Goal: Task Accomplishment & Management: Manage account settings

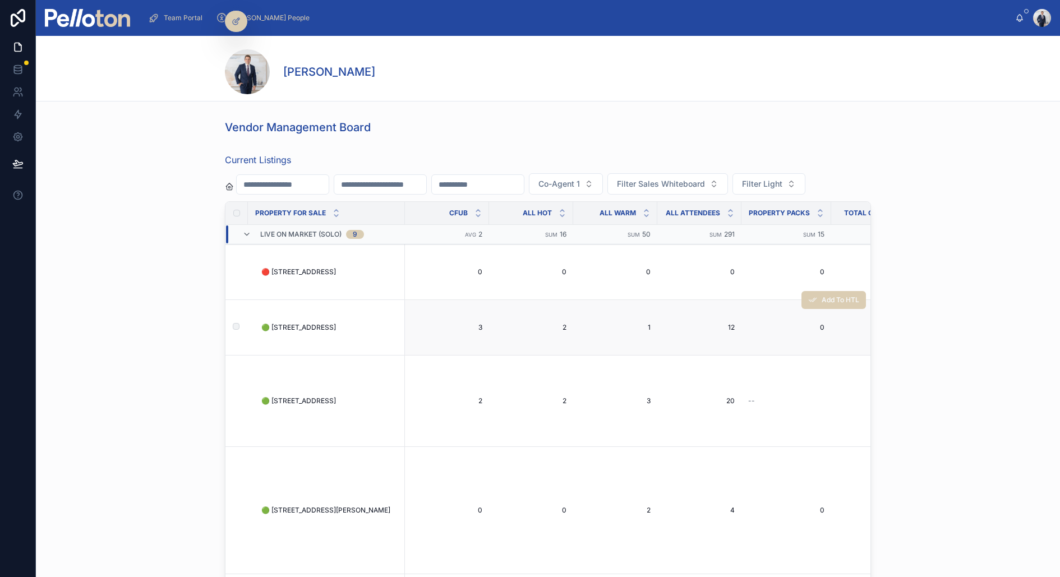
scroll to position [0, 2958]
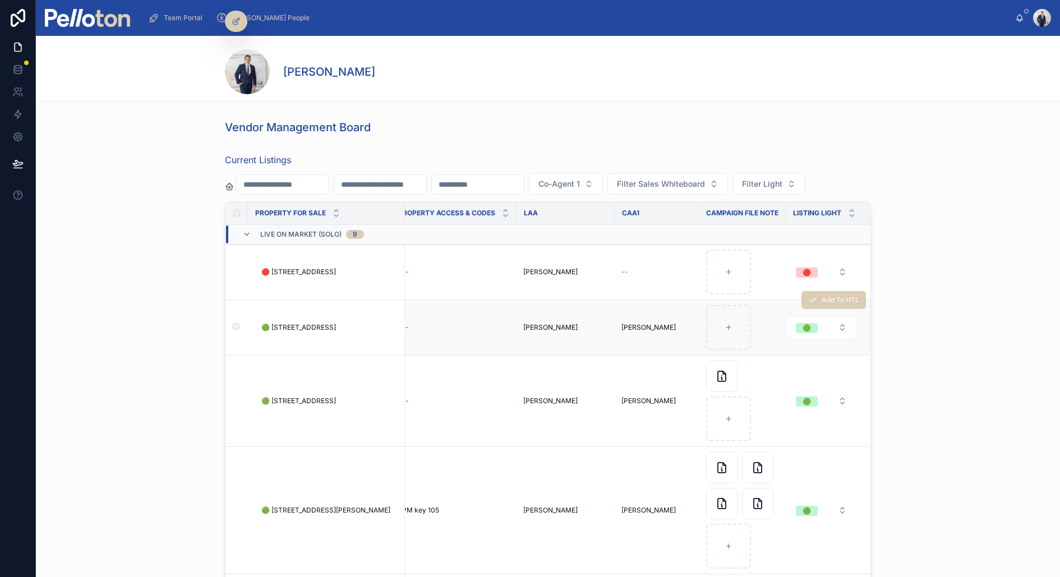
click at [291, 330] on span "🟢 94A Raglan Street, Mosman" at bounding box center [298, 327] width 75 height 9
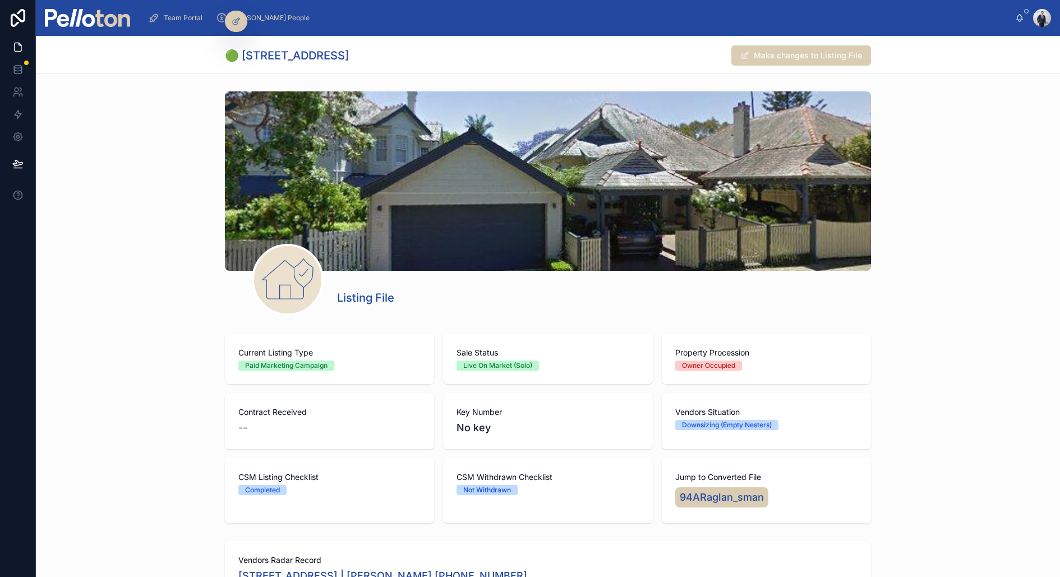
click at [105, 21] on img at bounding box center [87, 18] width 85 height 18
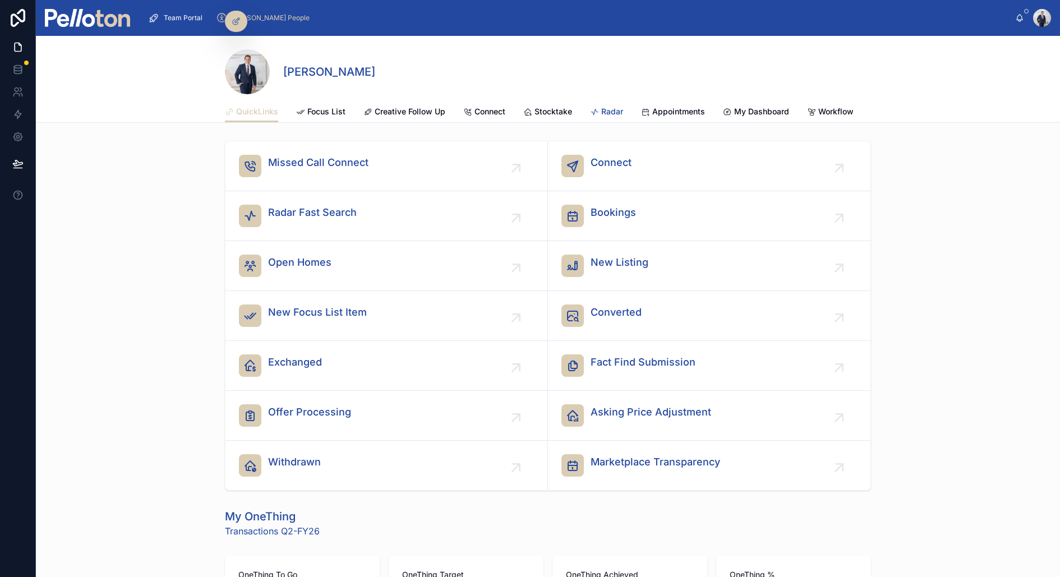
click at [606, 102] on link "Radar" at bounding box center [606, 113] width 33 height 22
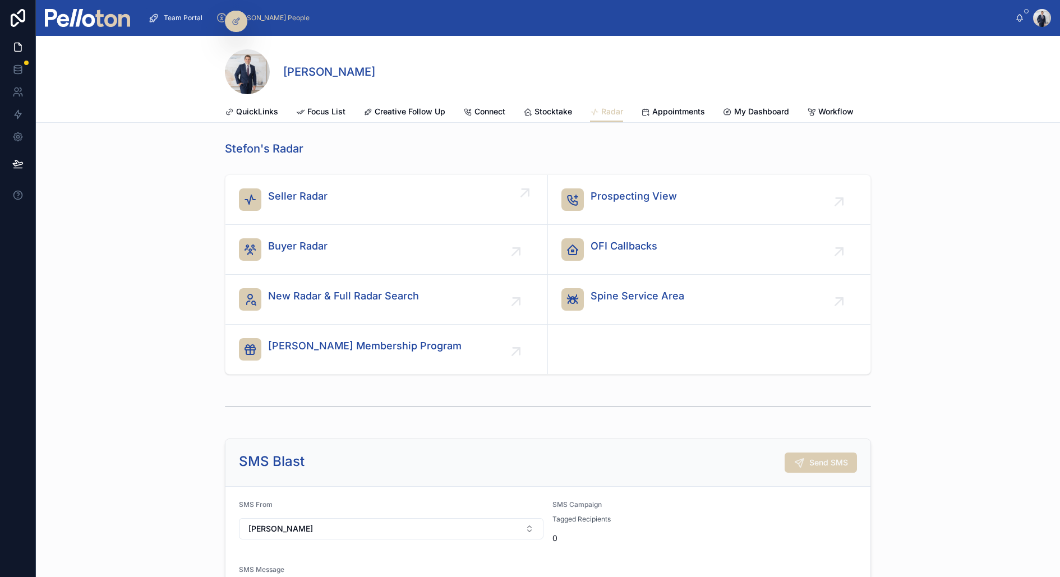
click at [275, 200] on span "Seller Radar" at bounding box center [297, 196] width 59 height 16
click at [341, 245] on div "Buyer Radar" at bounding box center [386, 249] width 295 height 22
click at [620, 195] on span "Prospecting View" at bounding box center [634, 196] width 86 height 16
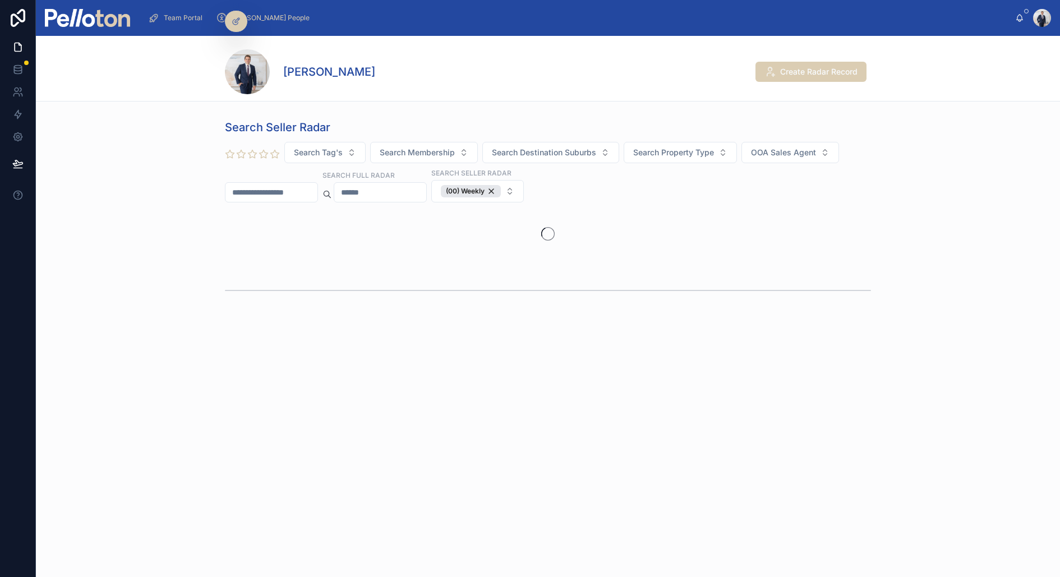
click at [284, 186] on input "text" at bounding box center [272, 193] width 92 height 16
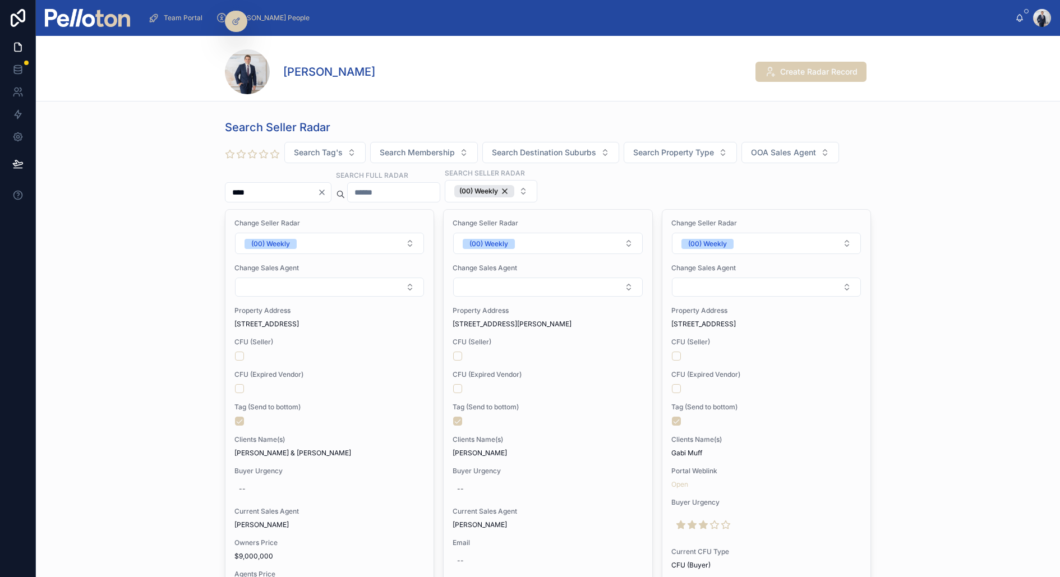
type input "****"
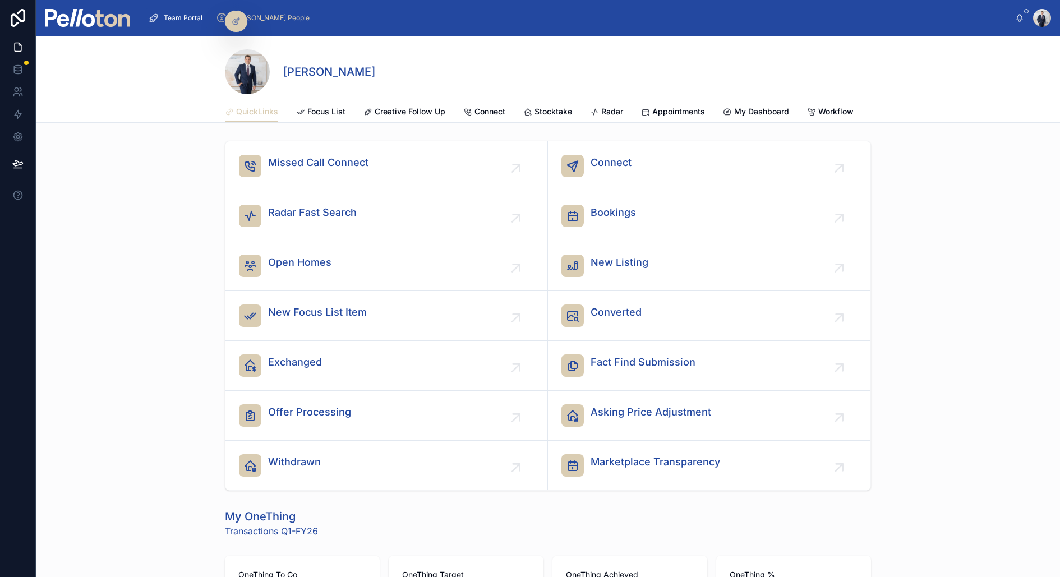
click at [164, 72] on div "[PERSON_NAME] QuickLinks QuickLinks Focus List Creative Follow Up Connect Stock…" at bounding box center [548, 79] width 1024 height 87
click at [634, 209] on span "Bookings" at bounding box center [613, 213] width 45 height 16
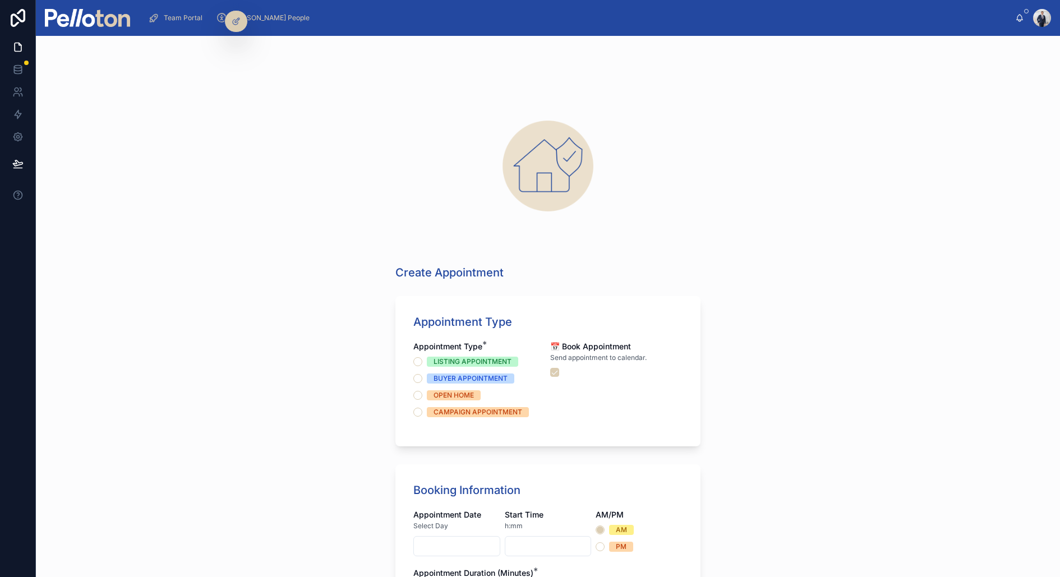
click at [458, 366] on div "LISTING APPOINTMENT" at bounding box center [473, 362] width 78 height 10
click at [422, 366] on button "LISTING APPOINTMENT" at bounding box center [417, 361] width 9 height 9
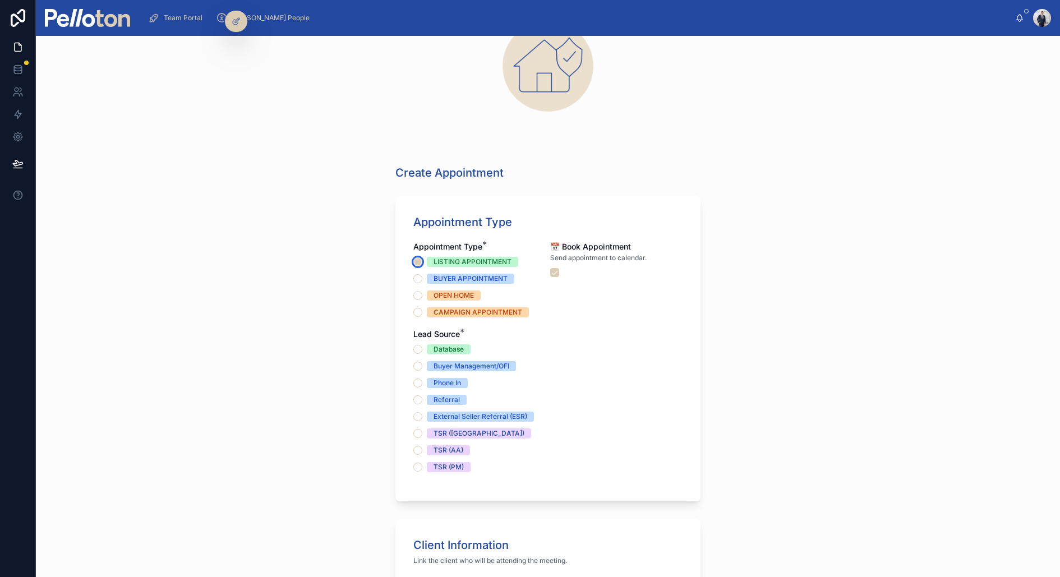
scroll to position [156, 0]
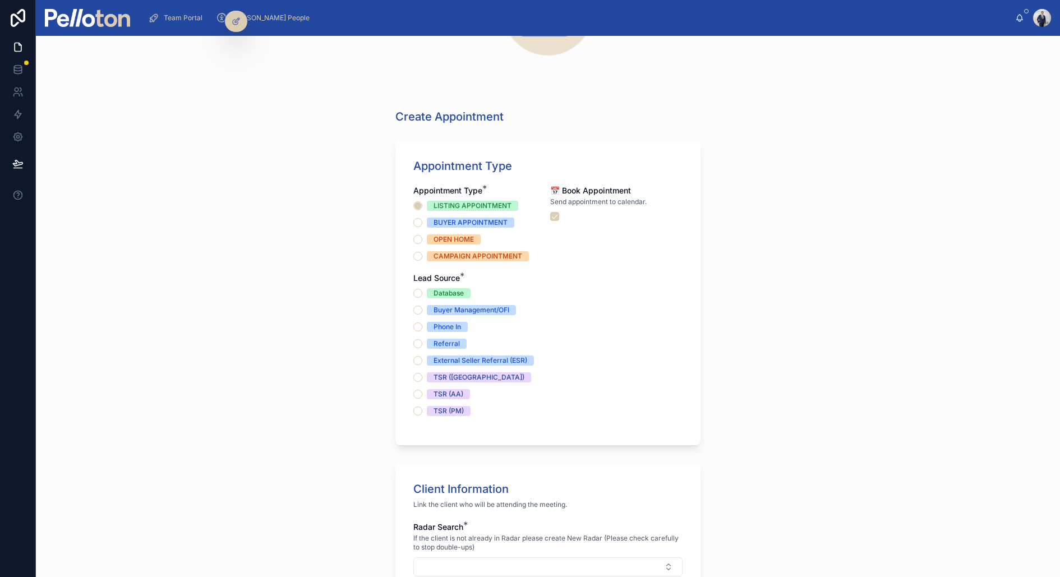
click at [432, 378] on span "TSR ([GEOGRAPHIC_DATA])" at bounding box center [479, 377] width 104 height 10
click at [422, 378] on button "TSR ([GEOGRAPHIC_DATA])" at bounding box center [417, 377] width 9 height 9
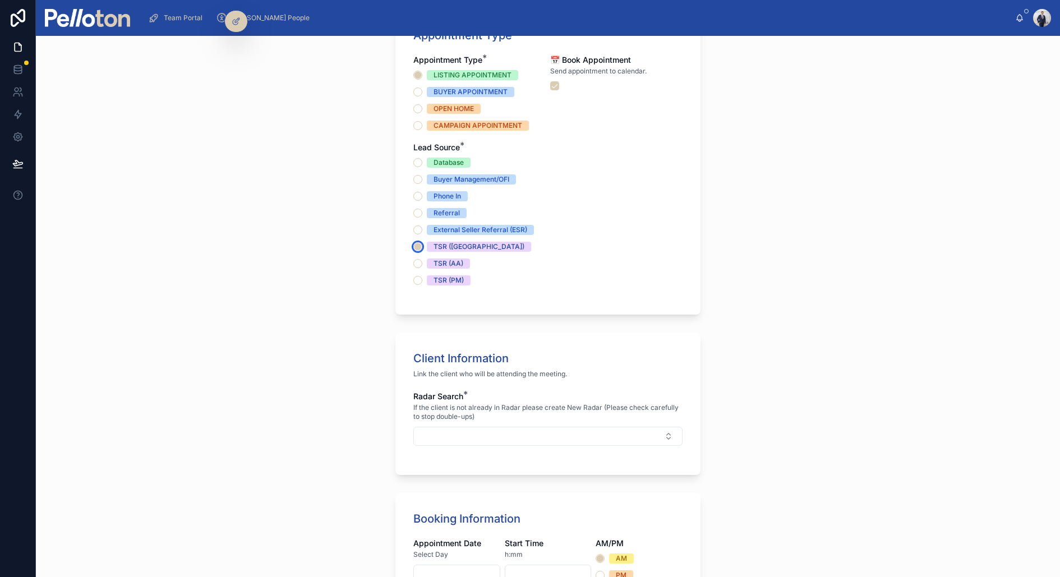
scroll to position [295, 0]
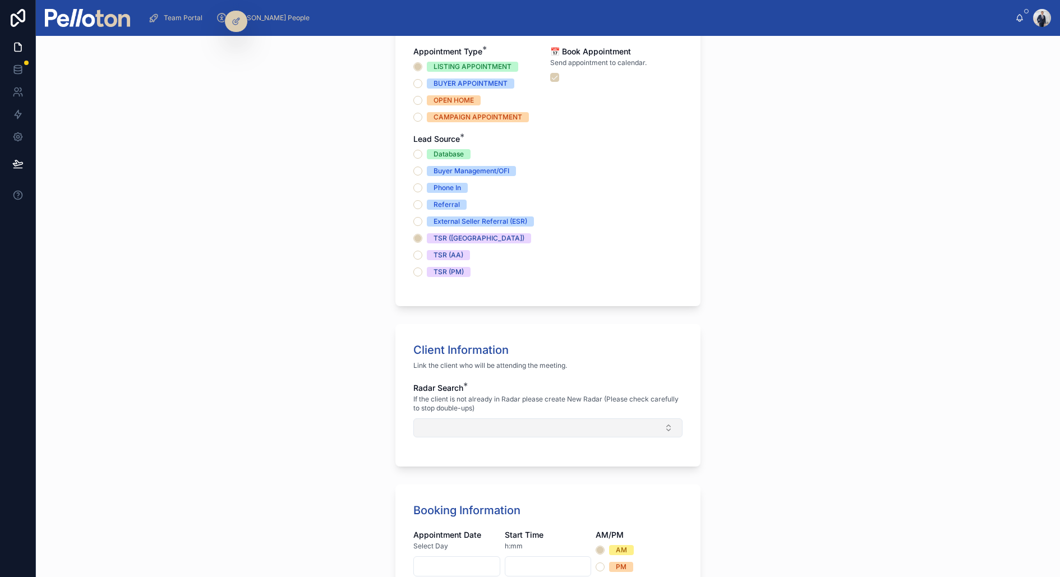
click at [448, 419] on button "Select Button" at bounding box center [547, 427] width 269 height 19
type input "*****"
click at [455, 469] on span "6 Ruby Street, Mosman | Mandy Robinson +61(040)068-0316" at bounding box center [530, 471] width 218 height 11
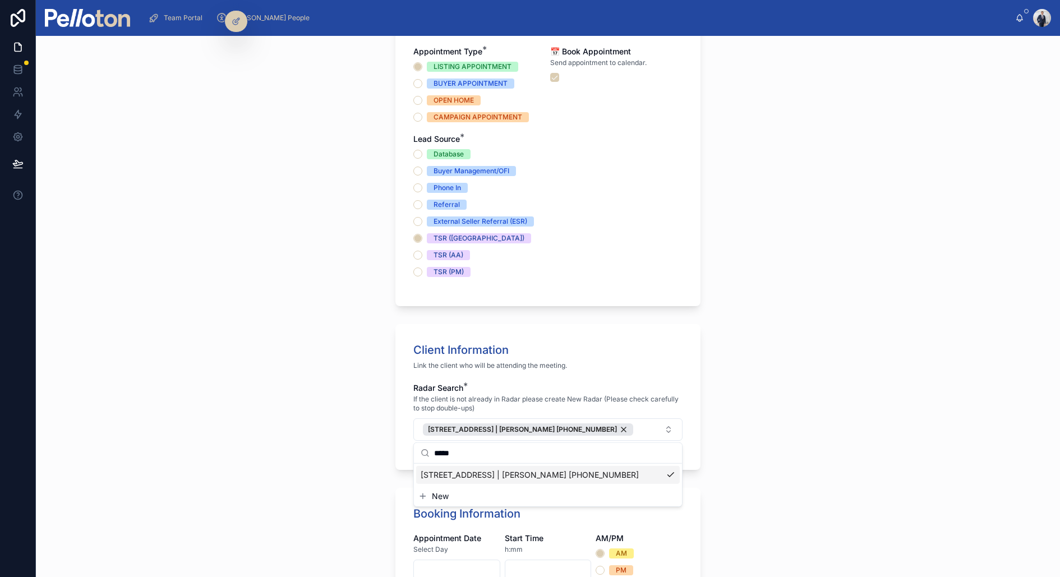
click at [376, 422] on div "Create Appointment Appointment Type Appointment Type * LISTING APPOINTMENT BUYE…" at bounding box center [548, 306] width 1024 height 541
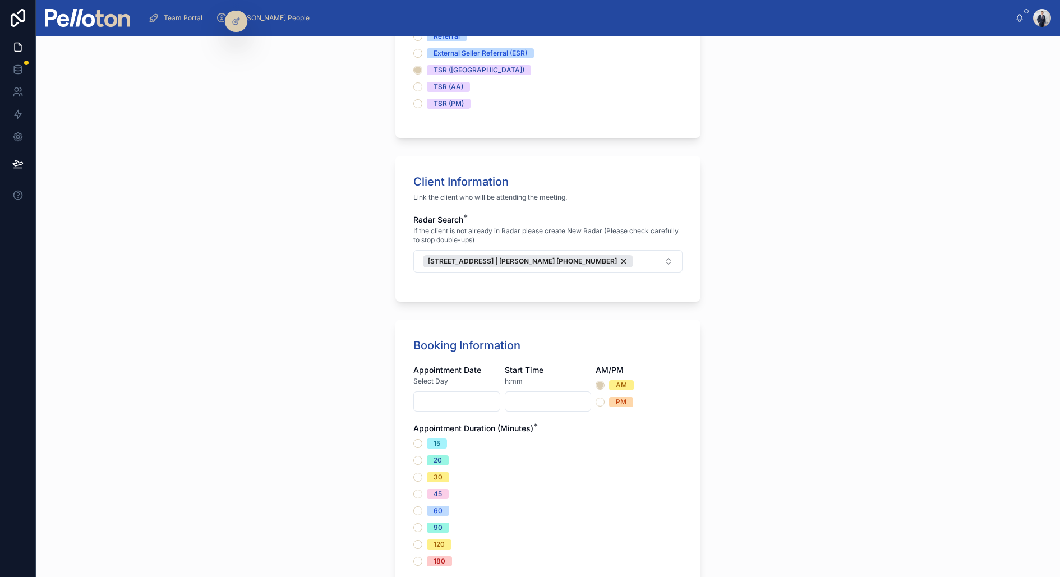
scroll to position [469, 0]
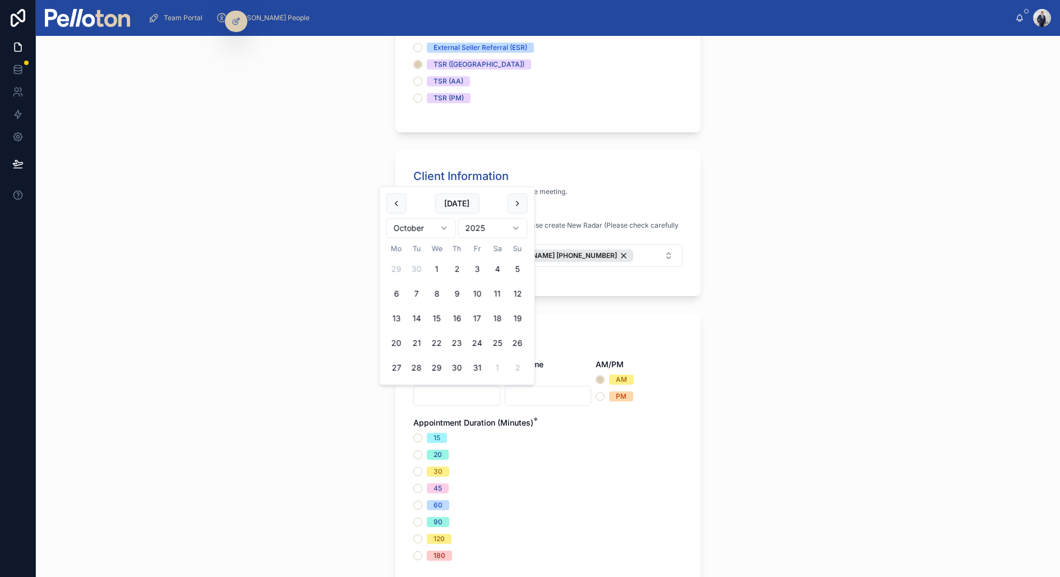
click at [439, 402] on input "text" at bounding box center [457, 396] width 86 height 16
click at [461, 206] on button "[DATE]" at bounding box center [457, 204] width 44 height 20
type input "**********"
click at [550, 396] on input "text" at bounding box center [548, 396] width 86 height 16
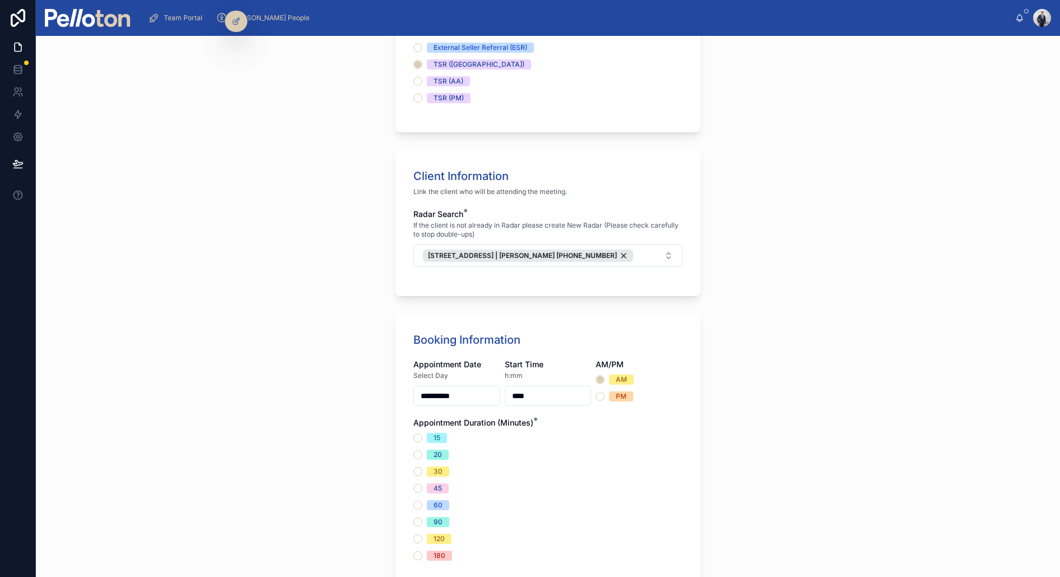
click at [657, 430] on div "Appointment Duration (Minutes) * 15 20 30 45 60 90 120 180" at bounding box center [547, 489] width 269 height 144
click at [565, 396] on input "****" at bounding box center [548, 396] width 86 height 16
type input "****"
click at [598, 398] on button "PM" at bounding box center [600, 396] width 9 height 9
click at [417, 468] on button "30" at bounding box center [417, 471] width 9 height 9
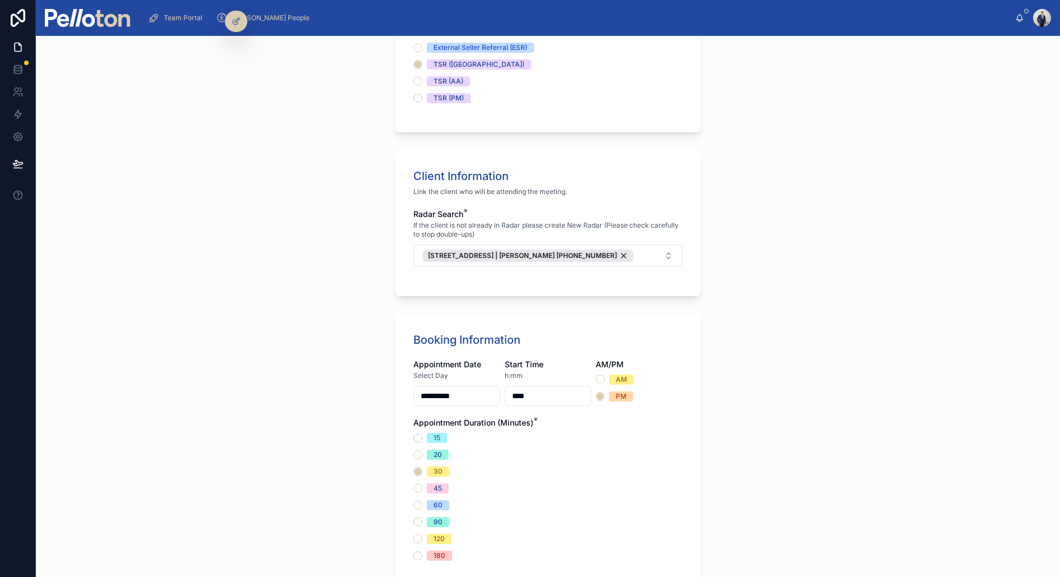
click at [529, 500] on div "60" at bounding box center [547, 505] width 269 height 10
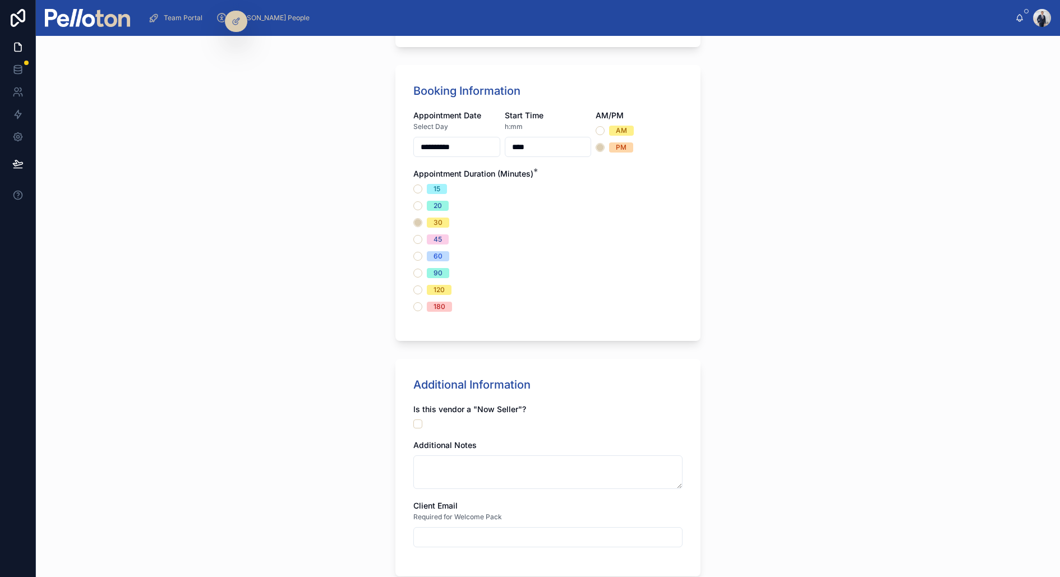
scroll to position [728, 0]
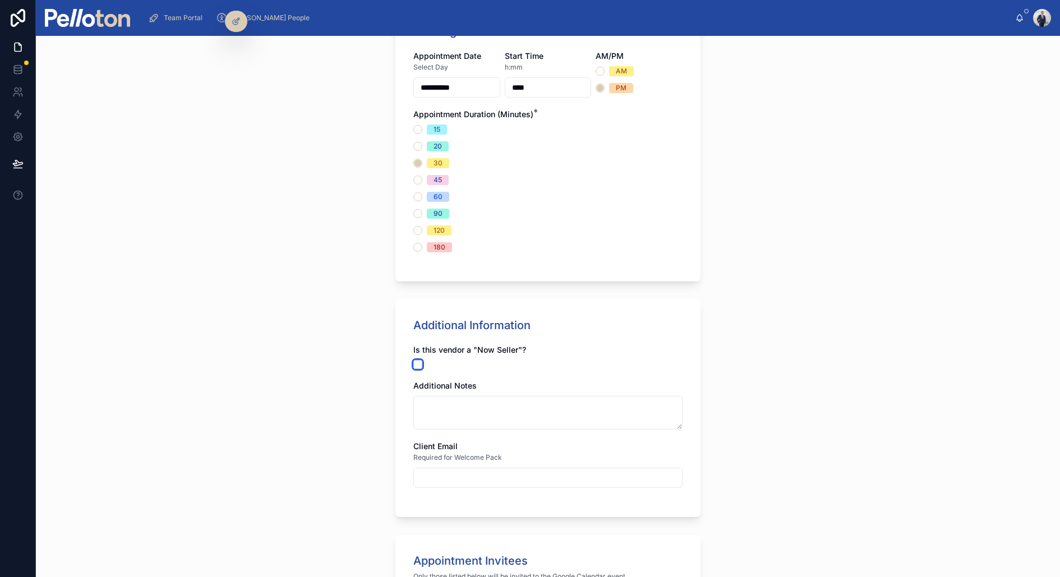
click at [418, 361] on button "button" at bounding box center [417, 364] width 9 height 9
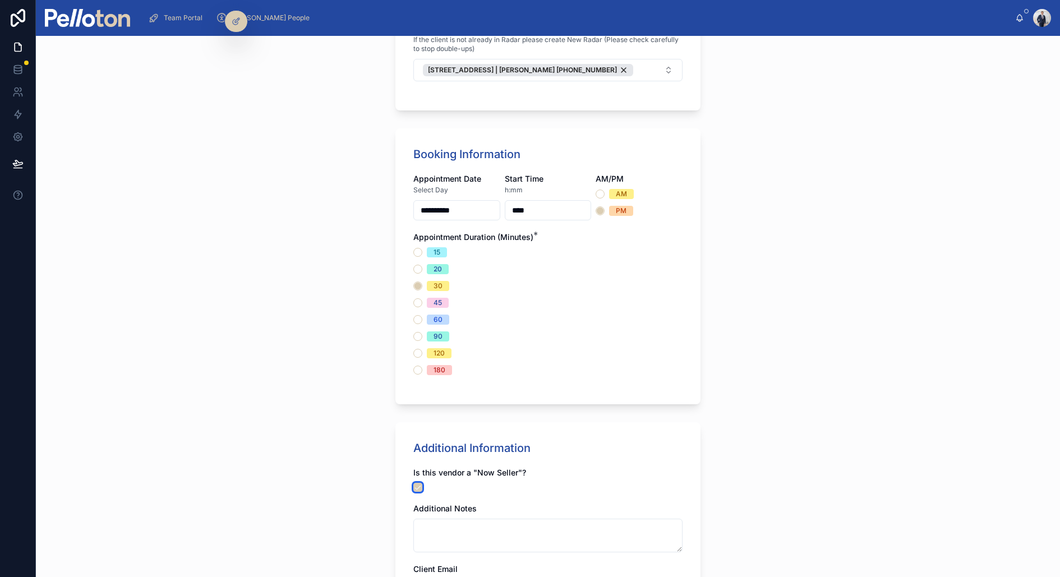
scroll to position [1084, 0]
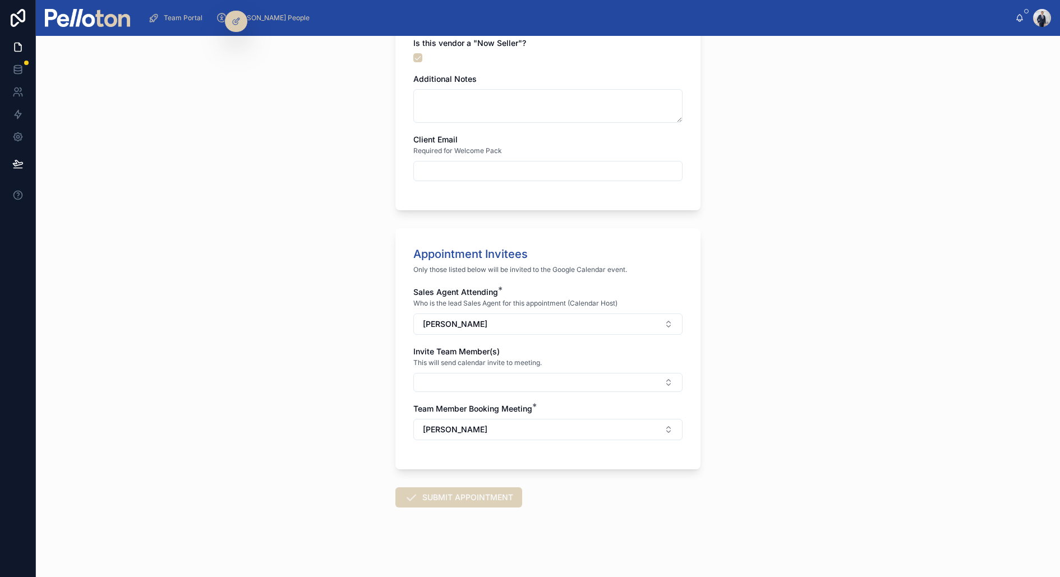
click at [416, 491] on icon at bounding box center [410, 497] width 13 height 13
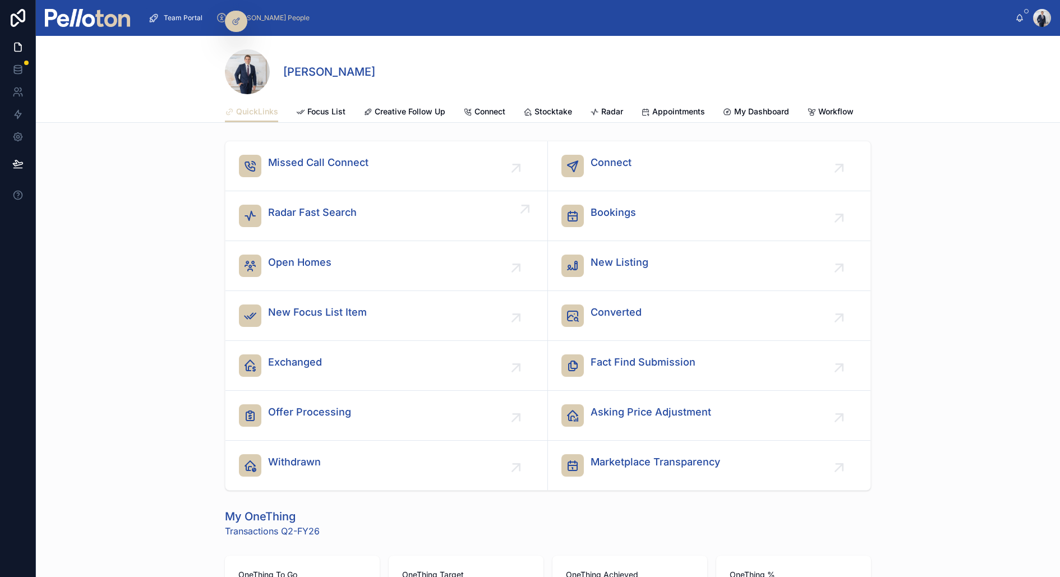
click at [315, 205] on span "Radar Fast Search" at bounding box center [312, 213] width 89 height 16
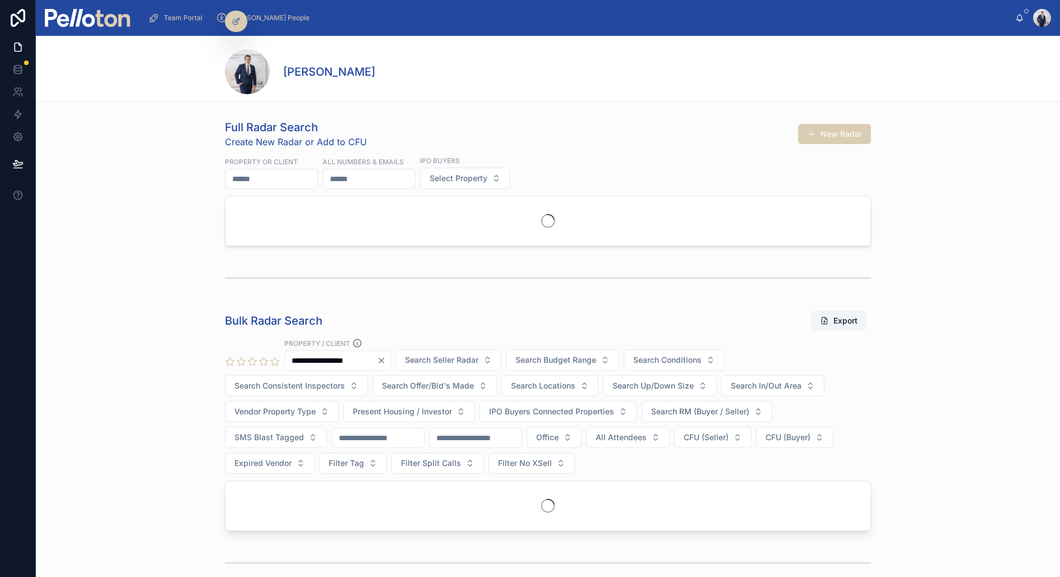
click at [273, 177] on input "text" at bounding box center [272, 179] width 92 height 16
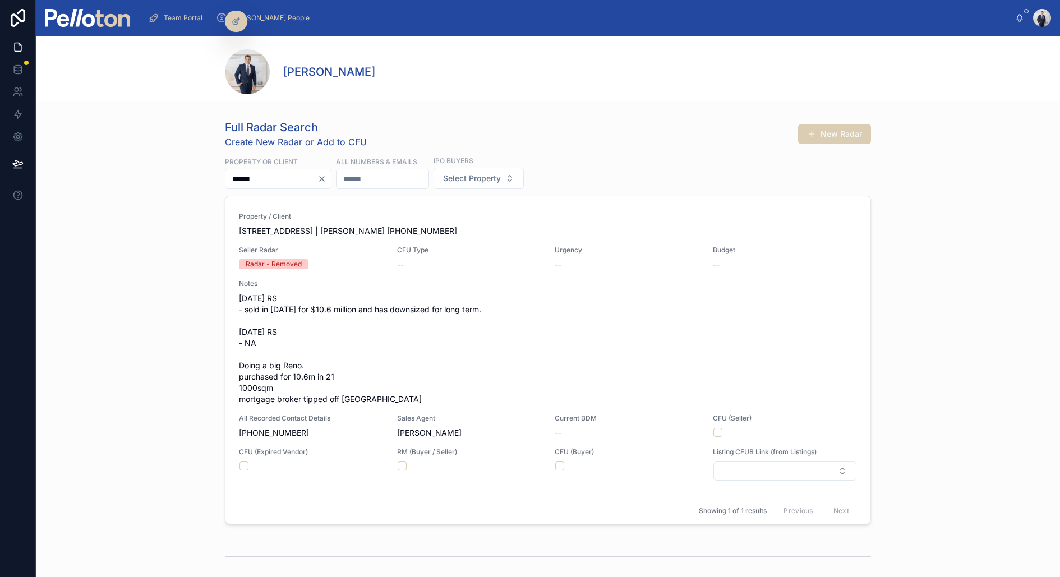
type input "******"
click at [310, 234] on span "6 Ruby Street, Mosman | Mandy Robinson +61(040)068-0316" at bounding box center [548, 231] width 618 height 11
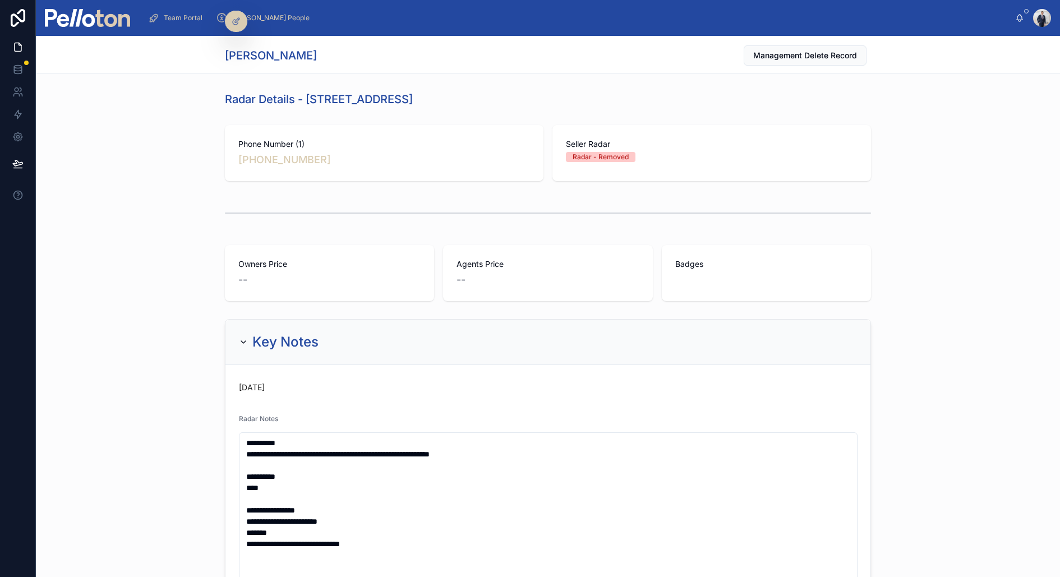
click at [174, 432] on div "**********" at bounding box center [548, 562] width 1024 height 494
click at [105, 21] on img at bounding box center [87, 18] width 85 height 18
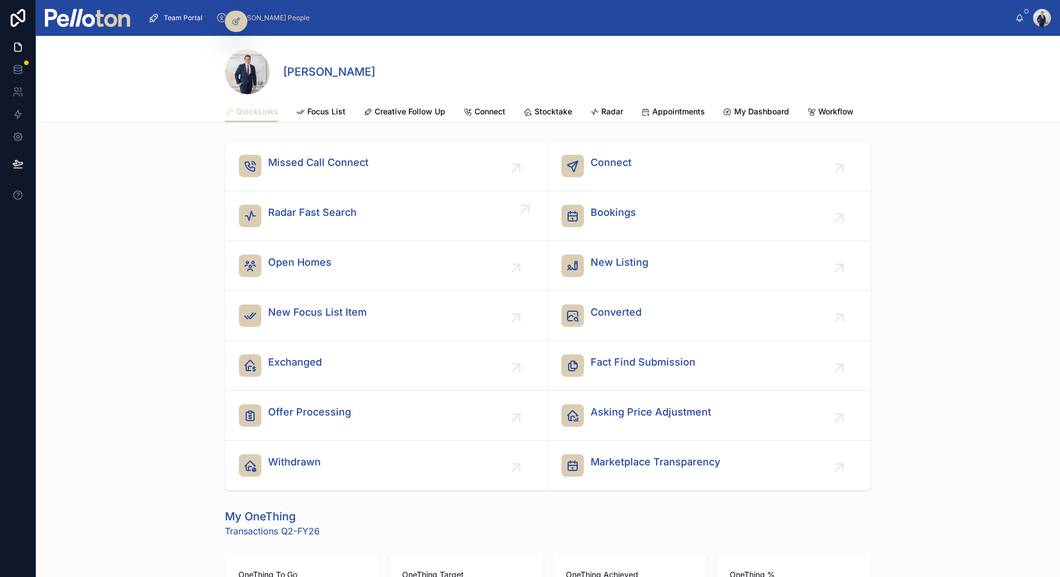
click at [300, 215] on span "Radar Fast Search" at bounding box center [312, 213] width 89 height 16
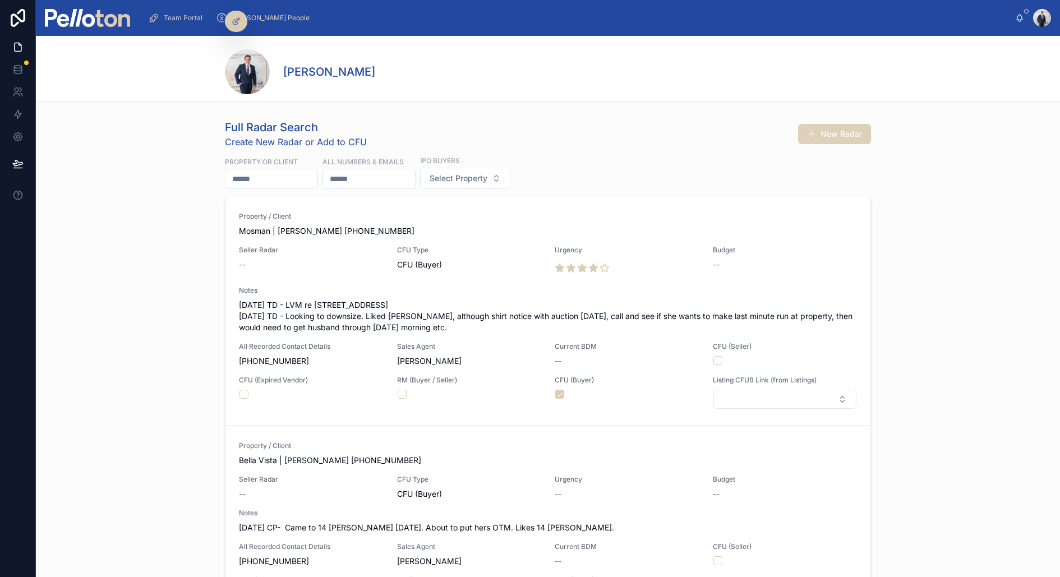
click at [822, 134] on button "New Radar" at bounding box center [834, 134] width 73 height 20
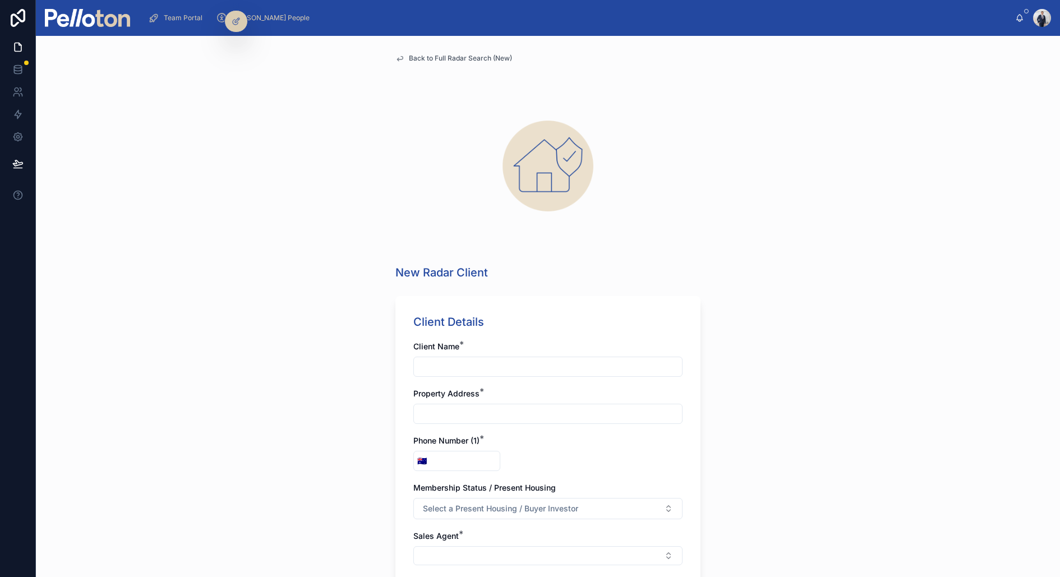
click at [458, 366] on input "text" at bounding box center [548, 367] width 268 height 16
paste input "*********"
click at [431, 369] on input "*********" at bounding box center [548, 367] width 268 height 16
click at [492, 363] on input "*********" at bounding box center [548, 367] width 268 height 16
paste input "**********"
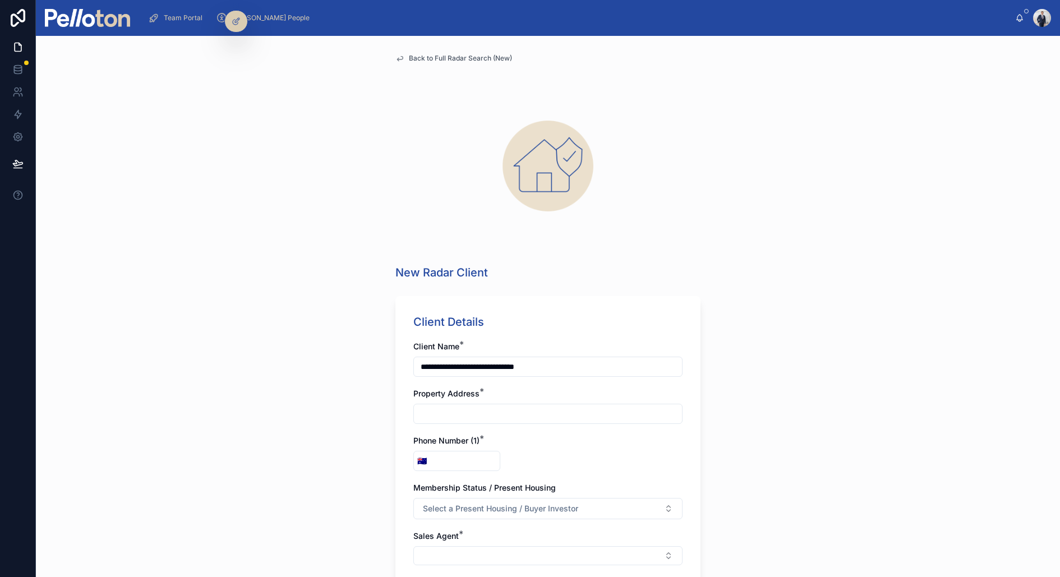
click at [469, 366] on input "**********" at bounding box center [548, 367] width 268 height 16
click at [567, 366] on input "**********" at bounding box center [548, 367] width 268 height 16
paste input "**********"
type input "**********"
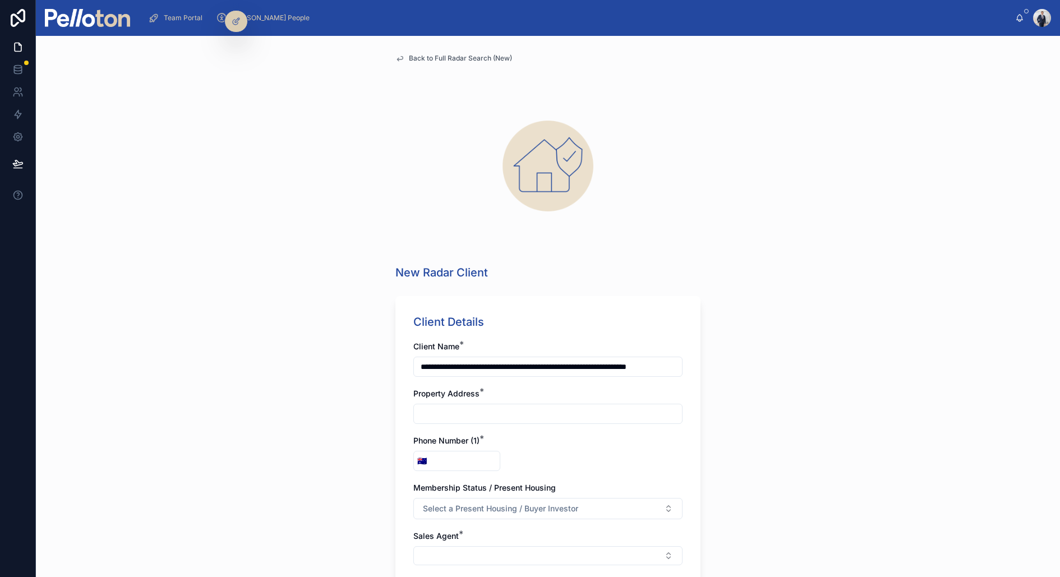
scroll to position [0, 0]
click at [498, 407] on input "text" at bounding box center [548, 414] width 268 height 16
click at [385, 401] on div "**********" at bounding box center [548, 306] width 1024 height 541
click at [440, 418] on input "text" at bounding box center [548, 414] width 268 height 16
type input "**********"
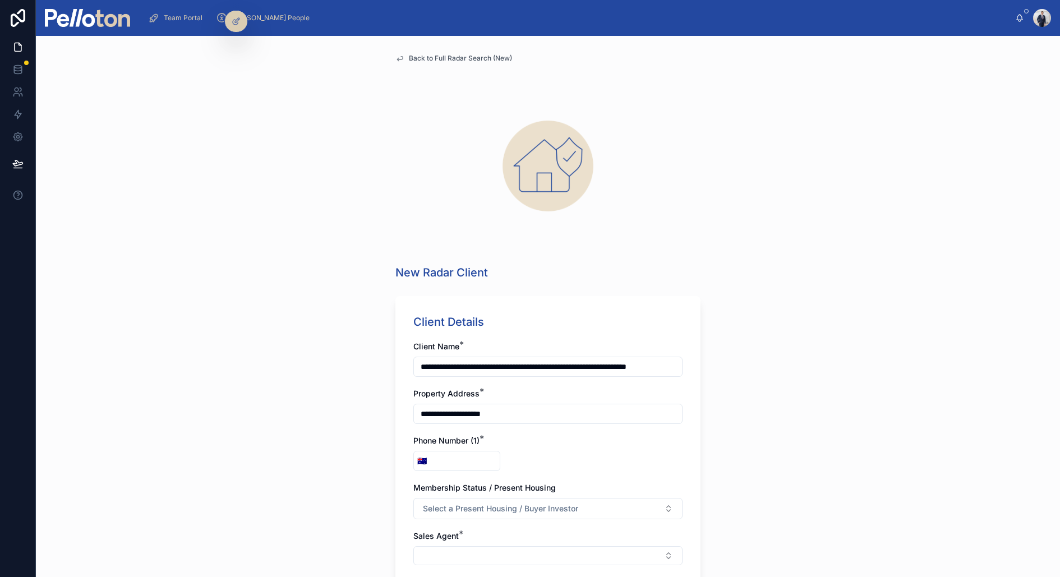
click at [452, 458] on input "tel" at bounding box center [465, 461] width 70 height 16
paste input "**********"
type input "**********"
click at [373, 439] on div "**********" at bounding box center [548, 306] width 1024 height 541
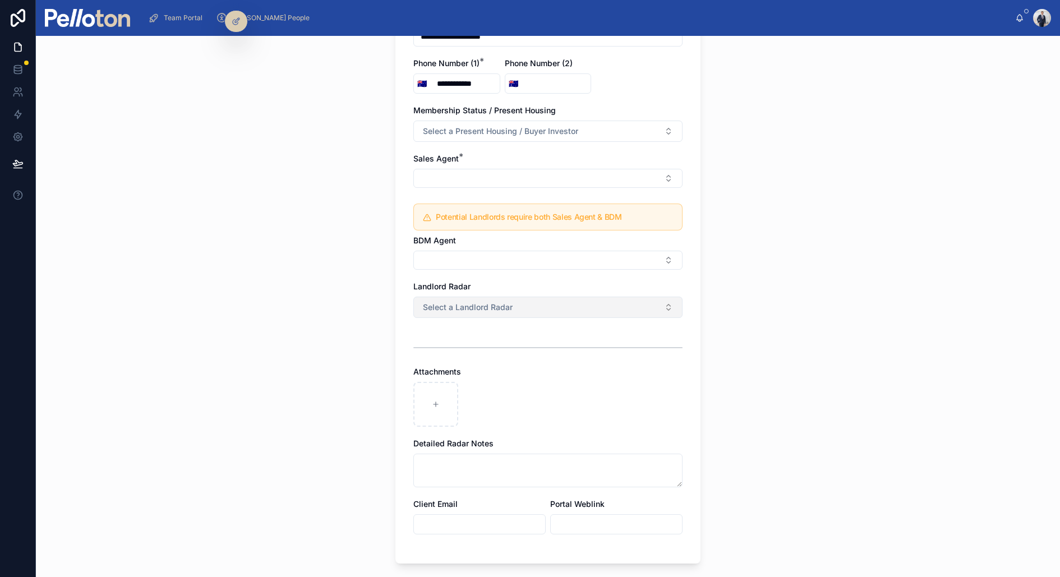
scroll to position [381, 0]
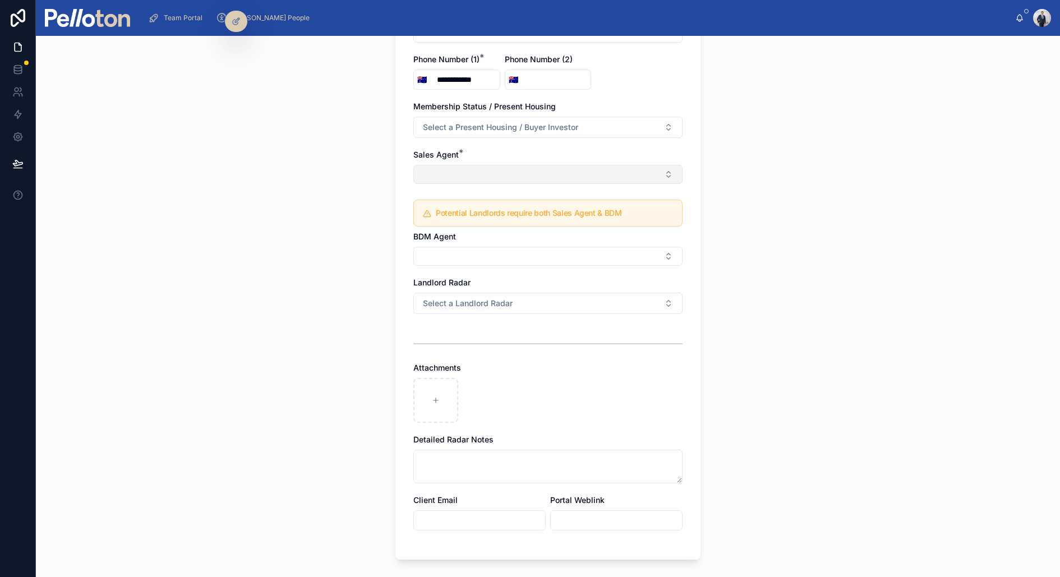
click at [442, 171] on button "Select Button" at bounding box center [547, 174] width 269 height 19
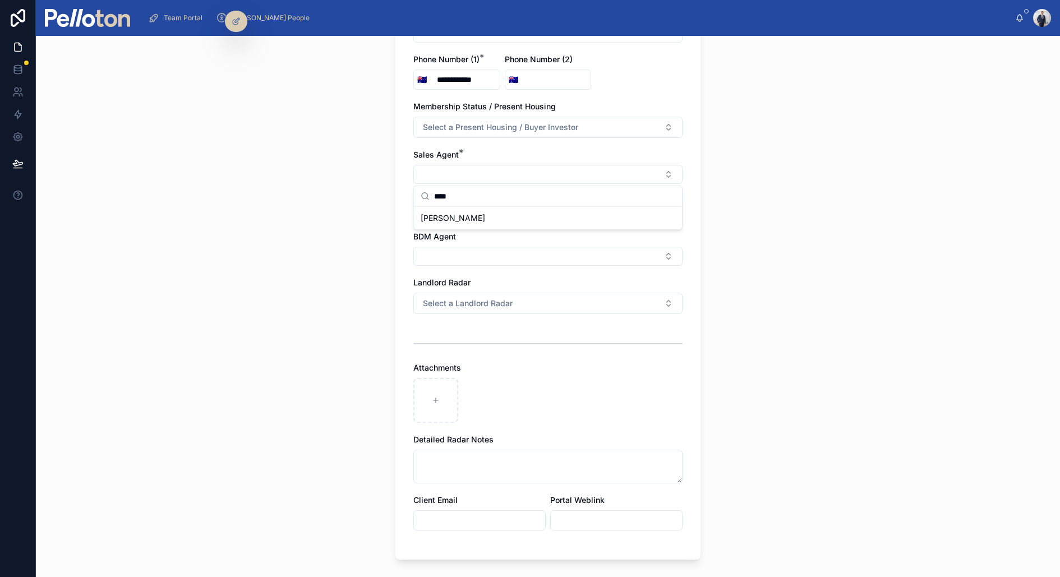
type input "****"
click at [461, 220] on span "[PERSON_NAME]" at bounding box center [453, 218] width 65 height 11
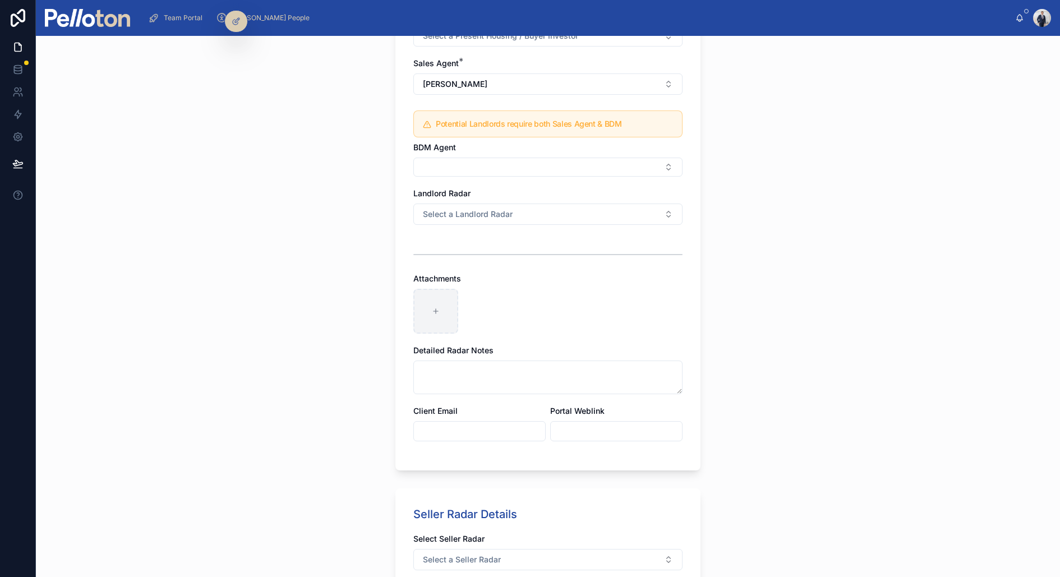
scroll to position [478, 0]
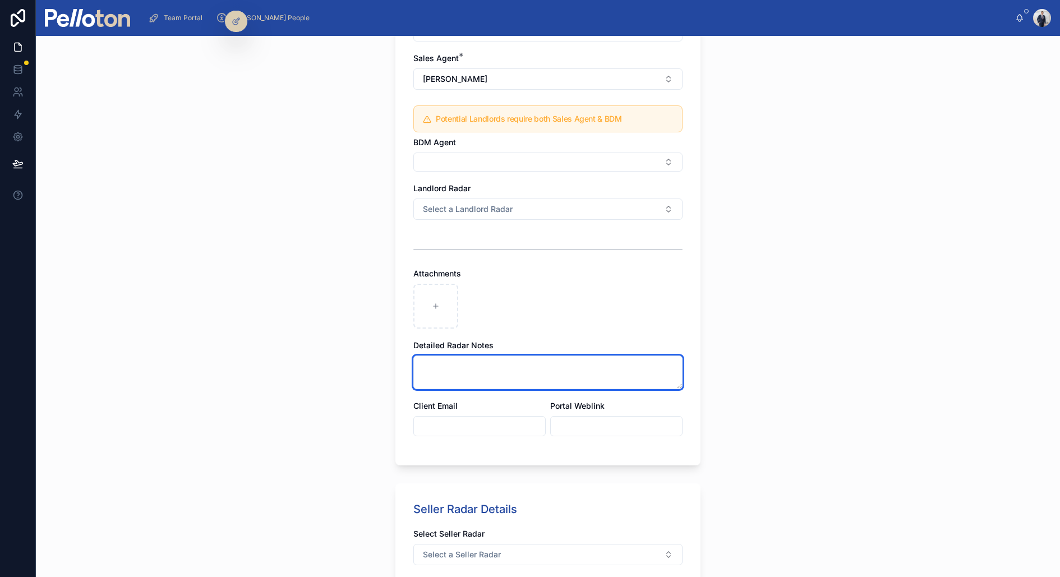
click at [436, 367] on textarea at bounding box center [547, 373] width 269 height 34
paste textarea "**********"
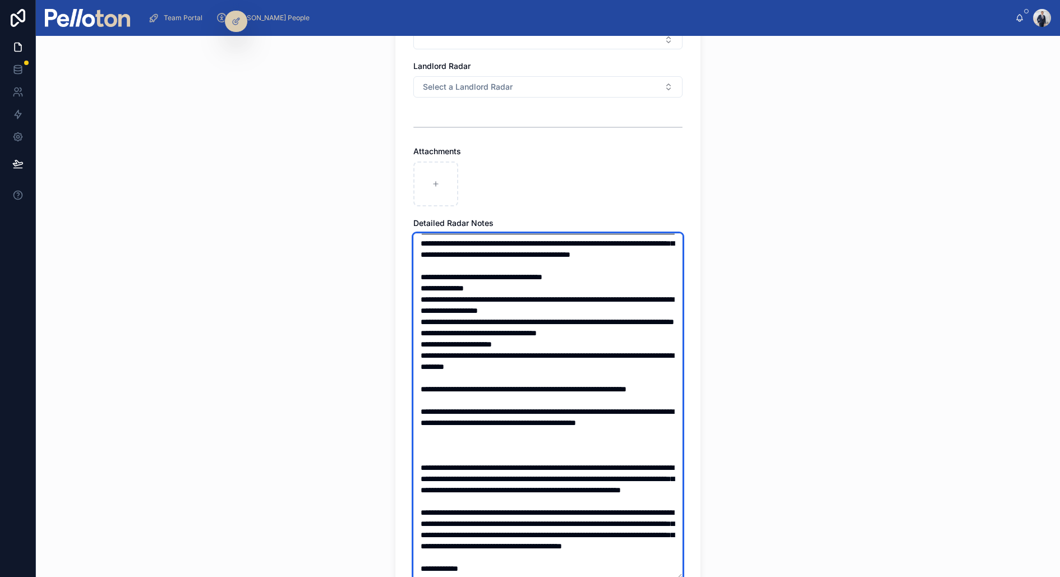
type textarea "**********"
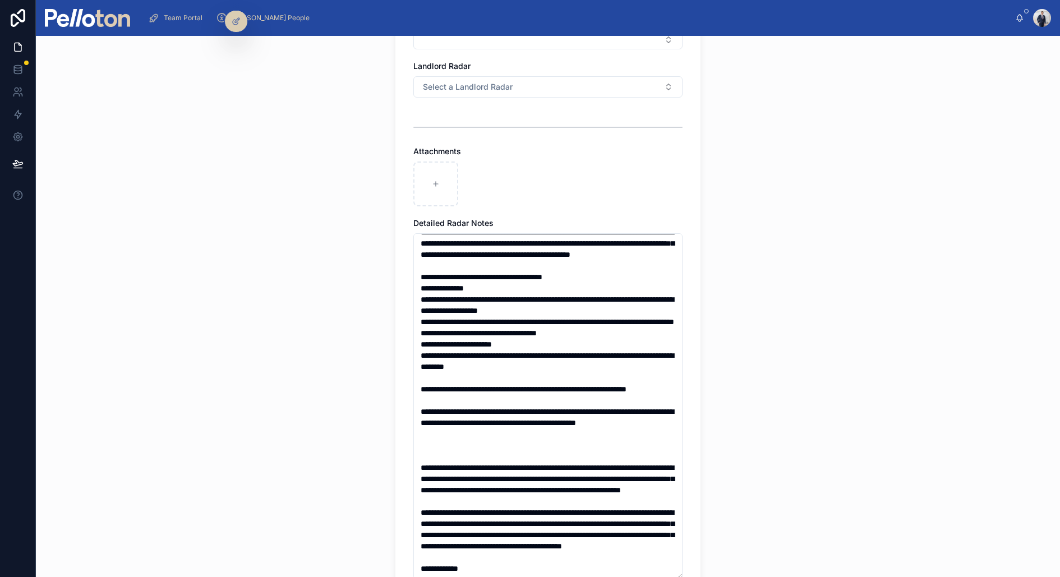
click at [376, 380] on div "**********" at bounding box center [548, 306] width 1024 height 541
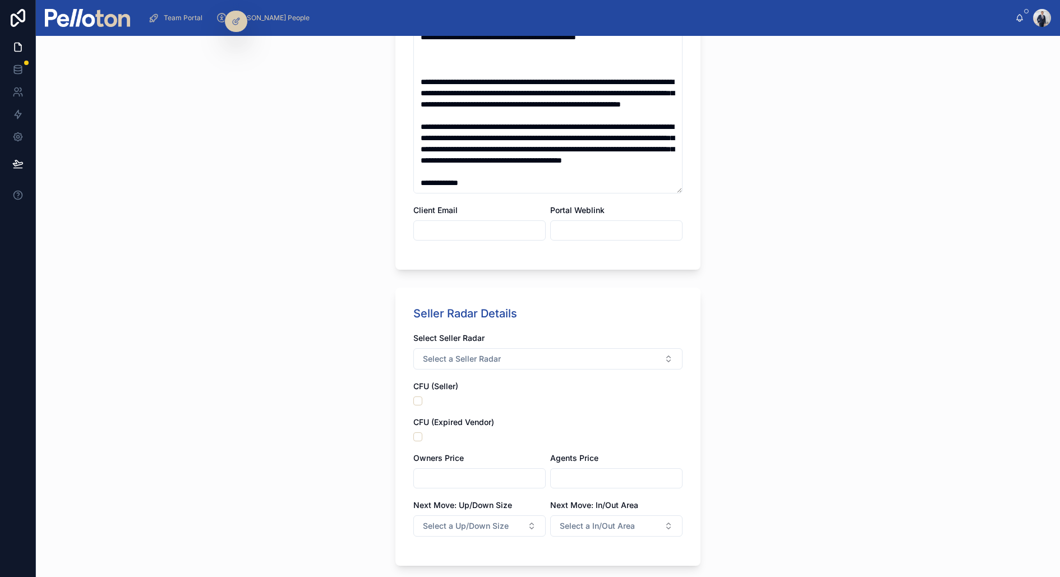
scroll to position [997, 0]
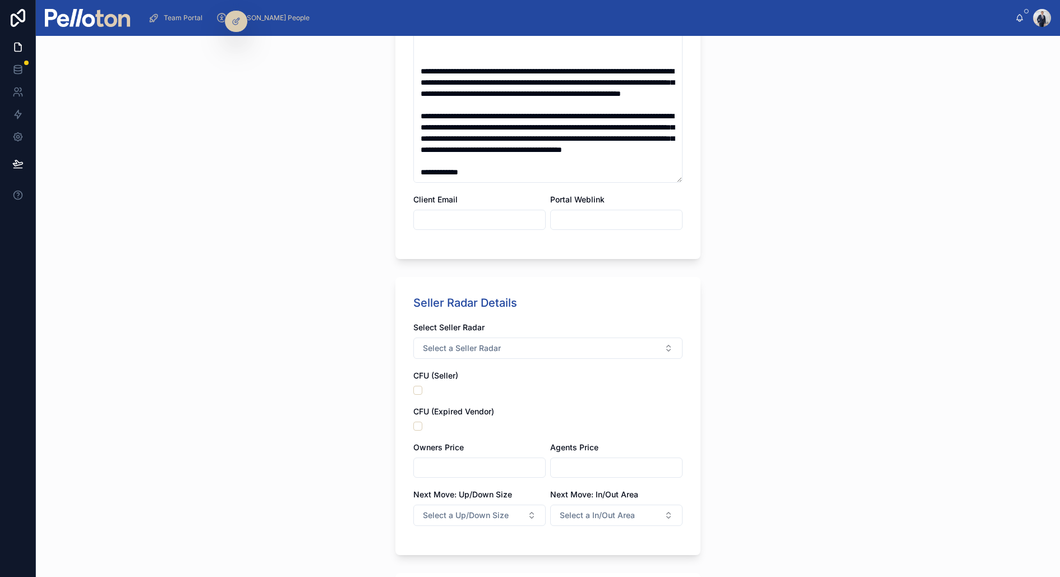
click at [435, 213] on input "text" at bounding box center [479, 220] width 131 height 16
paste input "**********"
type input "**********"
click at [393, 257] on div "**********" at bounding box center [547, 154] width 323 height 2231
click at [572, 214] on input "text" at bounding box center [616, 220] width 131 height 16
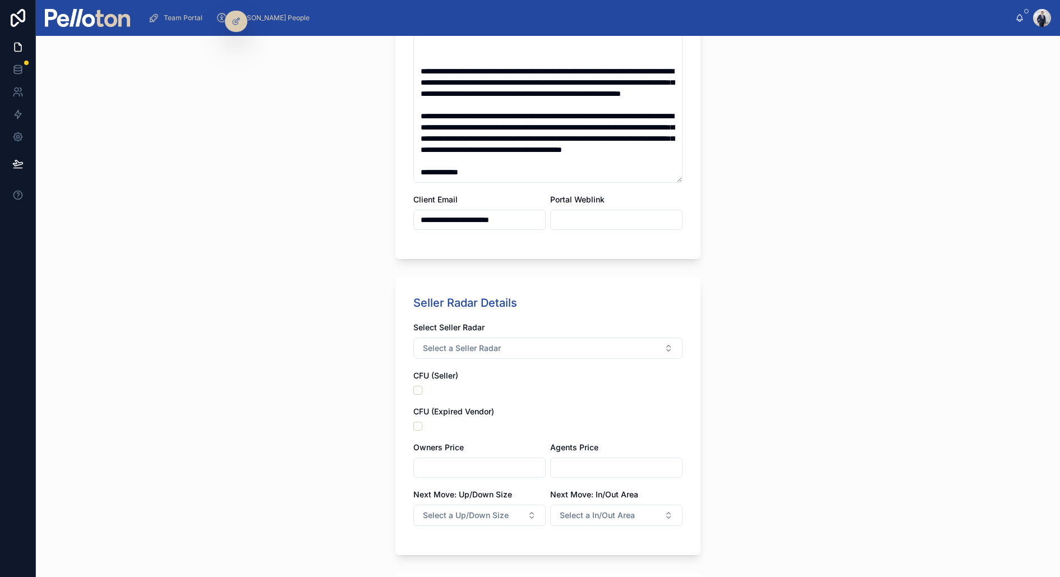
paste input "**********"
type input "**********"
click at [370, 246] on div "**********" at bounding box center [548, 306] width 1024 height 541
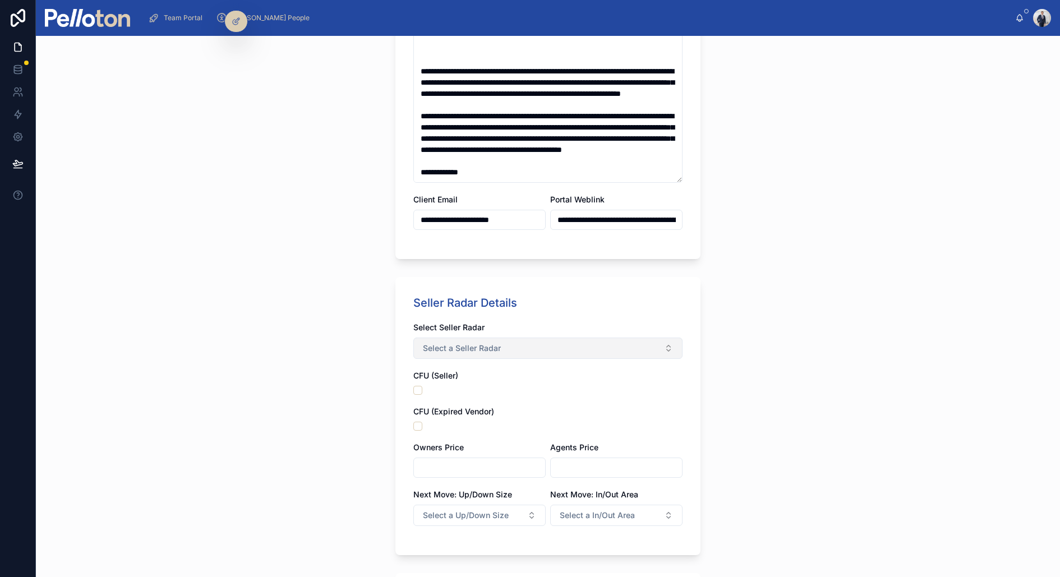
click at [467, 343] on span "Select a Seller Radar" at bounding box center [462, 348] width 78 height 11
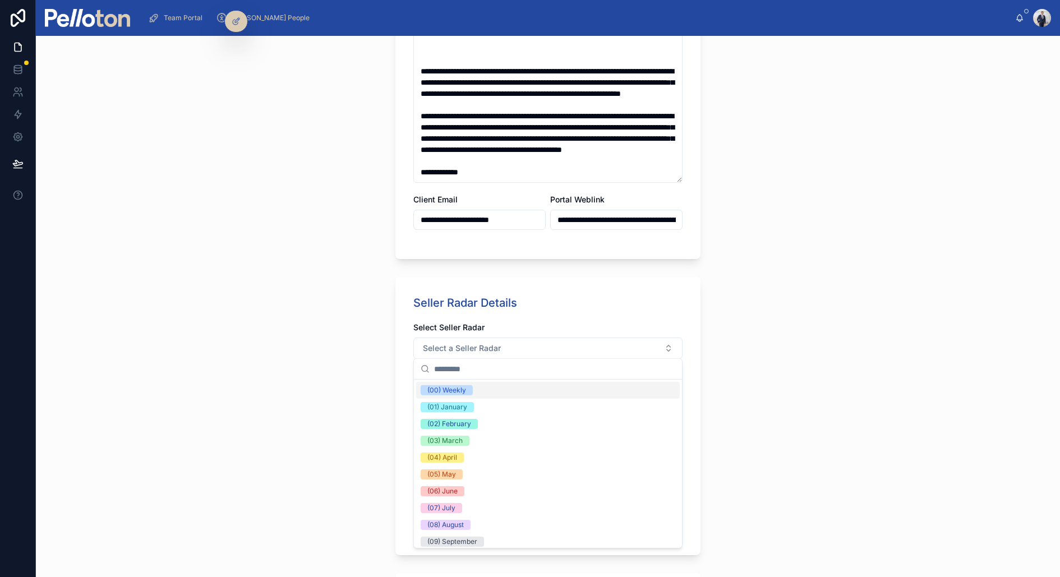
click at [450, 384] on div "(00) Weekly" at bounding box center [548, 390] width 264 height 17
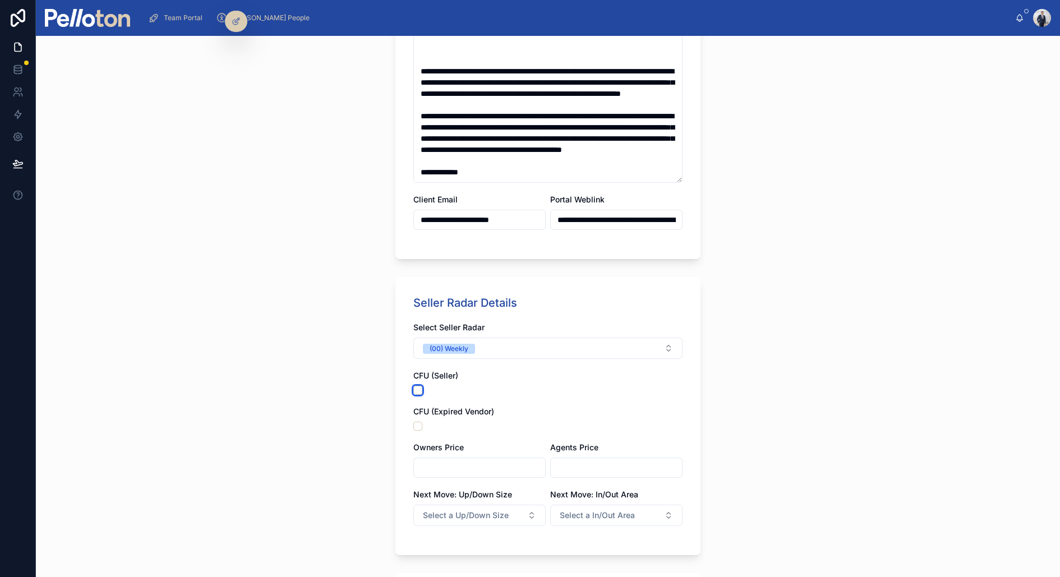
click at [420, 389] on button "button" at bounding box center [417, 390] width 9 height 9
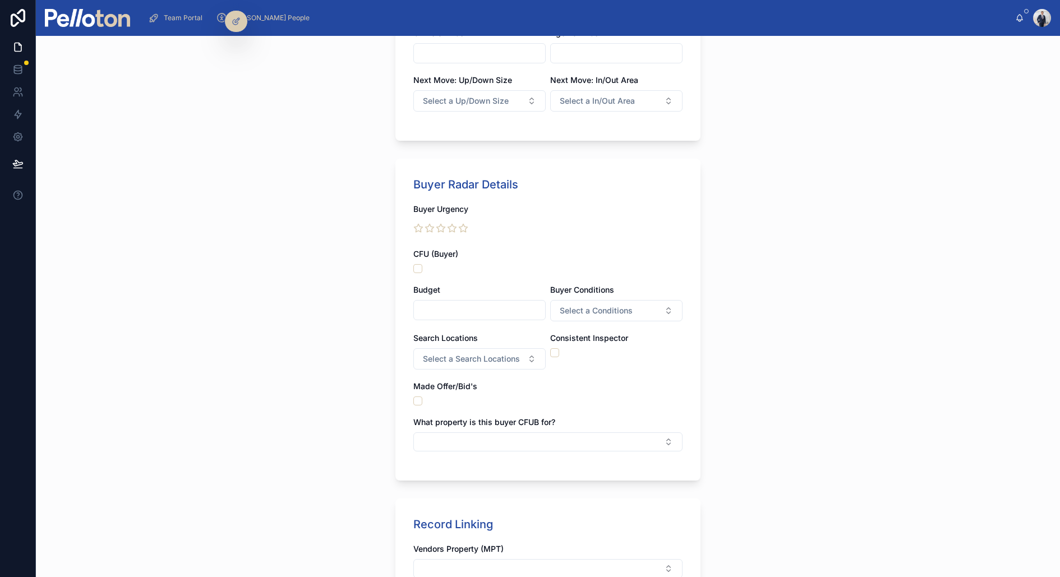
scroll to position [1303, 0]
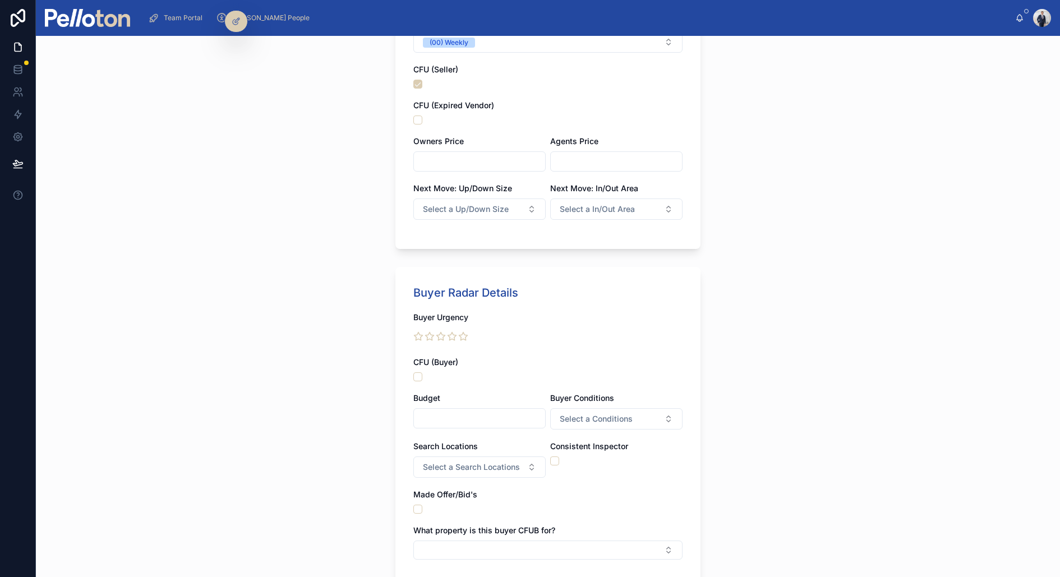
click at [568, 161] on input "text" at bounding box center [616, 162] width 131 height 16
type input "**********"
click at [259, 224] on div "**********" at bounding box center [548, 306] width 1024 height 541
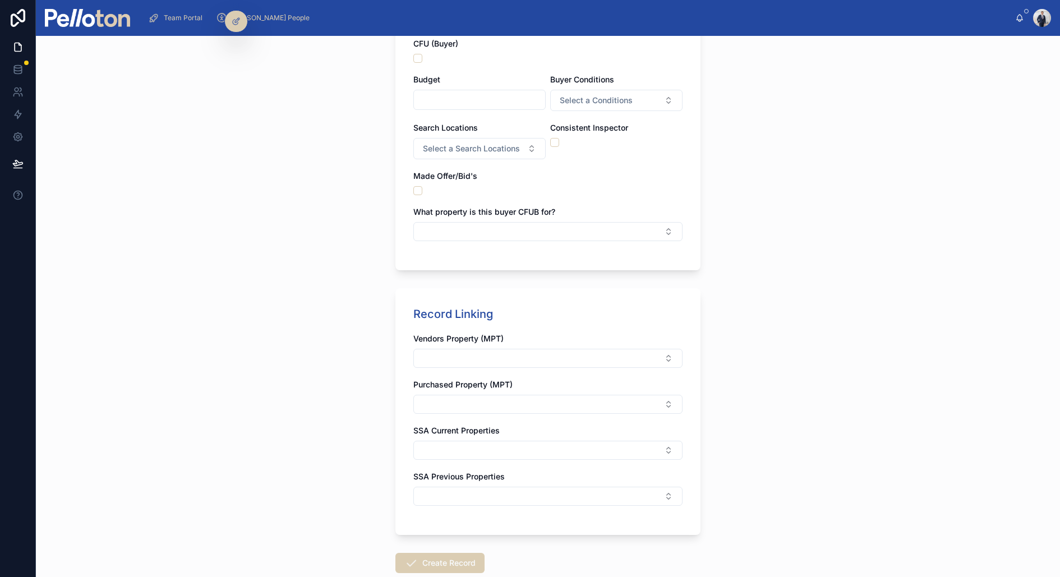
scroll to position [1634, 0]
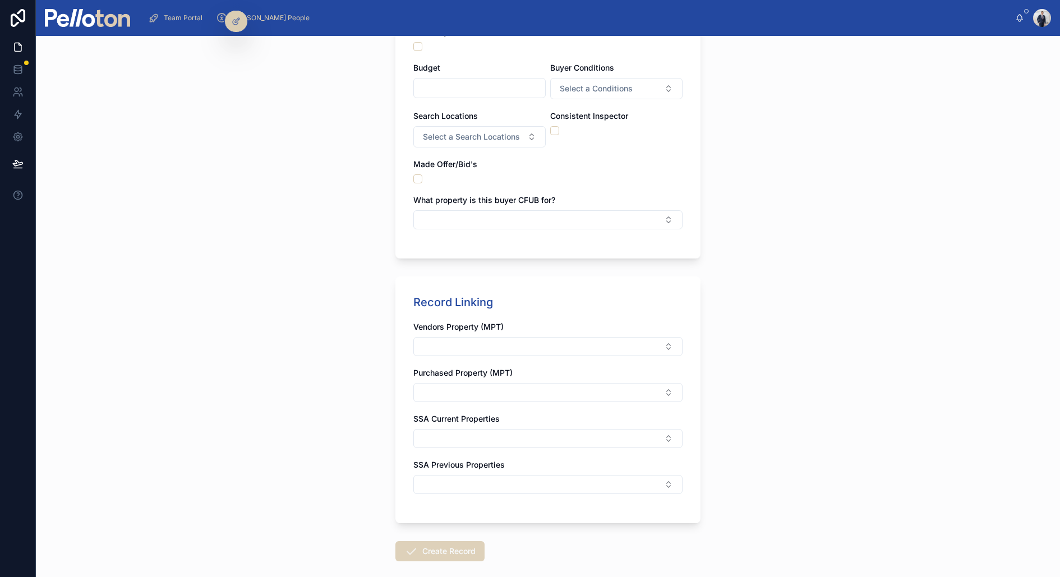
click at [434, 541] on button "Create Record" at bounding box center [439, 551] width 89 height 20
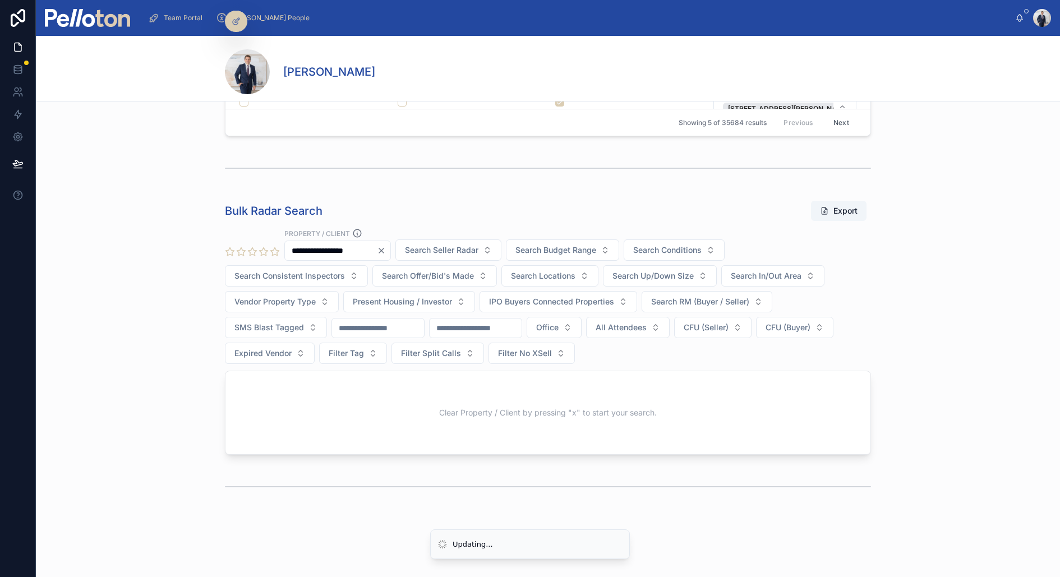
scroll to position [489, 0]
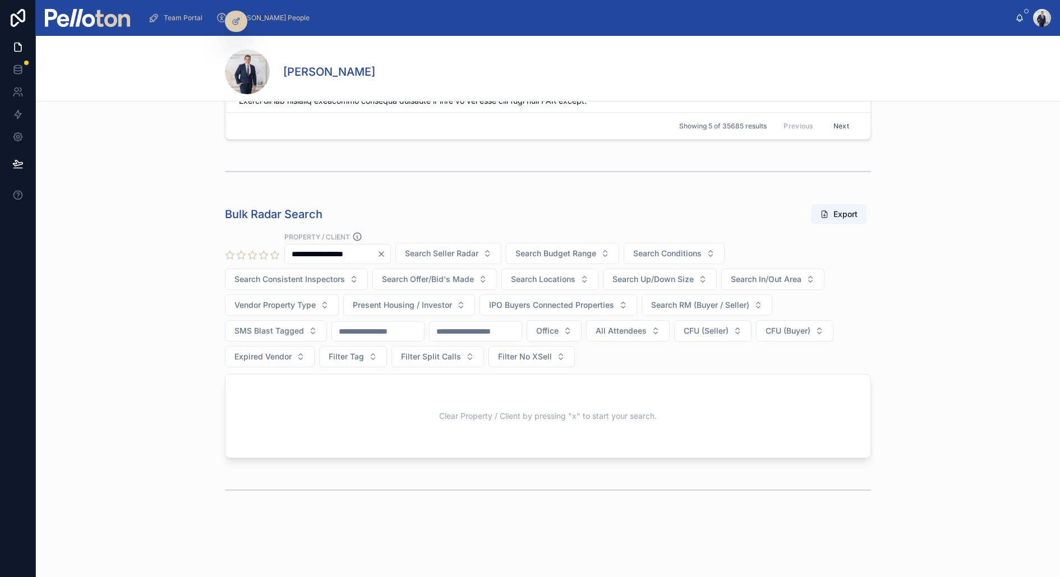
click at [97, 10] on img at bounding box center [87, 18] width 85 height 18
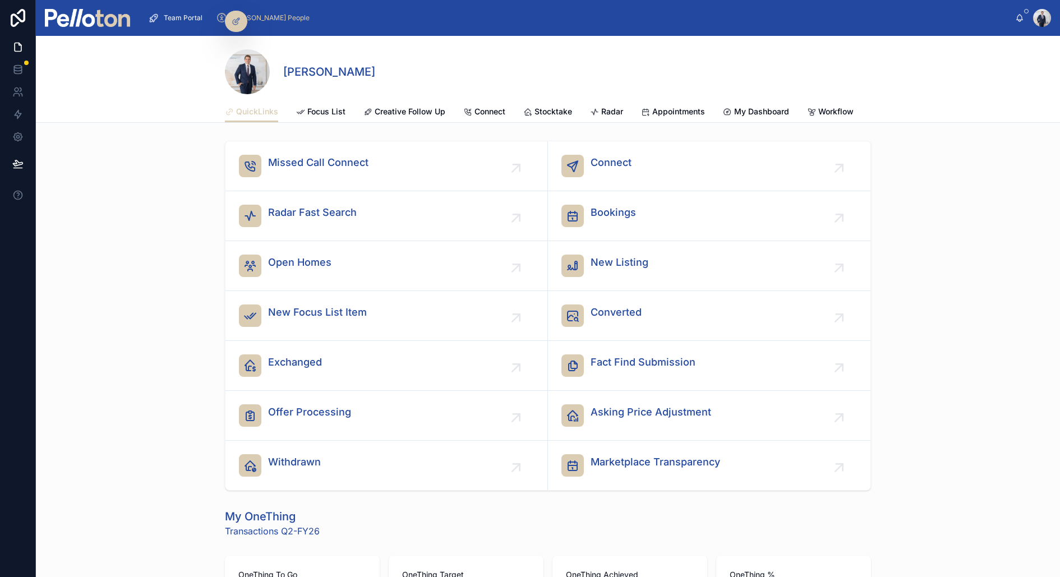
click at [693, 100] on div "[PERSON_NAME]" at bounding box center [548, 68] width 646 height 65
click at [689, 114] on span "Appointments" at bounding box center [678, 111] width 53 height 11
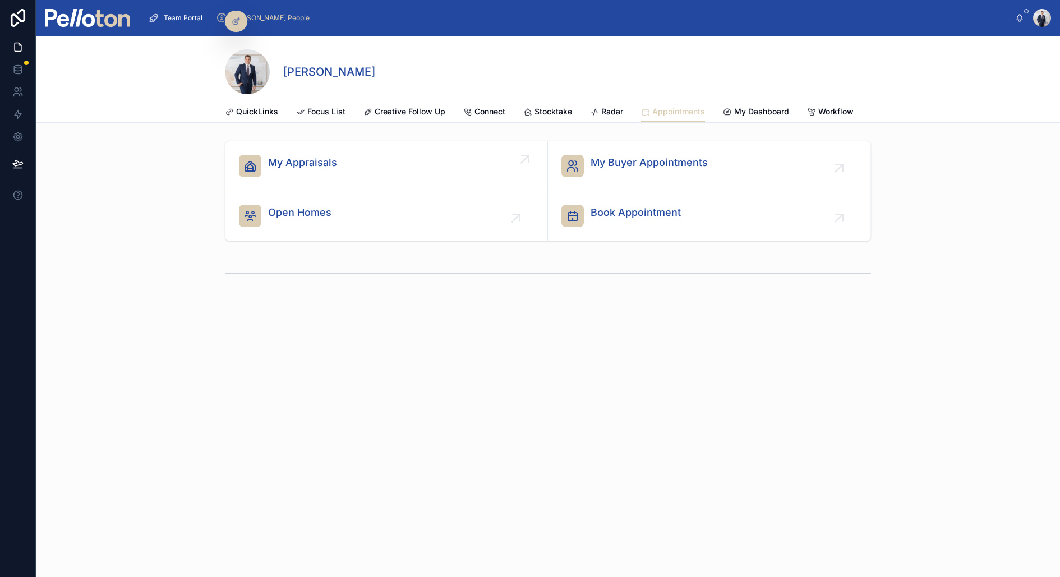
click at [345, 165] on div "My Appraisals" at bounding box center [386, 166] width 295 height 22
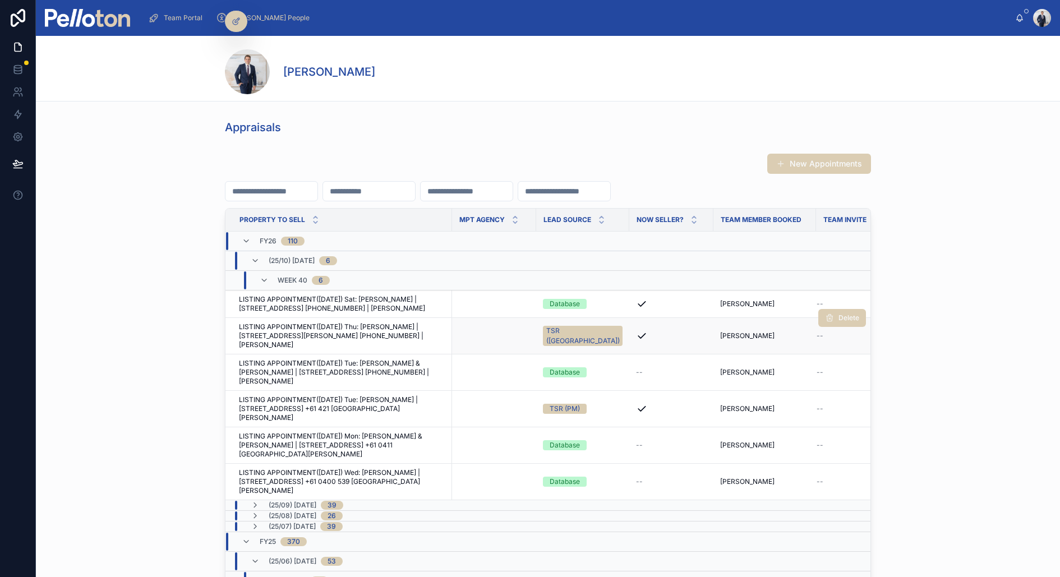
click at [313, 326] on span "LISTING APPOINTMENT(02/10/25) Thu: Mandy Robinson | 6 Ruby Street, Mosman +61 (…" at bounding box center [342, 336] width 206 height 27
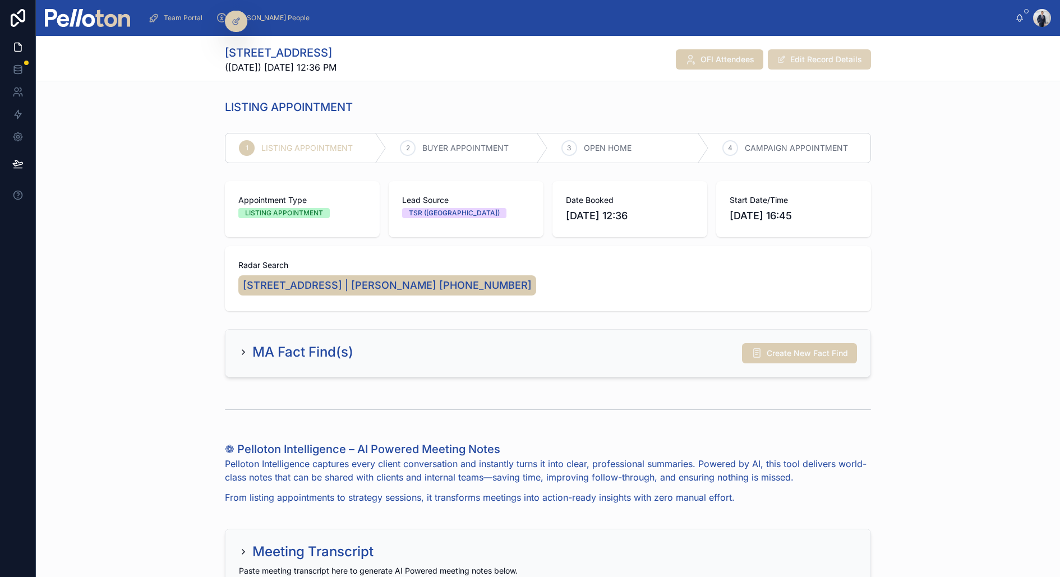
click at [823, 57] on button "Edit Record Details" at bounding box center [819, 59] width 103 height 20
click at [294, 344] on h2 "MA Fact Find(s)" at bounding box center [302, 352] width 101 height 18
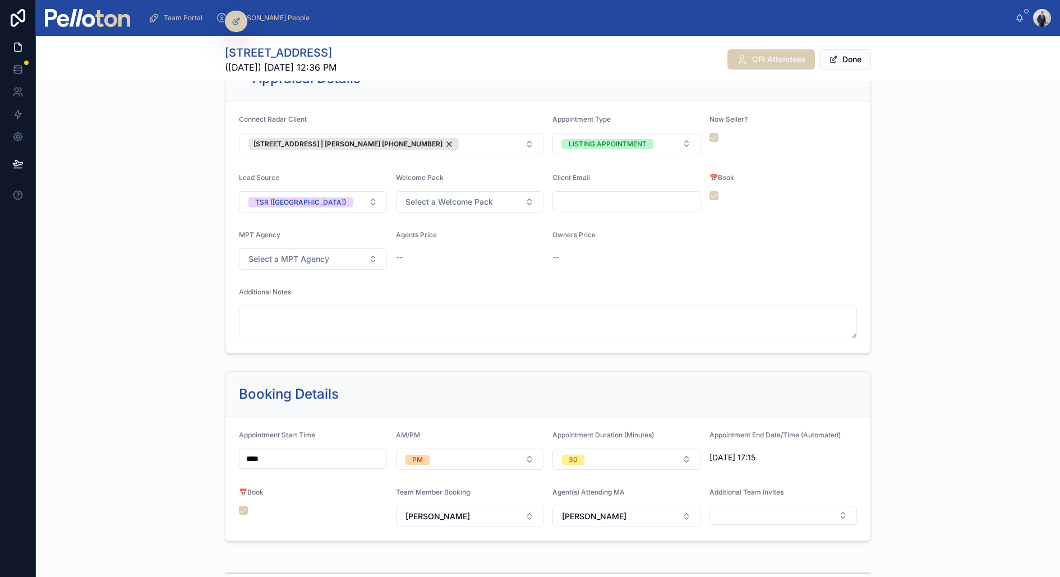
scroll to position [1169, 0]
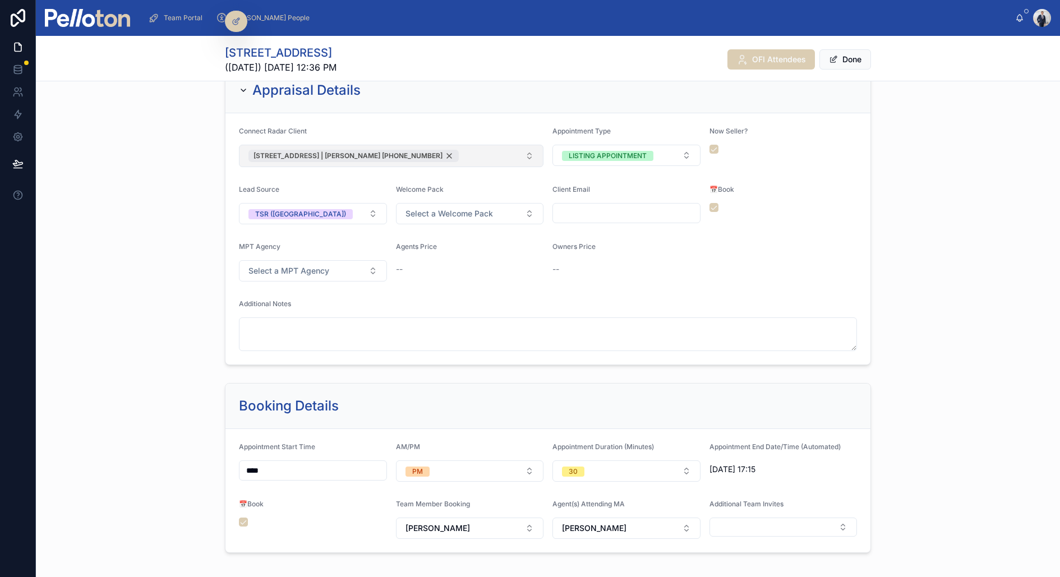
click at [436, 151] on span "6 Ruby Street, Mosman | Mandy Robinson +61(040)068-0316" at bounding box center [348, 155] width 189 height 9
click at [434, 148] on button "Select Button" at bounding box center [391, 154] width 305 height 19
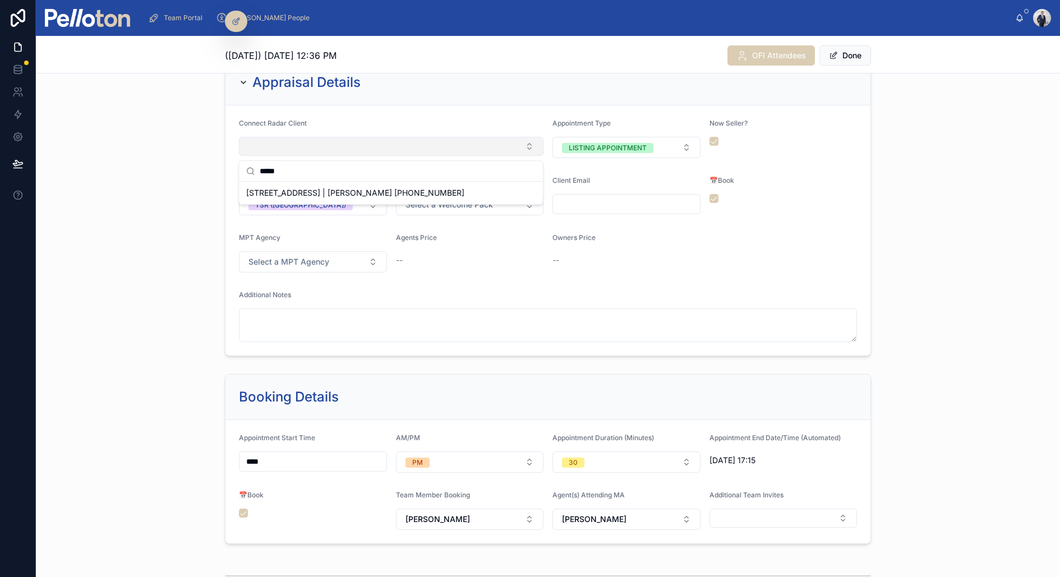
scroll to position [1152, 0]
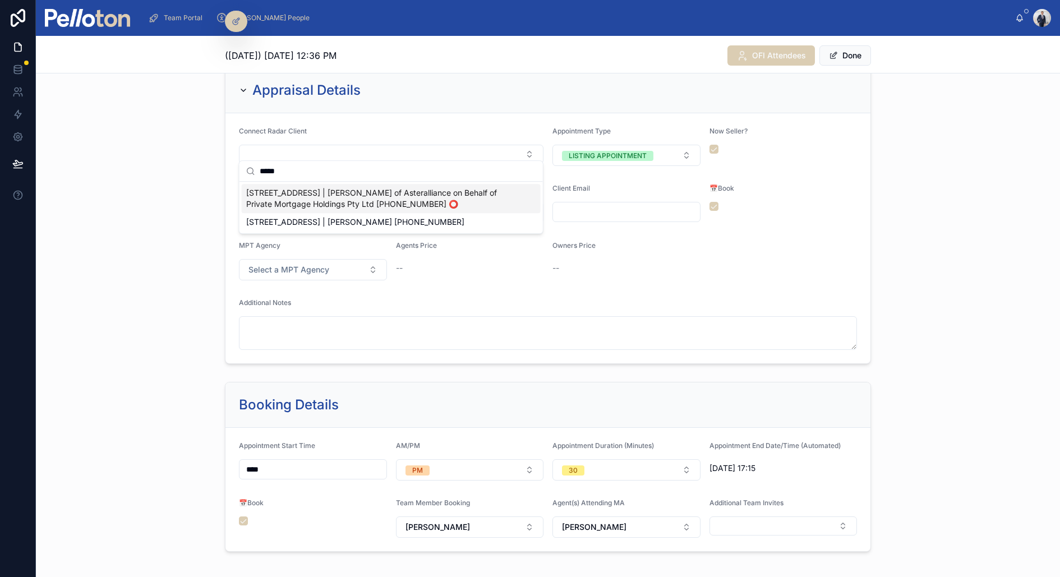
type input "*****"
click at [401, 197] on span "6 Ruby Street, Mosman | Jak Kelly of Asteralliance on Behalf of Private Mortgag…" at bounding box center [384, 198] width 277 height 22
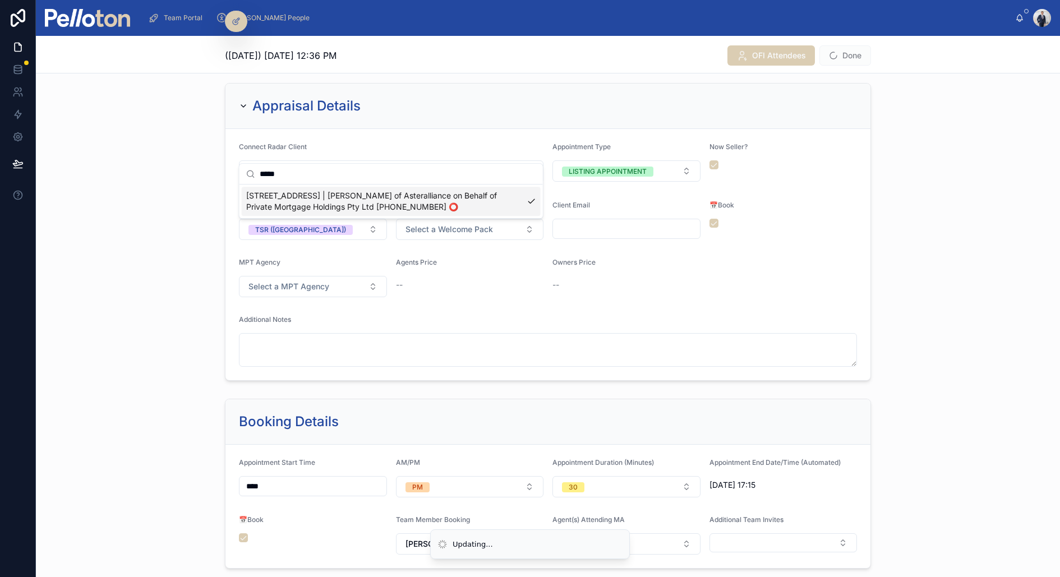
click at [160, 171] on div "Appraisal Details Connect Radar Client 6 Ruby Street, Mosman | Jak Kelly of Ast…" at bounding box center [548, 232] width 1024 height 307
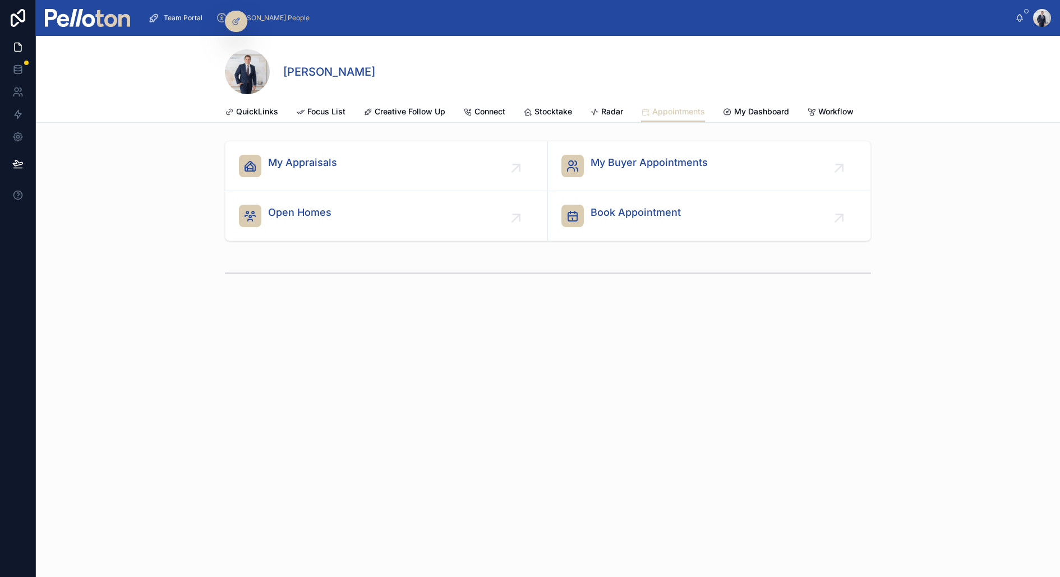
click at [90, 12] on img at bounding box center [87, 18] width 85 height 18
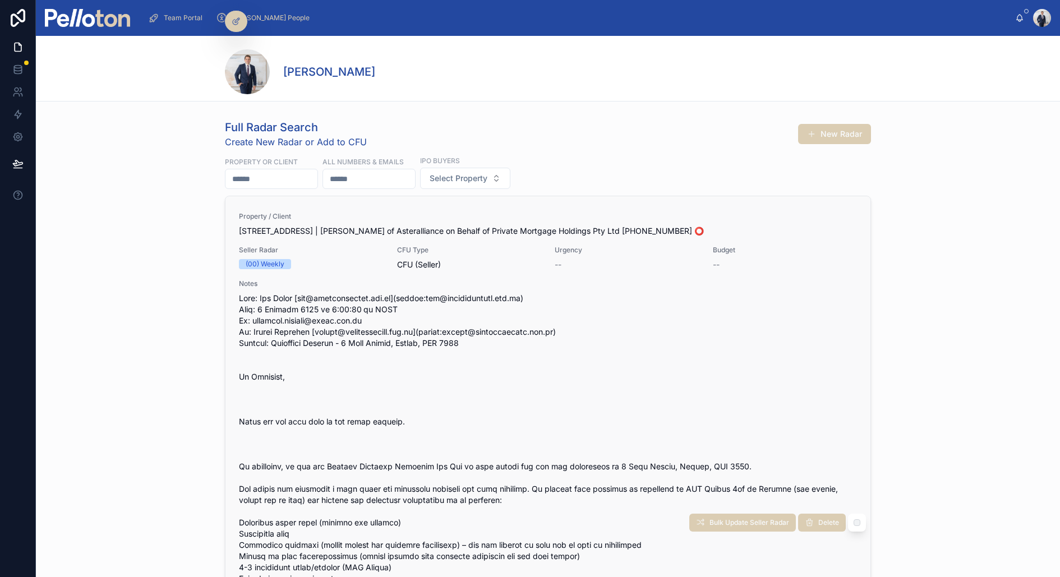
click at [427, 255] on div "CFU Type CFU (Seller)" at bounding box center [469, 258] width 145 height 25
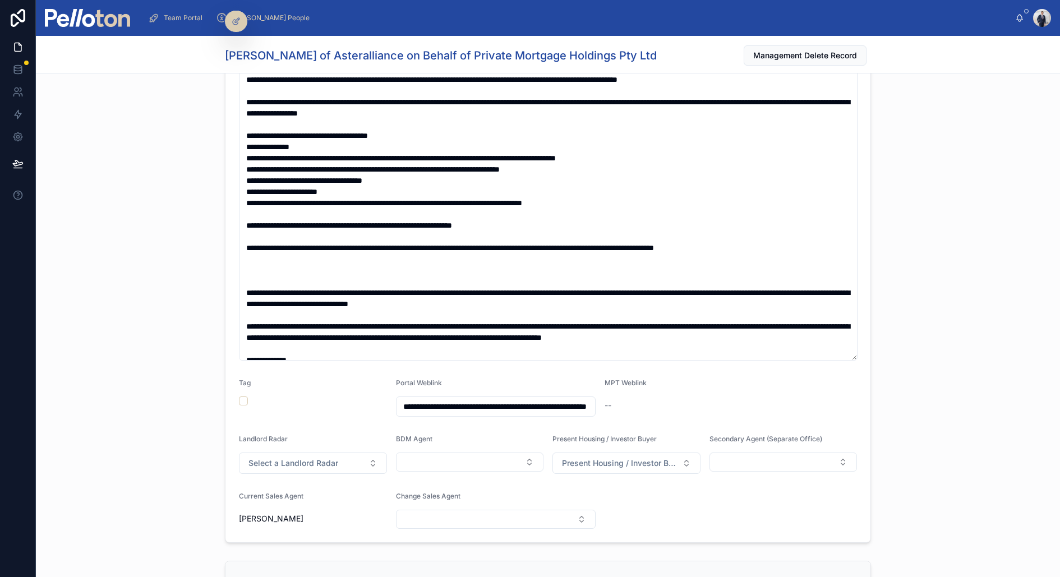
scroll to position [135, 0]
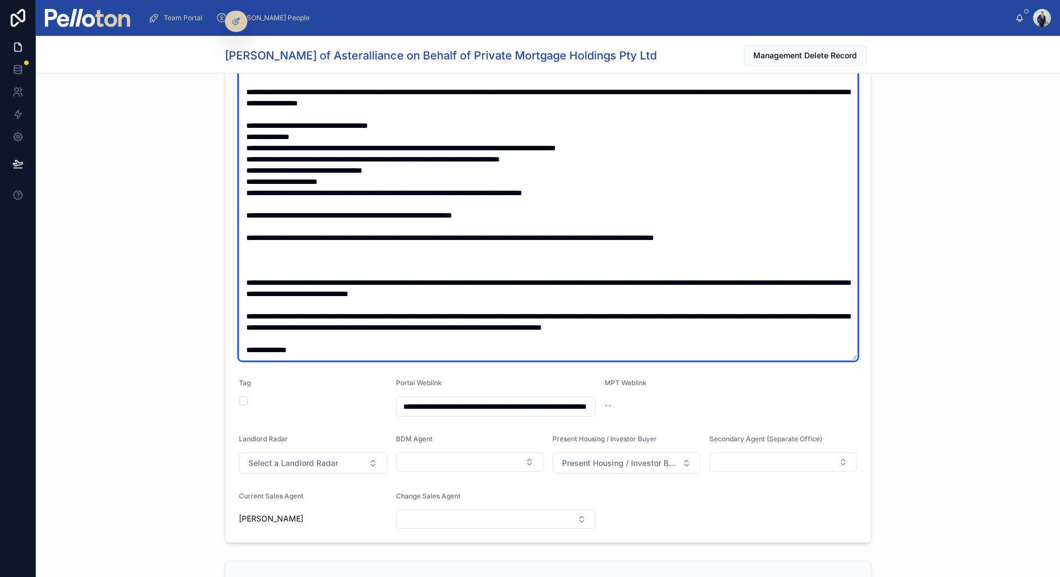
drag, startPoint x: 782, startPoint y: 229, endPoint x: 416, endPoint y: 249, distance: 366.9
click at [416, 249] on textarea at bounding box center [548, 188] width 619 height 346
drag, startPoint x: 606, startPoint y: 288, endPoint x: 228, endPoint y: 198, distance: 389.1
click at [228, 198] on form "**********" at bounding box center [548, 244] width 645 height 595
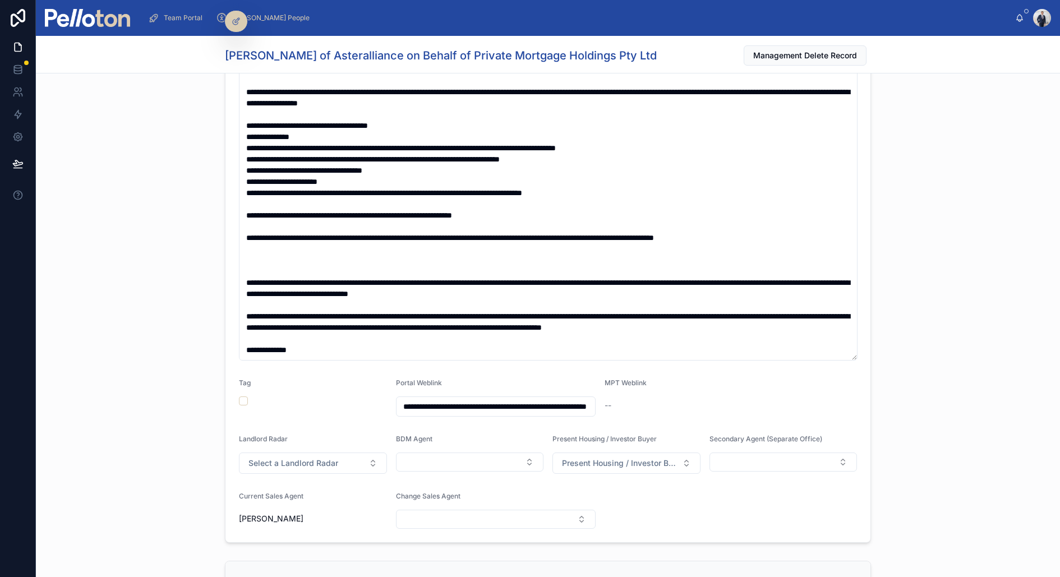
click at [166, 127] on div "**********" at bounding box center [548, 222] width 1024 height 651
click at [79, 19] on img at bounding box center [87, 18] width 85 height 18
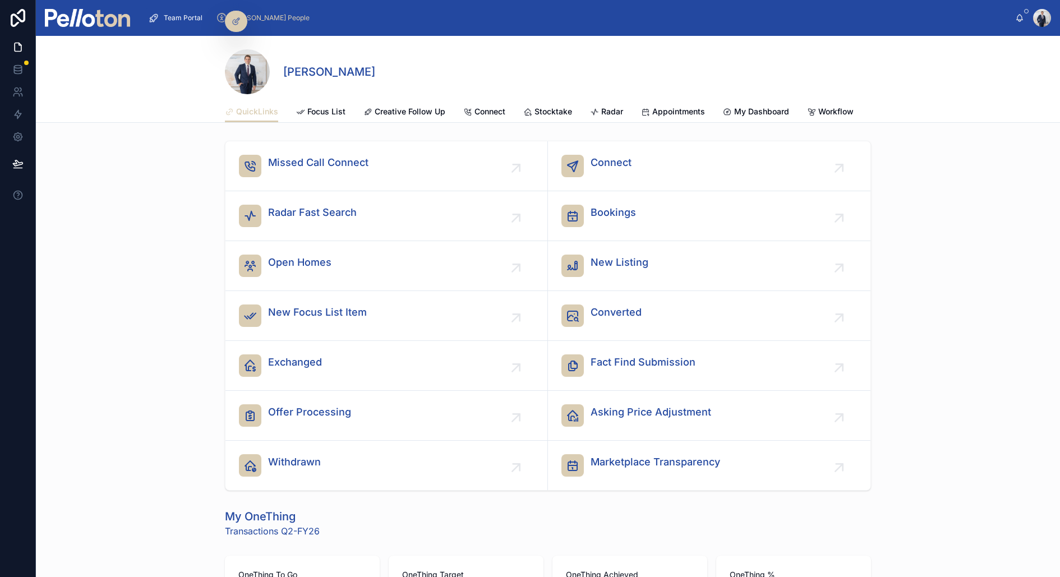
click at [638, 92] on div "[PERSON_NAME]" at bounding box center [548, 71] width 646 height 45
click at [585, 113] on div "QuickLinks Focus List Creative Follow Up Connect Stocktake Radar Appointments M…" at bounding box center [548, 111] width 646 height 21
click at [619, 104] on link "Radar" at bounding box center [606, 113] width 33 height 22
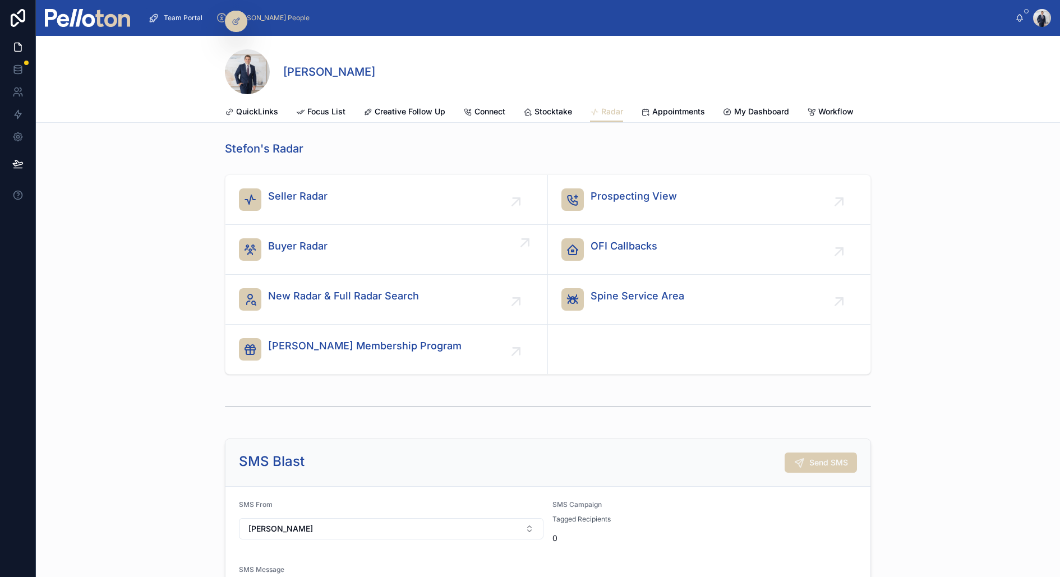
click at [286, 241] on span "Buyer Radar" at bounding box center [297, 246] width 59 height 16
click at [652, 195] on span "Prospecting View" at bounding box center [634, 196] width 86 height 16
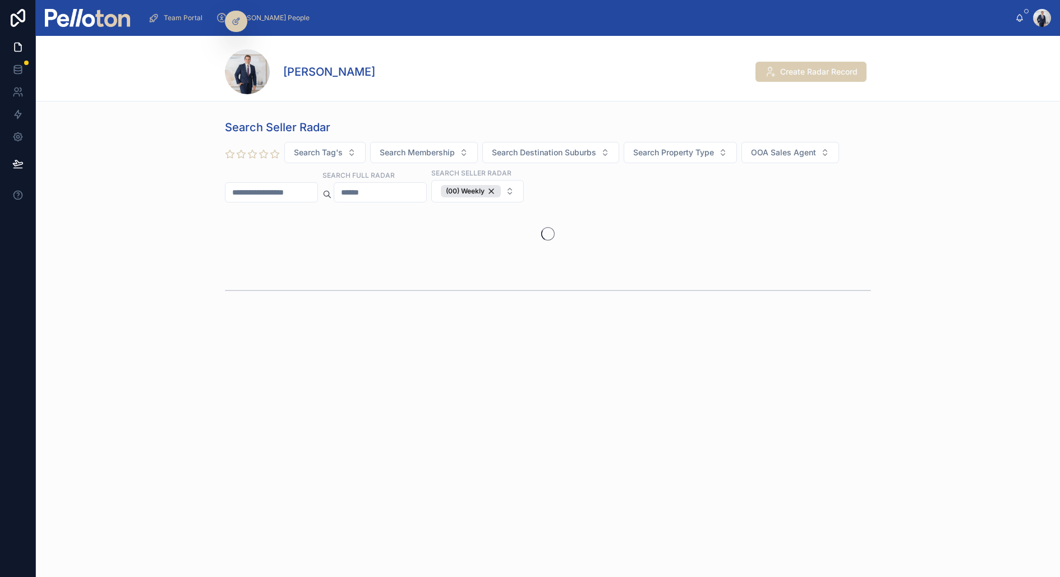
click at [268, 201] on div "Search Seller Radar Search Tag's Search Membership Search Destination Suburbs S…" at bounding box center [548, 188] width 646 height 139
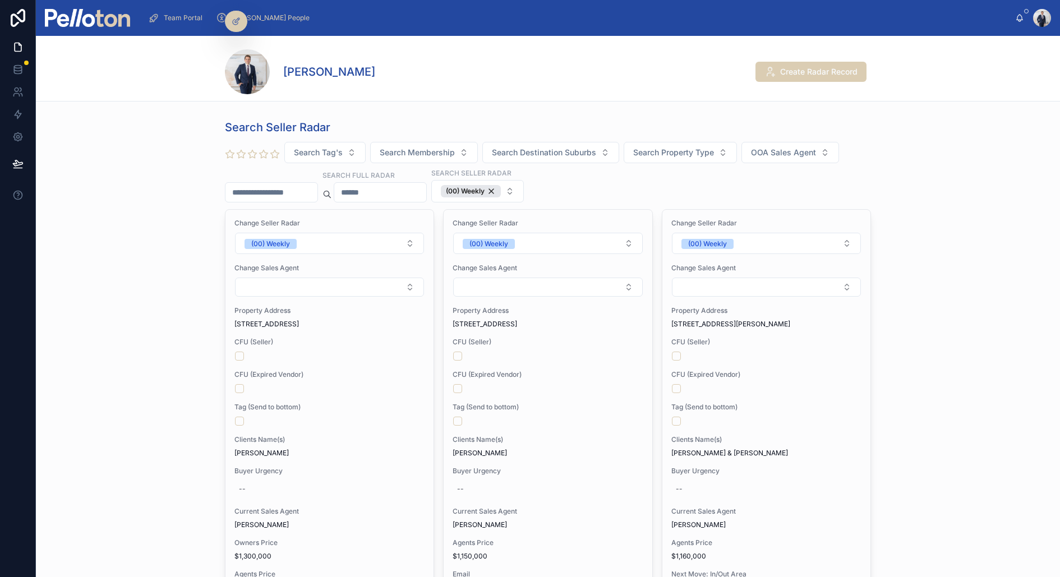
click at [268, 197] on input "text" at bounding box center [272, 193] width 92 height 16
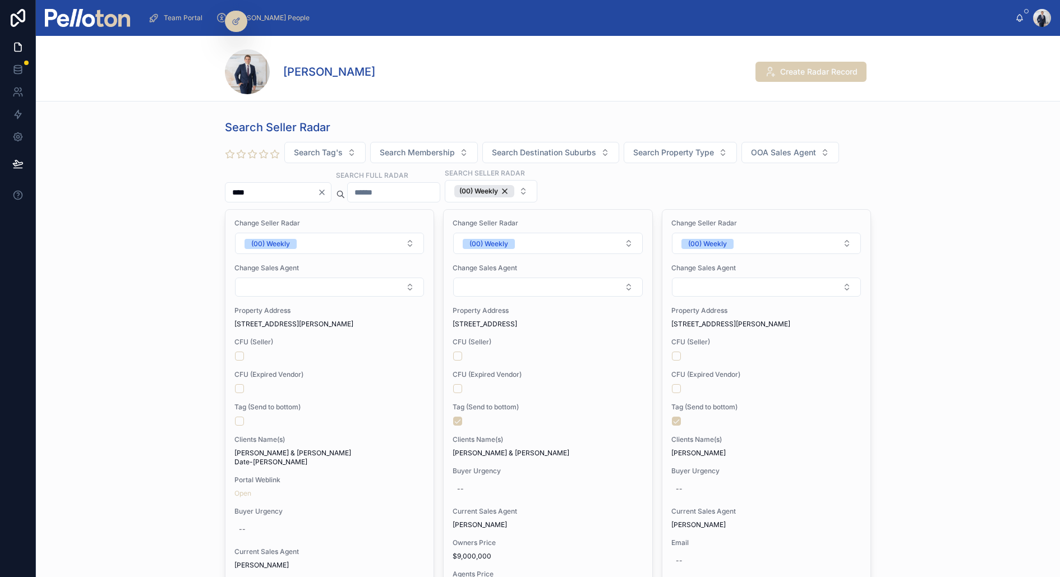
type input "****"
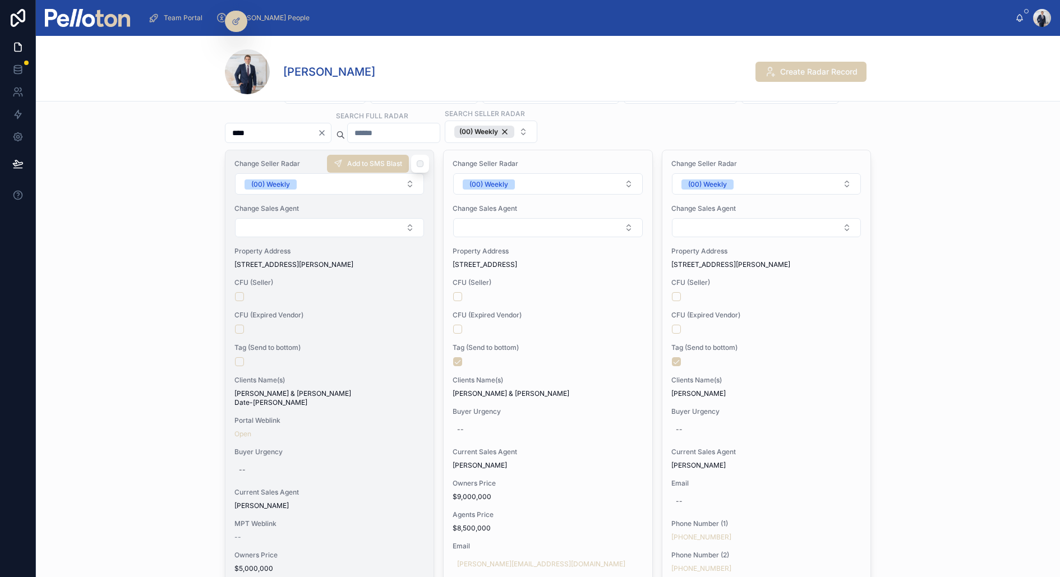
scroll to position [61, 0]
click at [354, 324] on div at bounding box center [329, 328] width 189 height 9
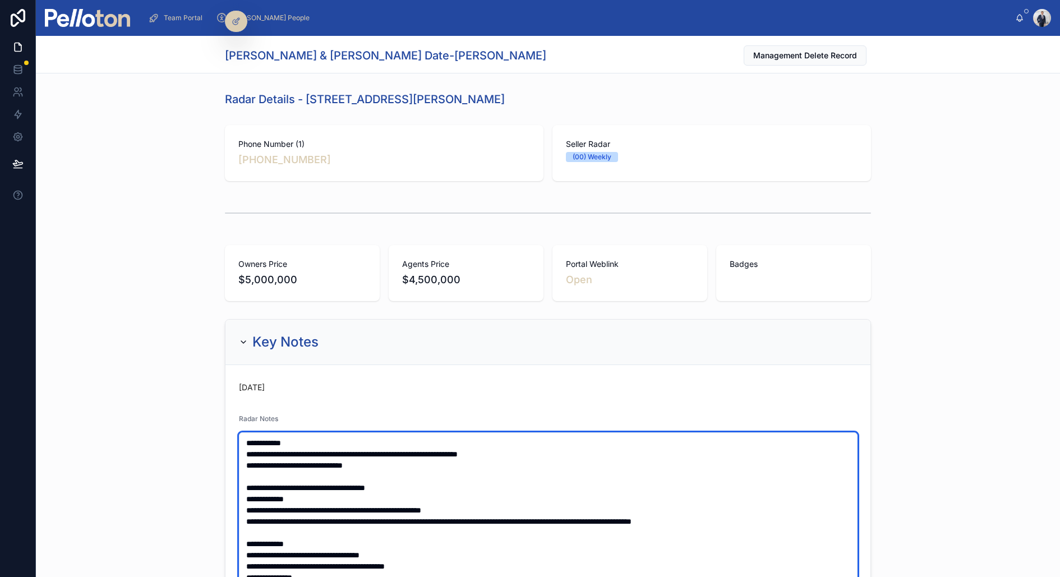
type textarea "**********"
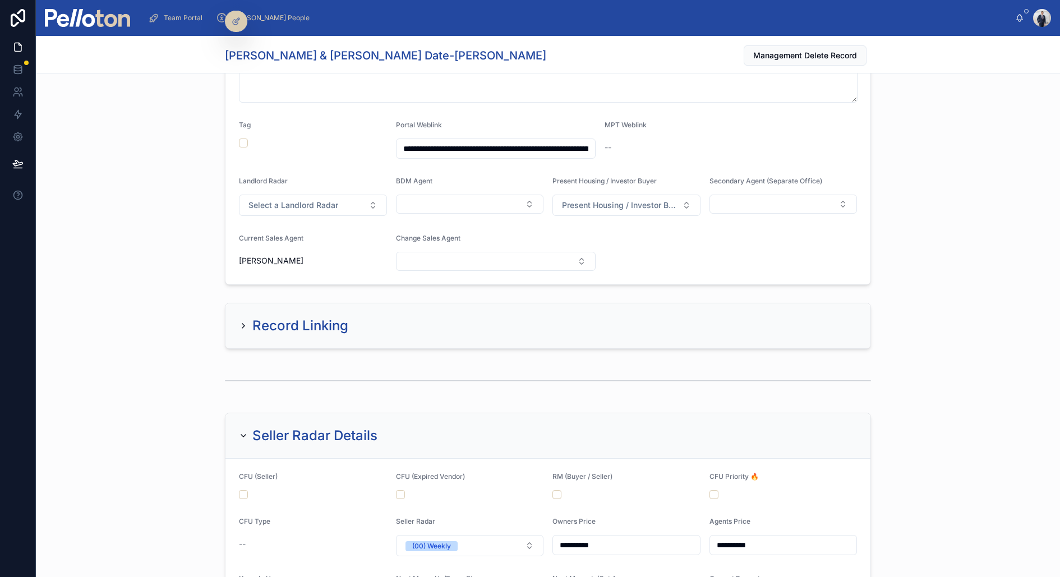
scroll to position [826, 0]
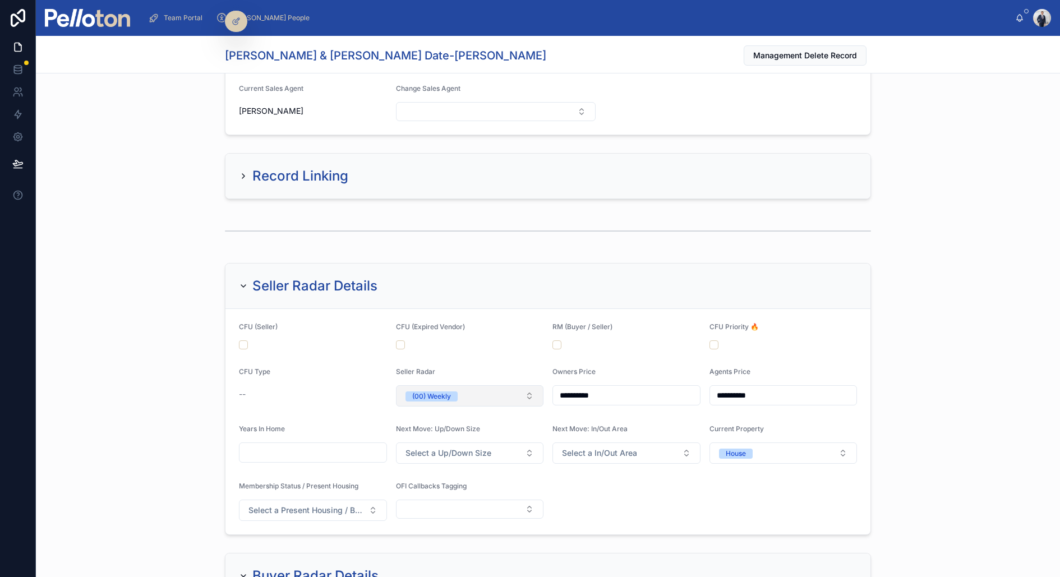
click at [443, 392] on div "(00) Weekly" at bounding box center [431, 397] width 39 height 10
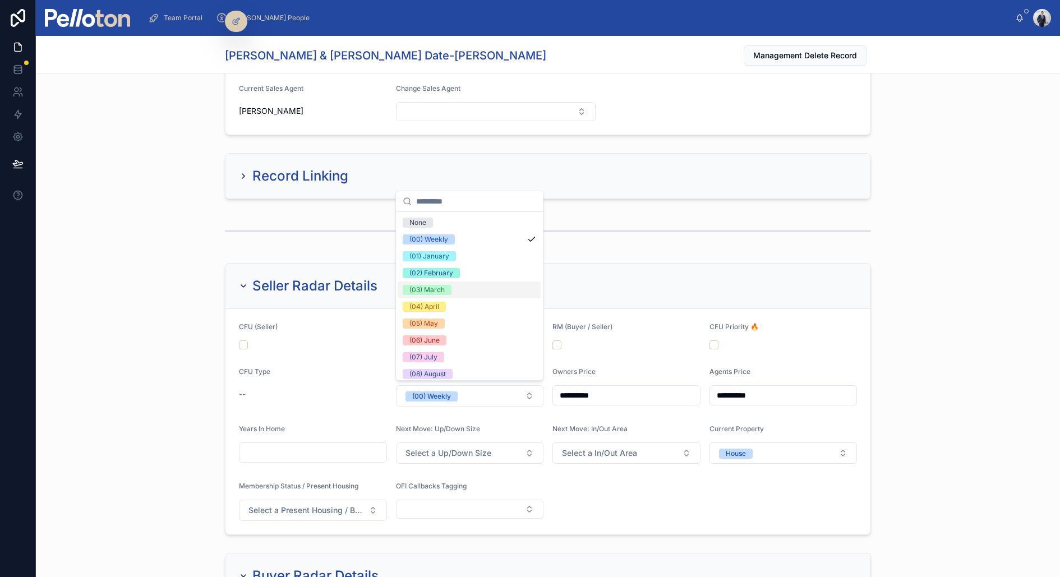
click at [441, 287] on div "(03) March" at bounding box center [426, 290] width 35 height 10
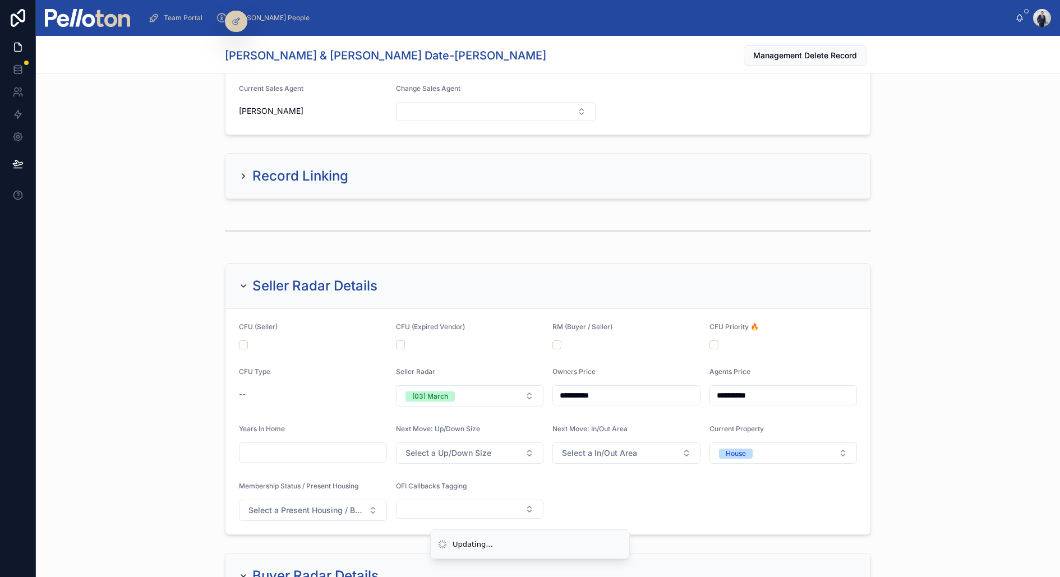
click at [80, 213] on div at bounding box center [548, 231] width 1024 height 37
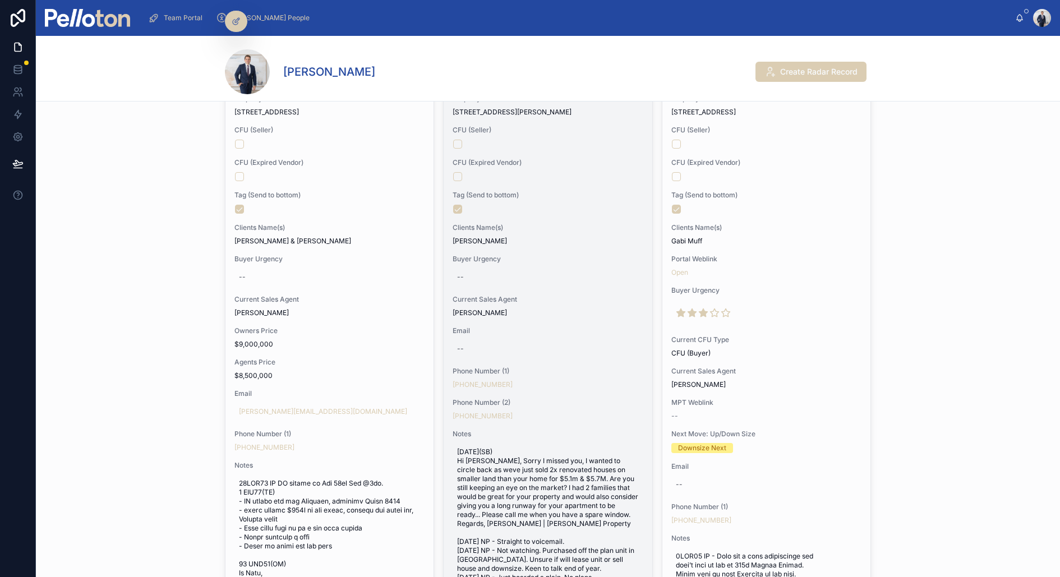
scroll to position [219, 0]
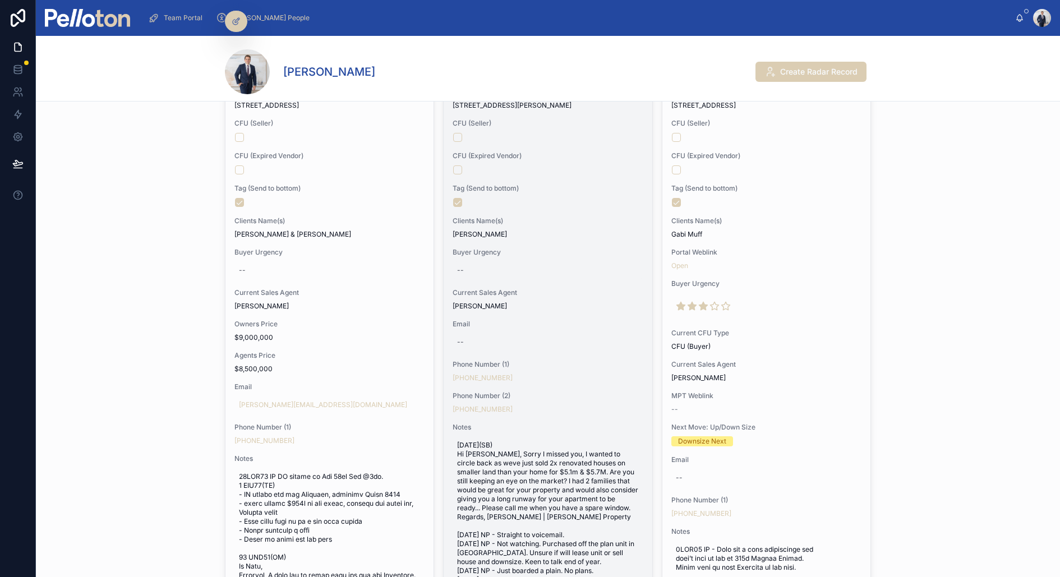
click at [591, 270] on div "--" at bounding box center [548, 270] width 190 height 18
click at [593, 209] on div "Change Seller Radar (00) Weekly Change Sales Agent Property Address 10 Cowles R…" at bounding box center [548, 344] width 208 height 706
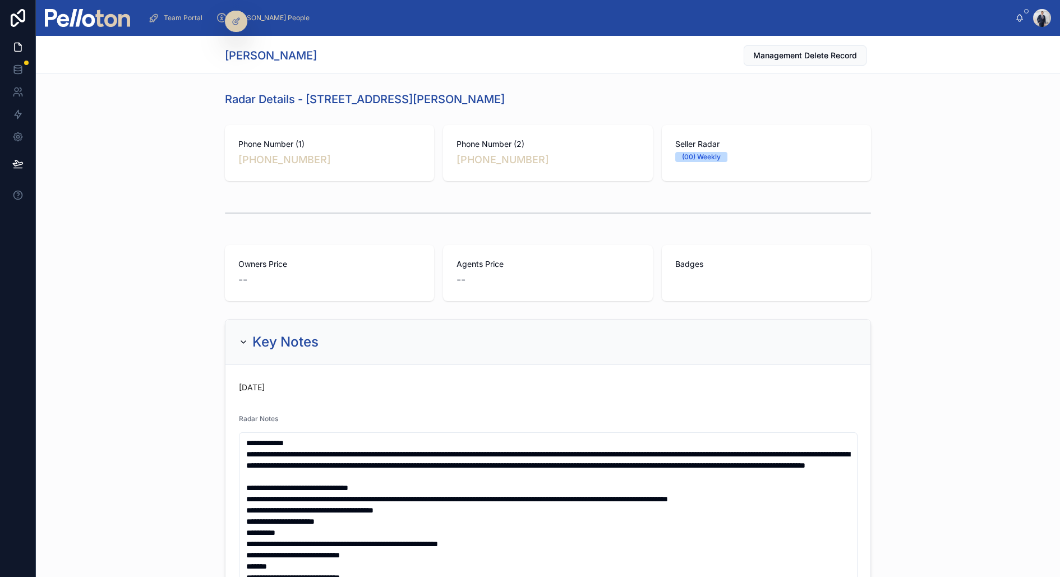
click at [311, 99] on h1 "Radar Details - 10 Cowles Road, Mosman" at bounding box center [365, 99] width 280 height 16
drag, startPoint x: 309, startPoint y: 99, endPoint x: 562, endPoint y: 79, distance: 253.8
click at [519, 100] on div "Radar Details - 10 Cowles Road, Mosman" at bounding box center [548, 99] width 646 height 16
drag, startPoint x: 473, startPoint y: 100, endPoint x: 309, endPoint y: 96, distance: 165.0
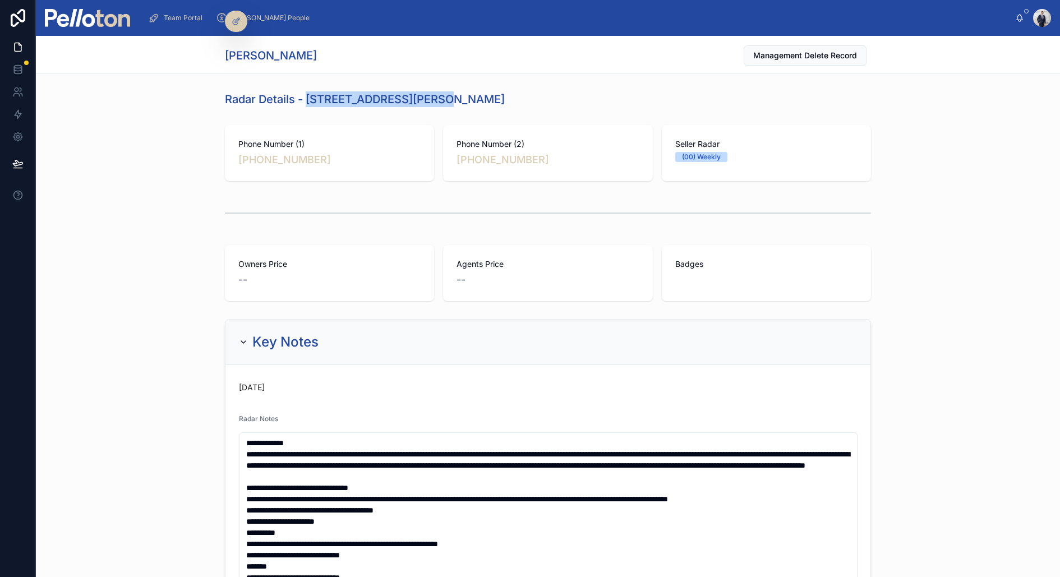
click at [309, 96] on div "Radar Details - 10 Cowles Road, Mosman" at bounding box center [548, 99] width 646 height 16
copy h1 "10 Cowles Road, Mosman"
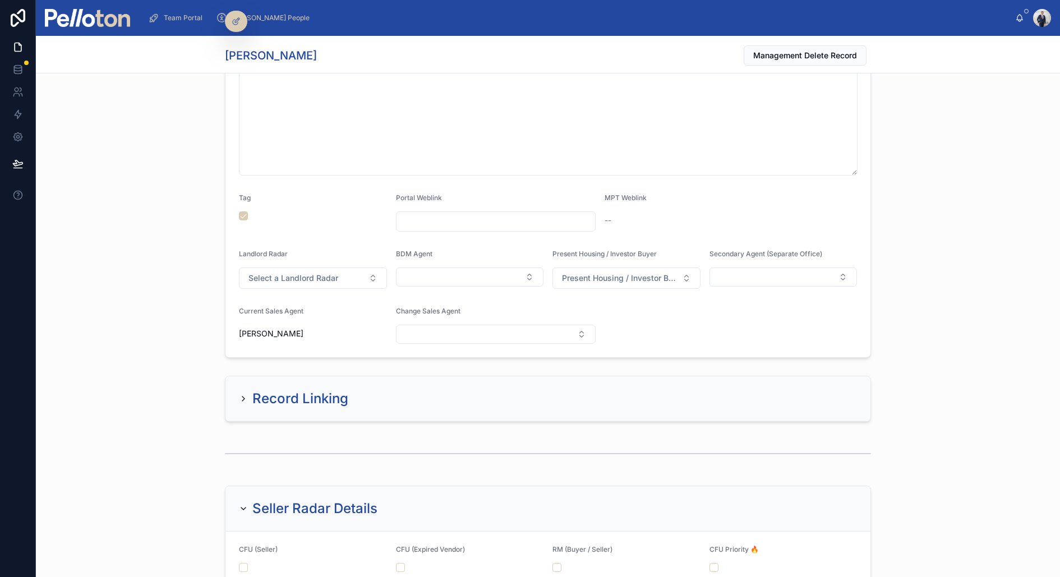
scroll to position [559, 0]
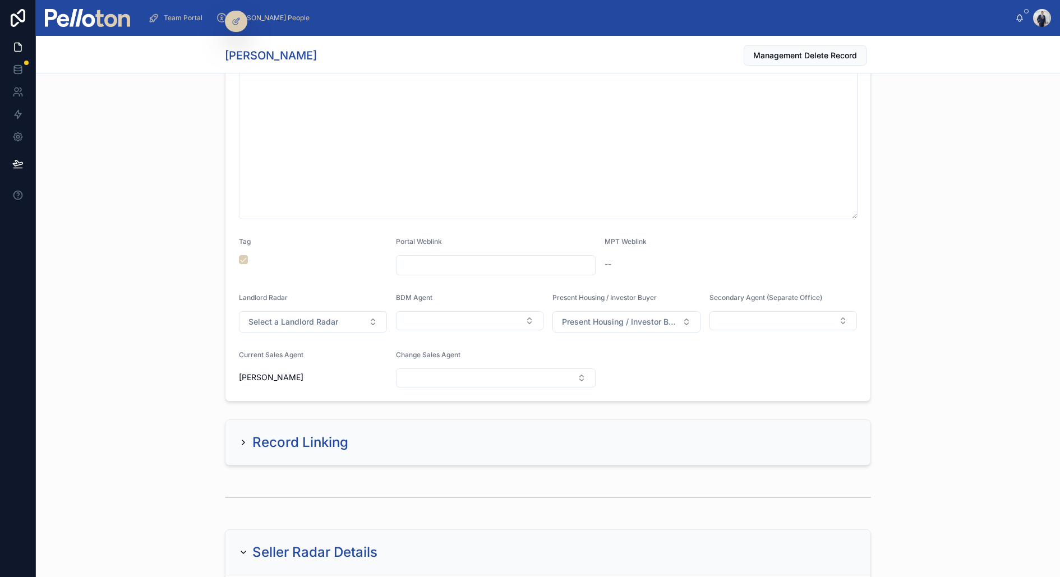
click at [439, 255] on div at bounding box center [496, 265] width 200 height 20
click at [437, 265] on input "text" at bounding box center [496, 265] width 199 height 16
paste input "**********"
type input "**********"
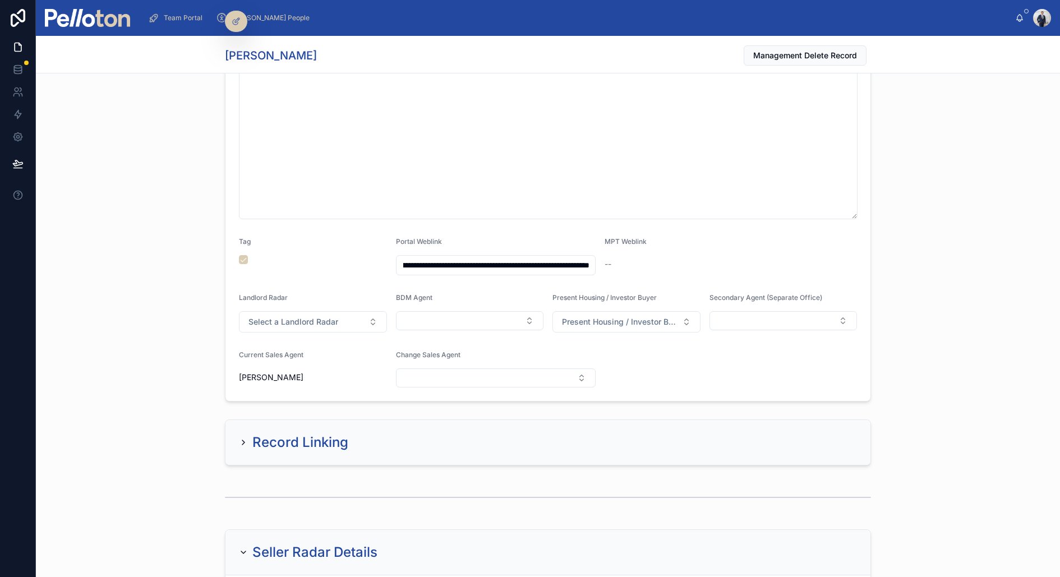
scroll to position [0, 0]
click at [114, 227] on div "**********" at bounding box center [548, 80] width 1024 height 651
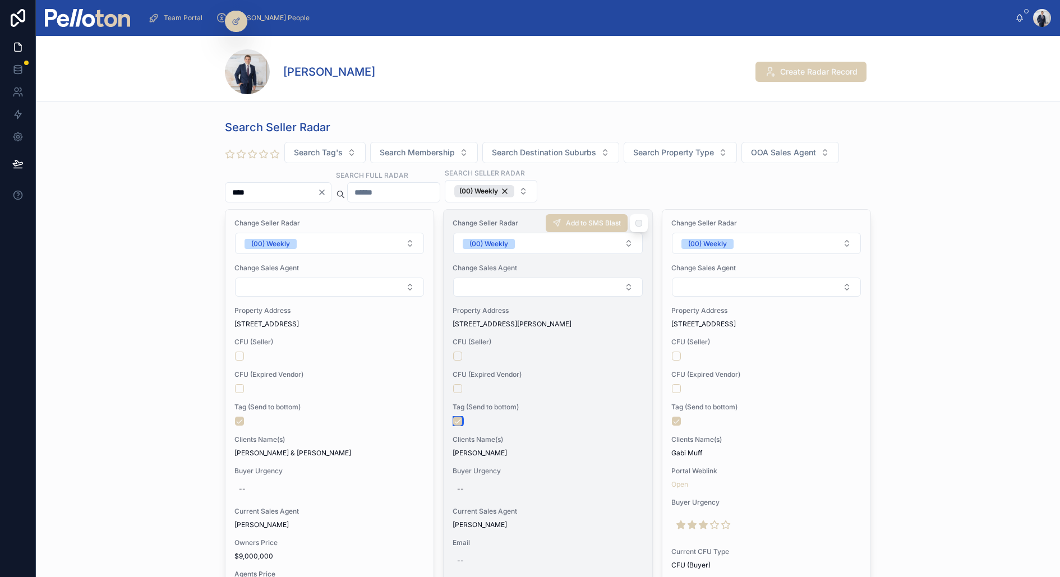
click at [458, 417] on button "button" at bounding box center [457, 421] width 9 height 9
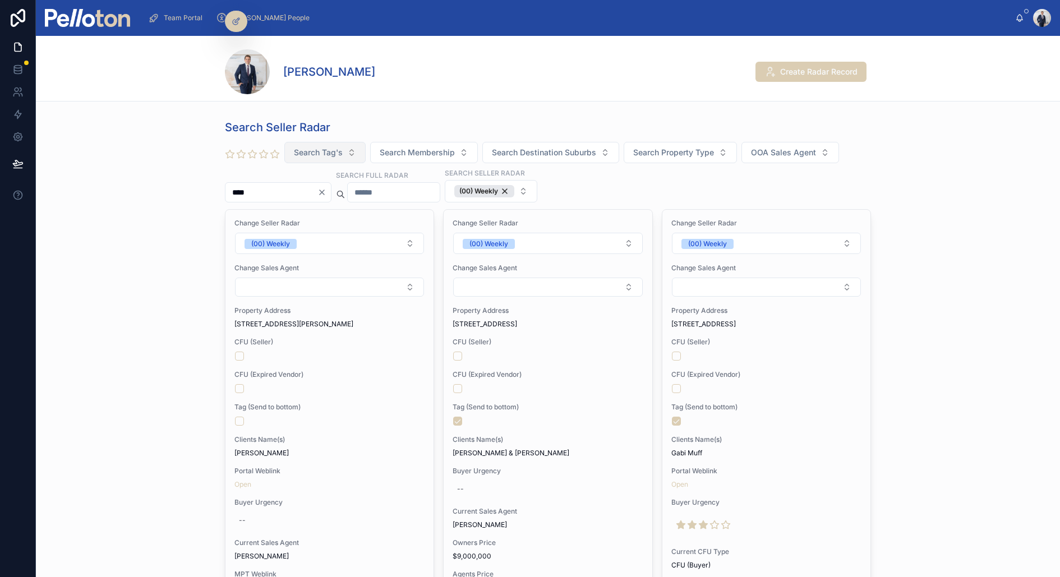
click at [324, 153] on span "Search Tag's" at bounding box center [318, 152] width 49 height 11
click at [282, 233] on div "Yes" at bounding box center [324, 233] width 135 height 18
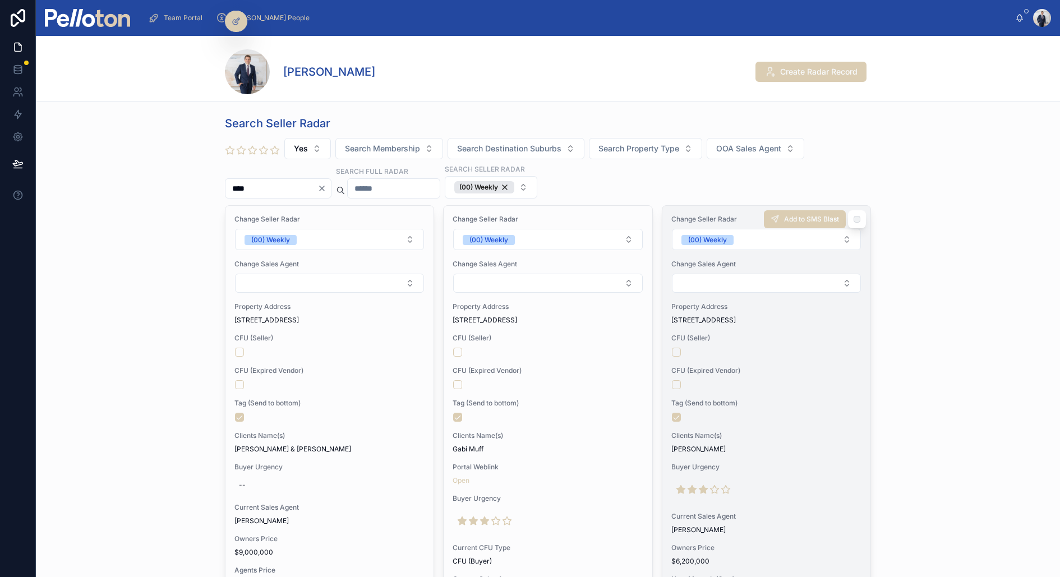
scroll to position [1, 0]
click at [675, 416] on button "button" at bounding box center [676, 420] width 9 height 9
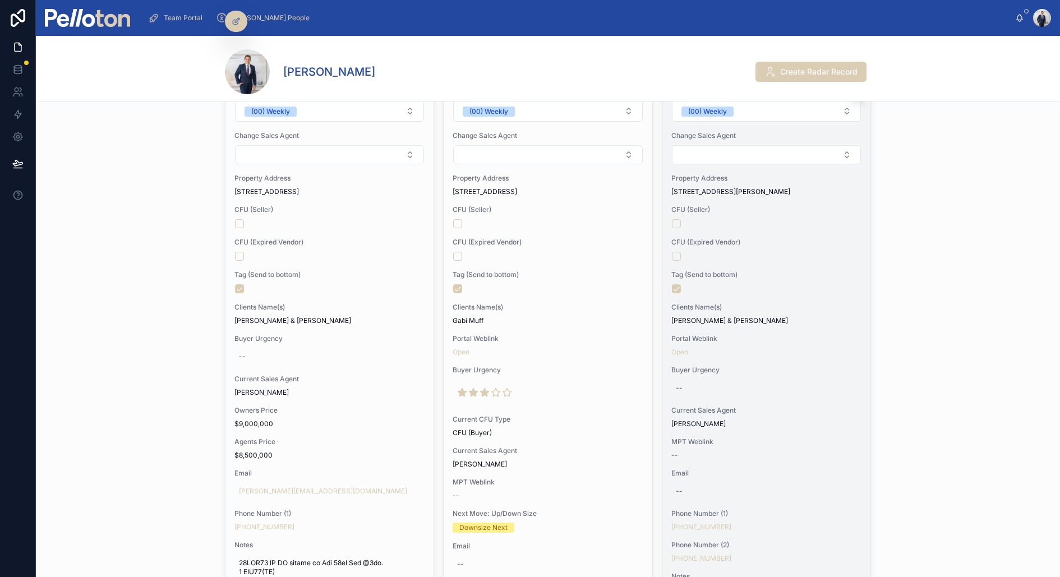
scroll to position [131, 0]
click at [679, 287] on button "button" at bounding box center [676, 290] width 9 height 9
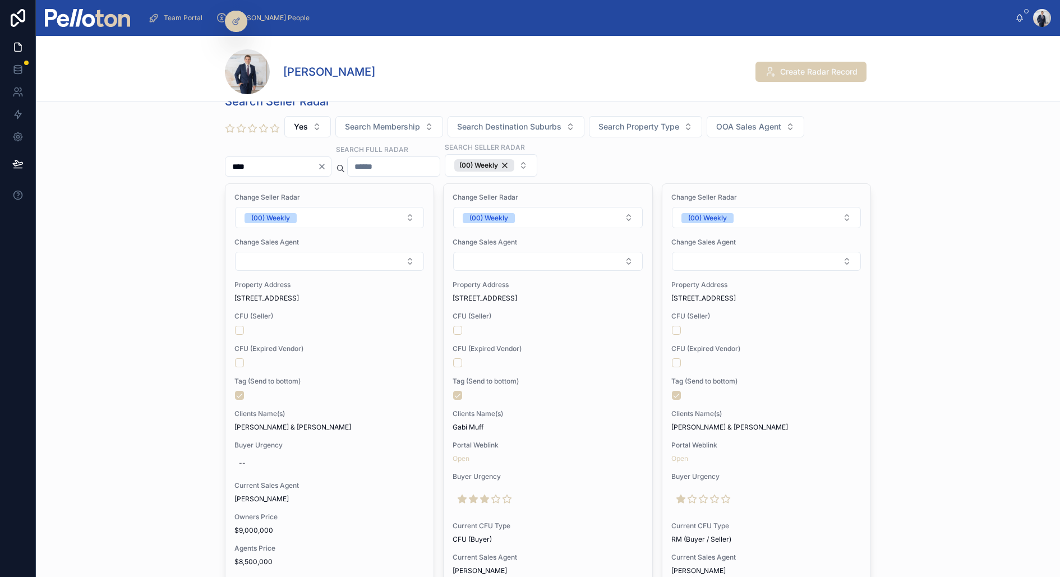
scroll to position [31, 0]
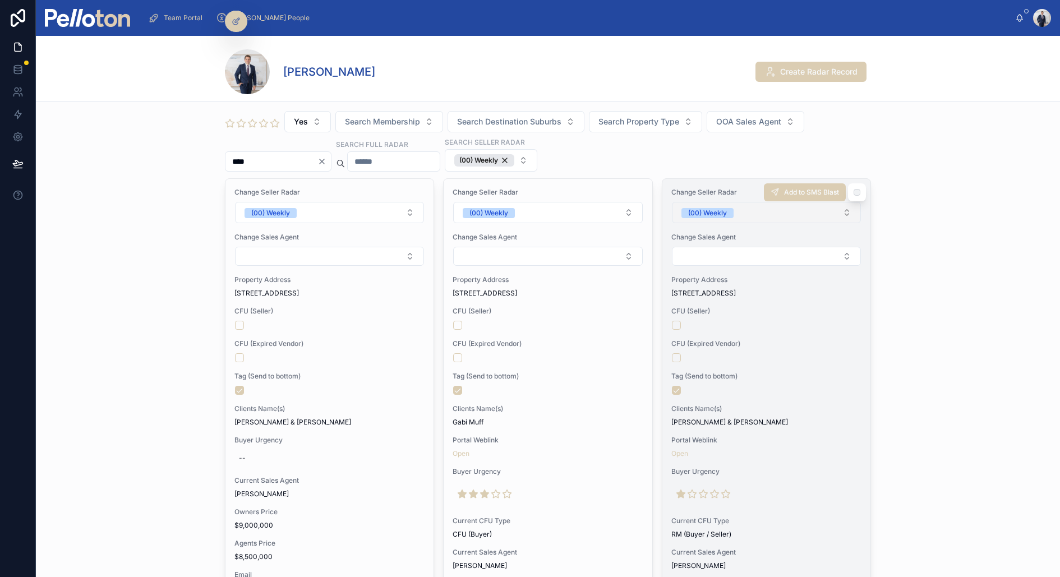
click at [726, 207] on span "(00) Weekly" at bounding box center [708, 212] width 52 height 11
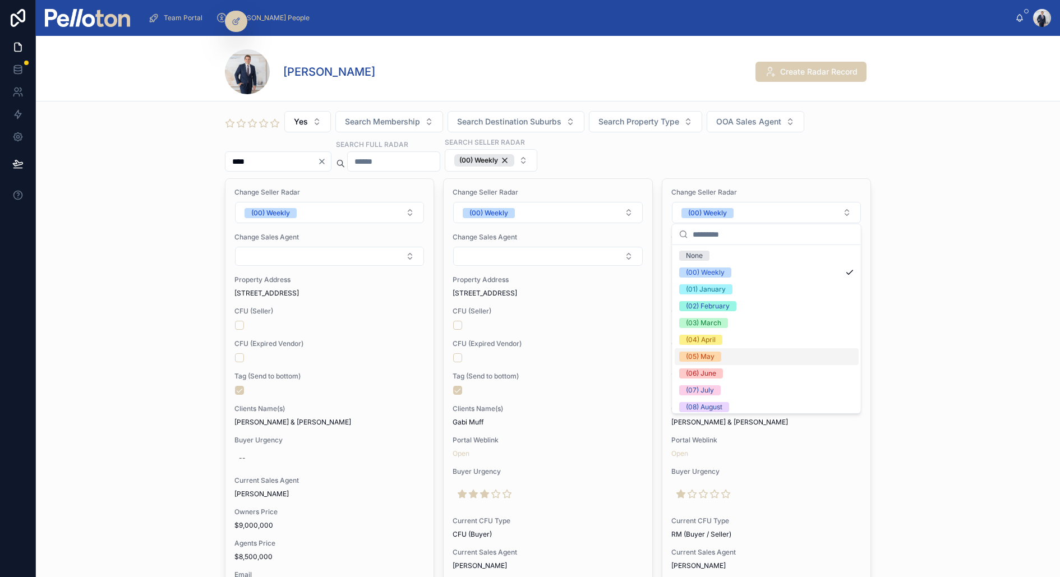
scroll to position [105, 0]
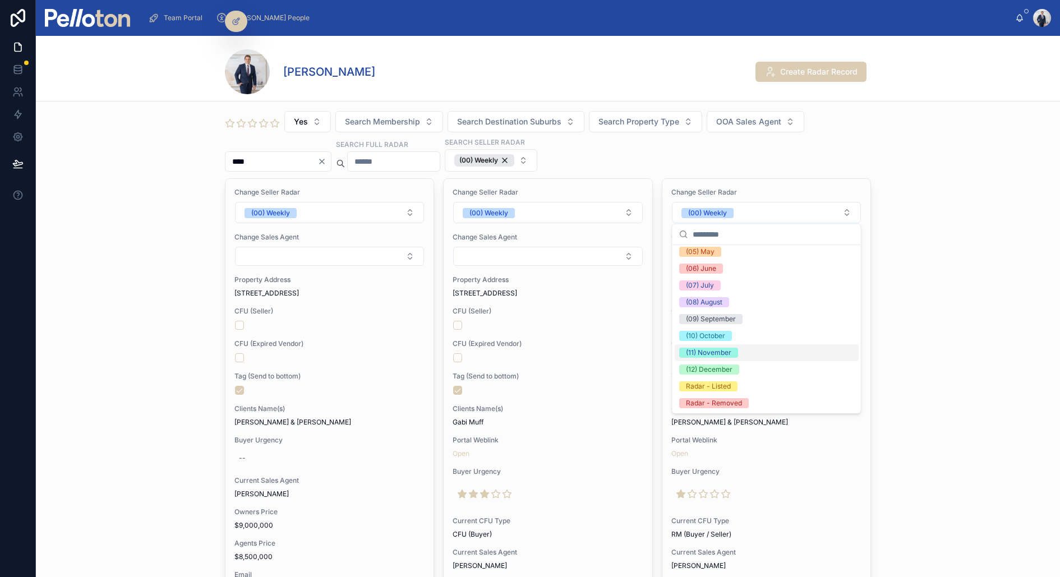
click at [722, 349] on div "(11) November" at bounding box center [708, 353] width 45 height 10
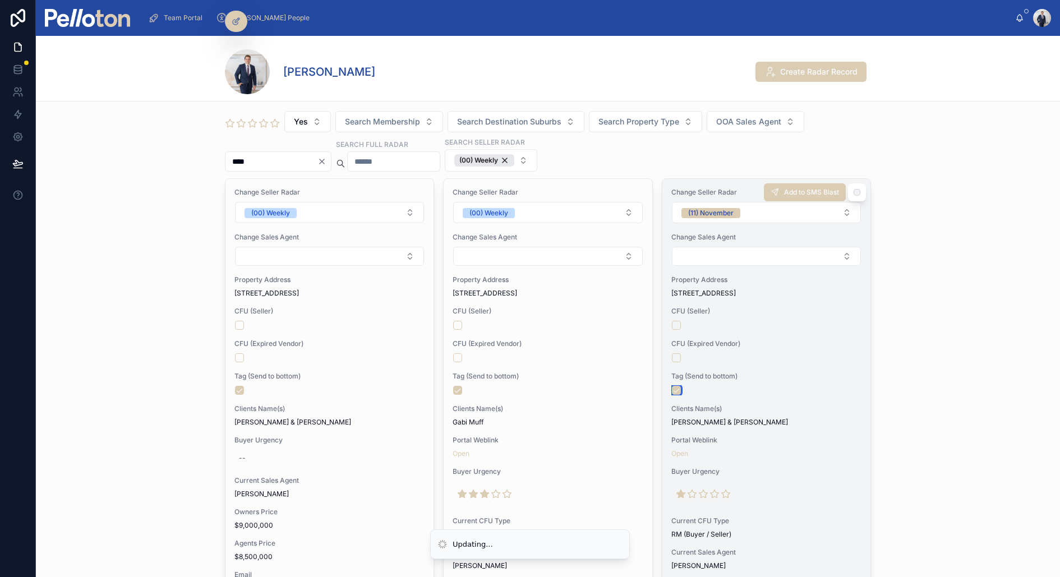
click at [678, 386] on button "button" at bounding box center [676, 390] width 9 height 9
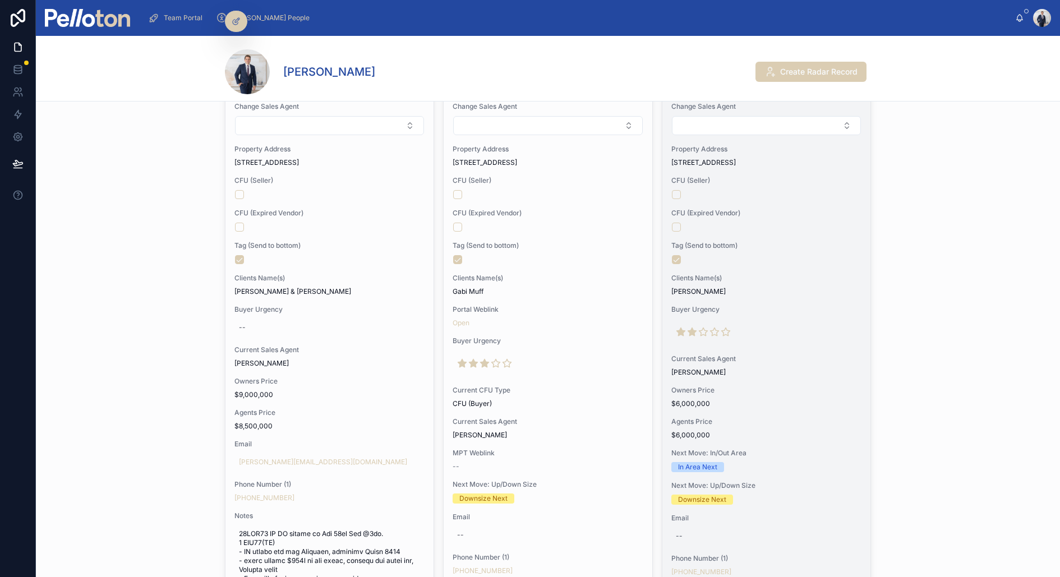
scroll to position [82, 0]
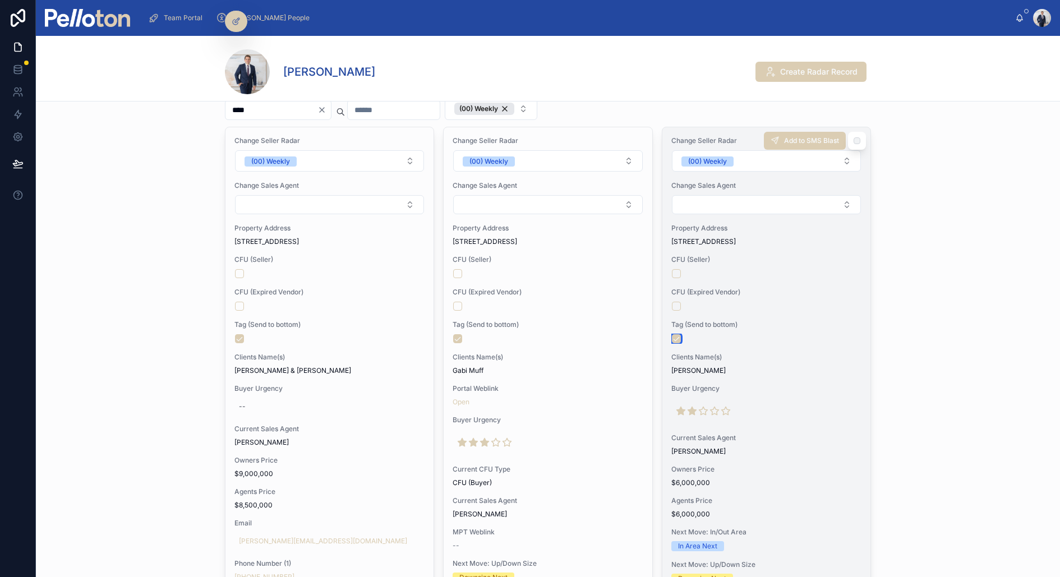
click at [676, 335] on button "button" at bounding box center [676, 338] width 9 height 9
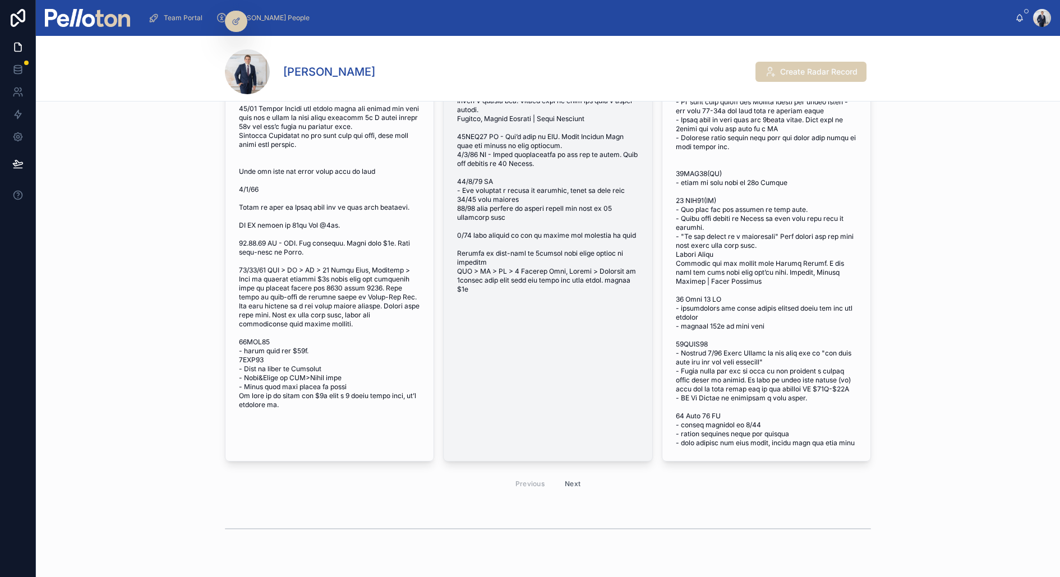
scroll to position [850, 0]
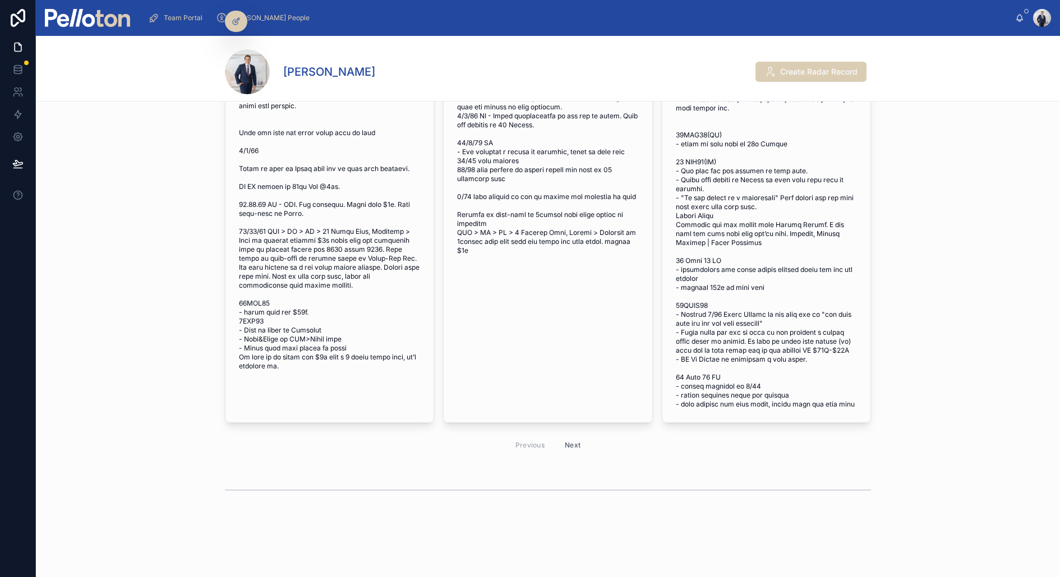
click at [571, 443] on button "Next" at bounding box center [572, 444] width 31 height 17
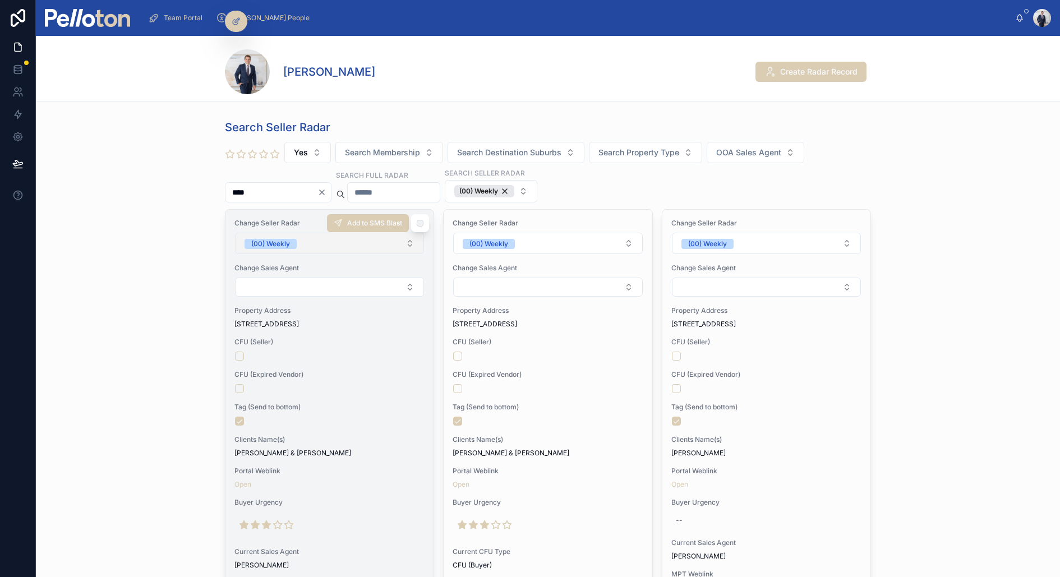
click at [271, 242] on div "(00) Weekly" at bounding box center [270, 244] width 39 height 10
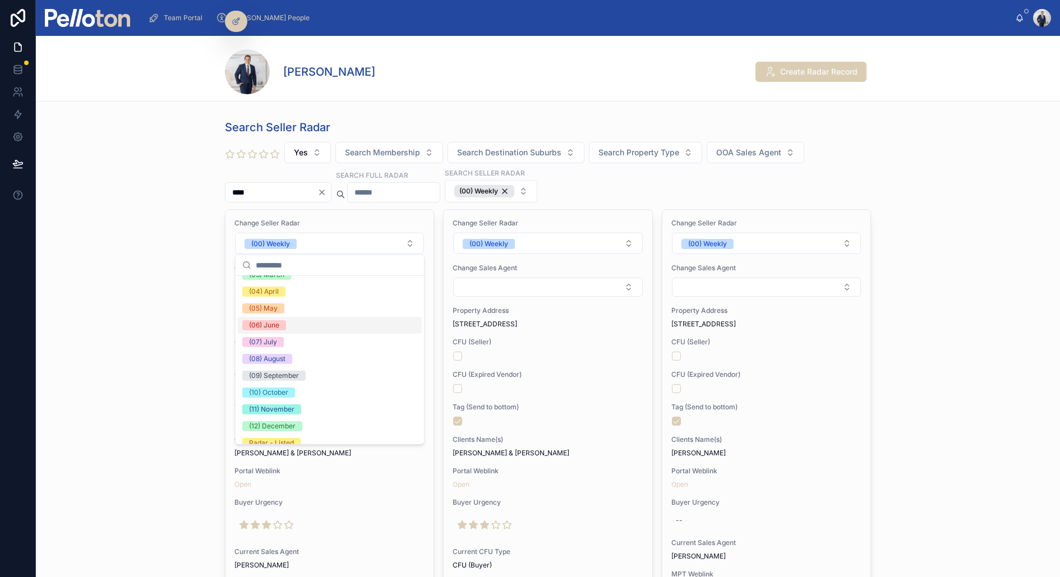
scroll to position [105, 0]
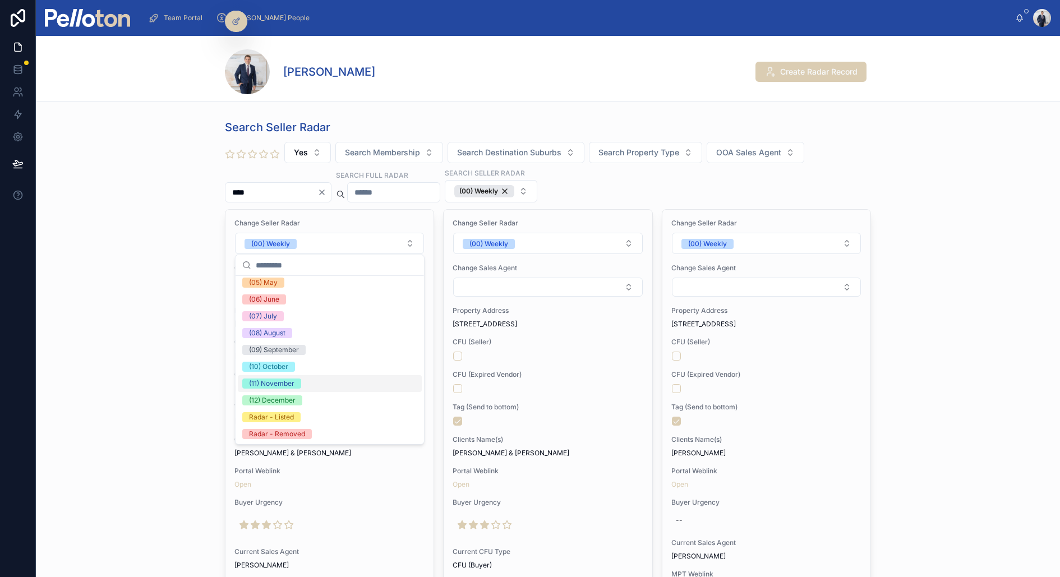
click at [286, 384] on div "(11) November" at bounding box center [271, 384] width 45 height 10
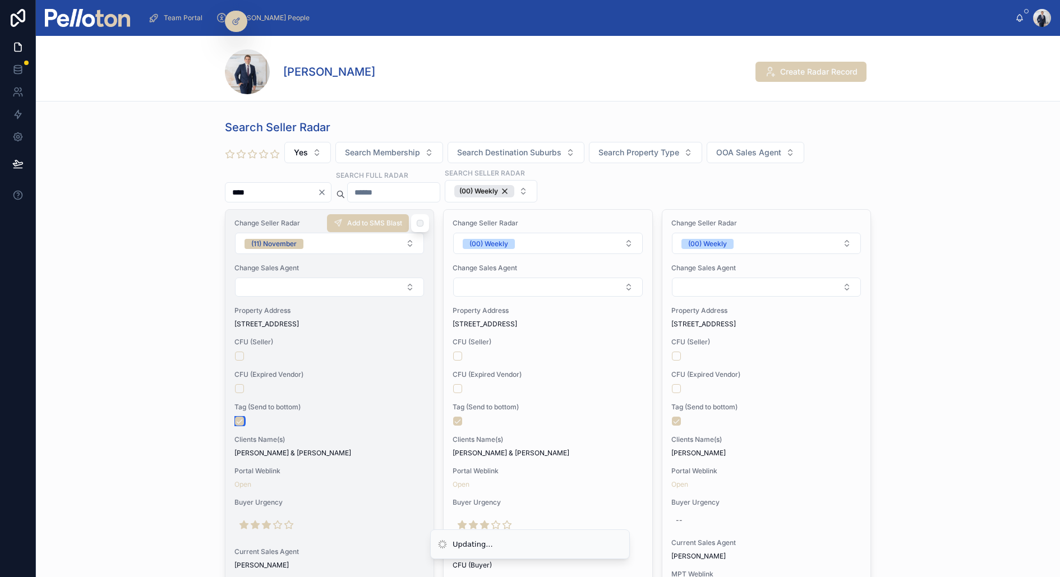
click at [241, 420] on button "button" at bounding box center [239, 421] width 9 height 9
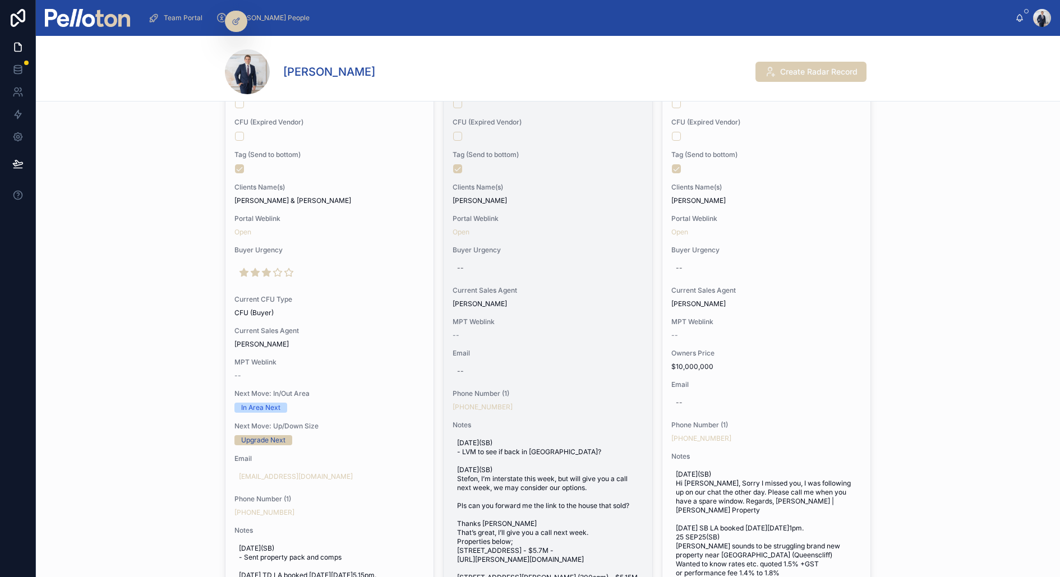
scroll to position [102, 0]
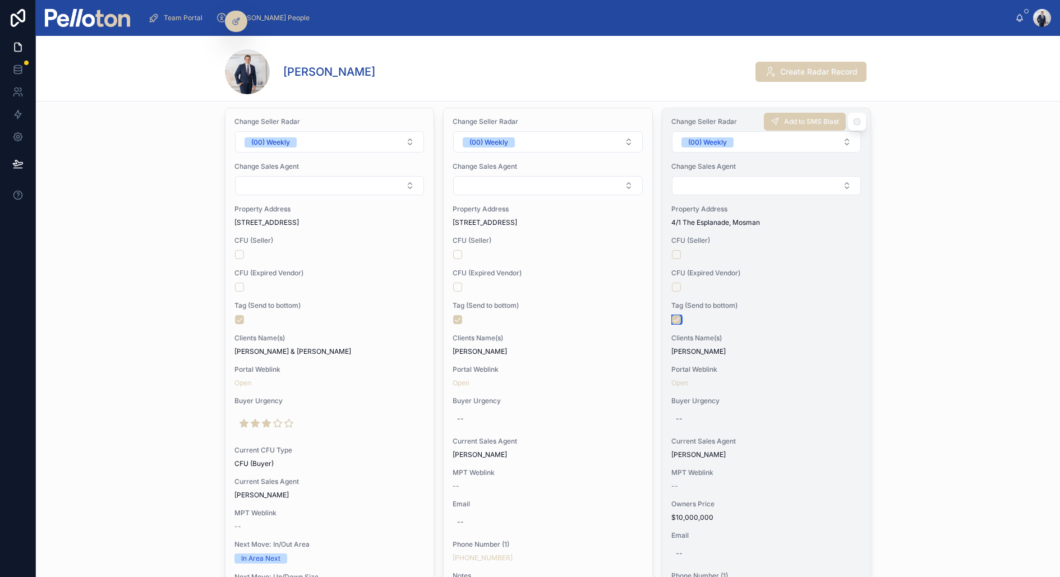
click at [678, 320] on button "button" at bounding box center [676, 319] width 9 height 9
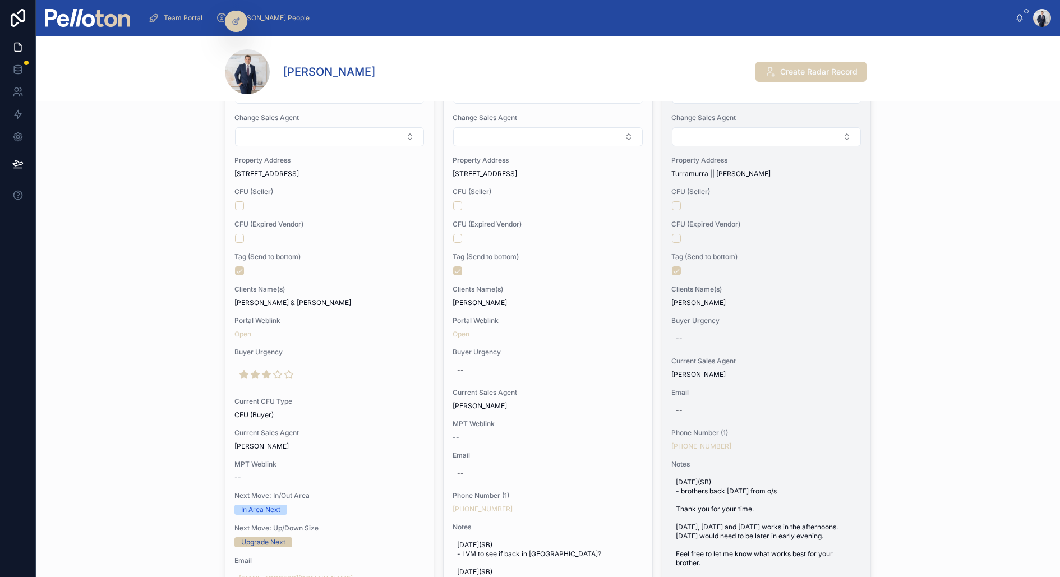
scroll to position [486, 0]
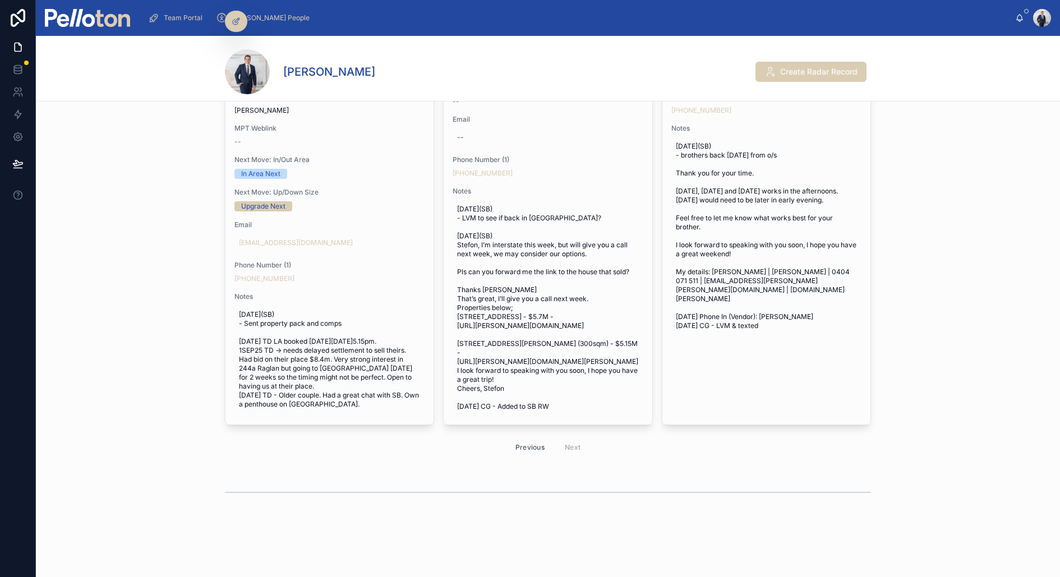
click at [568, 443] on div "Previous Next" at bounding box center [548, 447] width 81 height 17
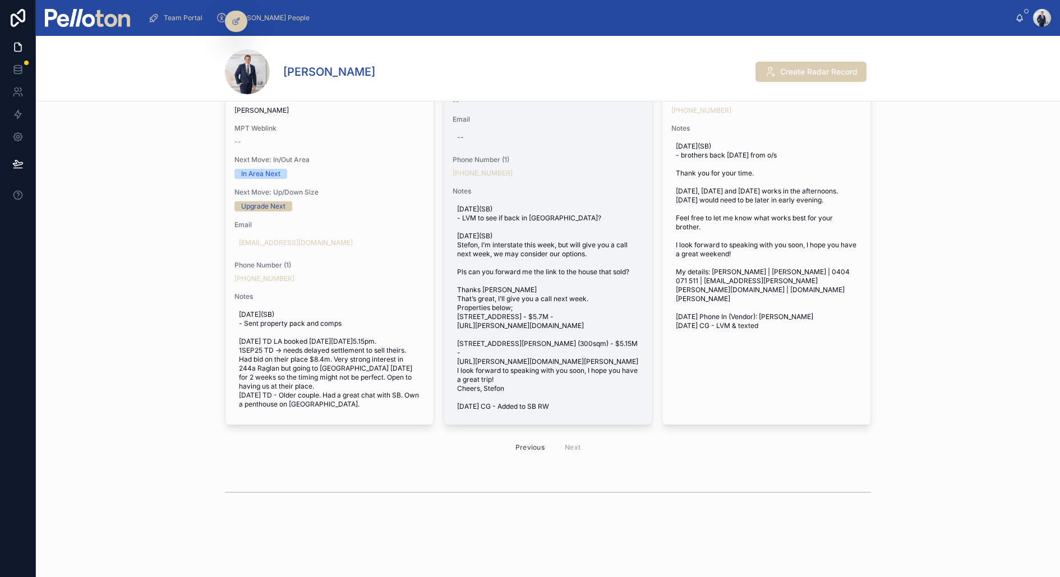
scroll to position [0, 0]
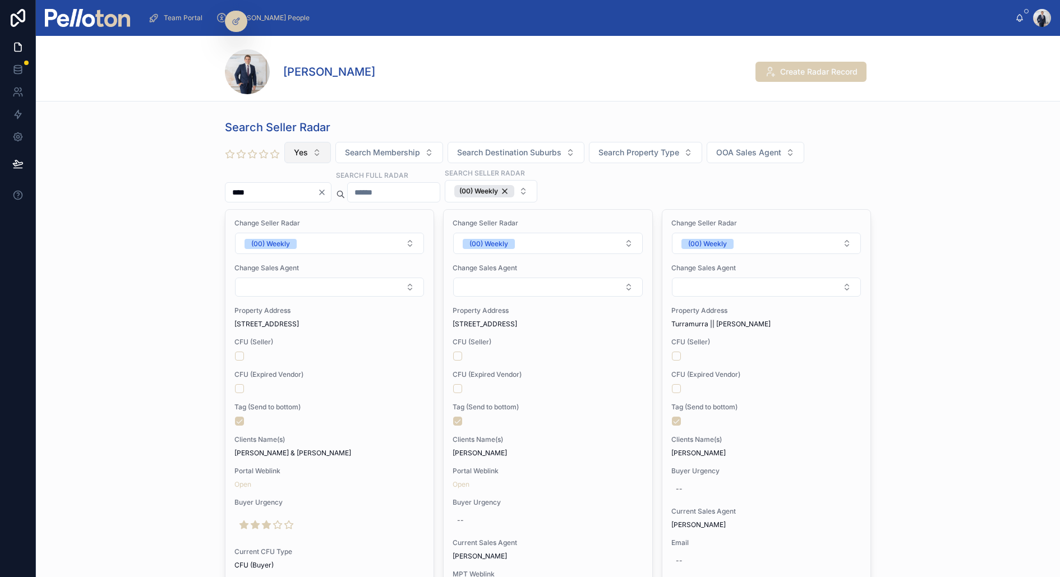
click at [324, 152] on button "Yes" at bounding box center [307, 152] width 47 height 21
click at [274, 229] on div "Yes" at bounding box center [307, 233] width 135 height 18
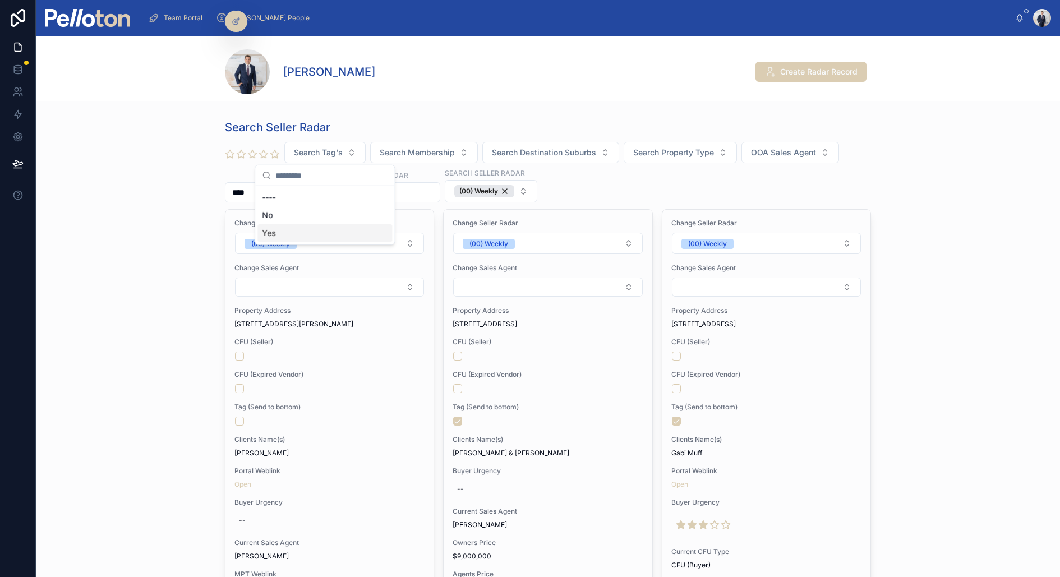
click at [274, 229] on div "Yes" at bounding box center [324, 233] width 135 height 18
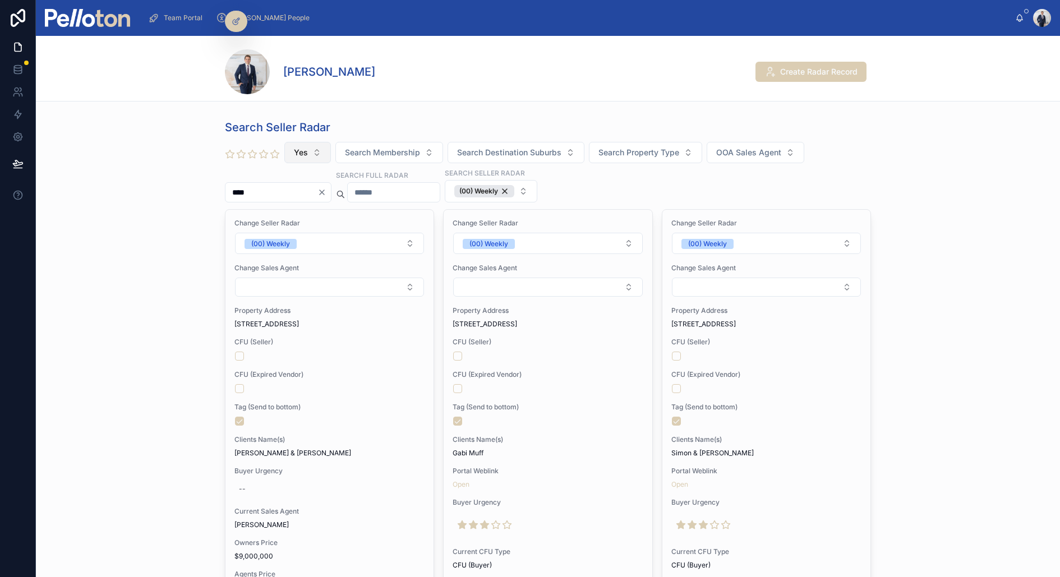
click at [309, 153] on button "Yes" at bounding box center [307, 152] width 47 height 21
click at [276, 214] on div "No" at bounding box center [307, 215] width 135 height 18
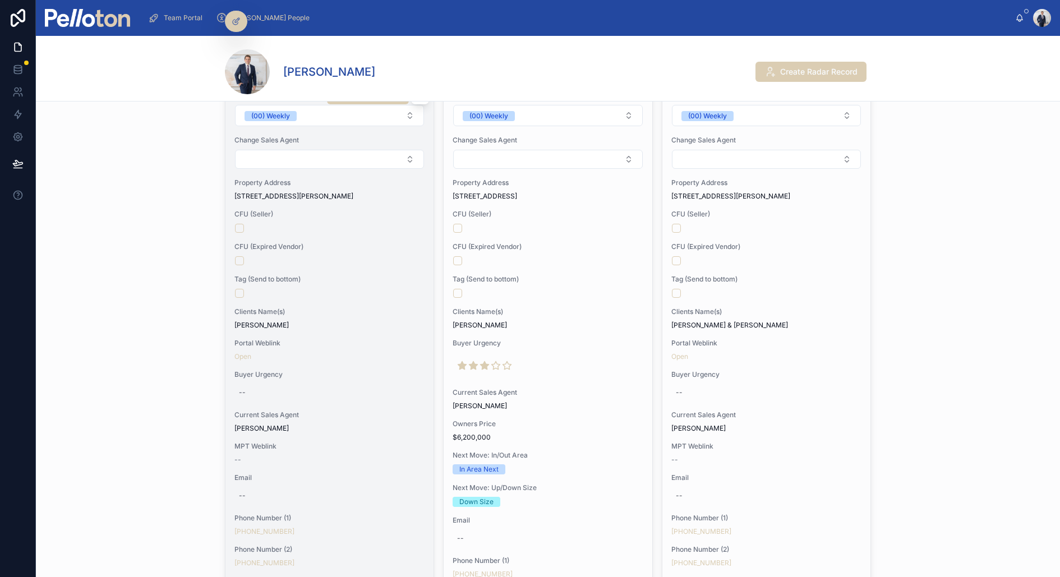
scroll to position [132, 0]
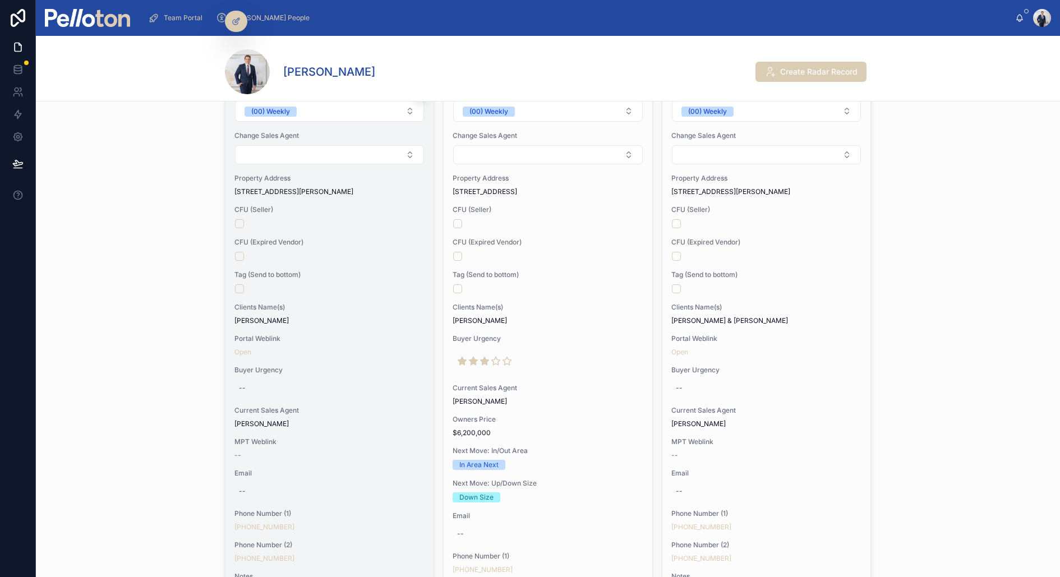
click at [343, 205] on span "CFU (Seller)" at bounding box center [329, 209] width 190 height 9
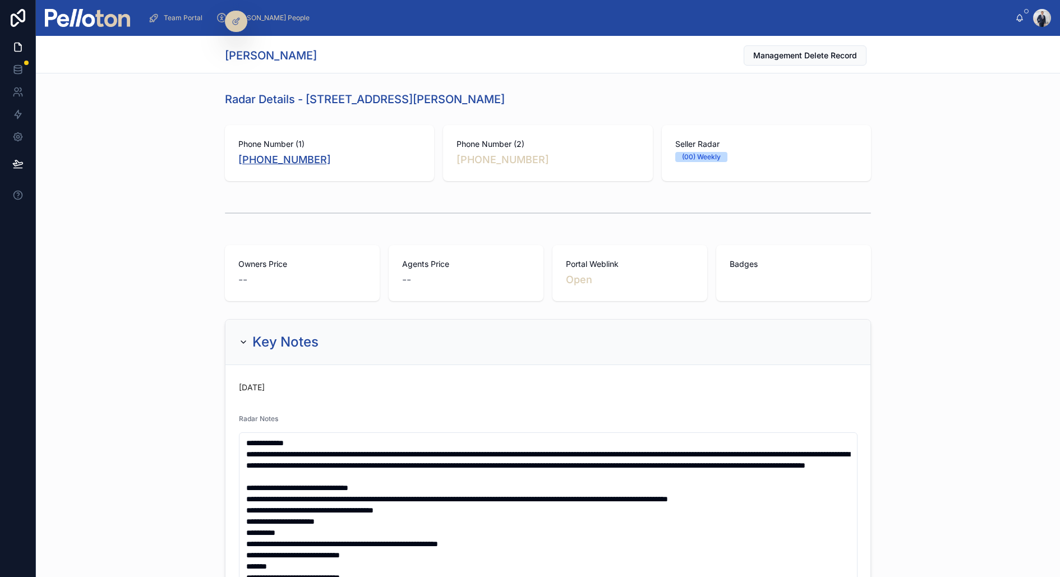
copy link "+61 402 890 655"
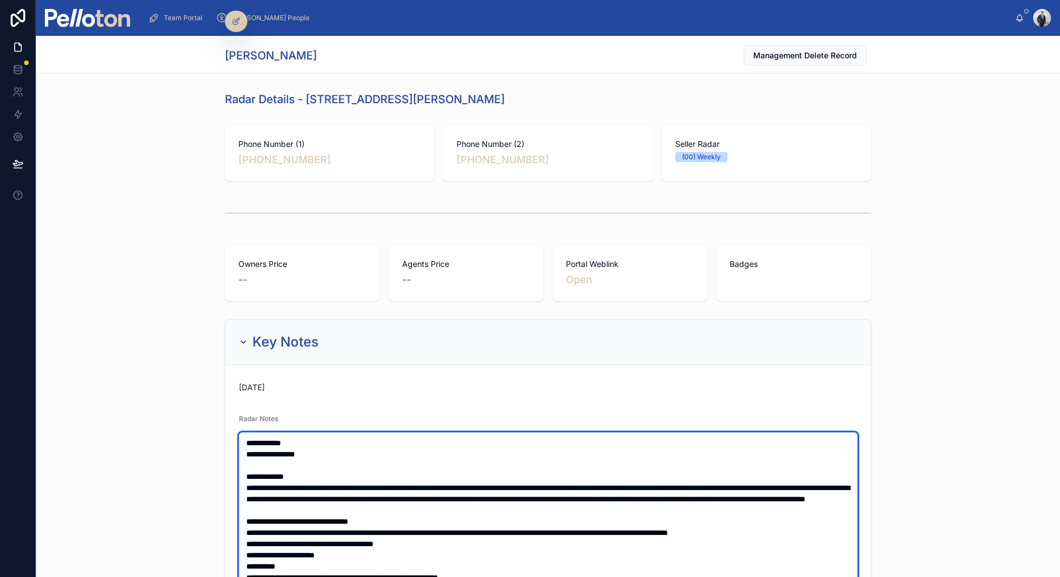
type textarea "**********"
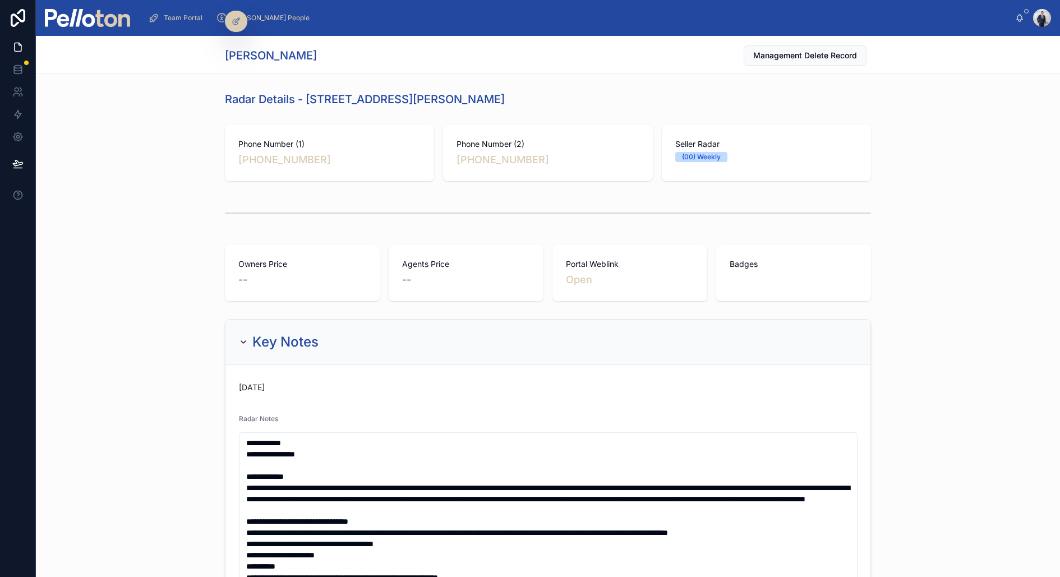
click at [190, 275] on div "Owners Price -- Agents Price -- Portal Weblink Open Badges" at bounding box center [548, 273] width 1024 height 65
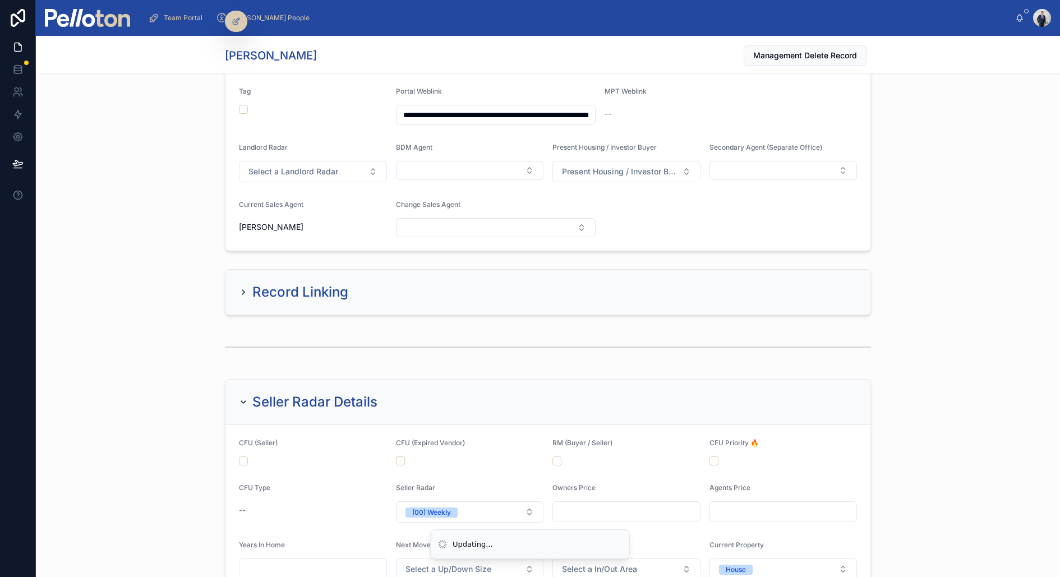
scroll to position [872, 0]
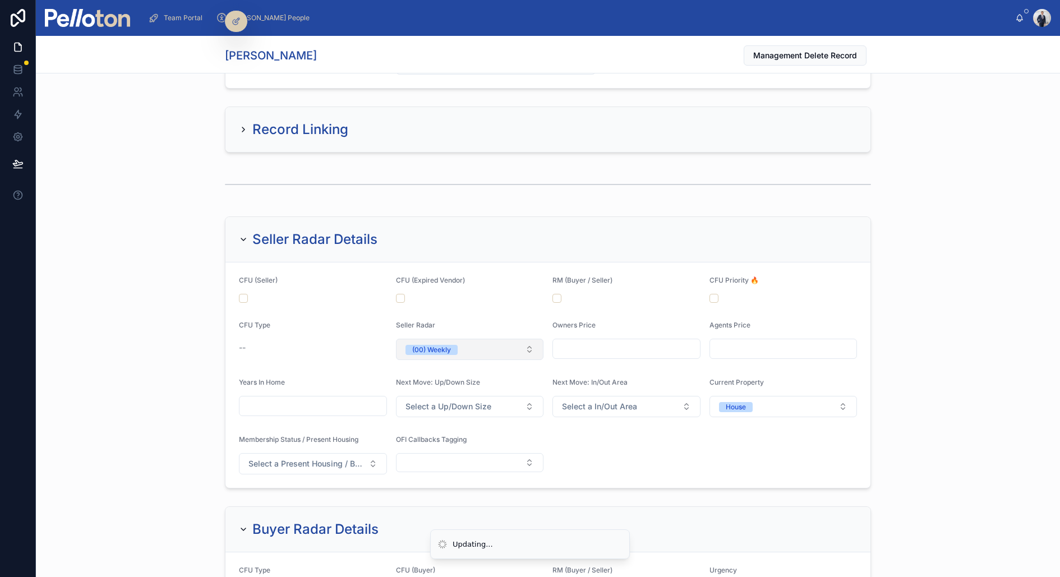
click at [488, 339] on button "(00) Weekly" at bounding box center [470, 349] width 148 height 21
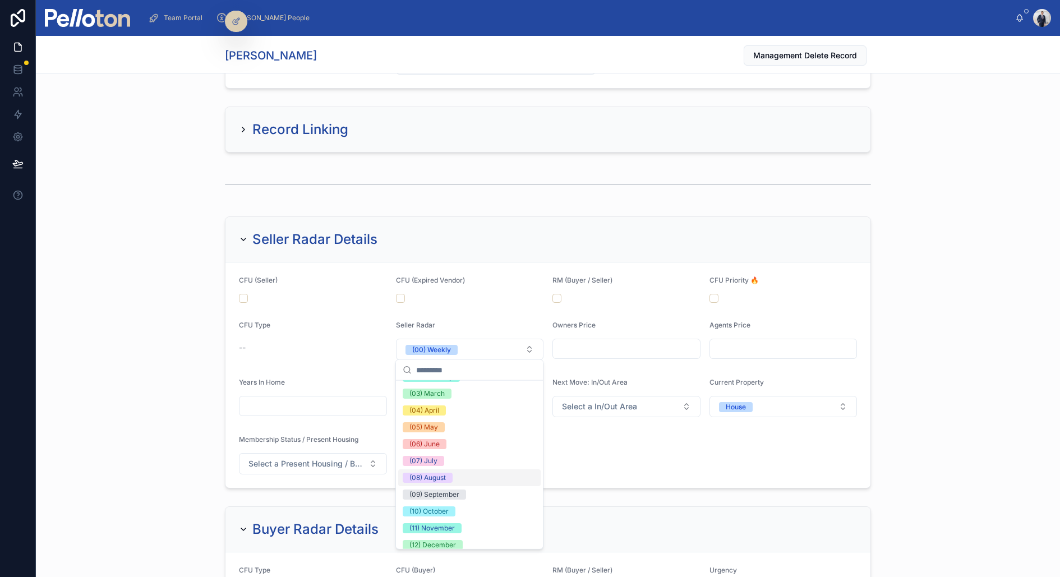
scroll to position [94, 0]
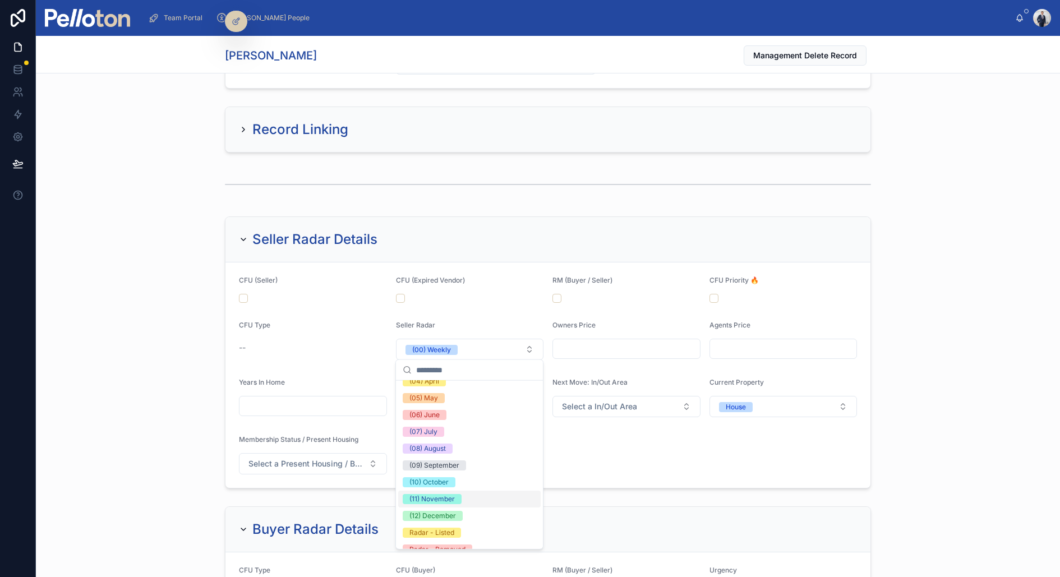
click at [443, 503] on div "(11) November" at bounding box center [469, 499] width 142 height 17
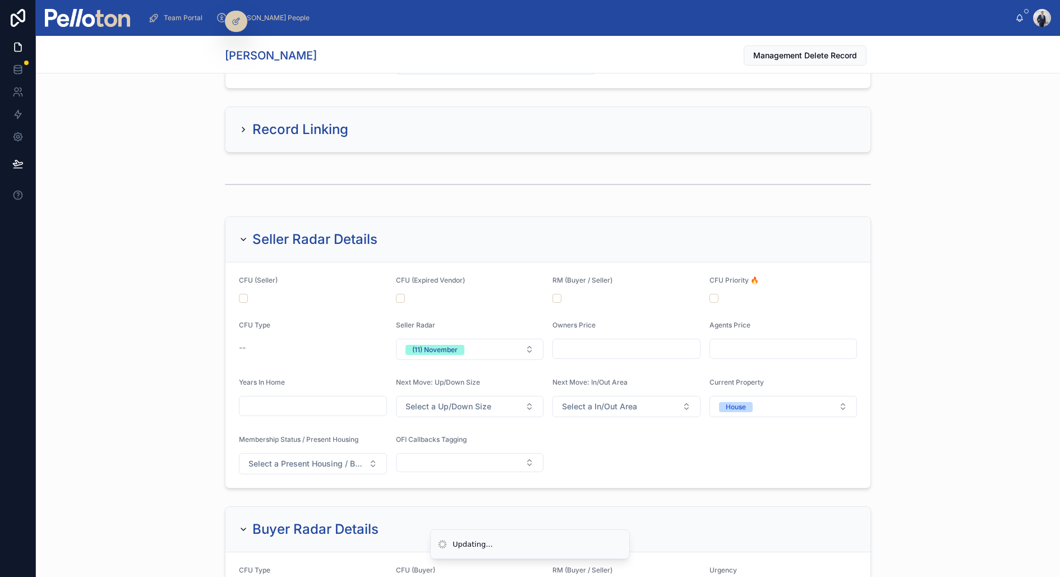
click at [148, 303] on div "Seller Radar Details CFU (Seller) CFU (Expired Vendor) RM (Buyer / Seller) CFU …" at bounding box center [548, 352] width 1024 height 281
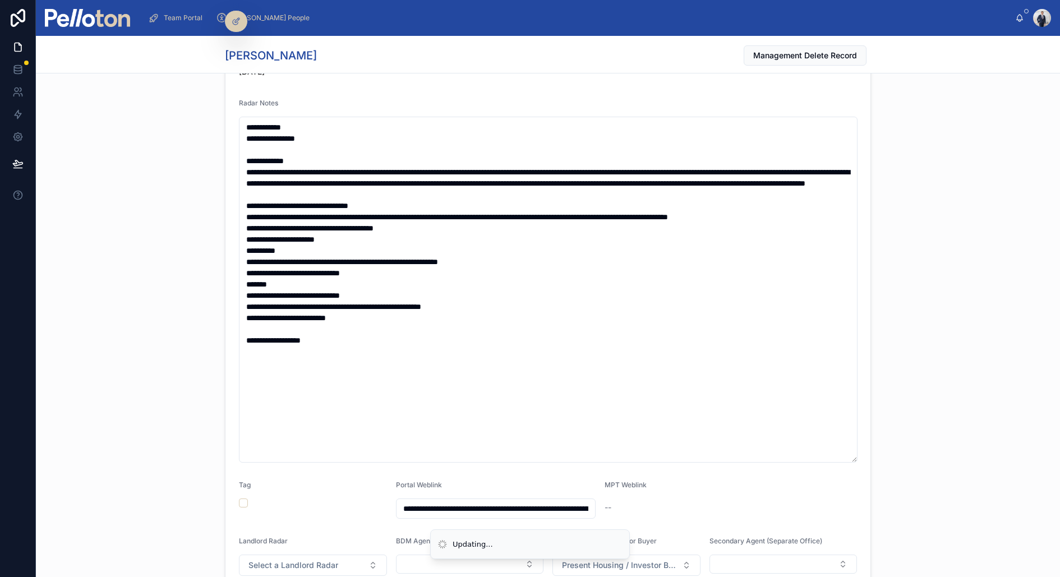
scroll to position [0, 0]
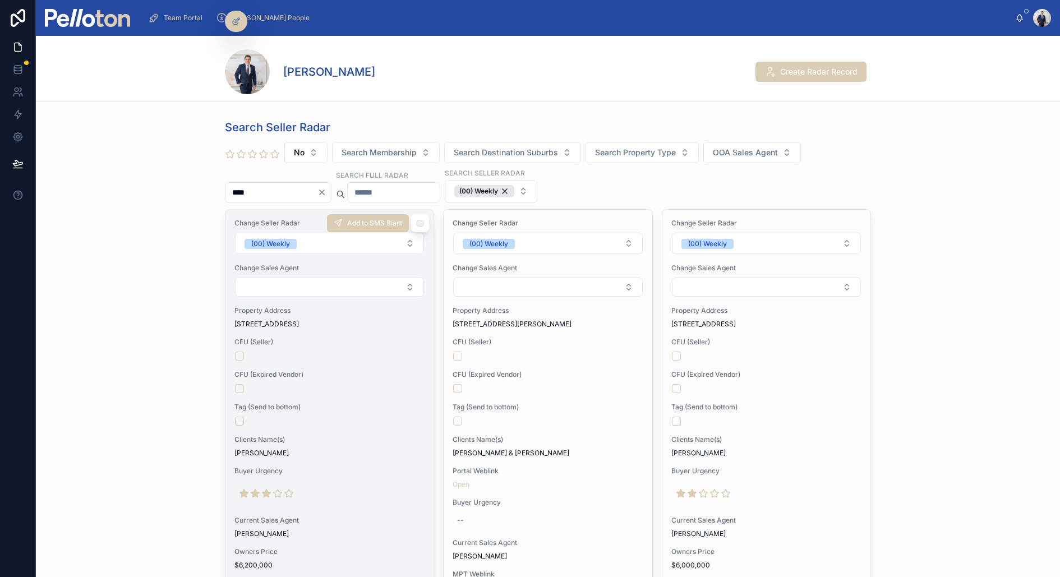
click at [305, 338] on span "CFU (Seller)" at bounding box center [329, 342] width 190 height 9
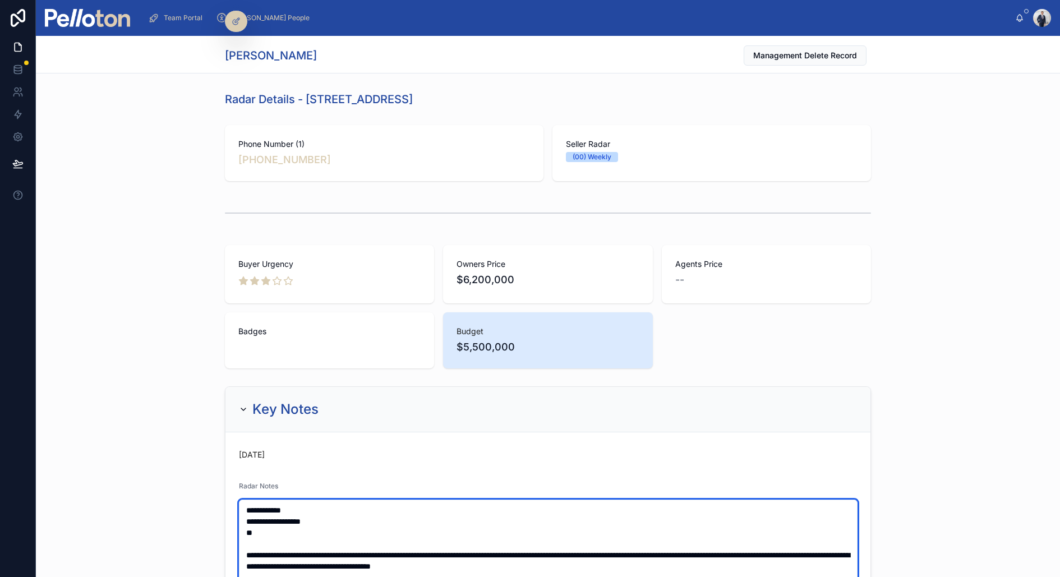
type textarea "**********"
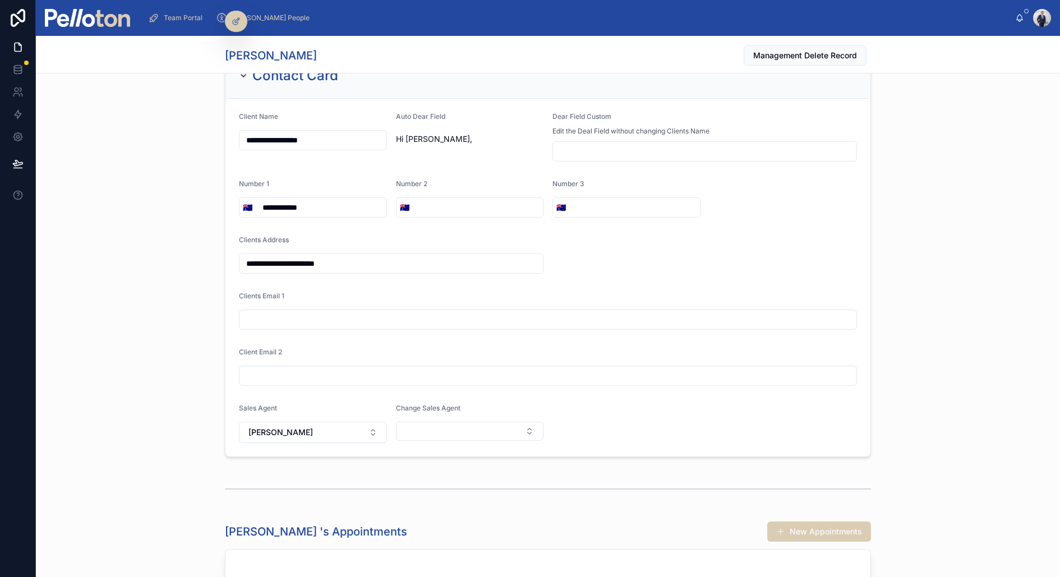
scroll to position [2221, 0]
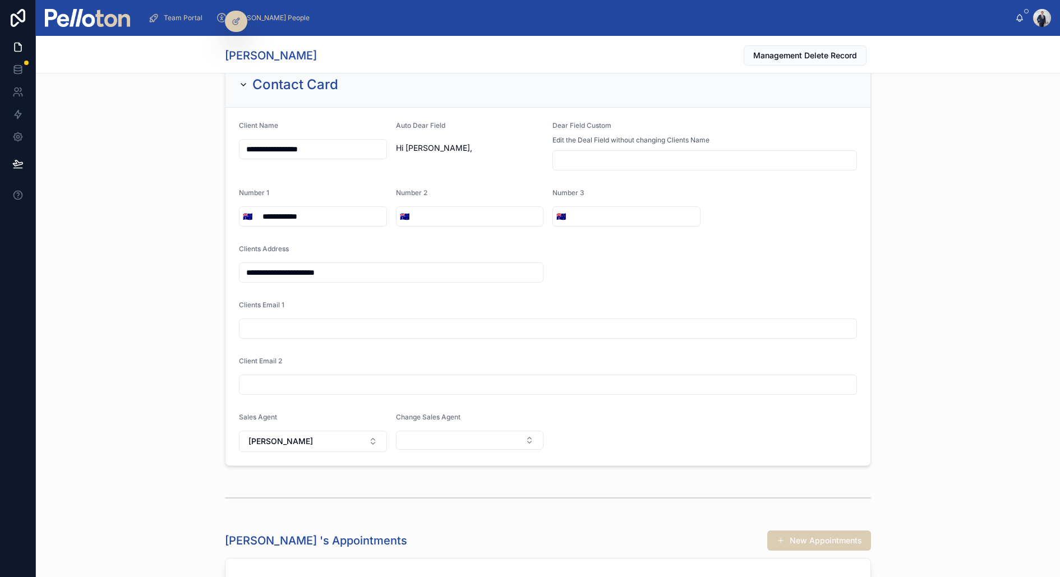
click at [274, 141] on input "**********" at bounding box center [313, 149] width 147 height 16
type input "**********"
click at [192, 223] on div "**********" at bounding box center [548, 263] width 1024 height 413
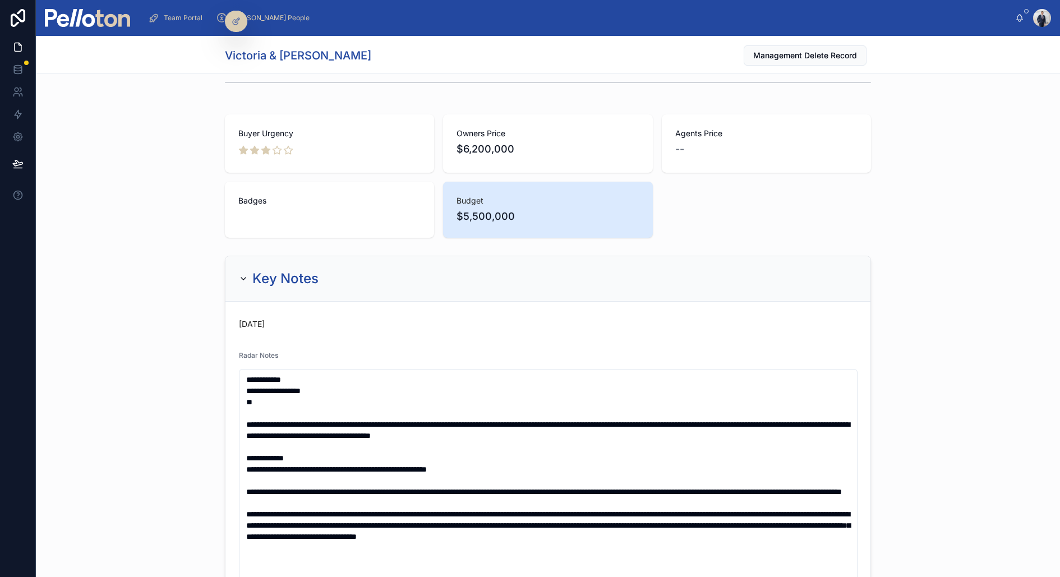
scroll to position [132, 0]
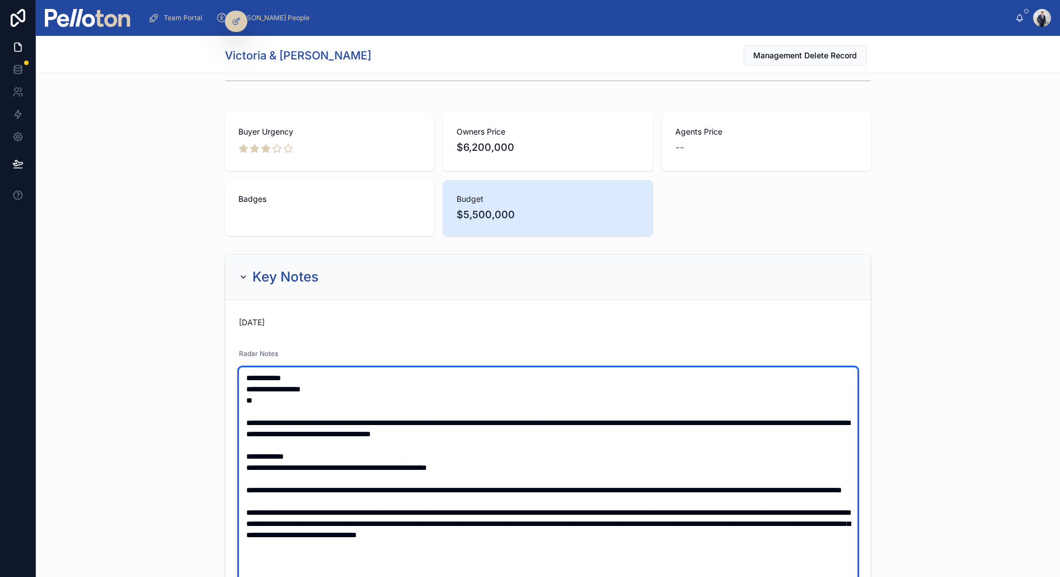
click at [274, 402] on textarea at bounding box center [548, 540] width 619 height 346
click at [357, 382] on textarea at bounding box center [548, 540] width 619 height 346
click at [335, 397] on textarea at bounding box center [548, 540] width 619 height 346
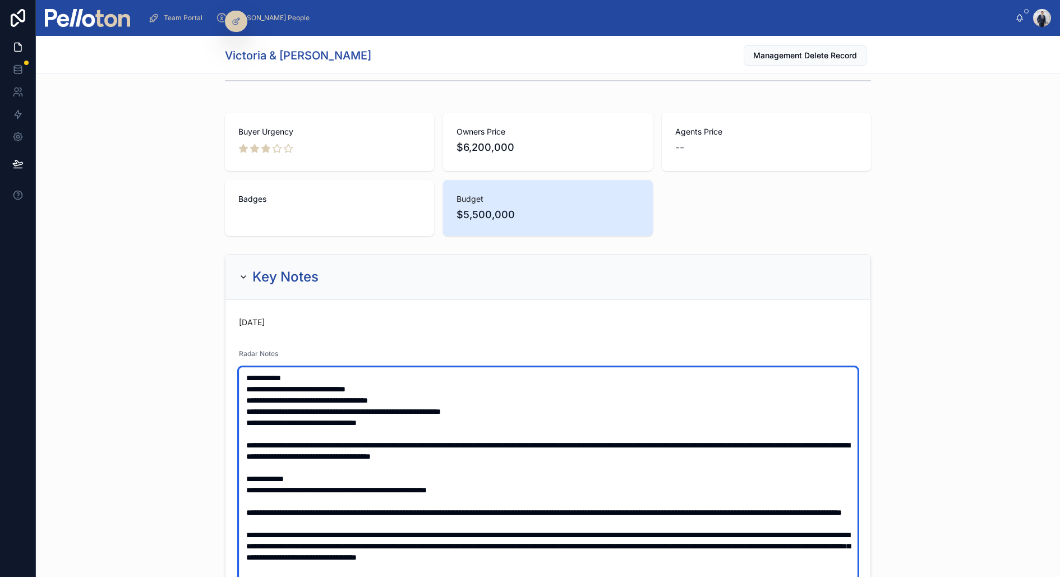
type textarea "**********"
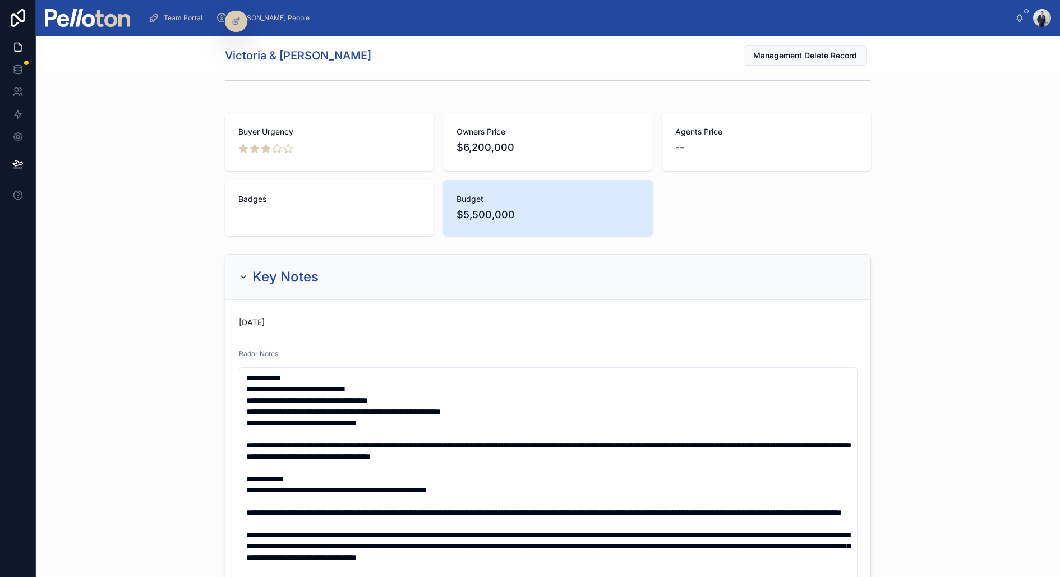
click at [144, 404] on div "Key Notes [DATE] Radar Notes Tag Portal Weblink MPT Weblink -- Landlord Radar S…" at bounding box center [548, 575] width 1024 height 651
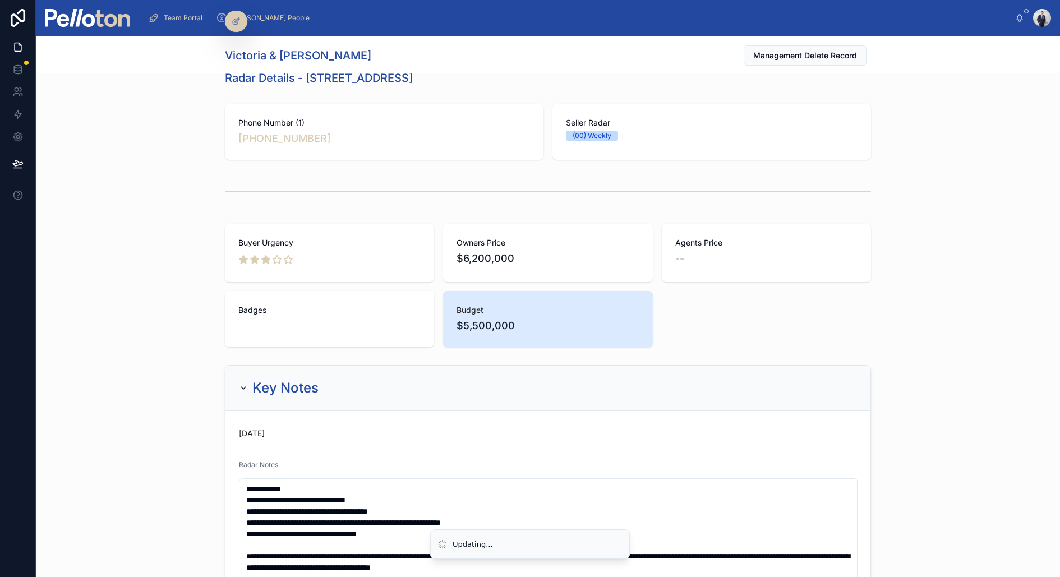
scroll to position [0, 0]
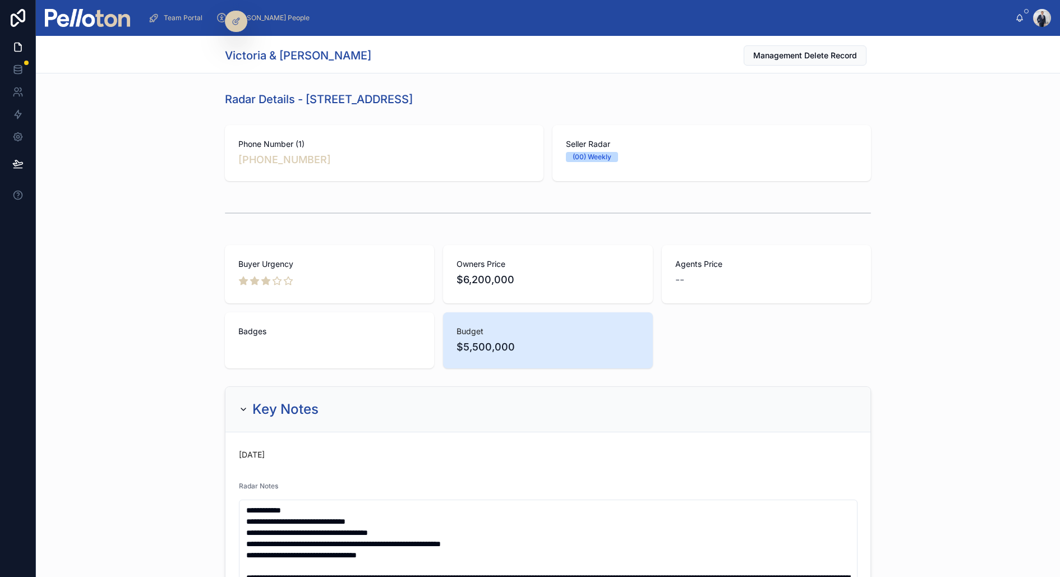
drag, startPoint x: 307, startPoint y: 95, endPoint x: 505, endPoint y: 104, distance: 198.2
click at [505, 104] on div "Radar Details - 3 Wudgong Street, Mosman" at bounding box center [548, 99] width 646 height 16
copy h1 "3 Wudgong Street, Mosman"
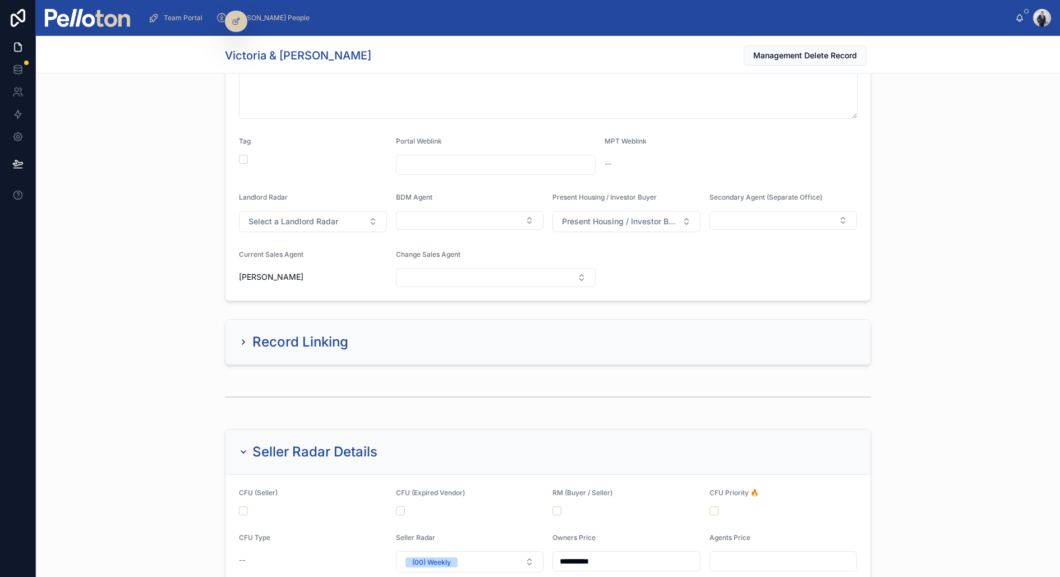
scroll to position [721, 0]
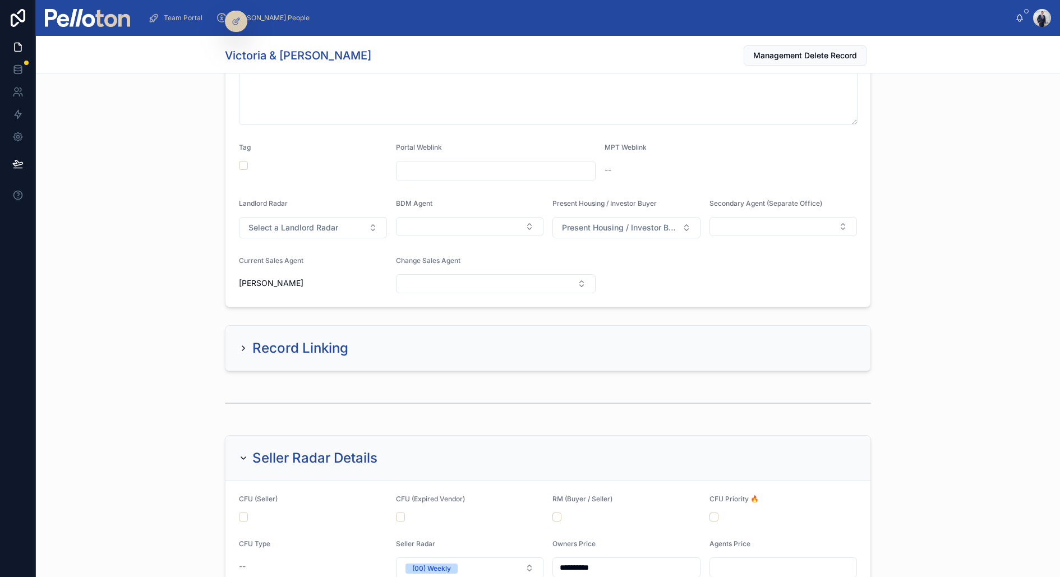
click at [426, 173] on input "text" at bounding box center [496, 171] width 199 height 16
paste input "**********"
type input "**********"
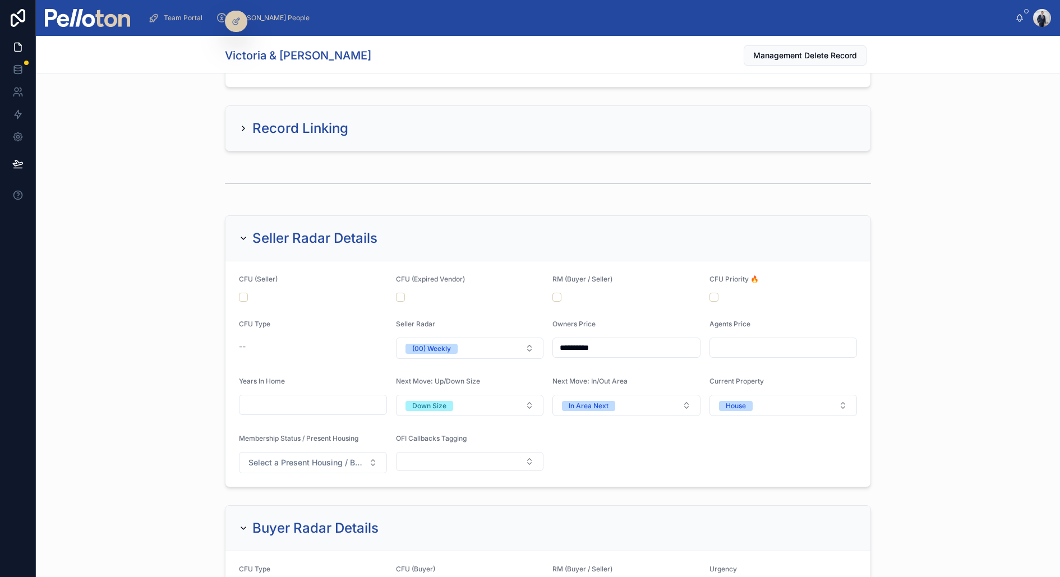
scroll to position [947, 0]
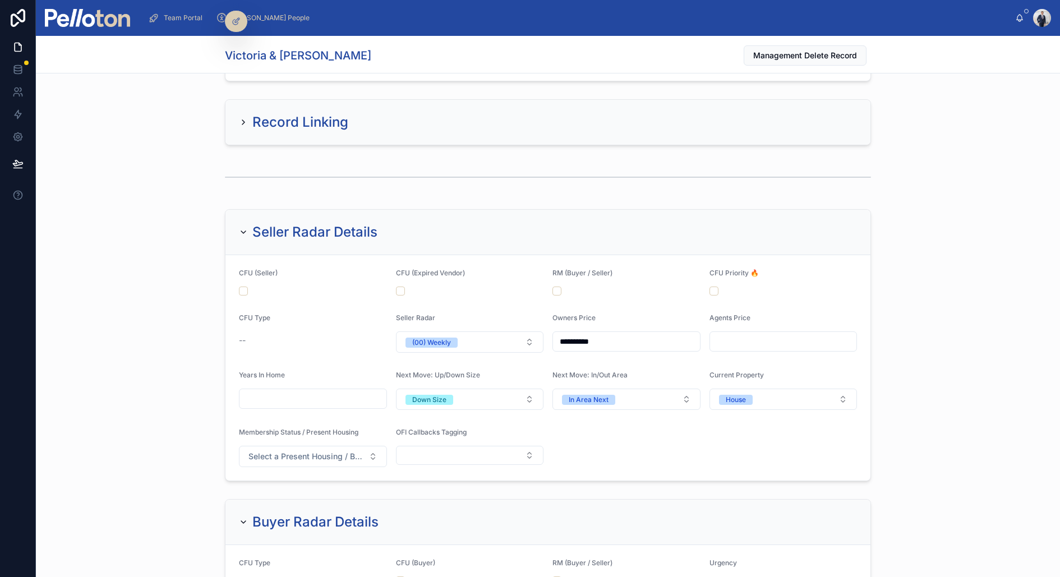
click at [243, 296] on form "**********" at bounding box center [548, 368] width 645 height 226
click at [243, 293] on form "**********" at bounding box center [548, 368] width 645 height 226
click at [243, 289] on button "button" at bounding box center [243, 291] width 9 height 9
click at [205, 254] on div "**********" at bounding box center [548, 345] width 1024 height 281
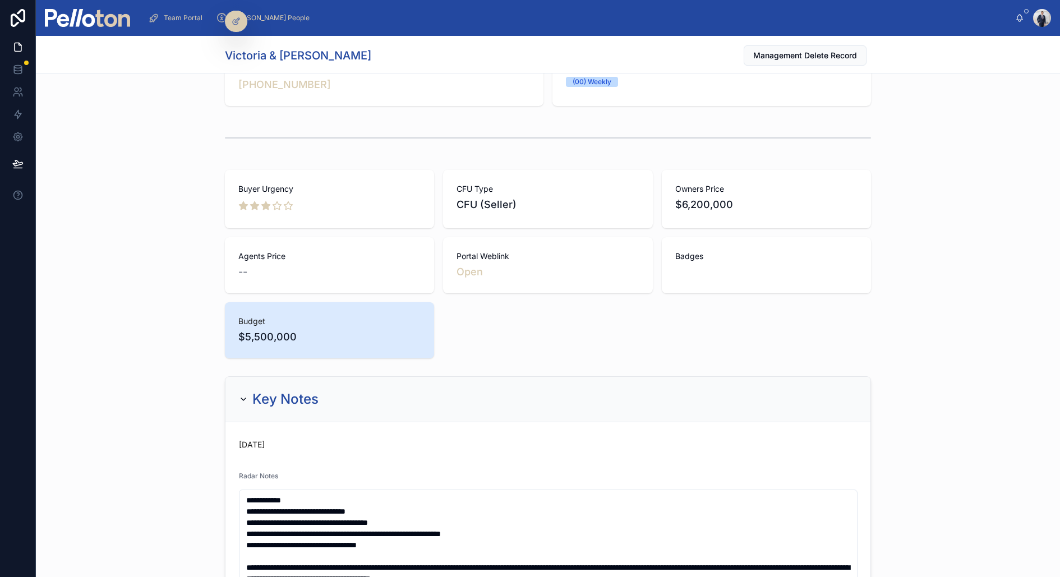
scroll to position [0, 0]
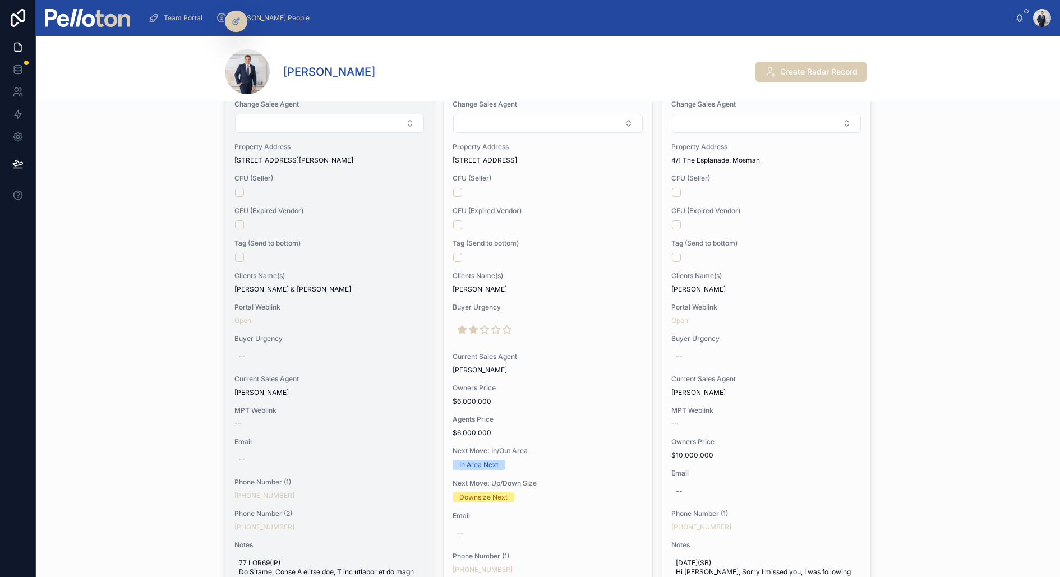
scroll to position [168, 0]
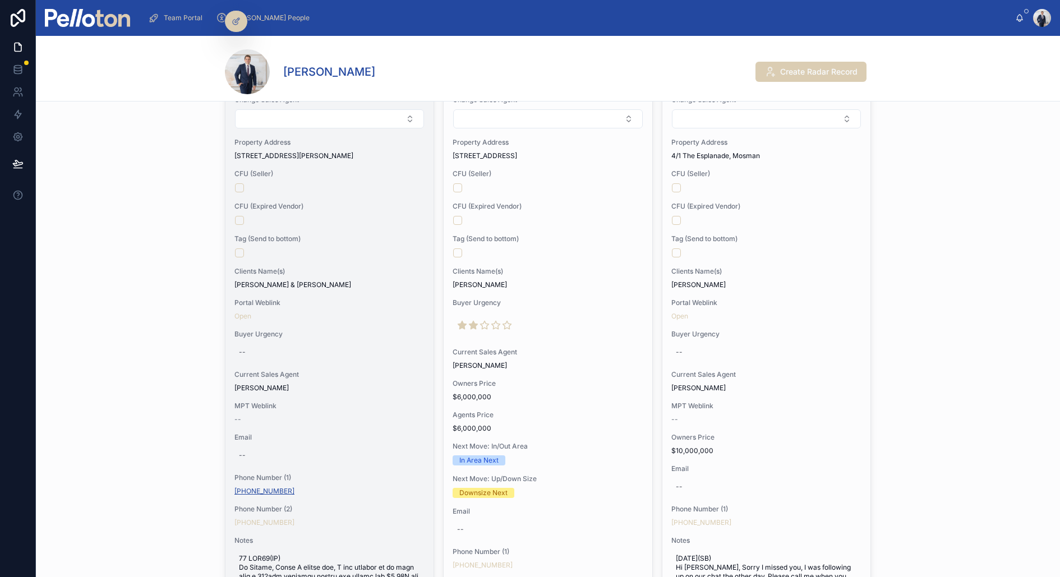
copy link "+61 409 217 545"
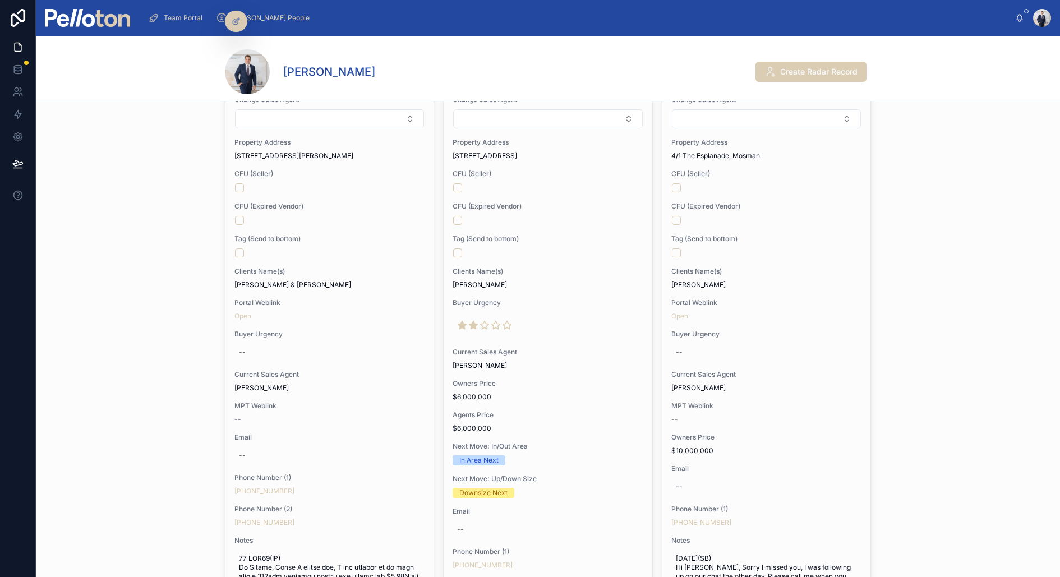
click at [157, 414] on div "Search Seller Radar No Search Membership Search Destination Suburbs Search Prop…" at bounding box center [548, 497] width 1024 height 1101
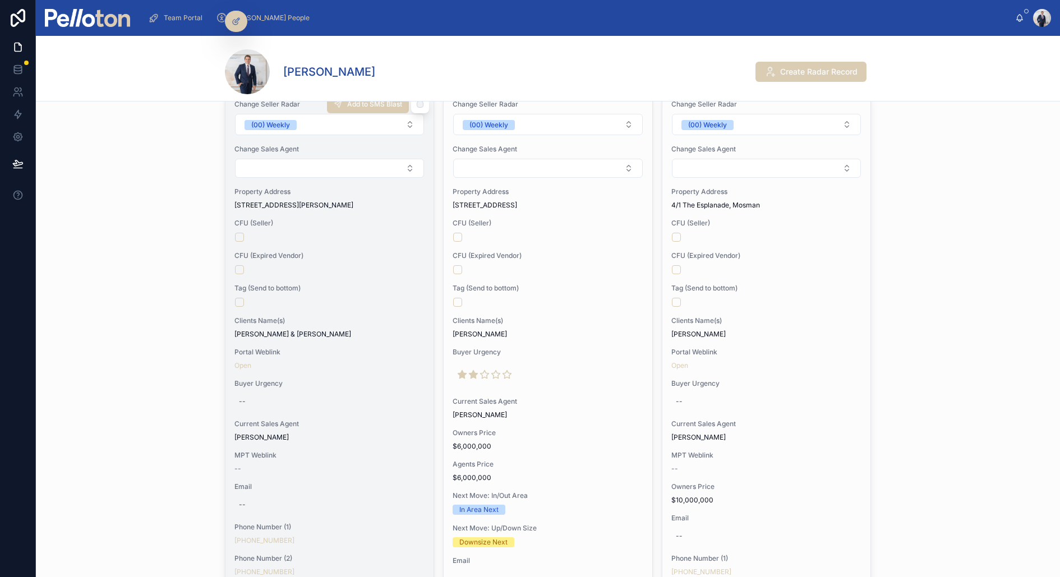
scroll to position [119, 0]
copy link "+61 409 217 545"
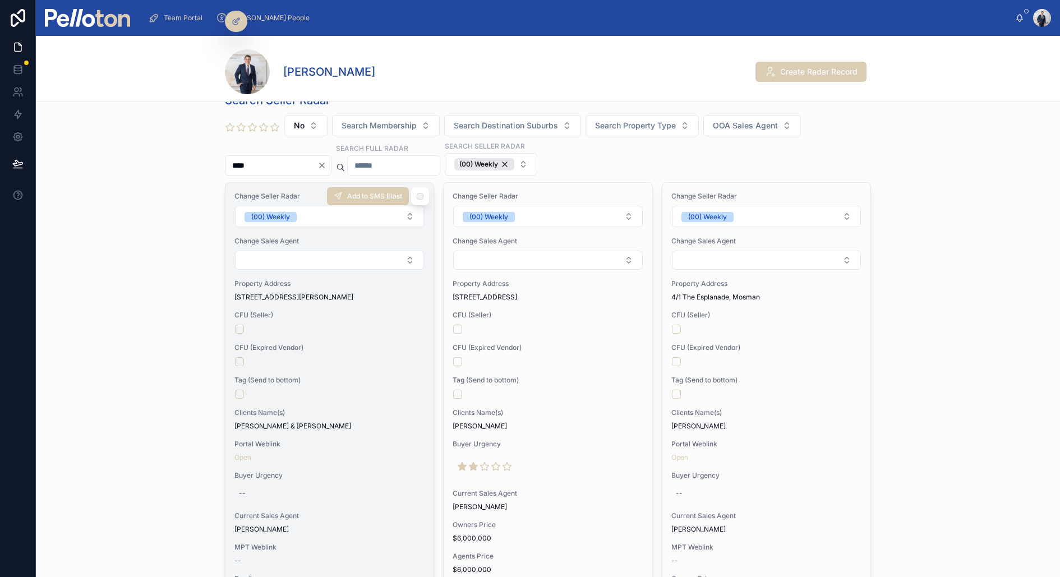
scroll to position [15, 0]
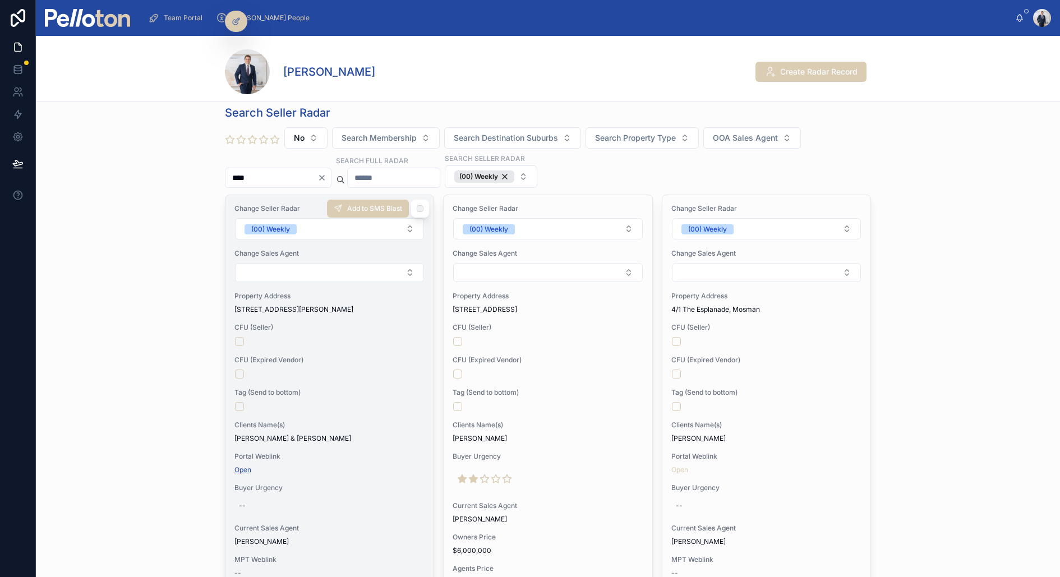
click at [243, 466] on link "Open" at bounding box center [242, 470] width 17 height 8
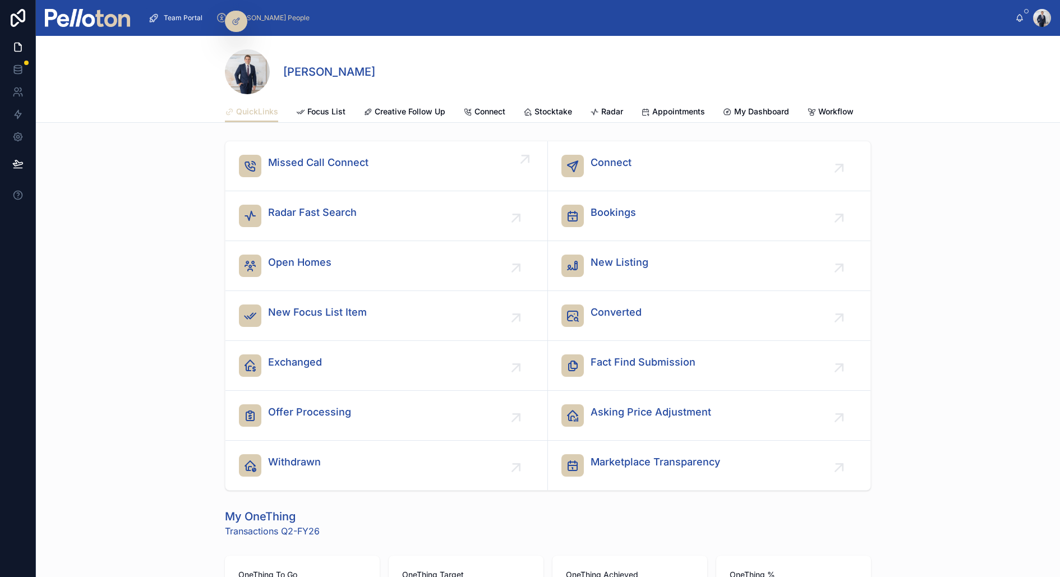
click at [293, 167] on span "Missed Call Connect" at bounding box center [318, 163] width 100 height 16
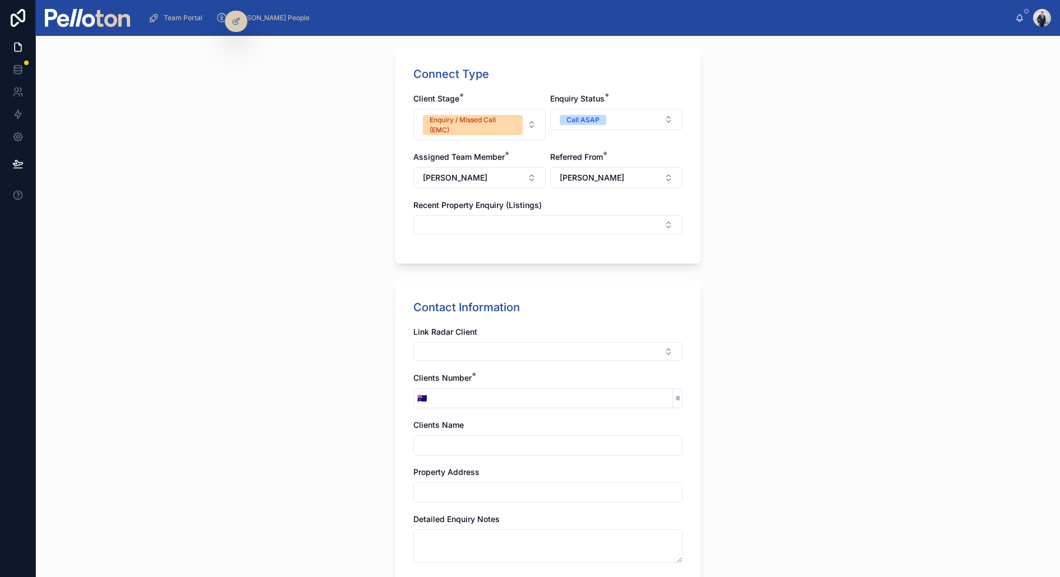
scroll to position [274, 0]
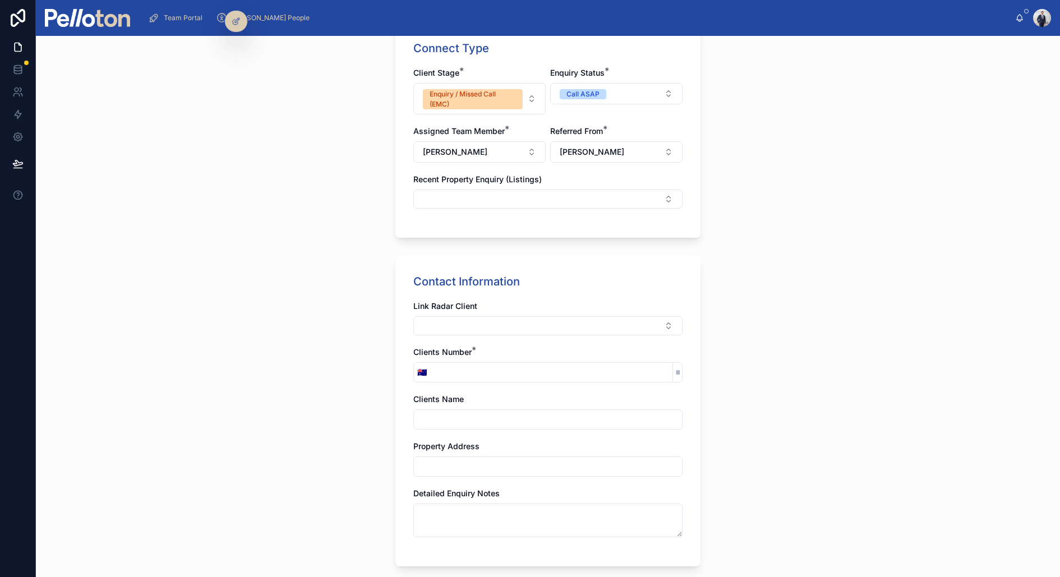
click at [443, 369] on input "tel" at bounding box center [551, 373] width 242 height 16
paste input "**********"
type input "**********"
click at [333, 355] on div "**********" at bounding box center [548, 306] width 1024 height 541
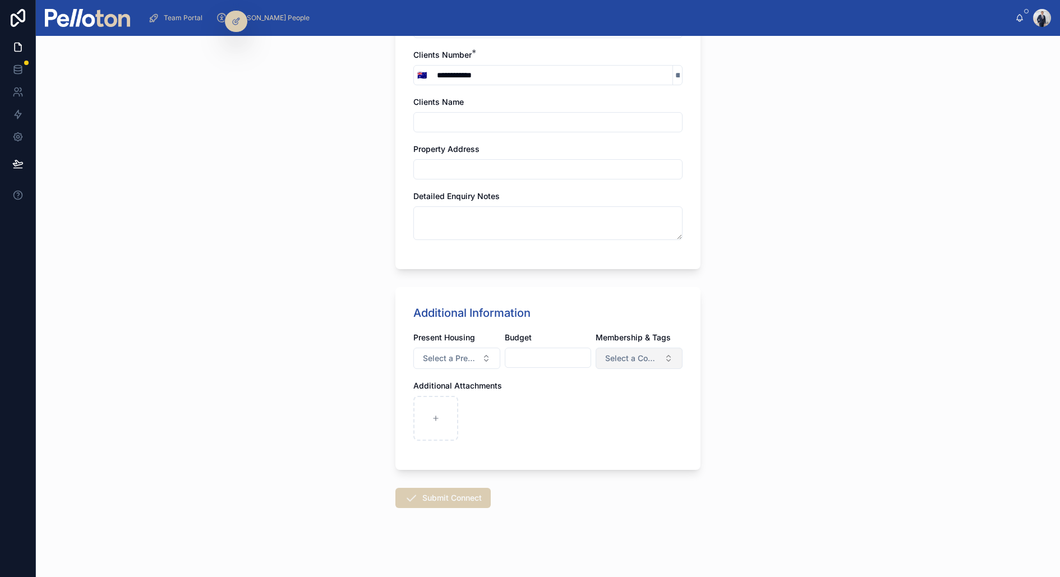
click at [638, 348] on button "Select a Contact Tag" at bounding box center [639, 358] width 87 height 21
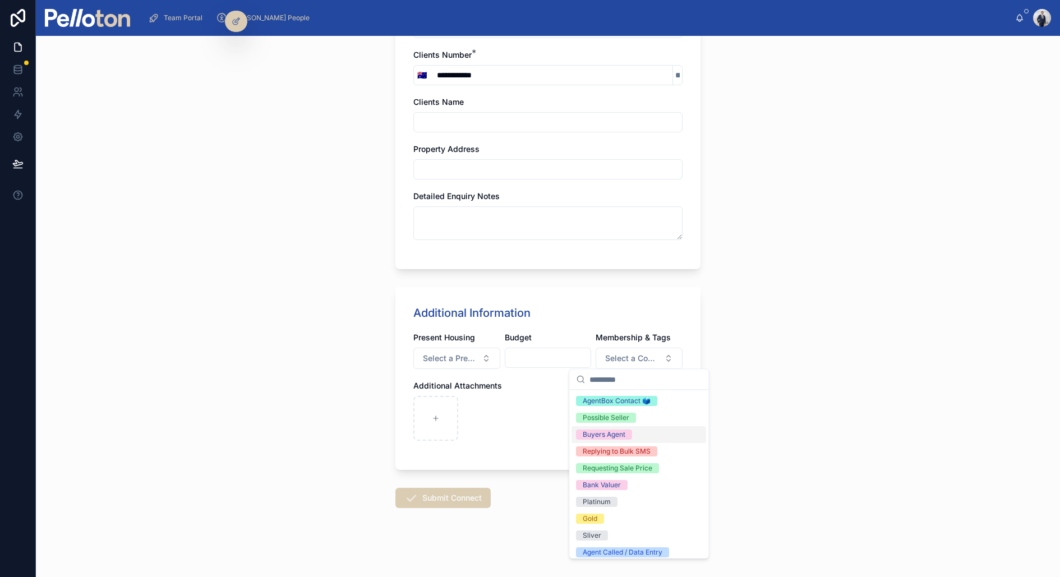
click at [616, 369] on div "Buyers Agent" at bounding box center [604, 435] width 43 height 10
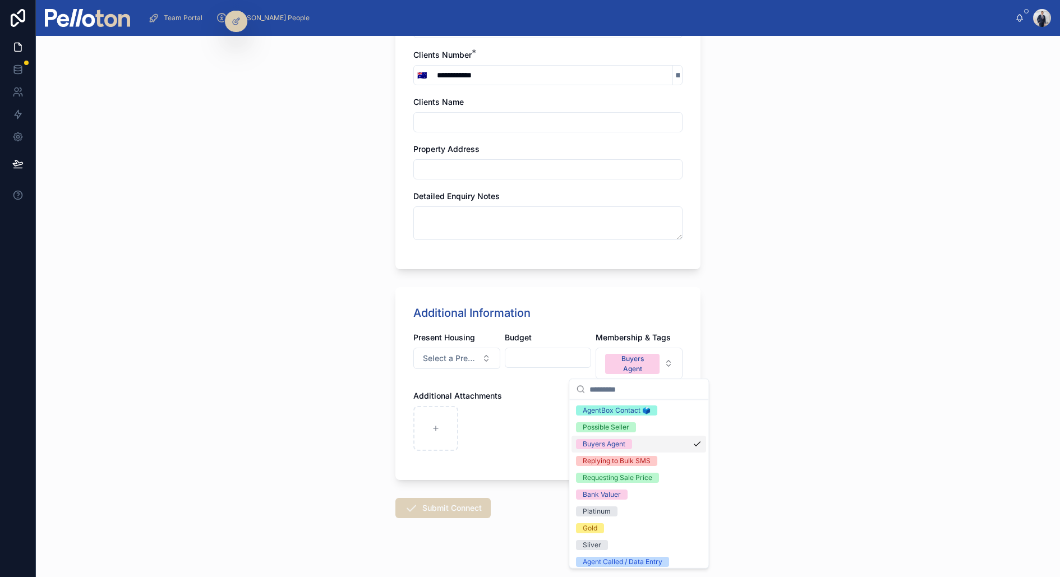
click at [431, 369] on button "Submit Connect" at bounding box center [442, 508] width 95 height 20
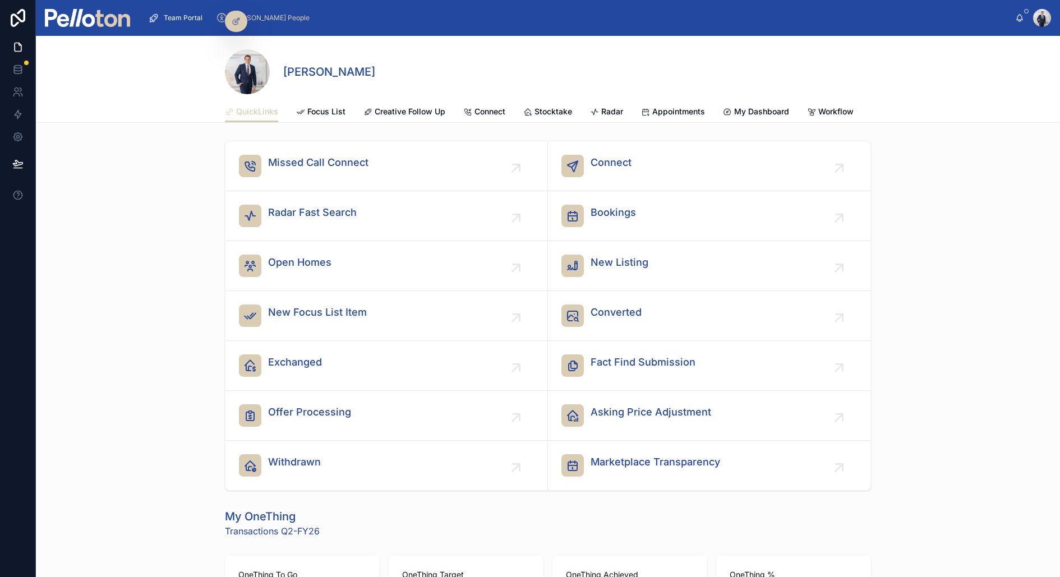
click at [159, 216] on div "Missed Call Connect Connect Radar Fast Search Bookings Open Homes New Listing N…" at bounding box center [548, 315] width 1024 height 359
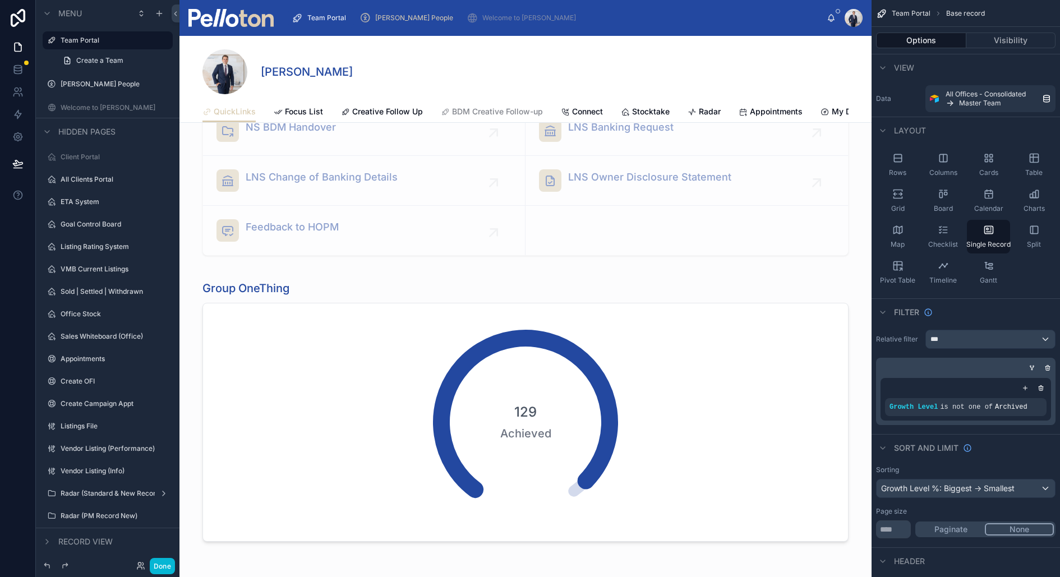
scroll to position [798, 0]
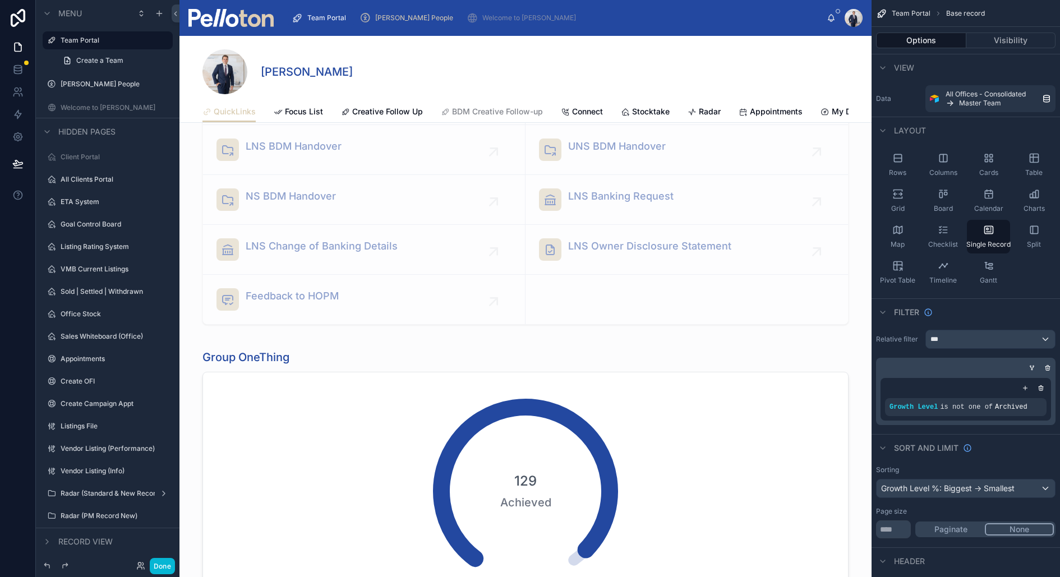
click at [520, 369] on div at bounding box center [526, 480] width 692 height 284
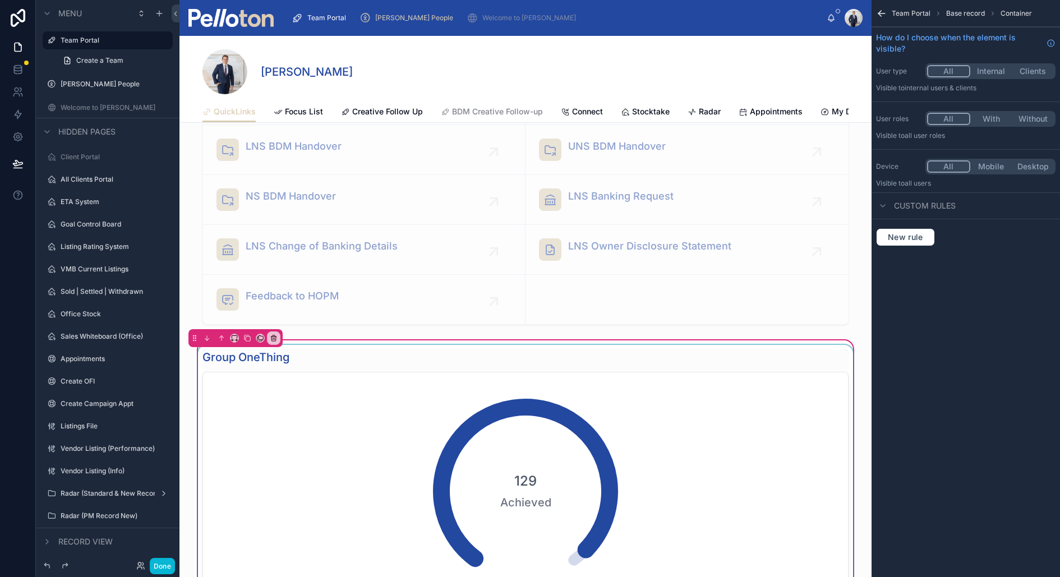
click at [528, 369] on div at bounding box center [526, 480] width 660 height 270
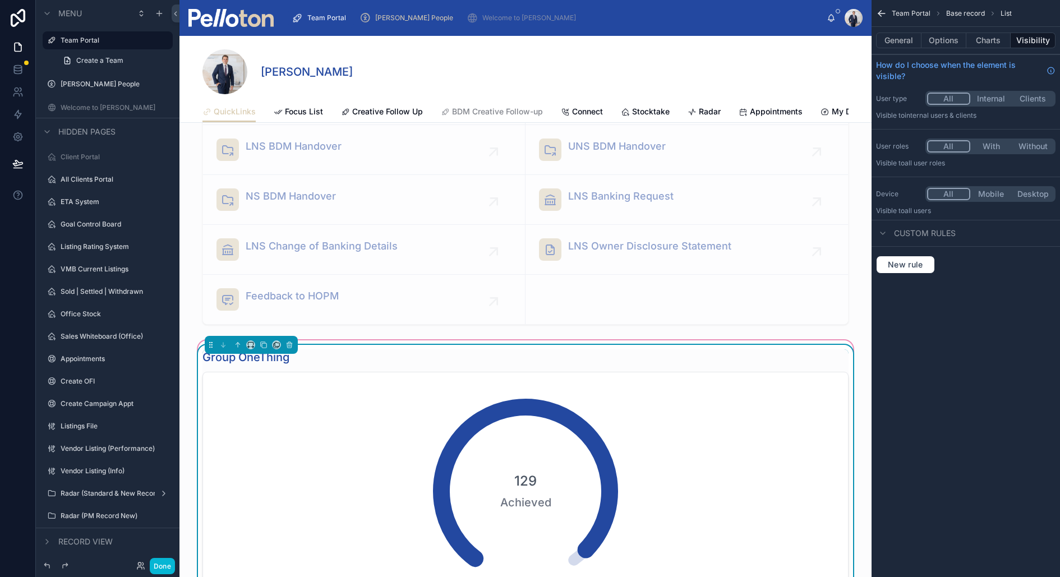
click at [524, 369] on div "129 Achieved" at bounding box center [525, 491] width 224 height 224
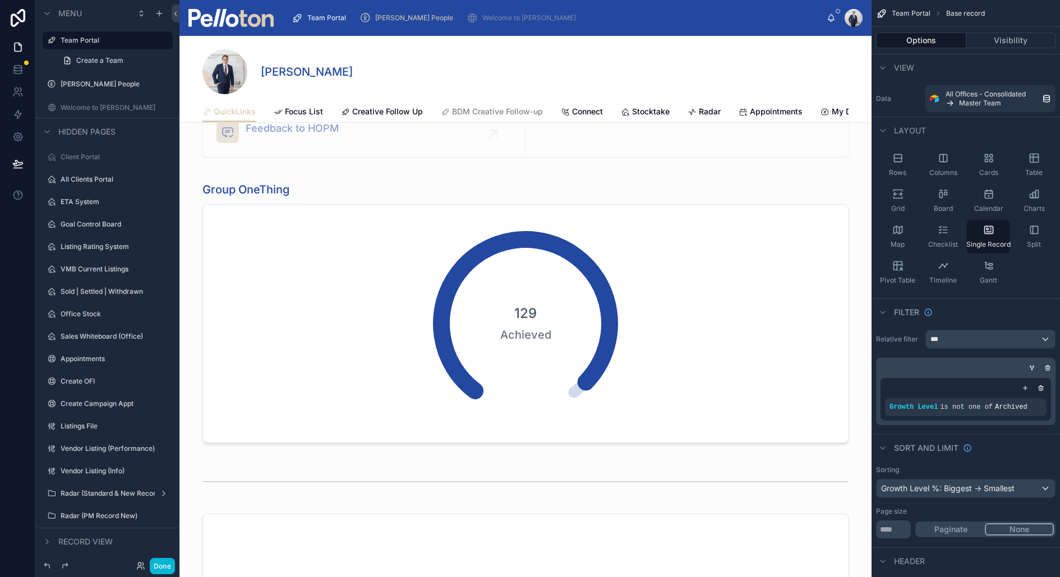
scroll to position [901, 0]
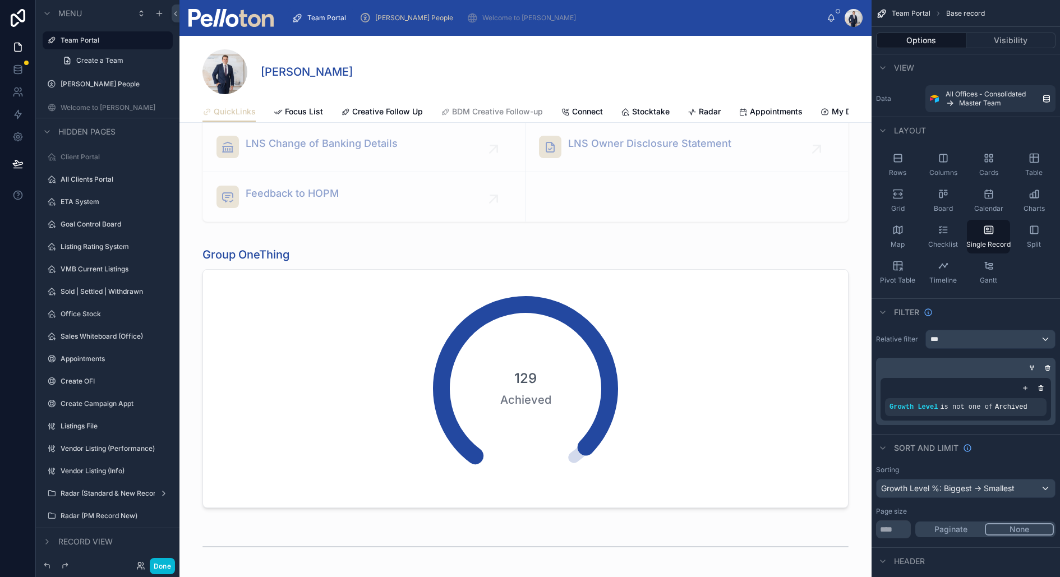
click at [590, 369] on div at bounding box center [526, 550] width 692 height 2831
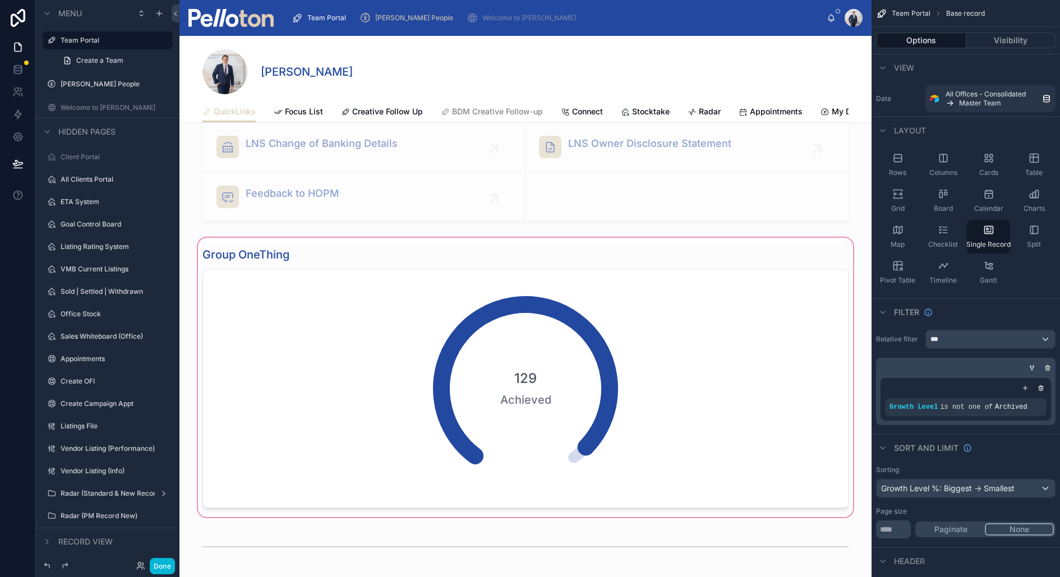
click at [593, 369] on div at bounding box center [526, 378] width 692 height 284
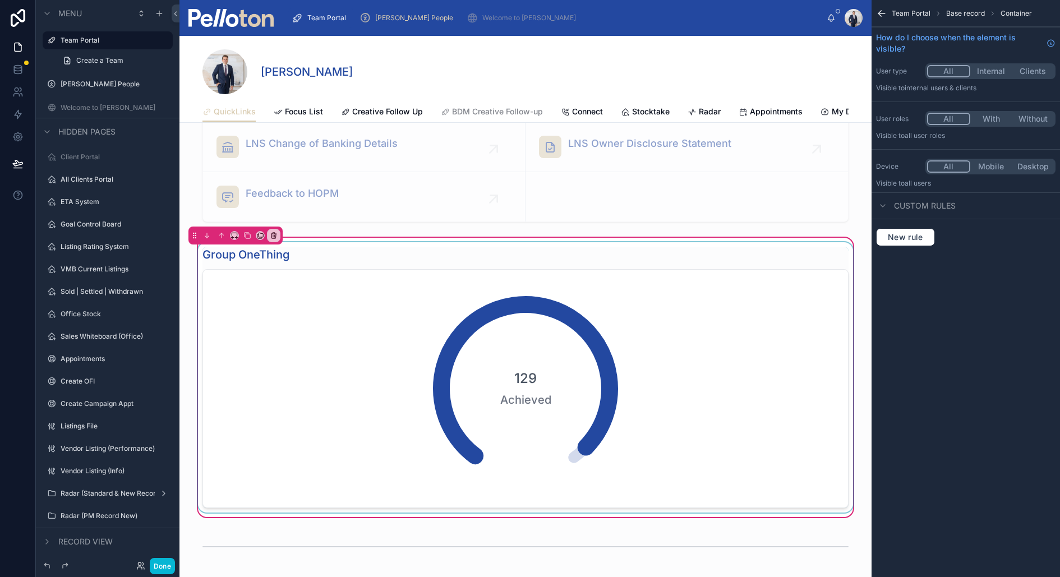
click at [526, 369] on div at bounding box center [526, 377] width 660 height 270
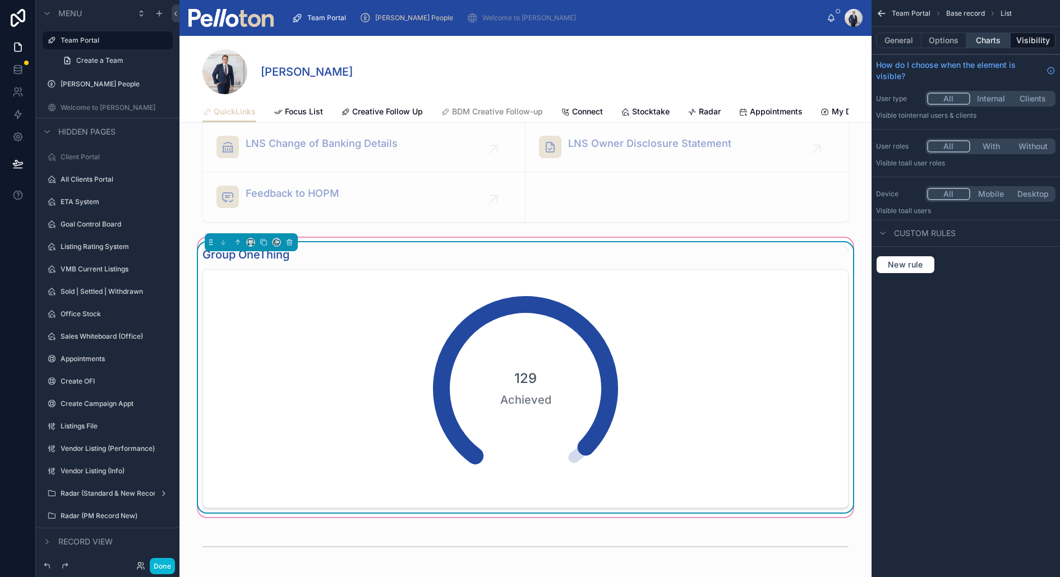
click at [678, 43] on button "Charts" at bounding box center [989, 41] width 45 height 16
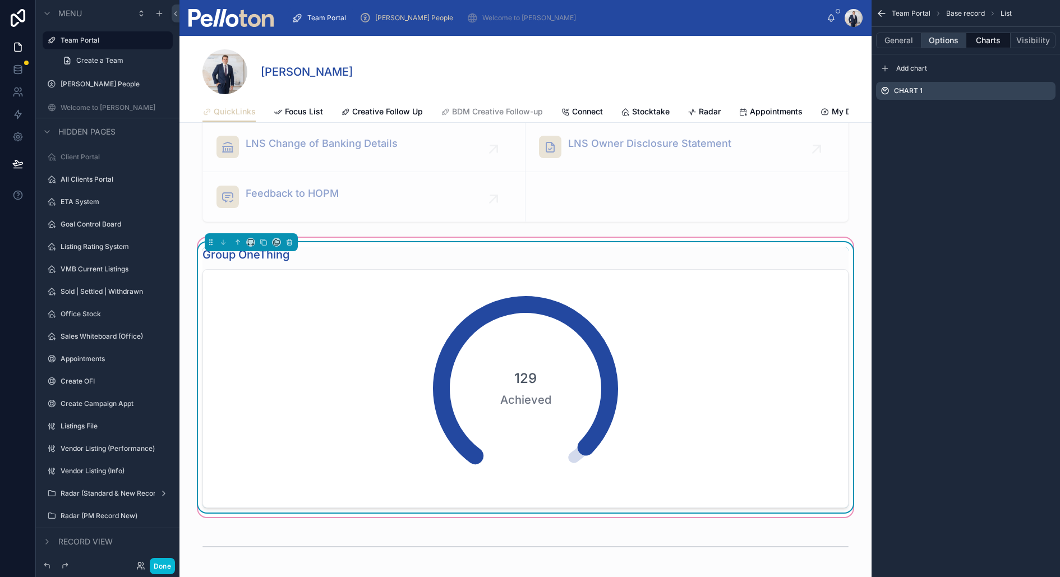
click at [678, 44] on button "Options" at bounding box center [944, 41] width 45 height 16
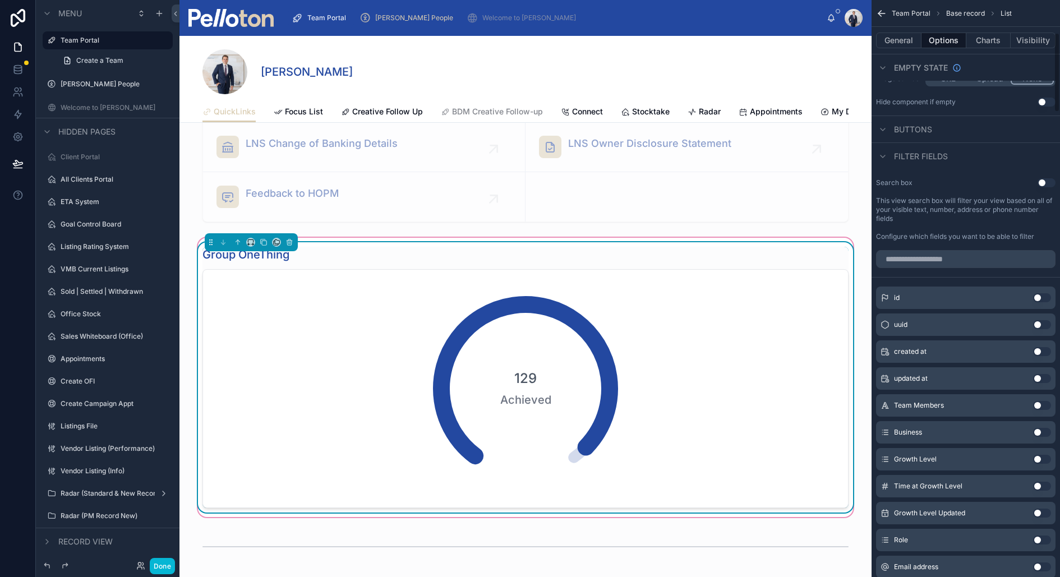
scroll to position [0, 0]
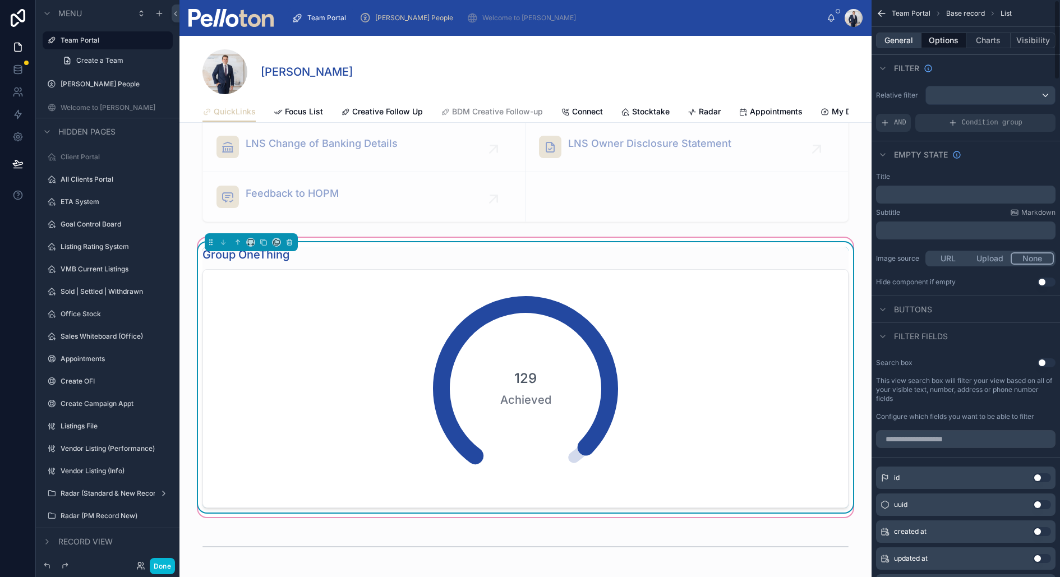
click at [678, 38] on button "General" at bounding box center [898, 41] width 45 height 16
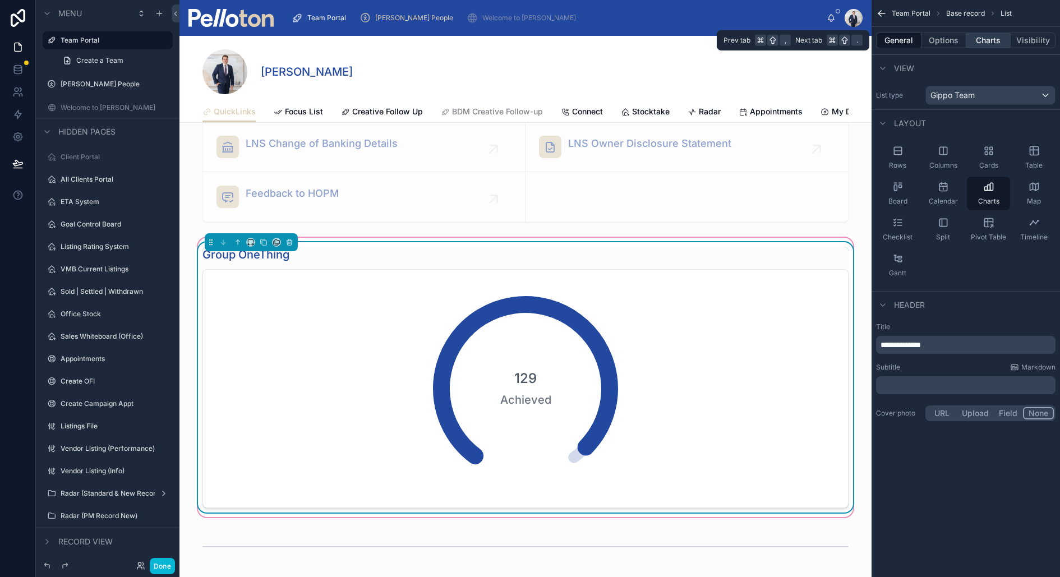
click at [678, 38] on button "Charts" at bounding box center [989, 41] width 45 height 16
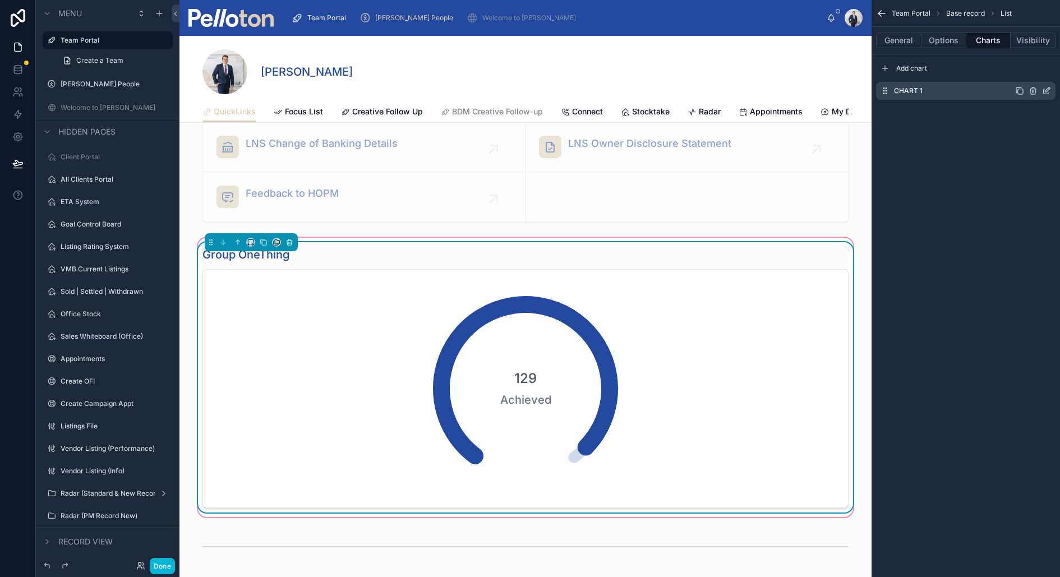
click at [678, 89] on icon "scrollable content" at bounding box center [1048, 90] width 4 height 4
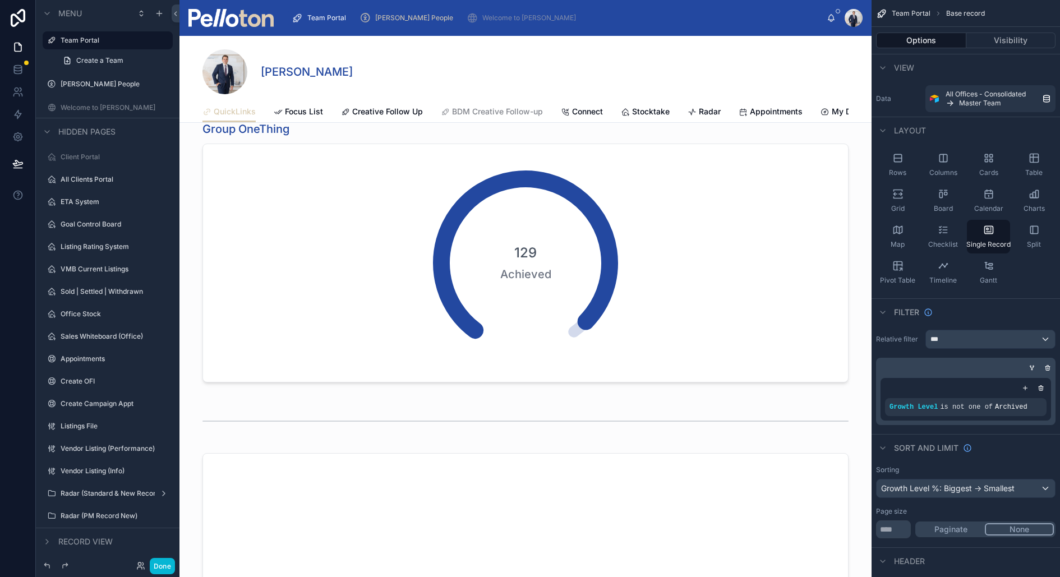
scroll to position [1015, 0]
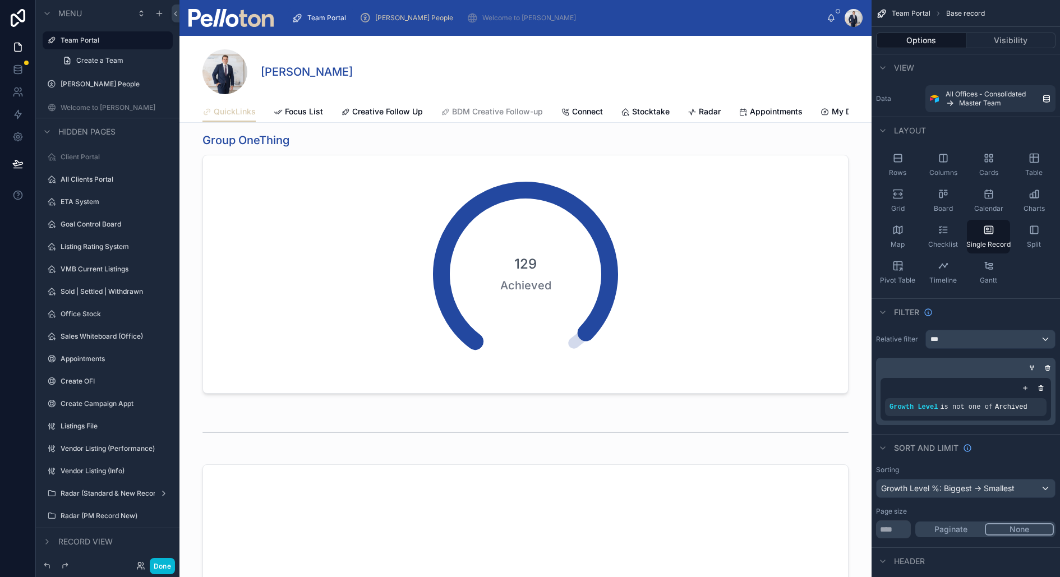
click at [570, 292] on div at bounding box center [526, 436] width 692 height 2831
click at [678, 235] on div at bounding box center [526, 263] width 692 height 284
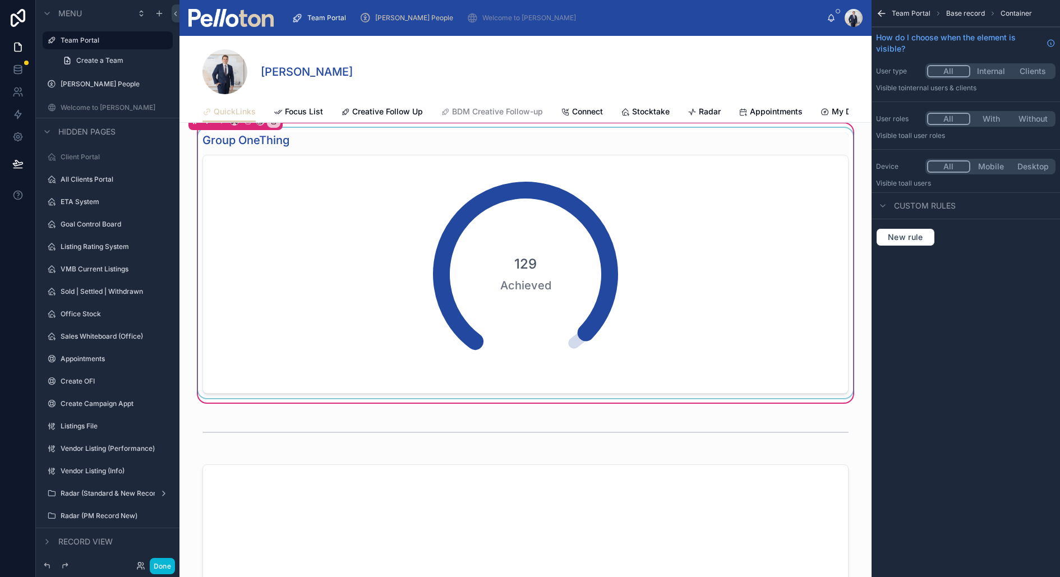
click at [574, 257] on div at bounding box center [526, 263] width 660 height 270
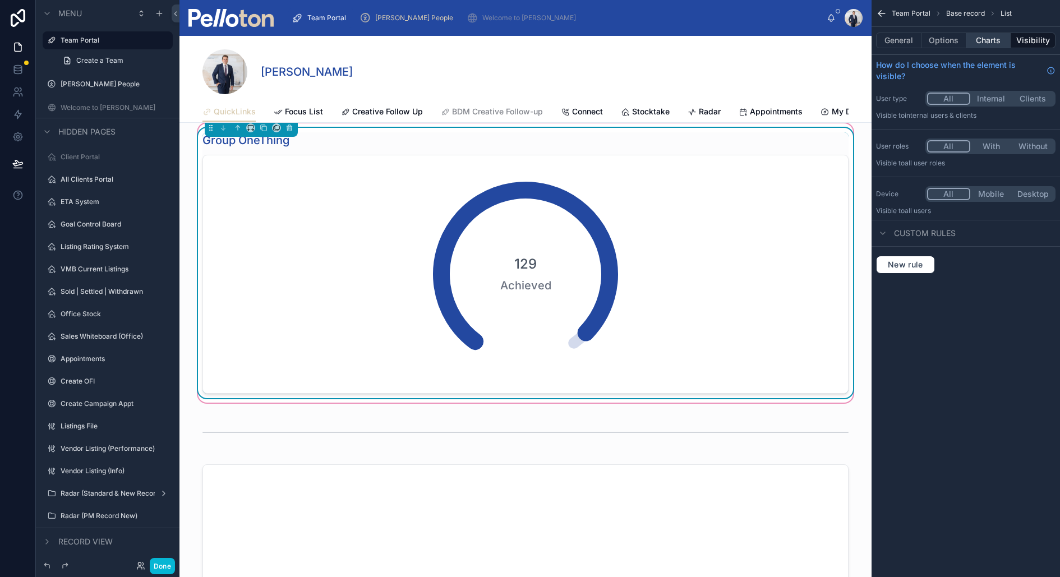
click at [678, 42] on button "Charts" at bounding box center [989, 41] width 45 height 16
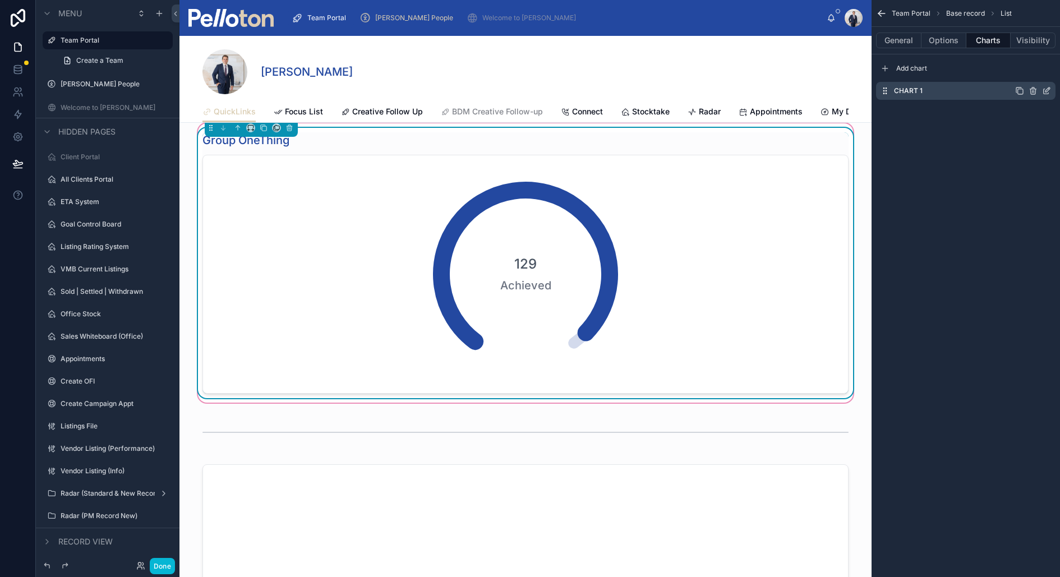
click at [678, 90] on icon "scrollable content" at bounding box center [1046, 90] width 9 height 9
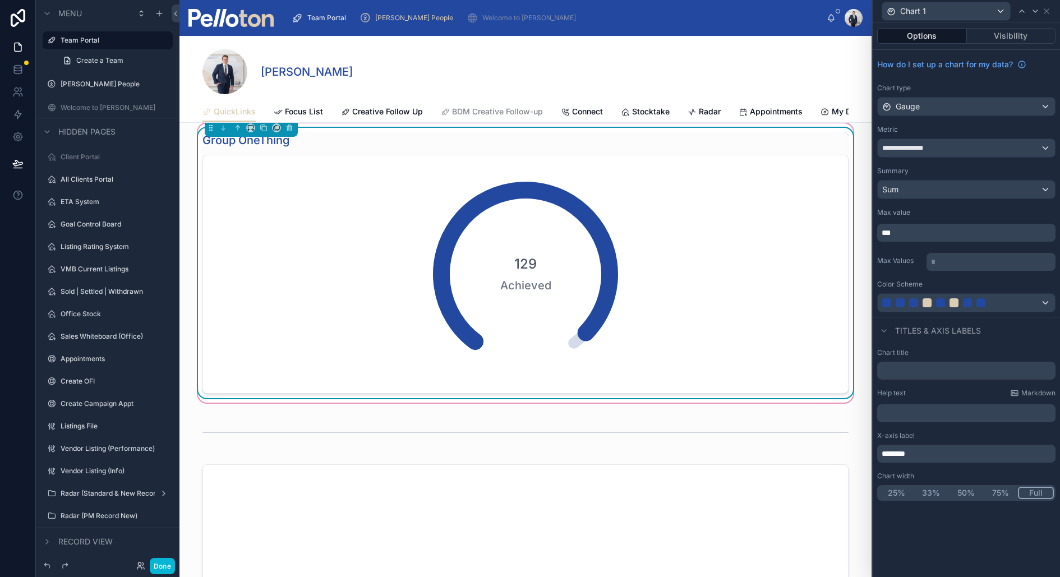
click at [678, 242] on div "**********" at bounding box center [966, 183] width 187 height 267
click at [678, 237] on div "***" at bounding box center [966, 233] width 178 height 18
click at [678, 229] on p "***" at bounding box center [968, 232] width 172 height 11
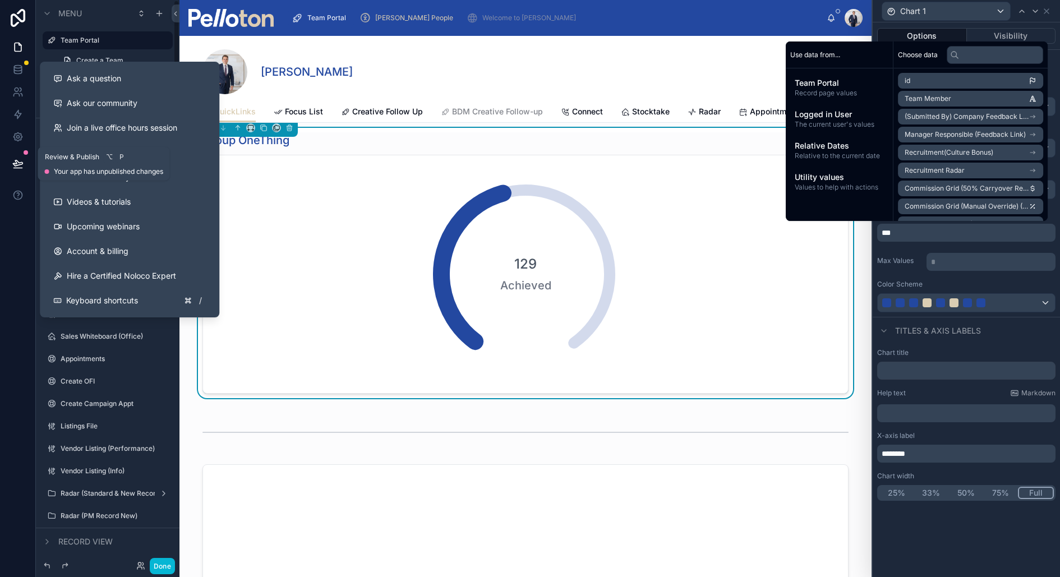
click at [17, 167] on icon at bounding box center [17, 163] width 11 height 11
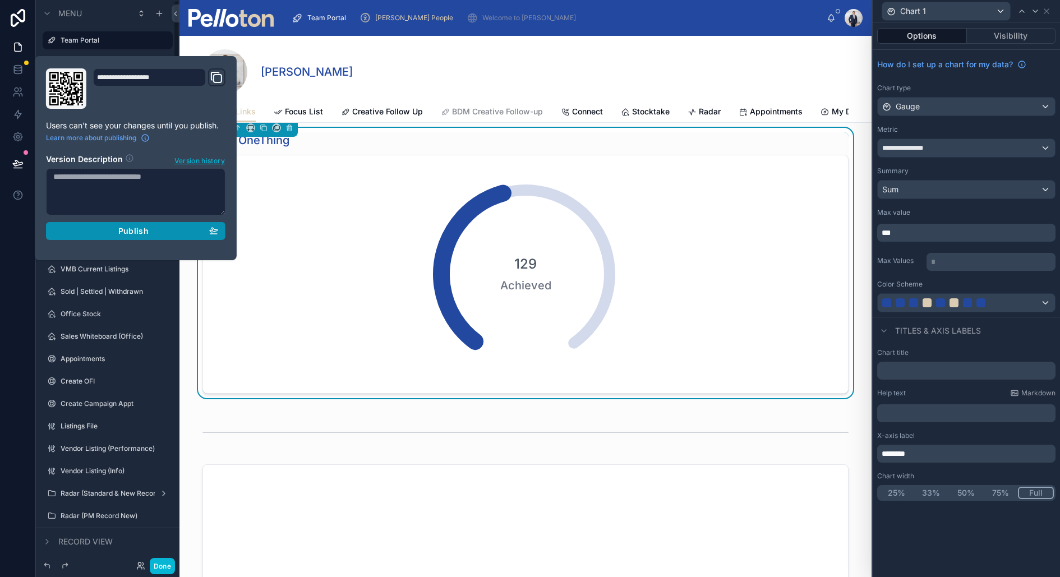
click at [115, 231] on div "Publish" at bounding box center [135, 231] width 165 height 10
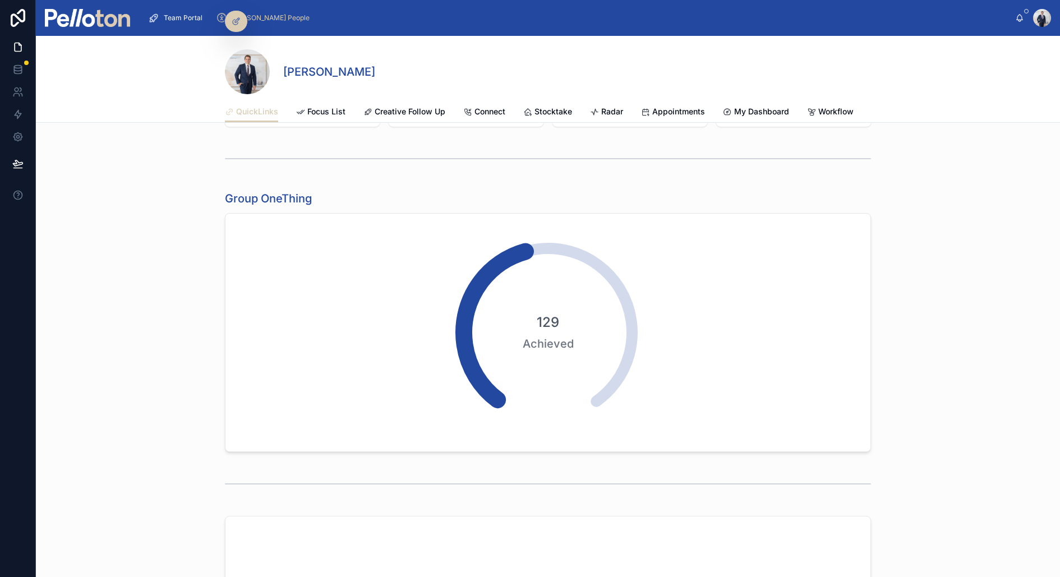
scroll to position [466, 0]
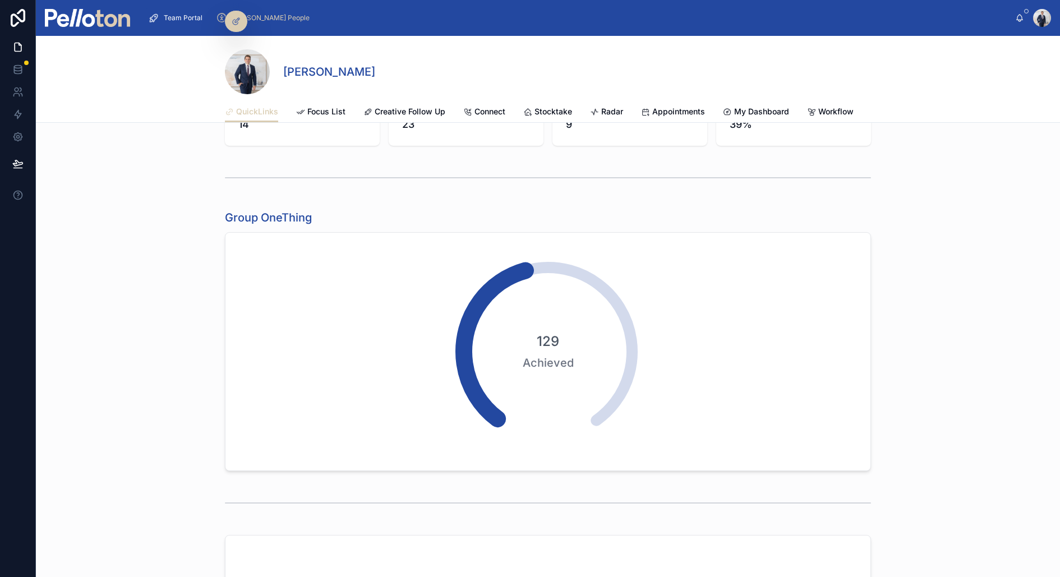
click at [678, 125] on div "OneThing To Go 14 OneThing Target 23 OneThing Achieved 9 OneThing % 39%" at bounding box center [548, 117] width 1024 height 65
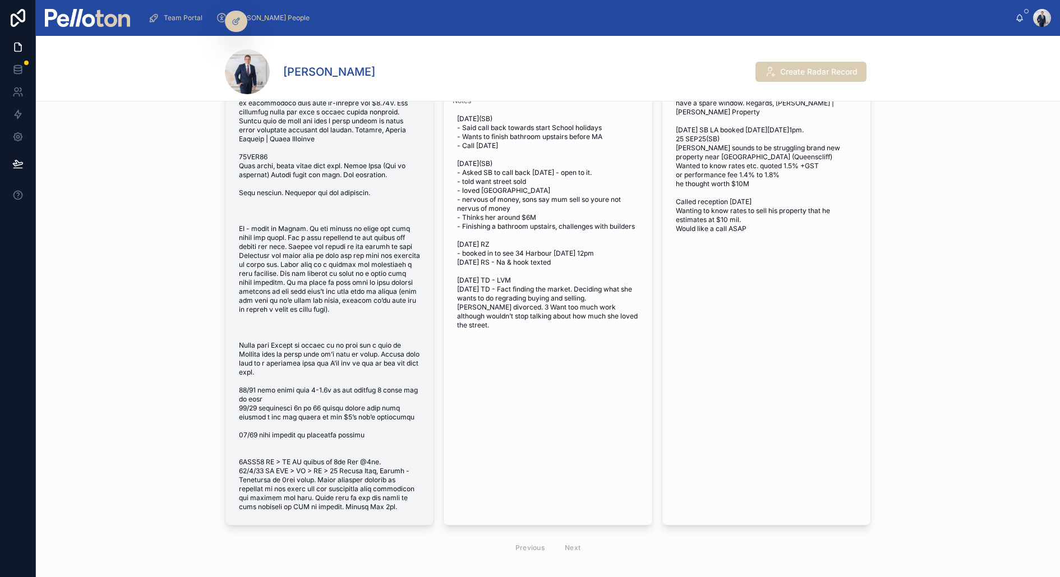
scroll to position [665, 0]
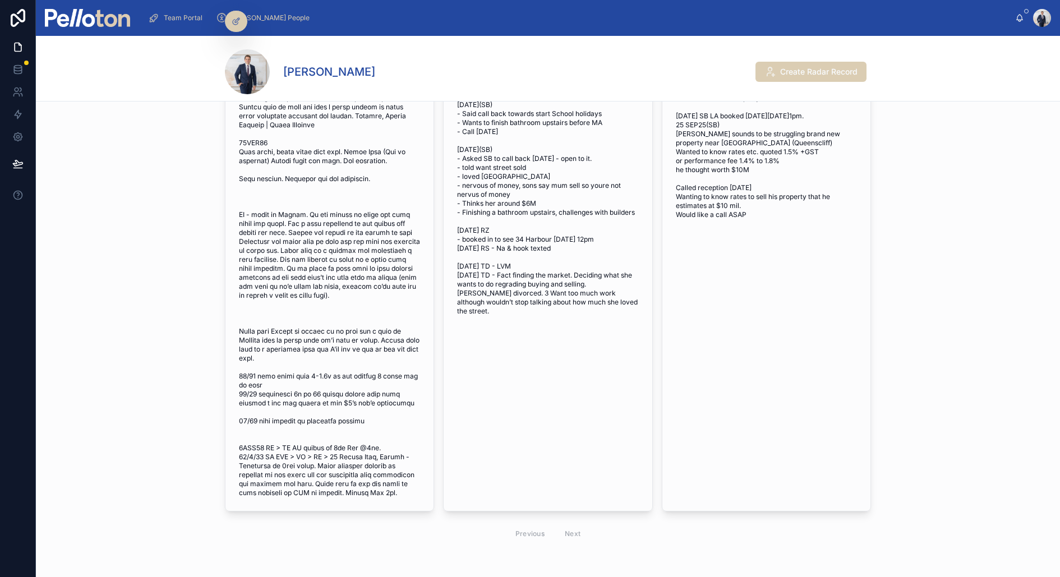
click at [192, 193] on div "Search Seller Radar No Search Membership Search Destination Suburbs Search Prop…" at bounding box center [548, 0] width 1024 height 1101
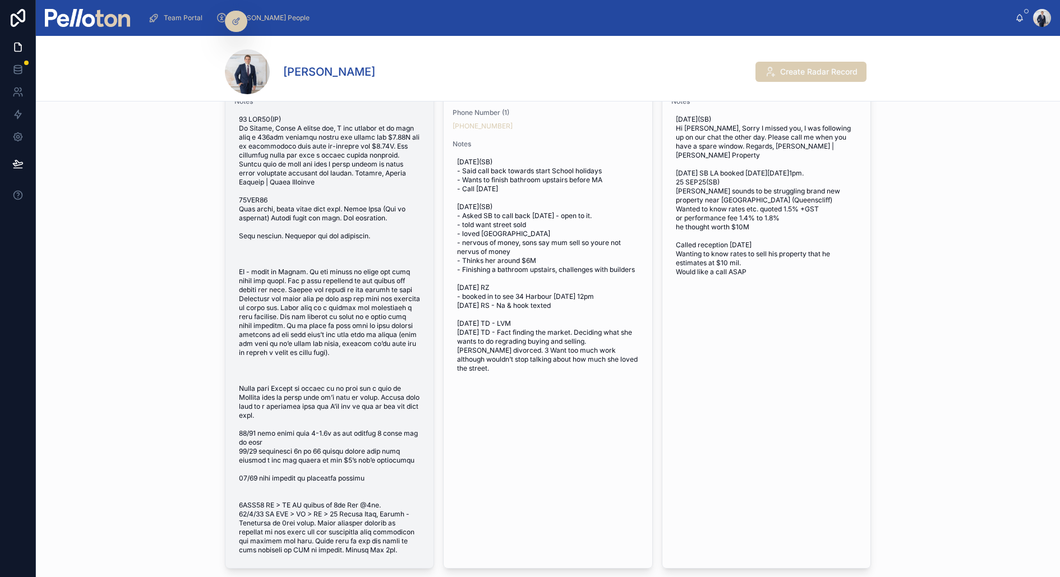
scroll to position [295, 0]
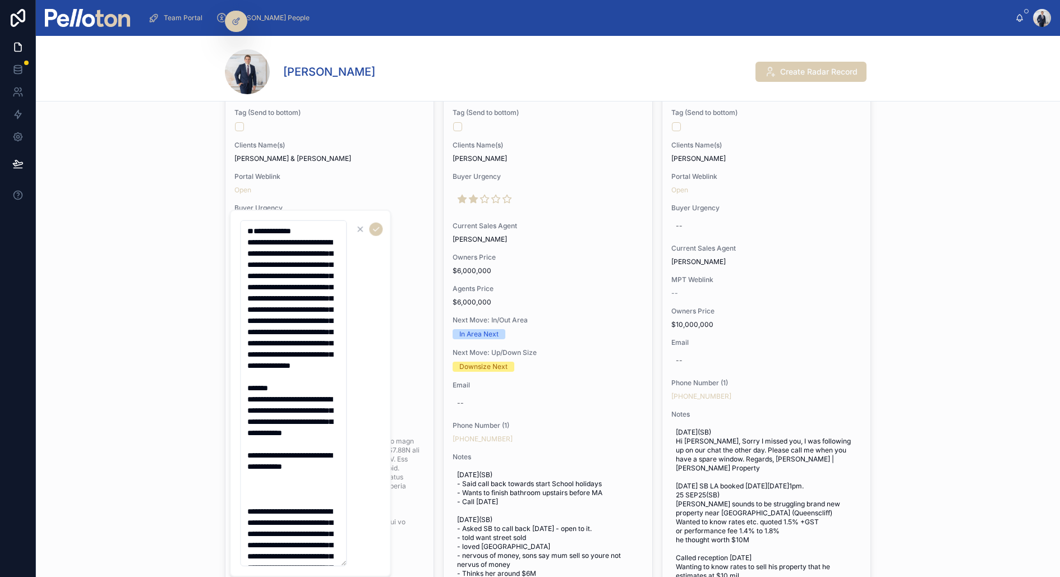
click at [247, 228] on textarea at bounding box center [293, 393] width 107 height 346
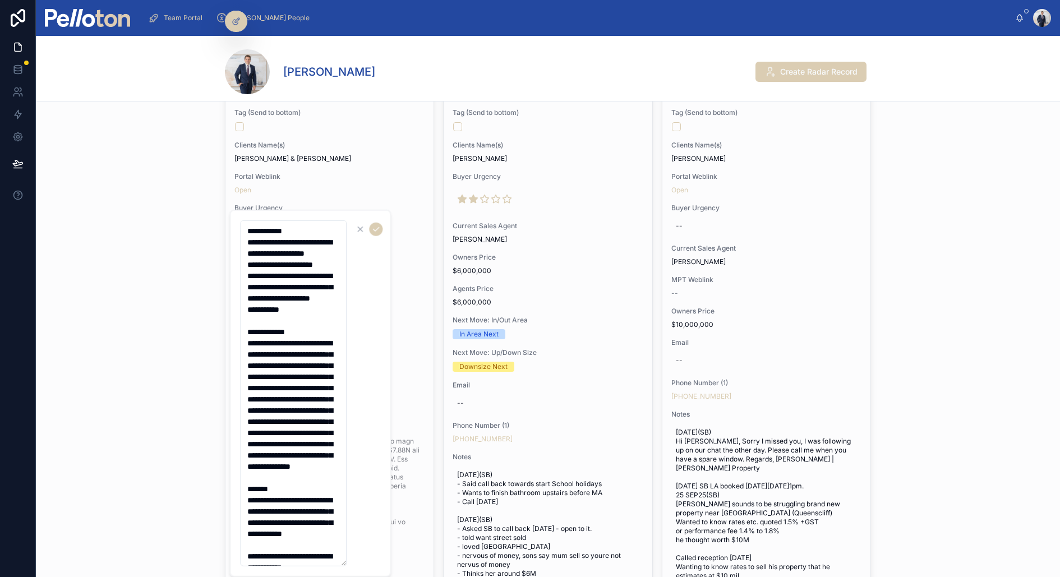
type textarea "**********"
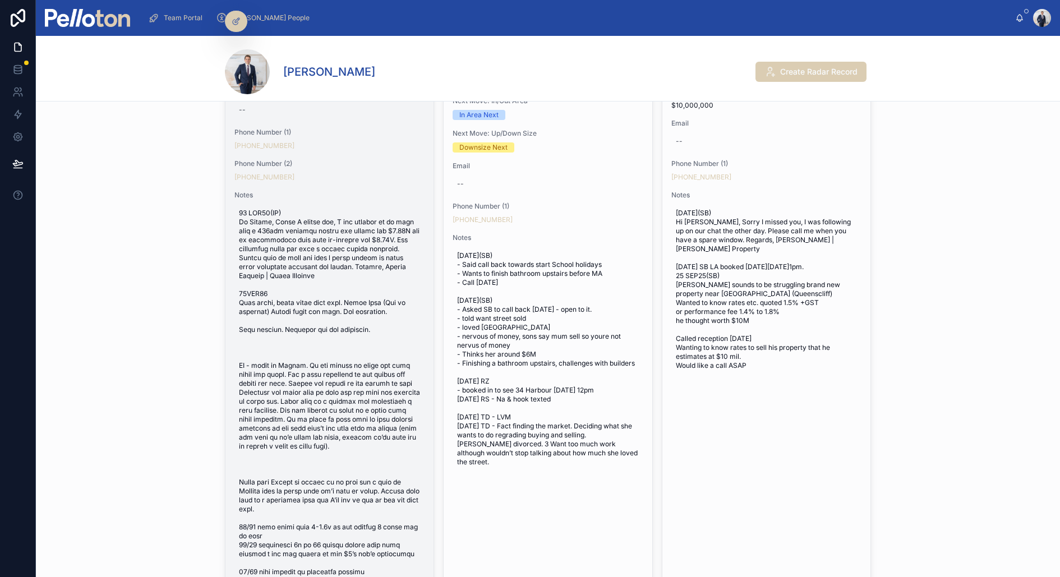
scroll to position [512, 0]
click at [321, 303] on span at bounding box center [329, 430] width 181 height 440
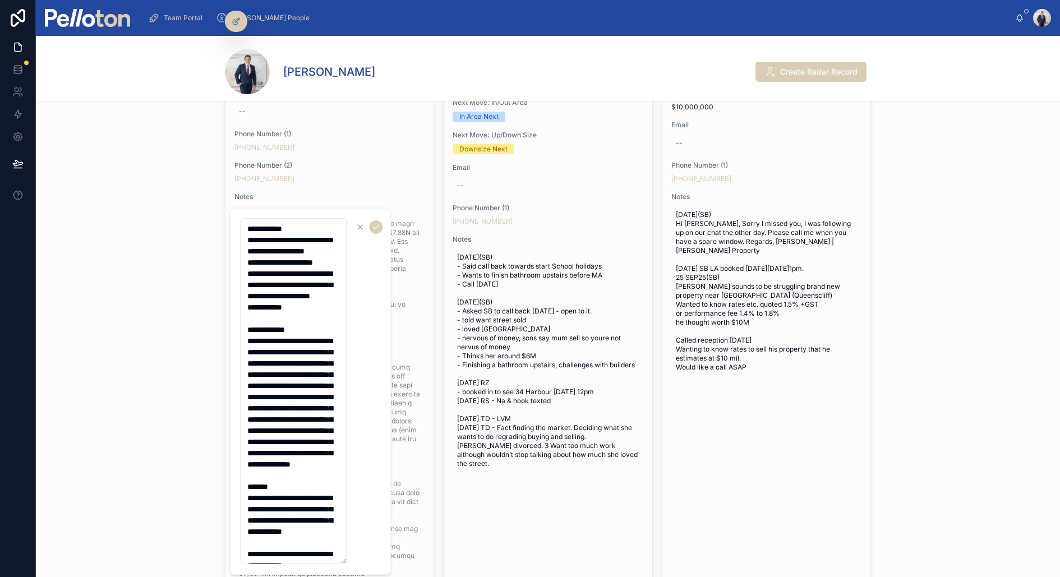
click at [292, 325] on textarea at bounding box center [293, 391] width 107 height 346
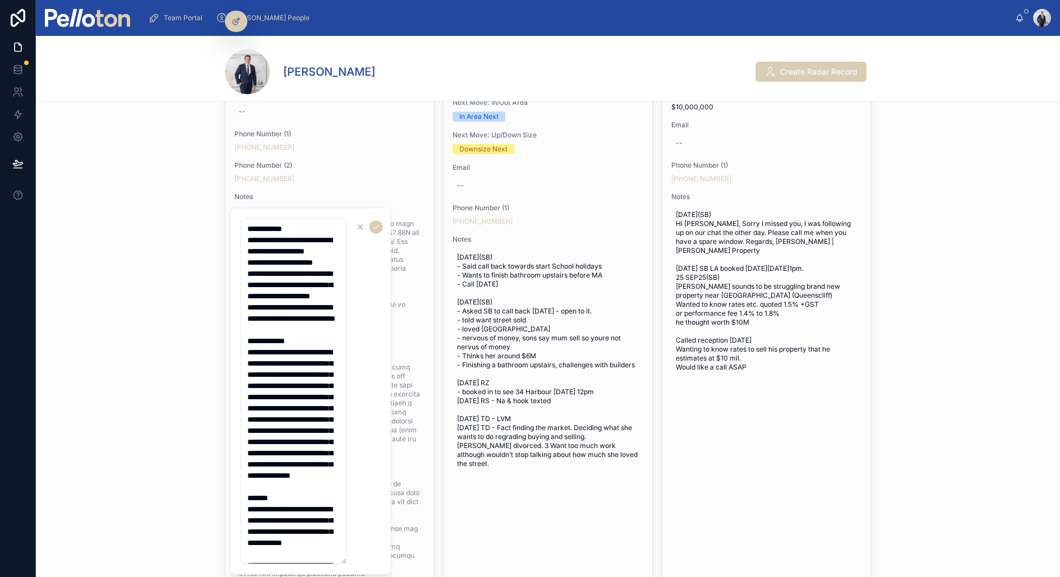
type textarea "**********"
click at [134, 278] on div "Search Seller Radar No Search Membership Search Destination Suburbs Search Prop…" at bounding box center [548, 153] width 1024 height 1101
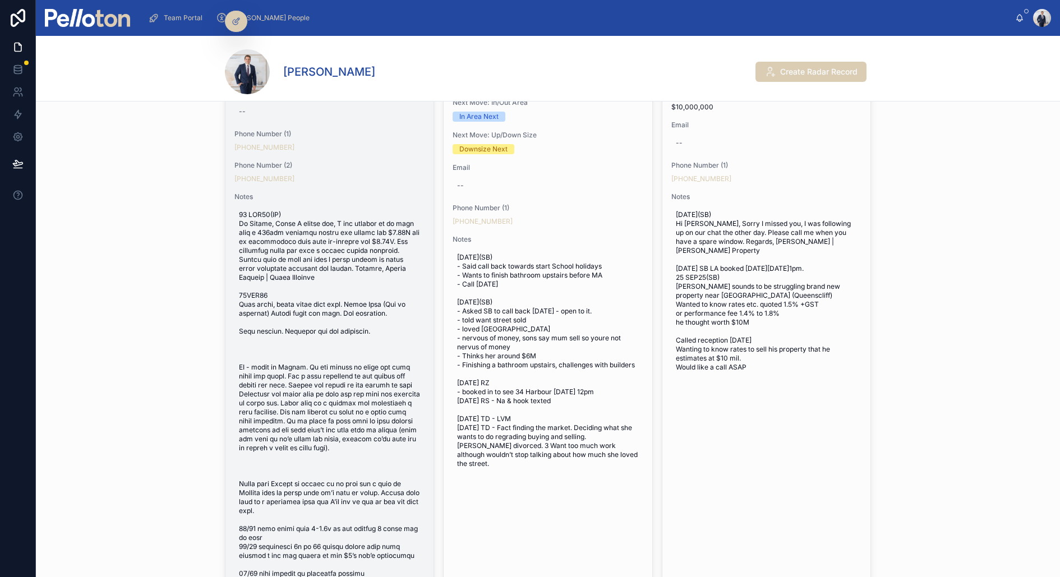
click at [321, 274] on span at bounding box center [329, 430] width 181 height 440
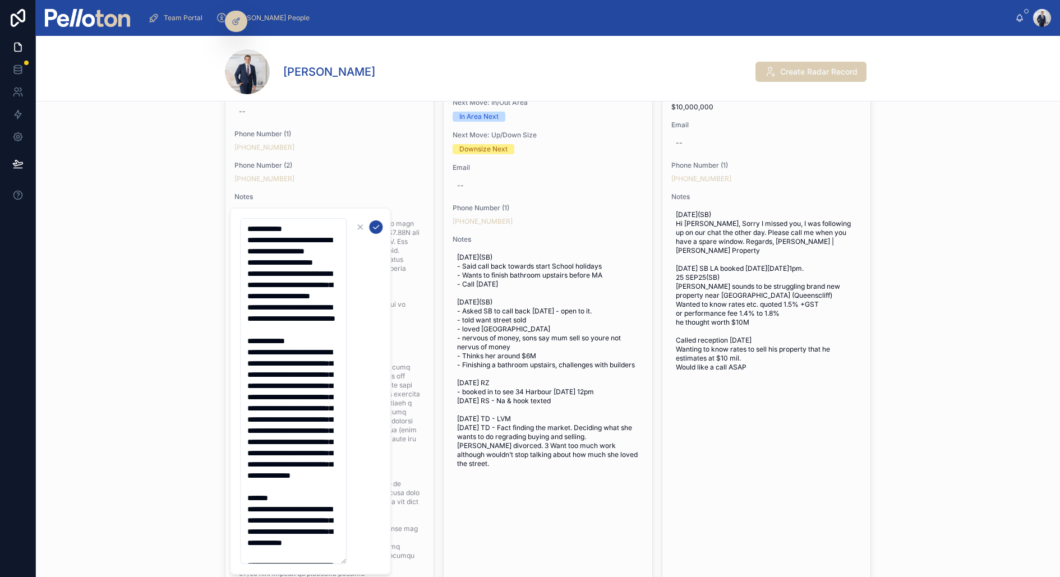
click at [373, 221] on button "submit" at bounding box center [375, 226] width 13 height 13
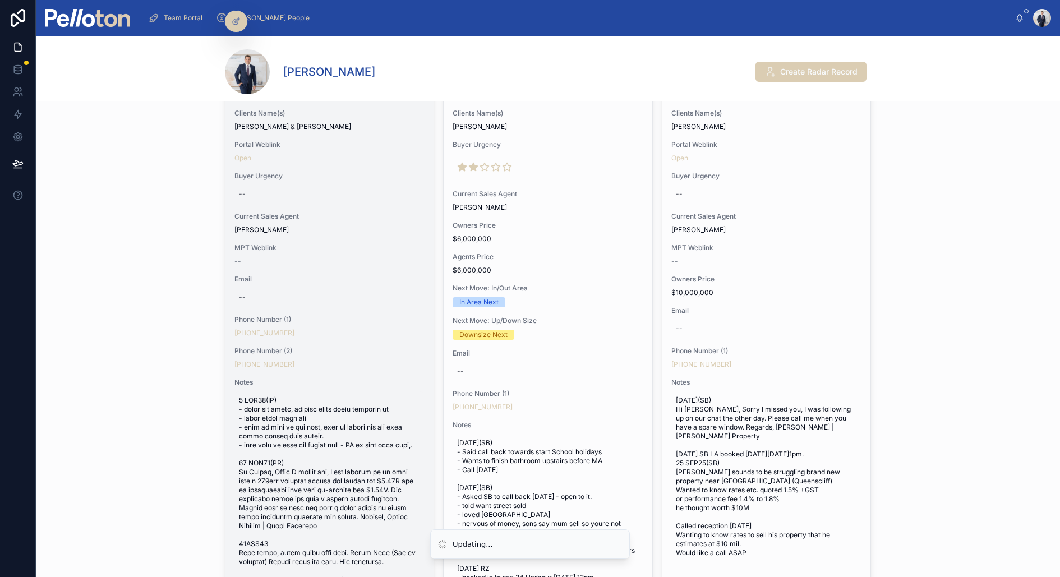
scroll to position [0, 0]
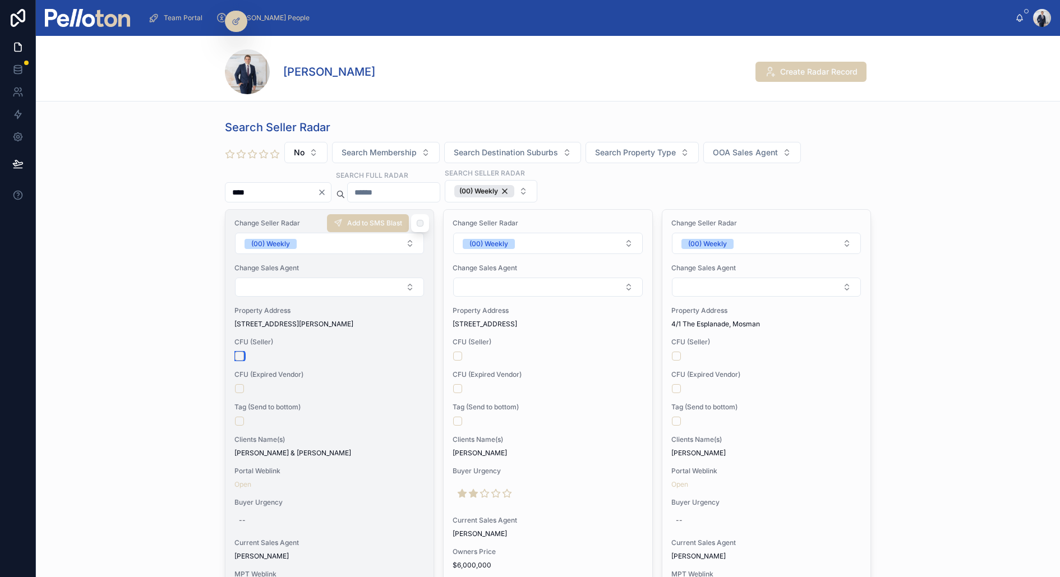
click at [239, 356] on button "button" at bounding box center [239, 356] width 9 height 9
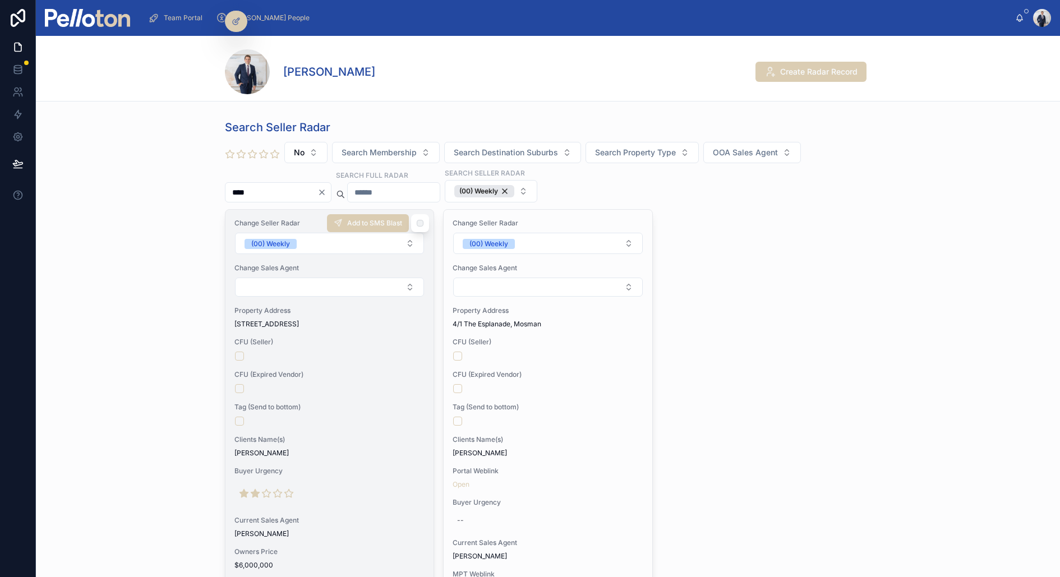
click at [295, 306] on span "Property Address" at bounding box center [329, 310] width 190 height 9
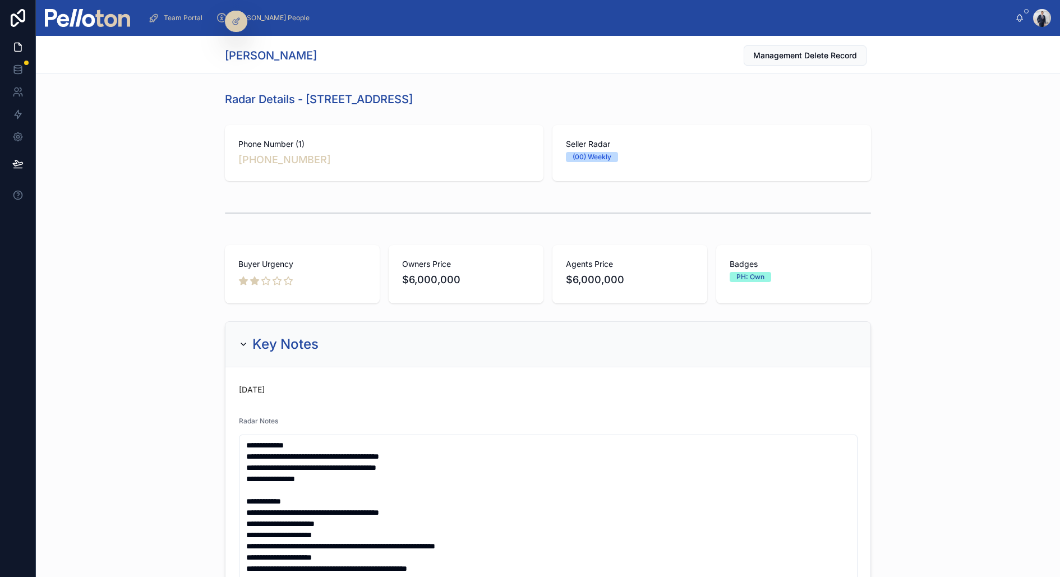
click at [132, 283] on div "Buyer Urgency Owners Price $6,000,000 Agents Price $6,000,000 Badges PH: Own" at bounding box center [548, 274] width 1024 height 67
copy link "[PHONE_NUMBER]"
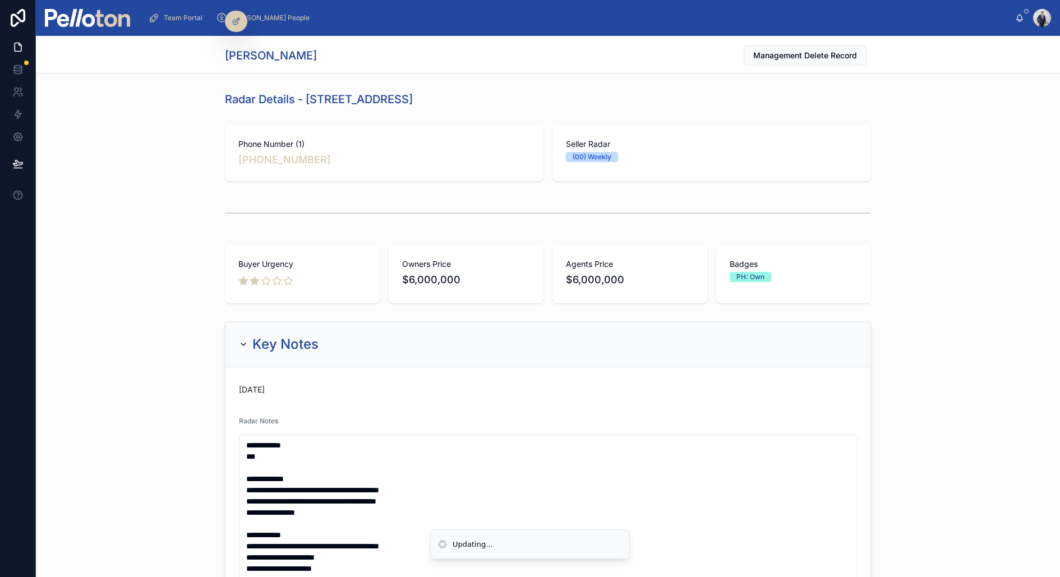
click at [253, 54] on h1 "[PERSON_NAME]" at bounding box center [271, 56] width 92 height 16
copy h1 "[PERSON_NAME]"
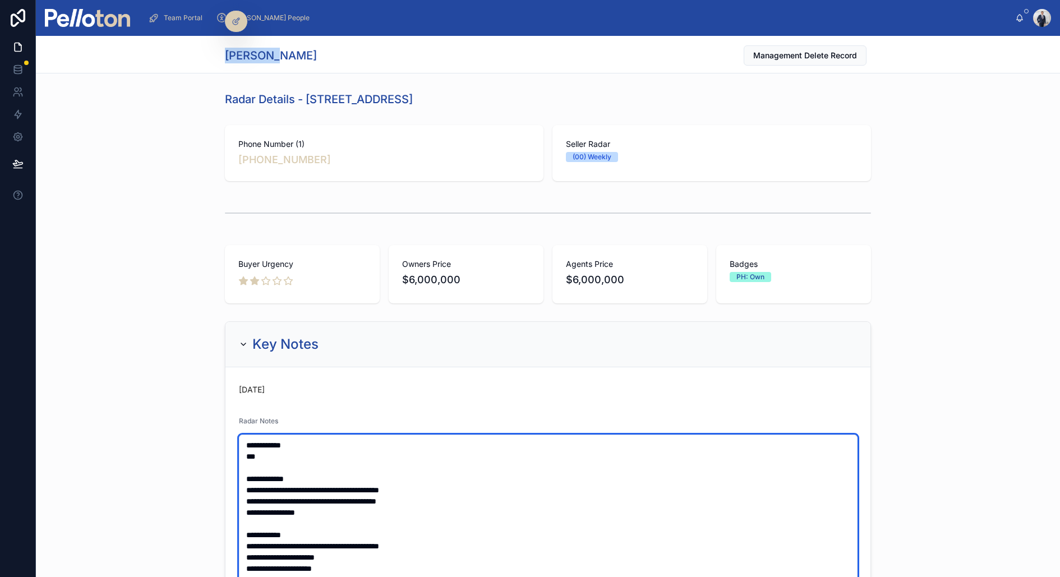
paste textarea "********"
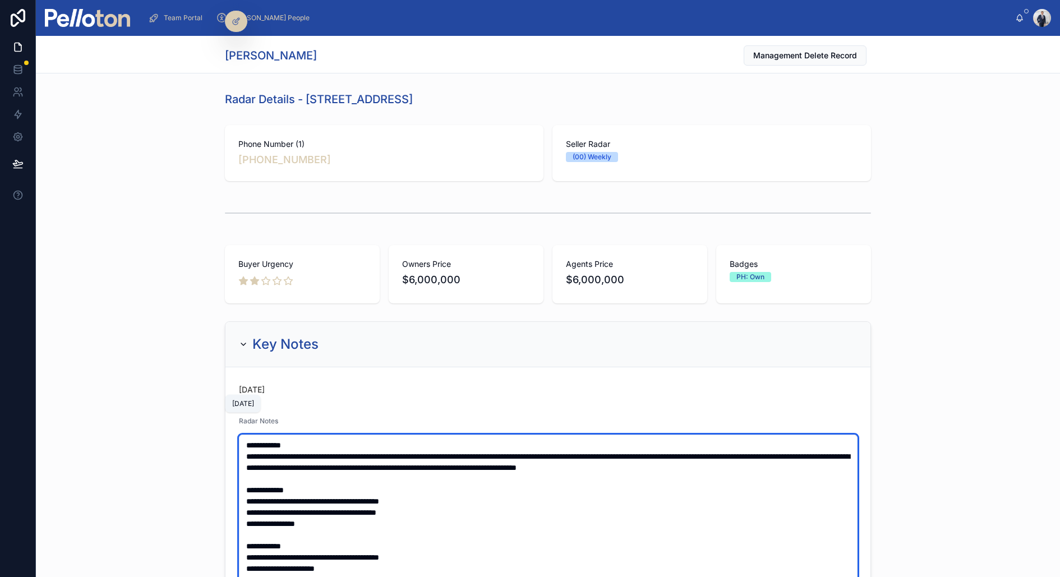
type textarea "**********"
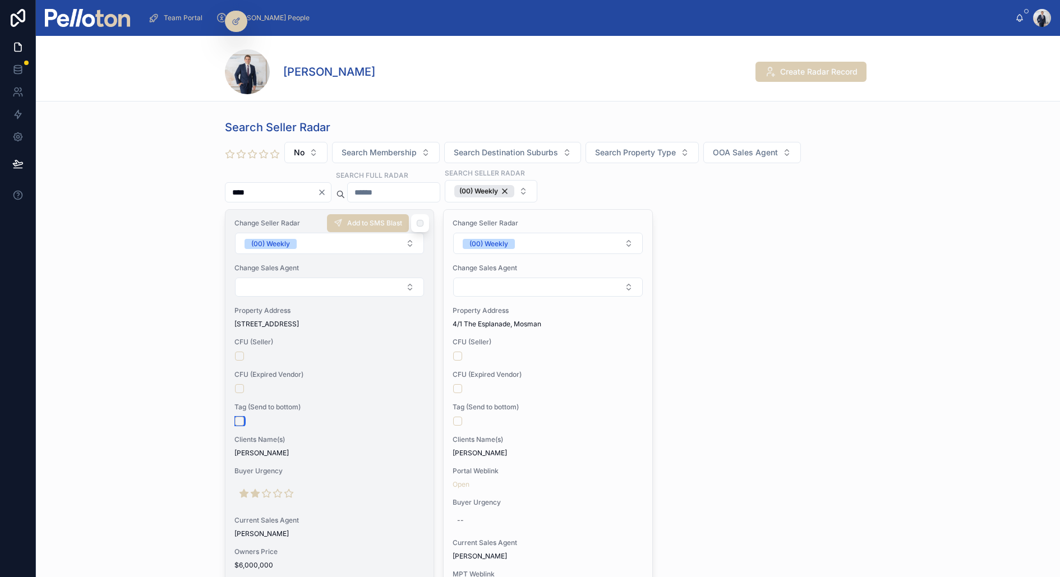
click at [243, 417] on button "button" at bounding box center [239, 421] width 9 height 9
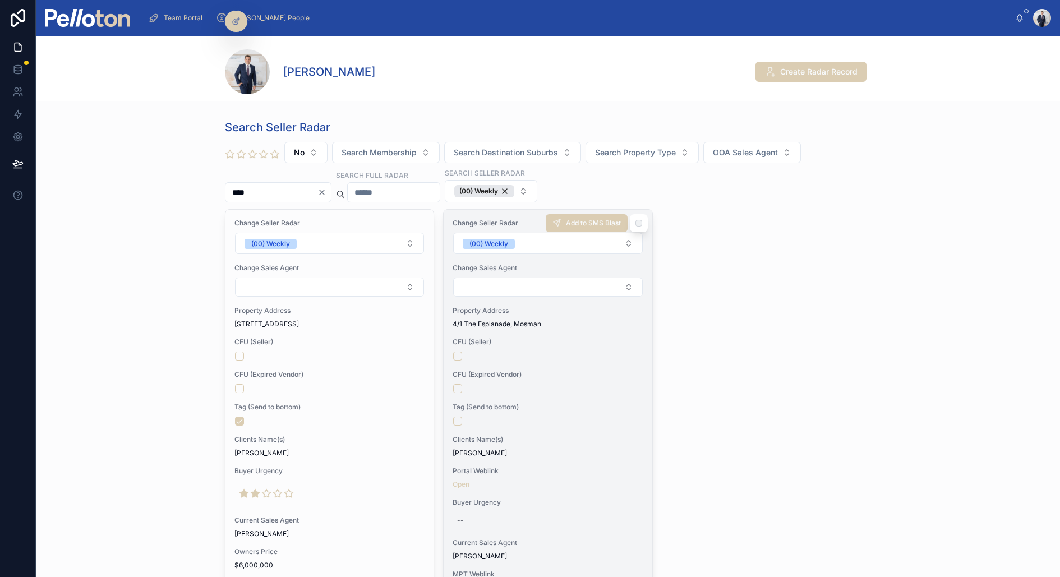
click at [593, 375] on span "CFU (Expired Vendor)" at bounding box center [548, 374] width 190 height 9
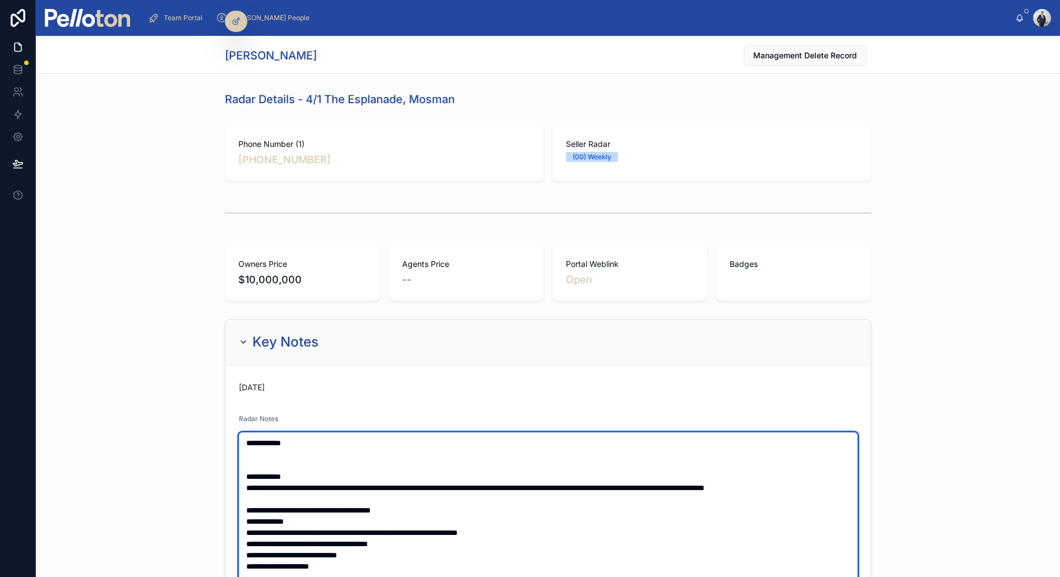
type textarea "**********"
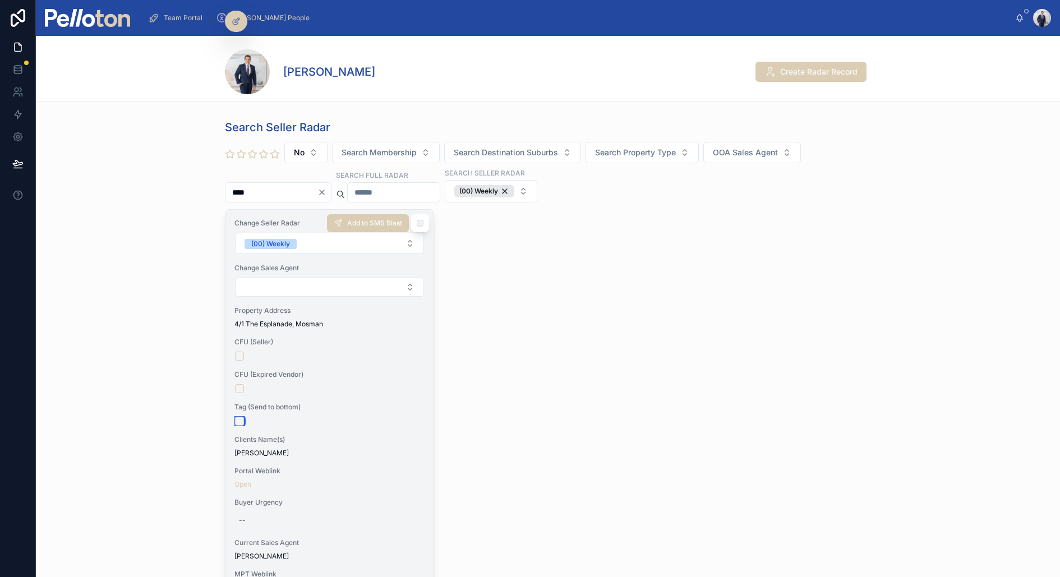
click at [242, 417] on button "button" at bounding box center [239, 421] width 9 height 9
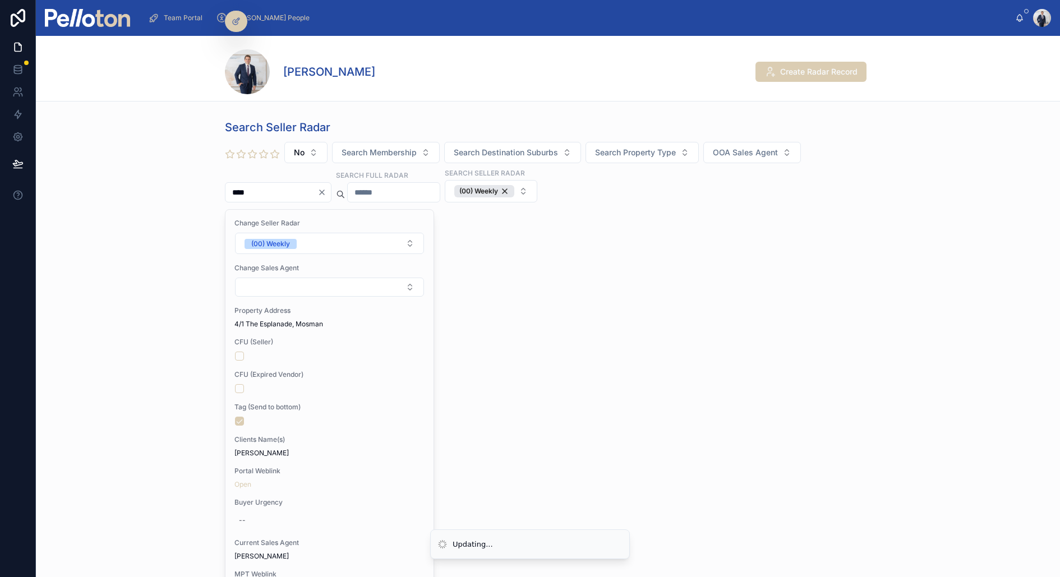
click at [174, 308] on div "Search Seller Radar No Search Membership Search Destination Suburbs Search Prop…" at bounding box center [548, 540] width 1024 height 850
click at [505, 190] on div "(00) Weekly" at bounding box center [484, 191] width 60 height 12
click at [97, 17] on img at bounding box center [87, 18] width 85 height 18
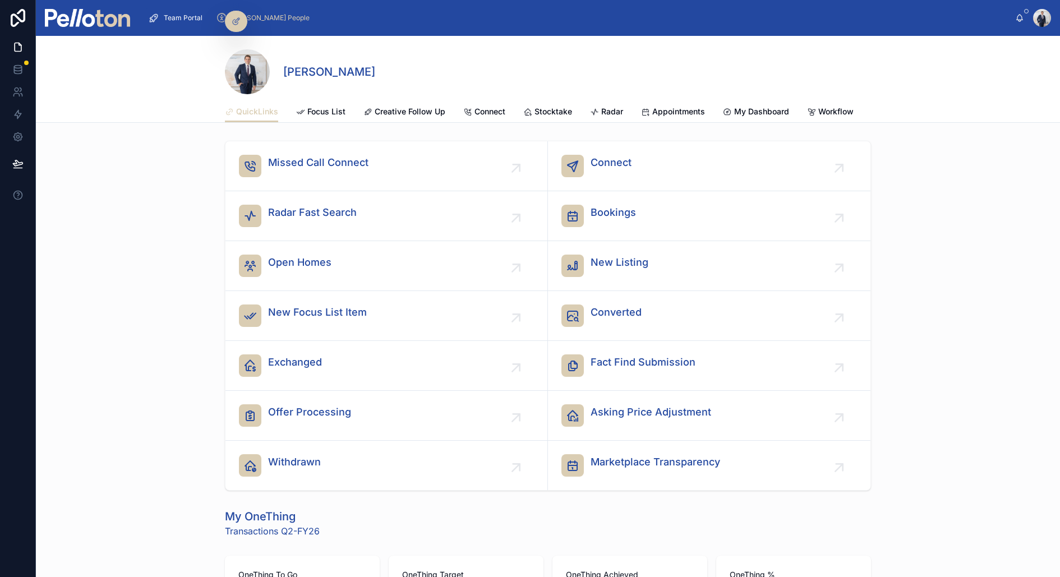
click at [384, 76] on div "[PERSON_NAME]" at bounding box center [548, 71] width 646 height 45
click at [618, 107] on span "Radar" at bounding box center [612, 111] width 22 height 11
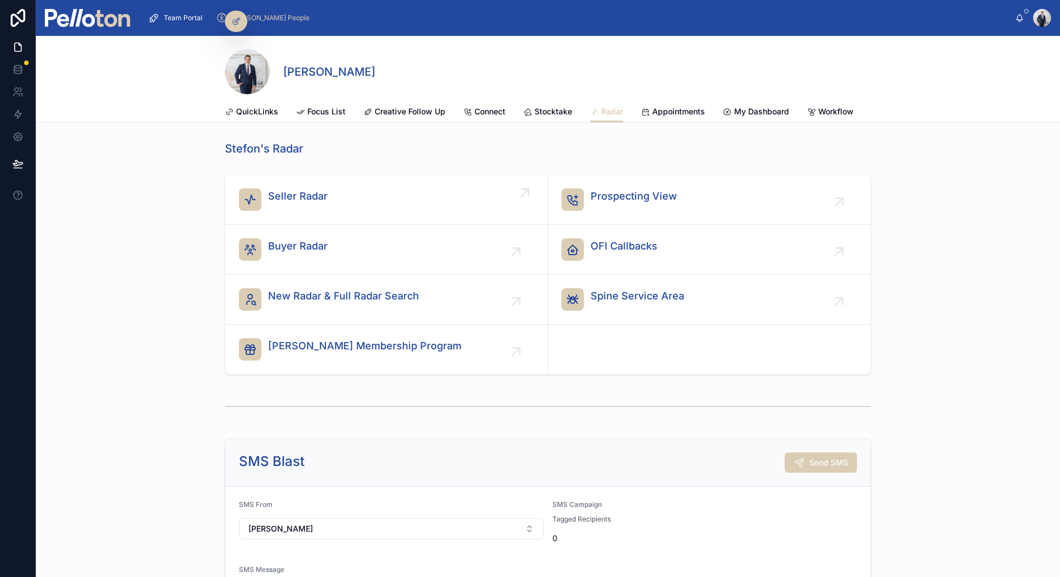
click at [304, 194] on span "Seller Radar" at bounding box center [297, 196] width 59 height 16
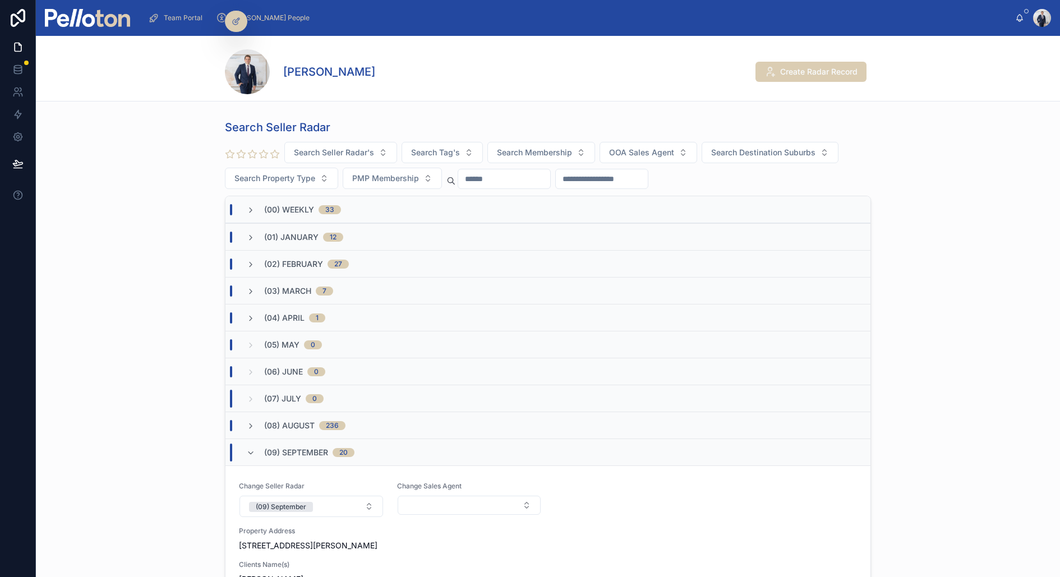
click at [501, 179] on input "text" at bounding box center [504, 179] width 92 height 16
click at [600, 184] on input "text" at bounding box center [602, 179] width 92 height 16
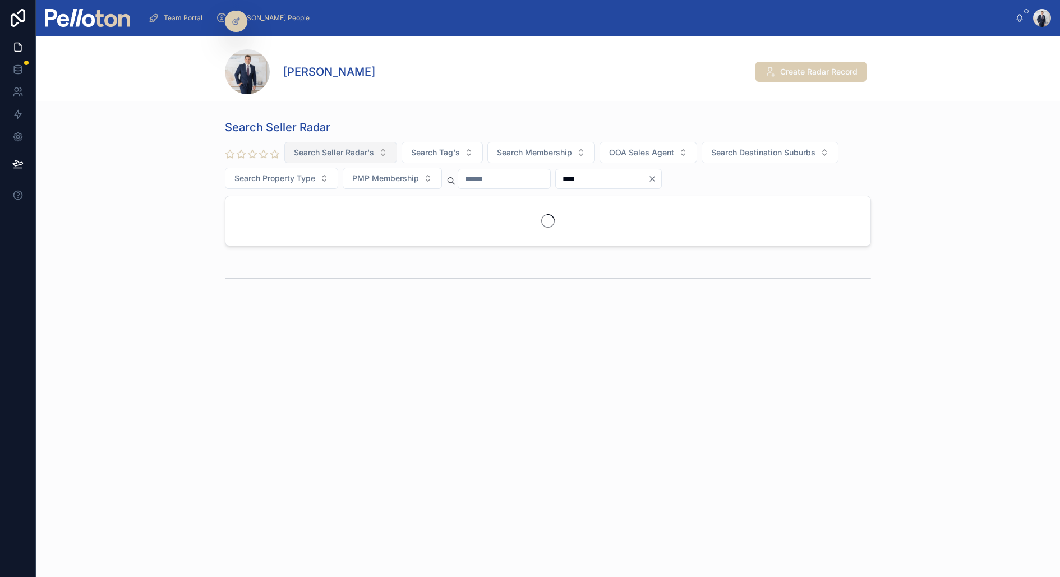
type input "****"
click at [365, 145] on button "Search Seller Radar's" at bounding box center [340, 152] width 113 height 21
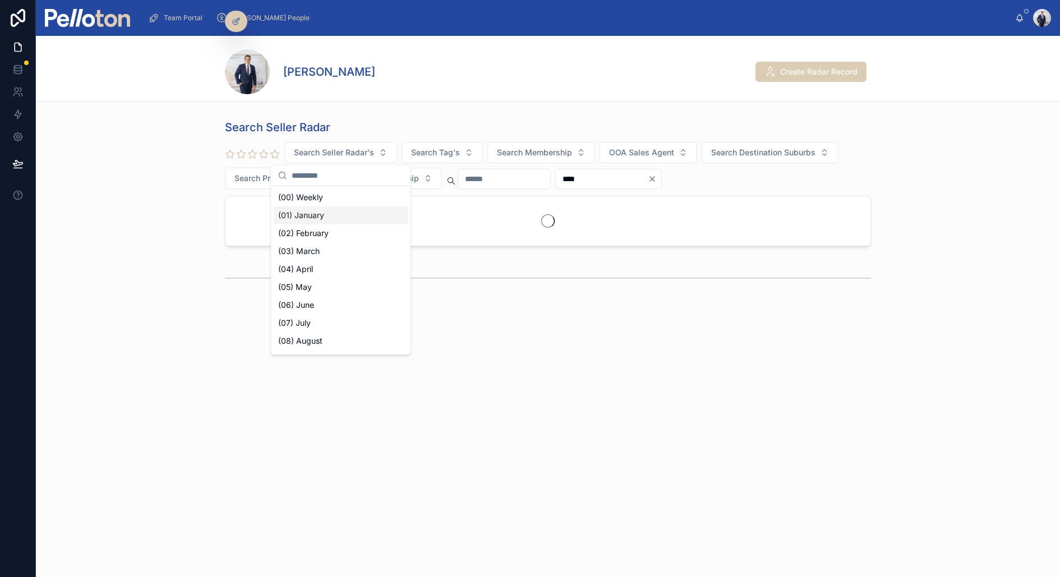
click at [323, 214] on div "(01) January" at bounding box center [341, 215] width 135 height 18
click at [323, 214] on div "(01) January" at bounding box center [331, 217] width 135 height 18
click at [315, 268] on div "(08) August" at bounding box center [341, 272] width 135 height 18
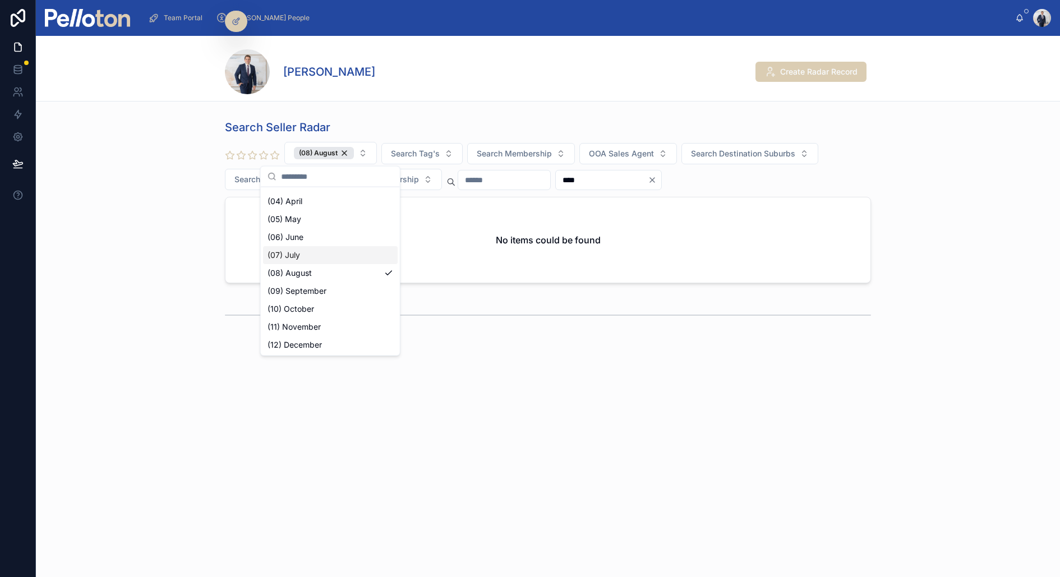
click at [126, 178] on div "Search Seller Radar (08) August Search Tag's Search Membership OOA Sales Agent …" at bounding box center [548, 201] width 1024 height 173
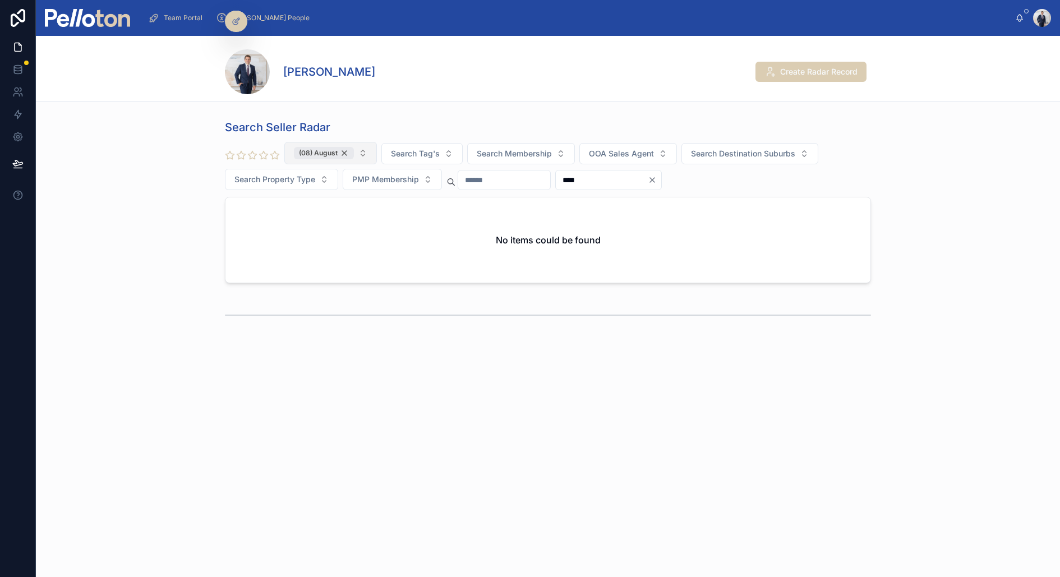
click at [323, 150] on div "(08) August" at bounding box center [324, 153] width 60 height 12
click at [323, 150] on span "Search Seller Radar's" at bounding box center [334, 152] width 80 height 11
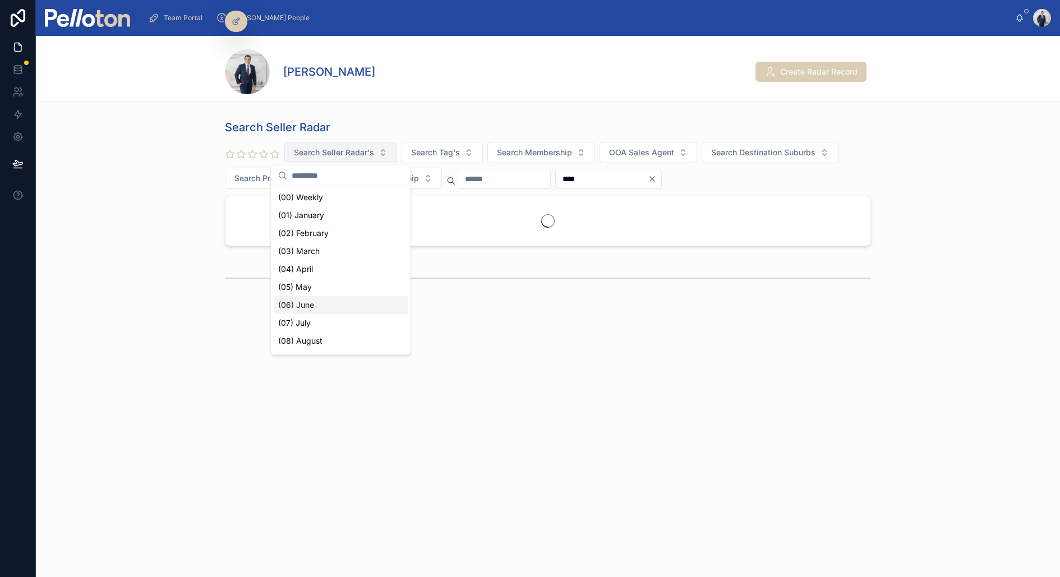
scroll to position [69, 0]
click at [318, 287] on div "(09) September" at bounding box center [341, 290] width 135 height 18
click at [137, 217] on div "Search Seller Radar (09) September Search Tag's Search Membership OOA Sales Age…" at bounding box center [548, 183] width 1024 height 137
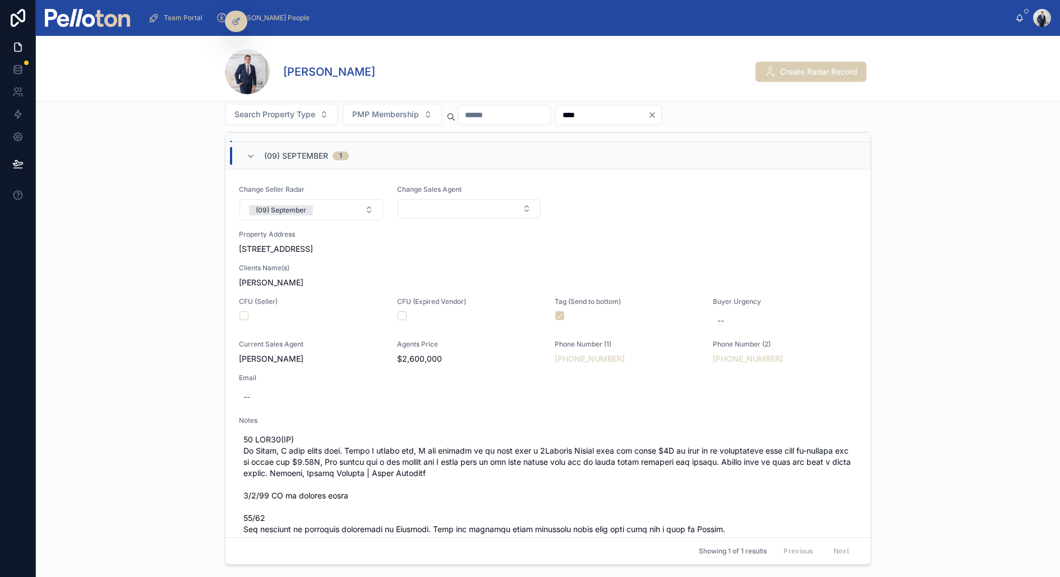
scroll to position [72, 0]
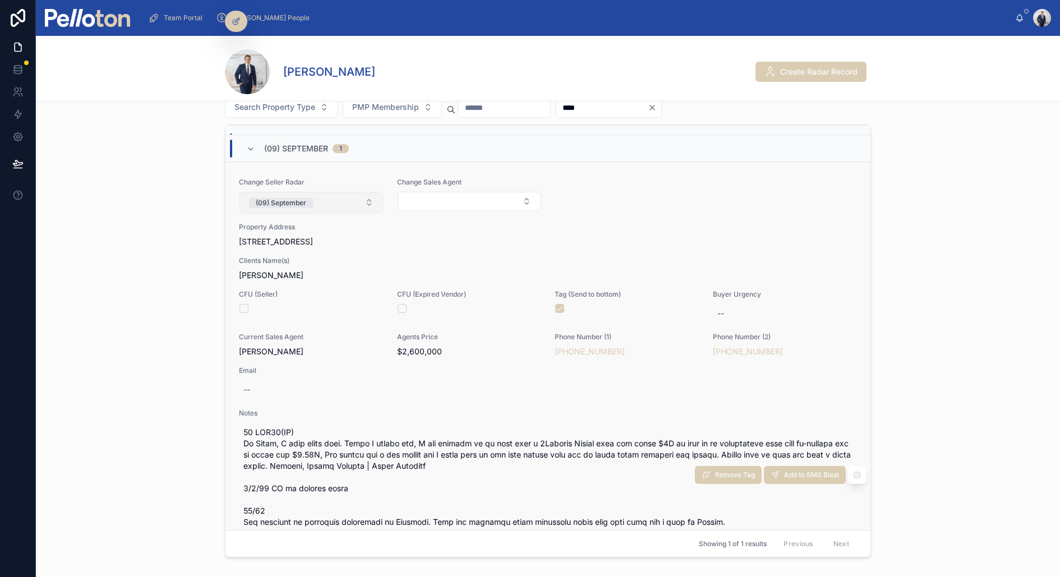
click at [287, 201] on div "(09) September" at bounding box center [281, 203] width 50 height 10
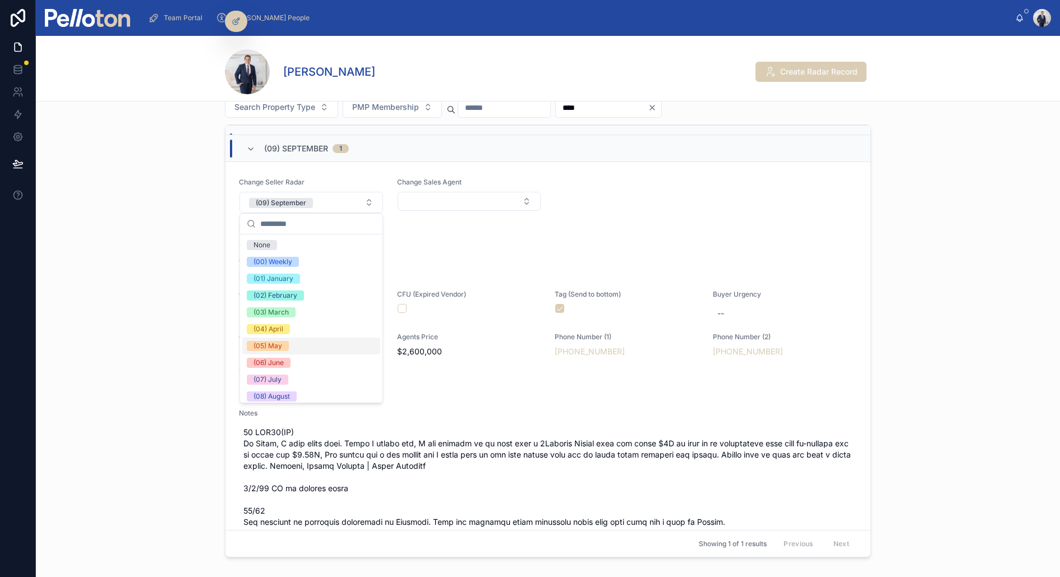
scroll to position [105, 0]
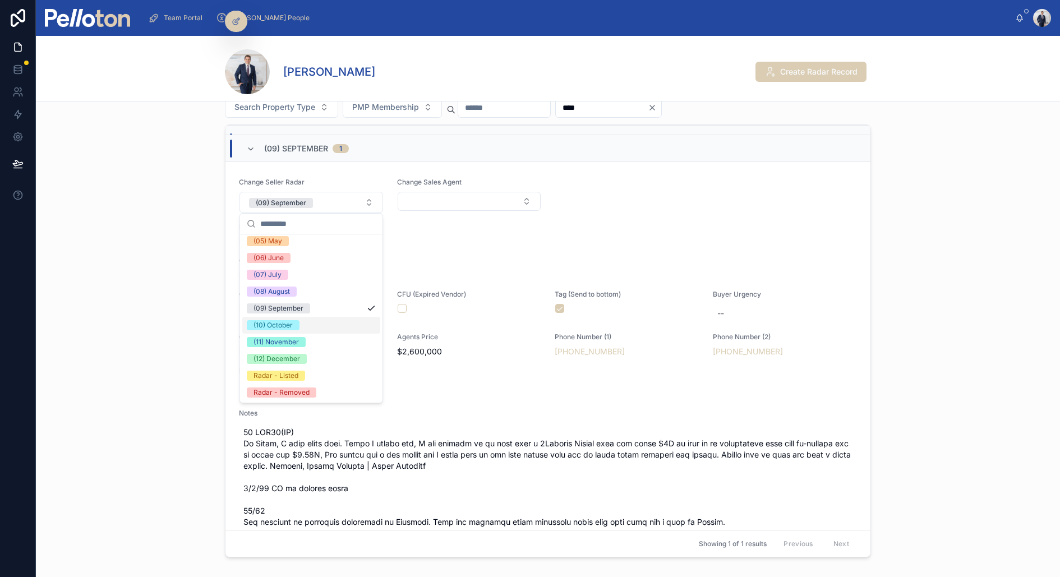
click at [285, 327] on div "(10) October" at bounding box center [273, 325] width 39 height 10
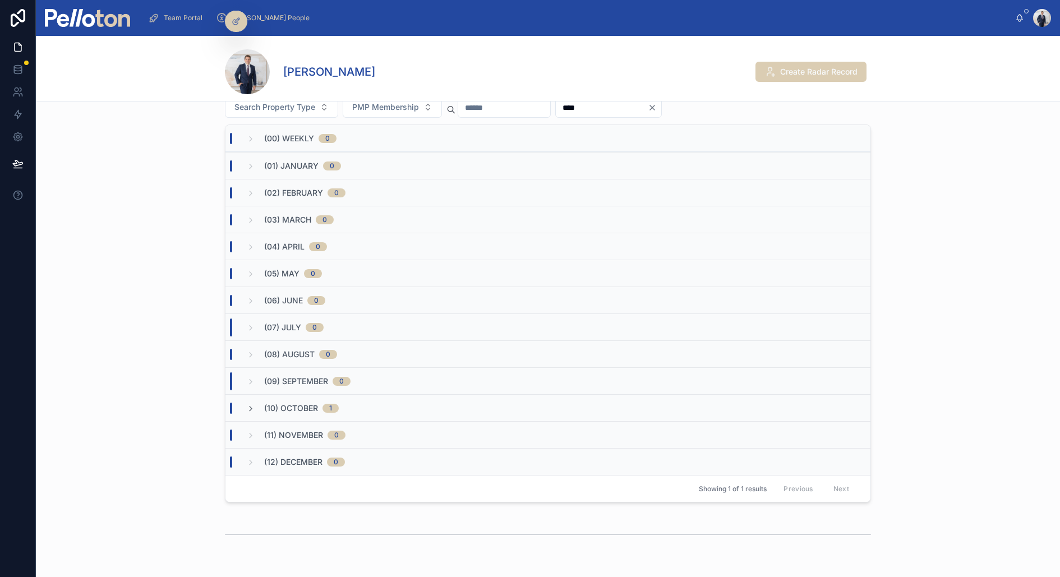
scroll to position [0, 0]
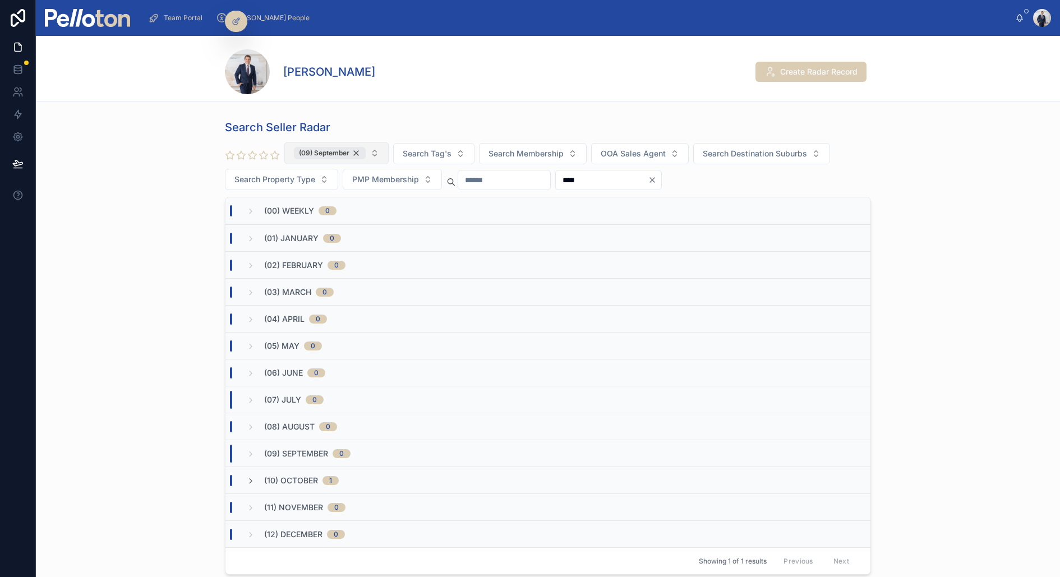
click at [352, 153] on div "(09) September" at bounding box center [330, 153] width 72 height 12
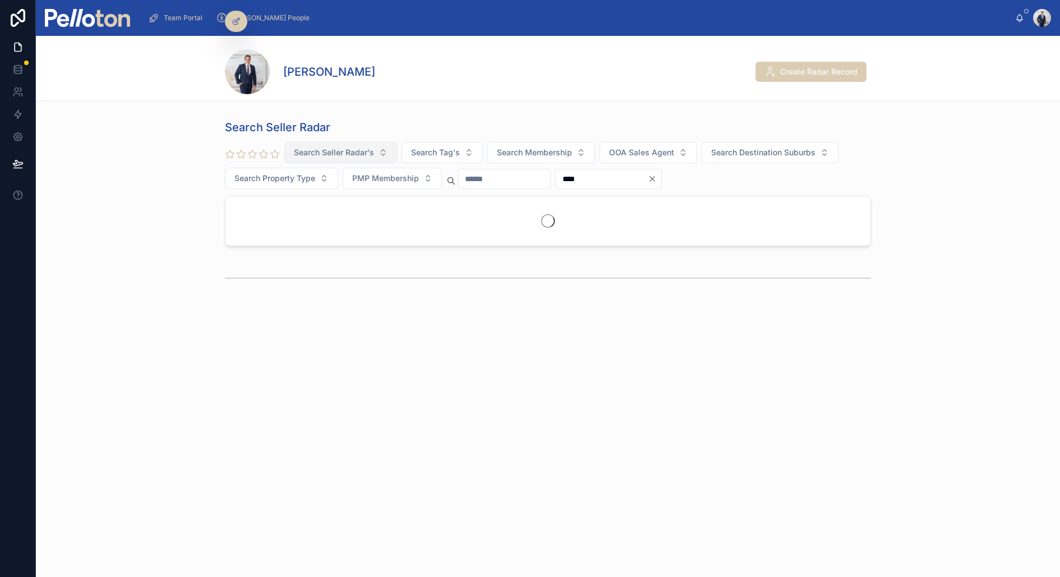
click at [352, 153] on span "Search Seller Radar's" at bounding box center [334, 152] width 80 height 11
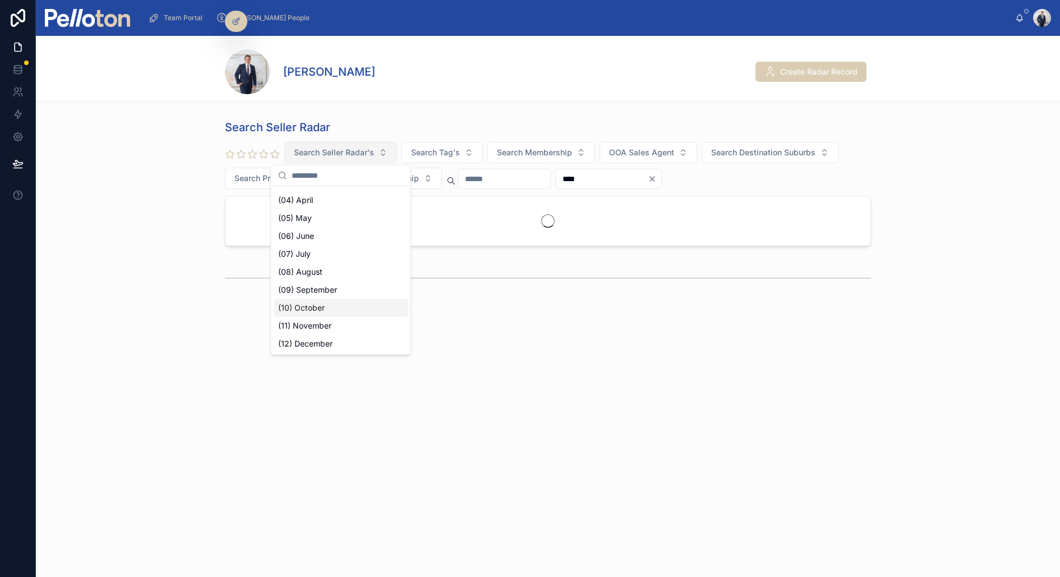
click at [324, 303] on div "(10) October" at bounding box center [341, 308] width 135 height 18
click at [144, 188] on div "Search Seller Radar (10) October Search Tag's Search Membership OOA Sales Agent…" at bounding box center [548, 183] width 1024 height 137
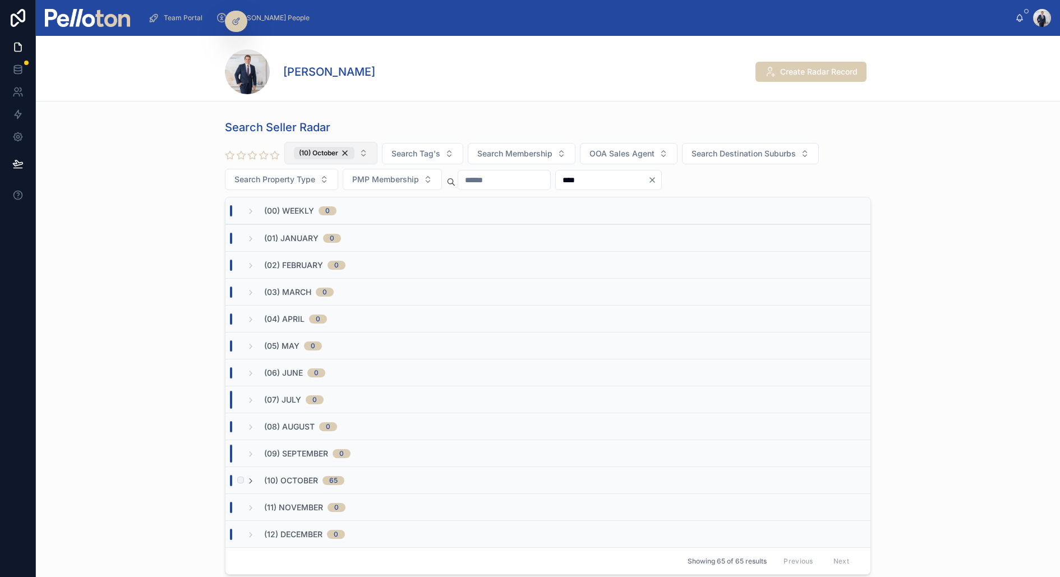
scroll to position [118, 0]
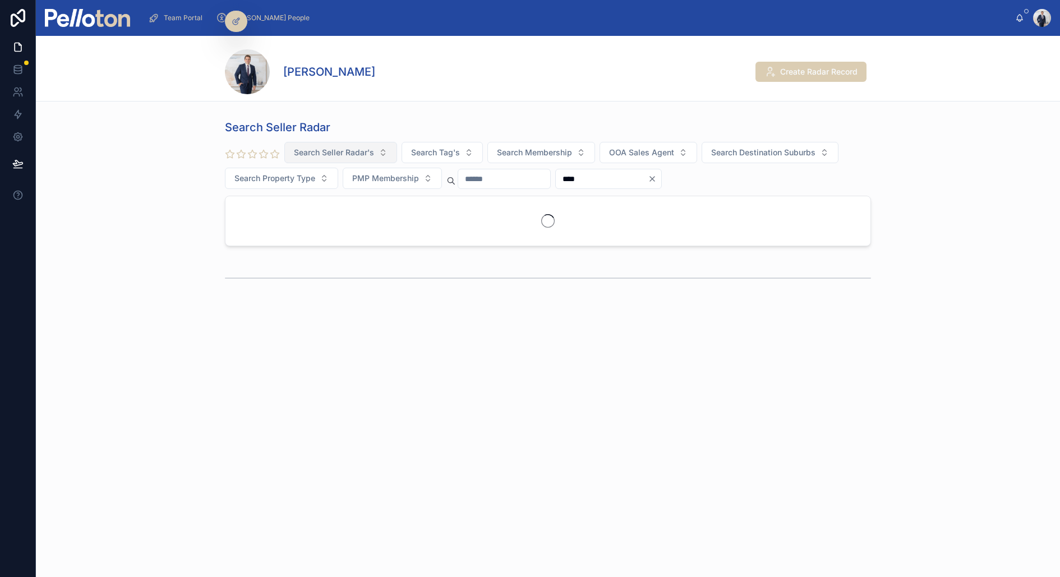
click at [109, 30] on div at bounding box center [87, 18] width 85 height 36
click at [128, 21] on img at bounding box center [87, 18] width 85 height 18
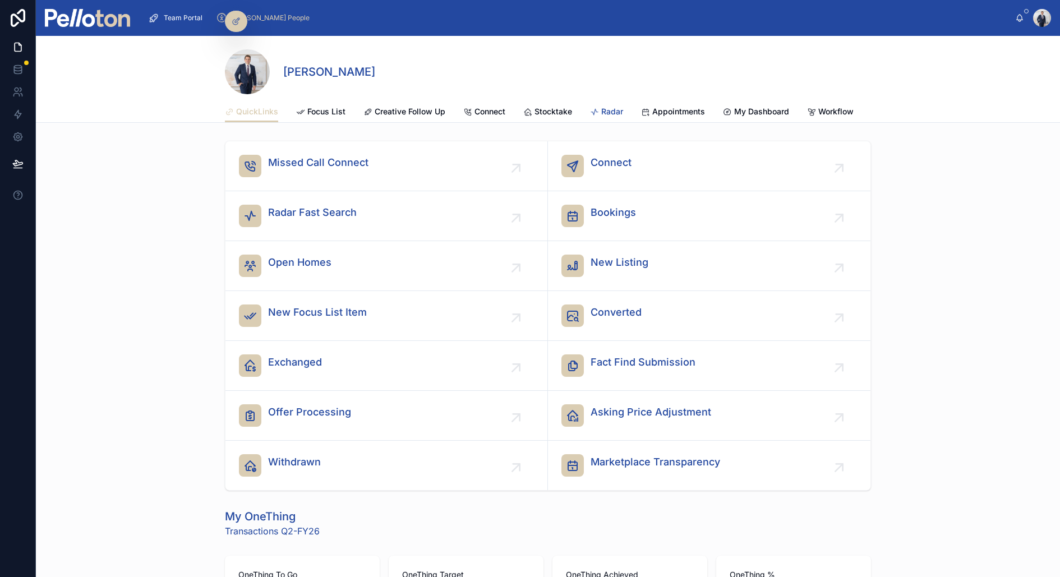
click at [608, 113] on span "Radar" at bounding box center [612, 111] width 22 height 11
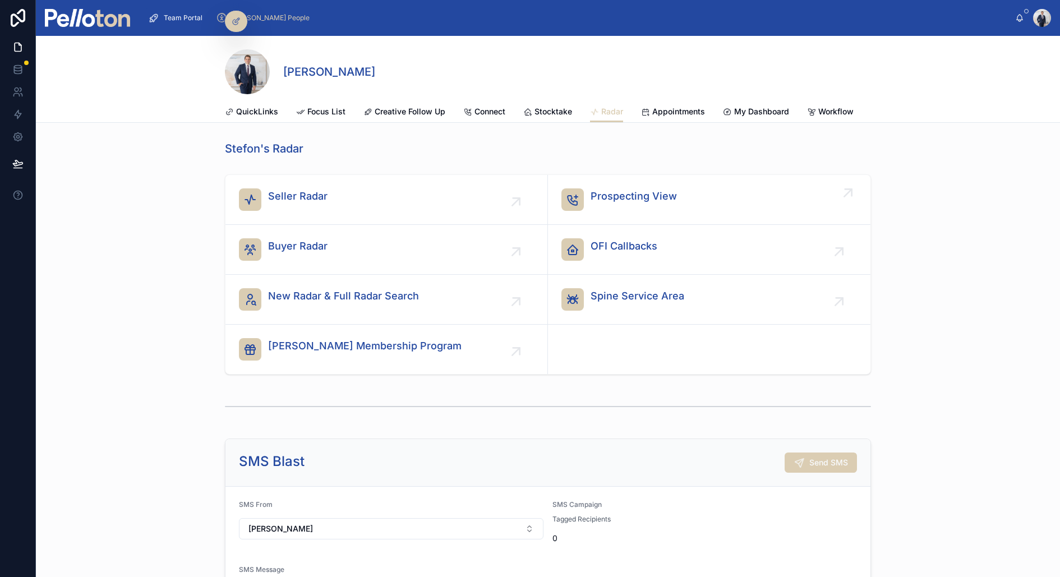
click at [636, 196] on span "Prospecting View" at bounding box center [634, 196] width 86 height 16
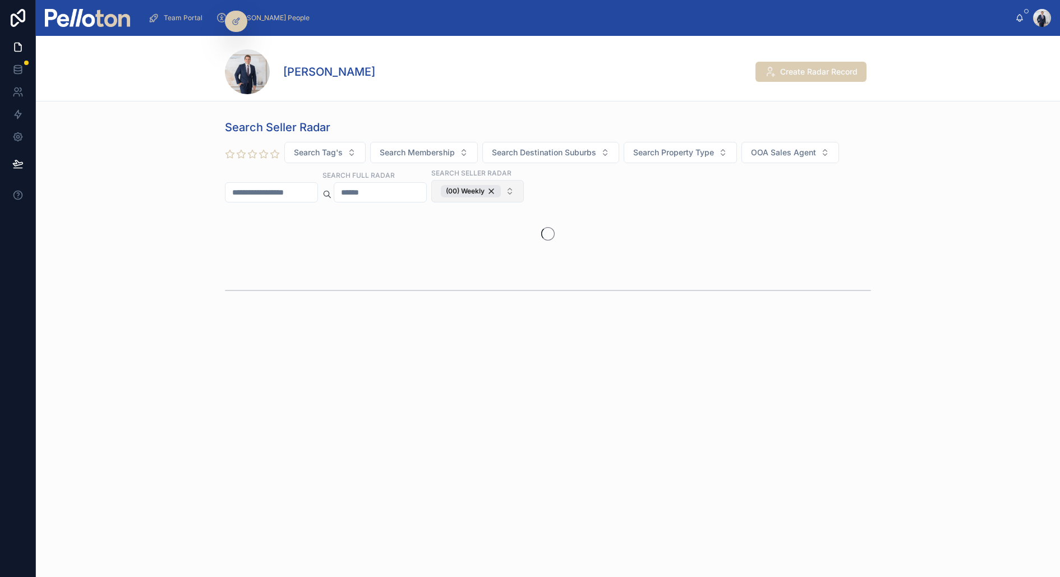
click at [481, 198] on button "(00) Weekly" at bounding box center [477, 191] width 93 height 22
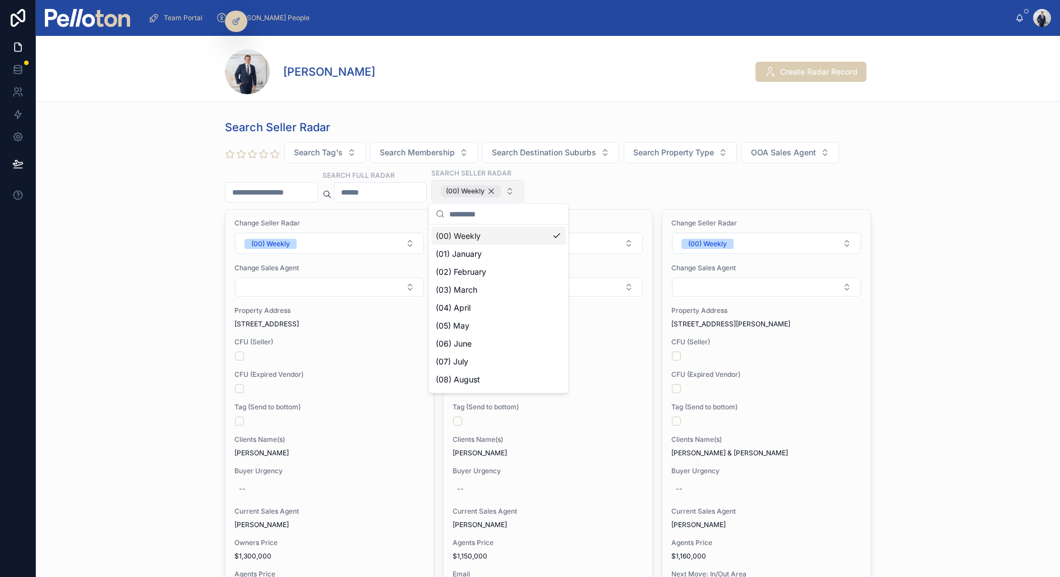
click at [482, 191] on div "(00) Weekly" at bounding box center [471, 191] width 60 height 12
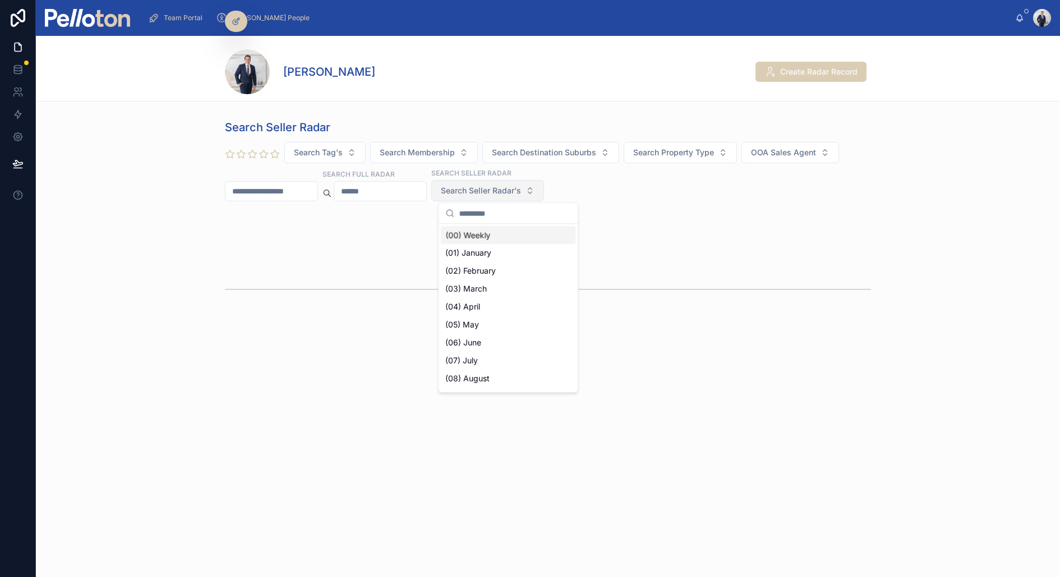
click at [482, 191] on span "Search Seller Radar's" at bounding box center [481, 190] width 80 height 11
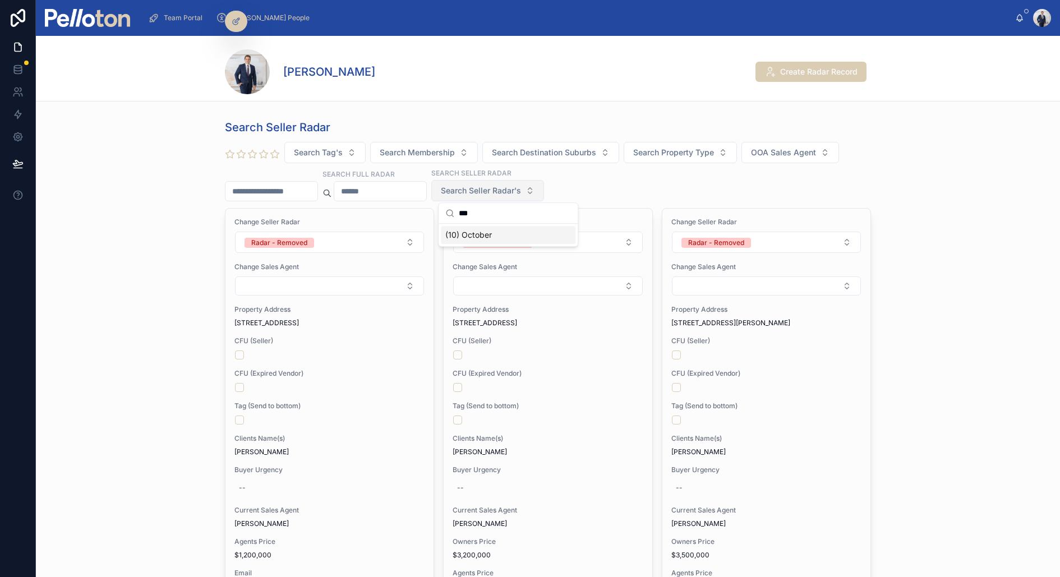
type input "***"
click at [501, 235] on div "(10) October" at bounding box center [508, 235] width 135 height 18
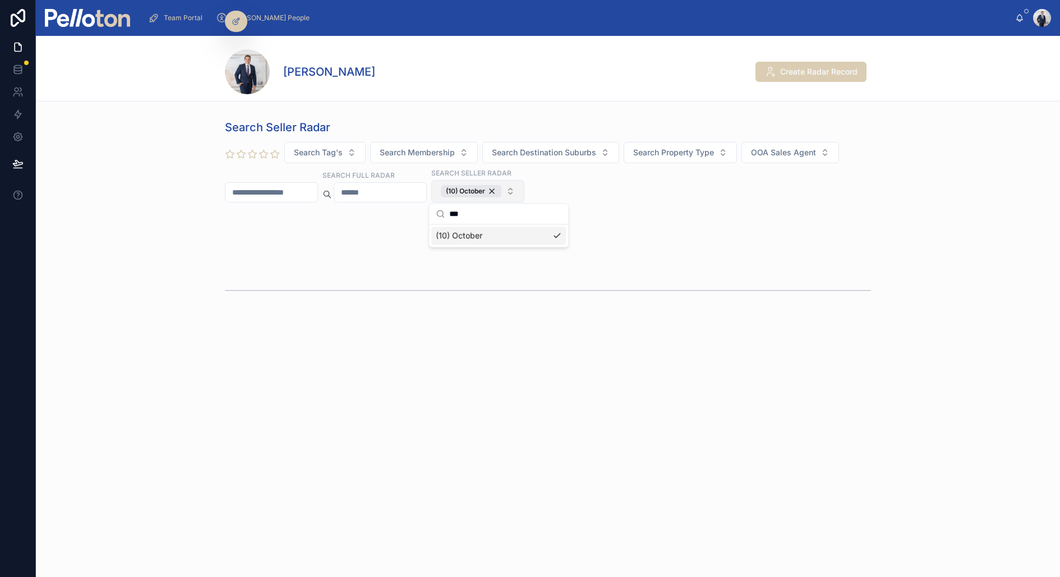
click at [285, 187] on input "text" at bounding box center [272, 193] width 92 height 16
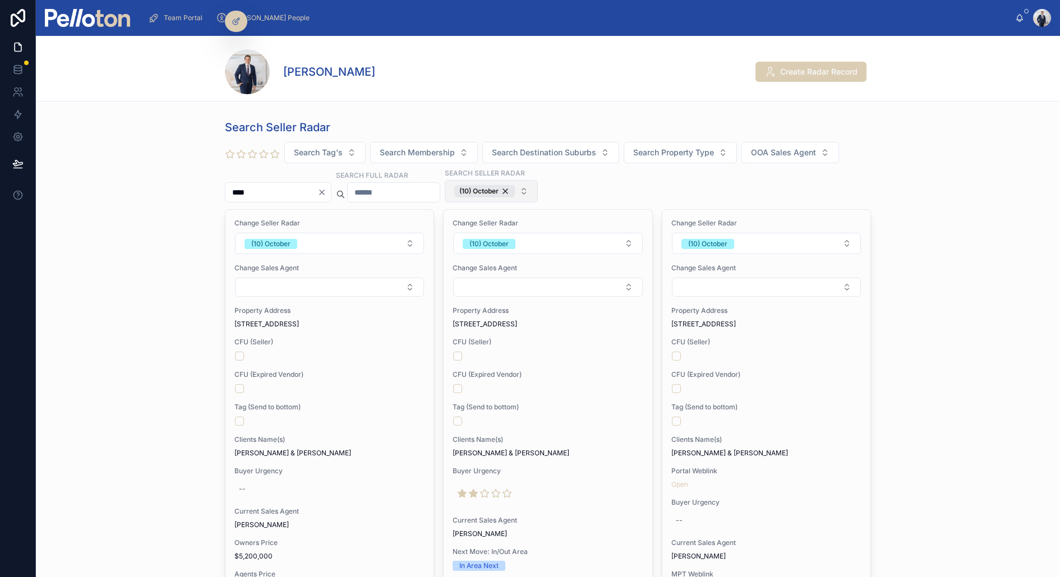
type input "****"
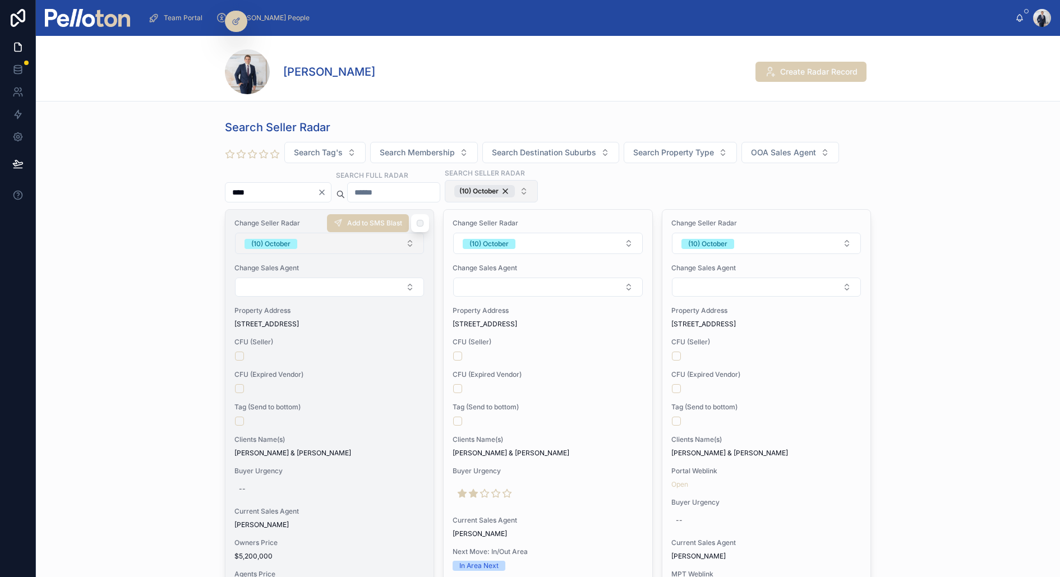
click at [284, 239] on div "(10) October" at bounding box center [270, 244] width 39 height 10
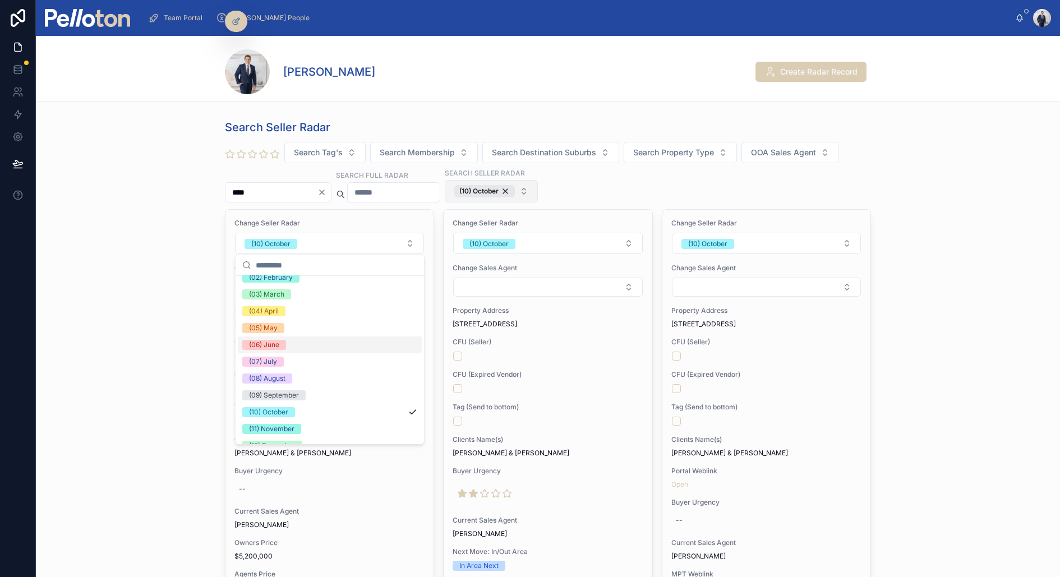
scroll to position [105, 0]
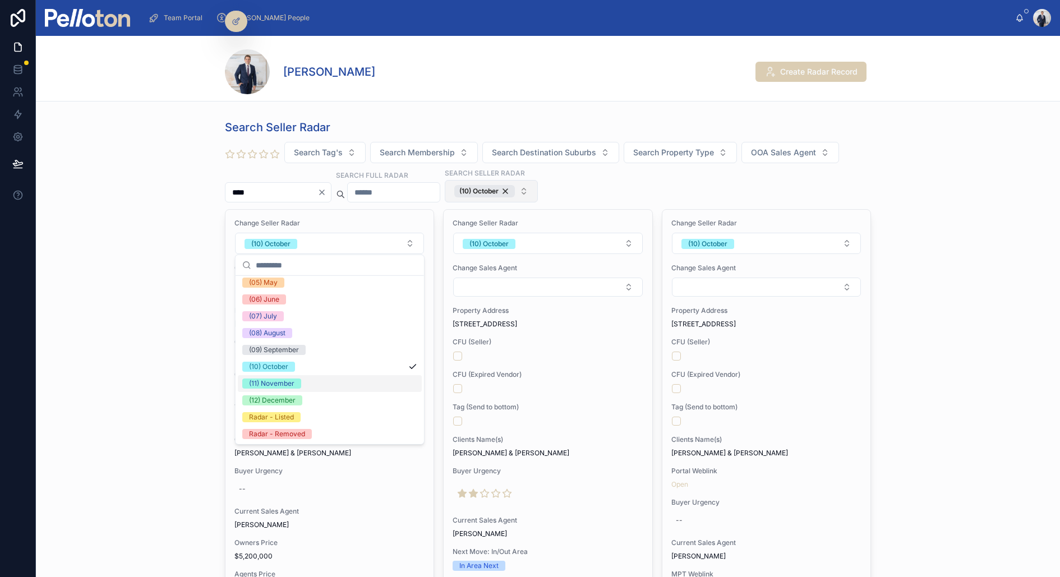
click at [301, 380] on div "(11) November" at bounding box center [330, 383] width 184 height 17
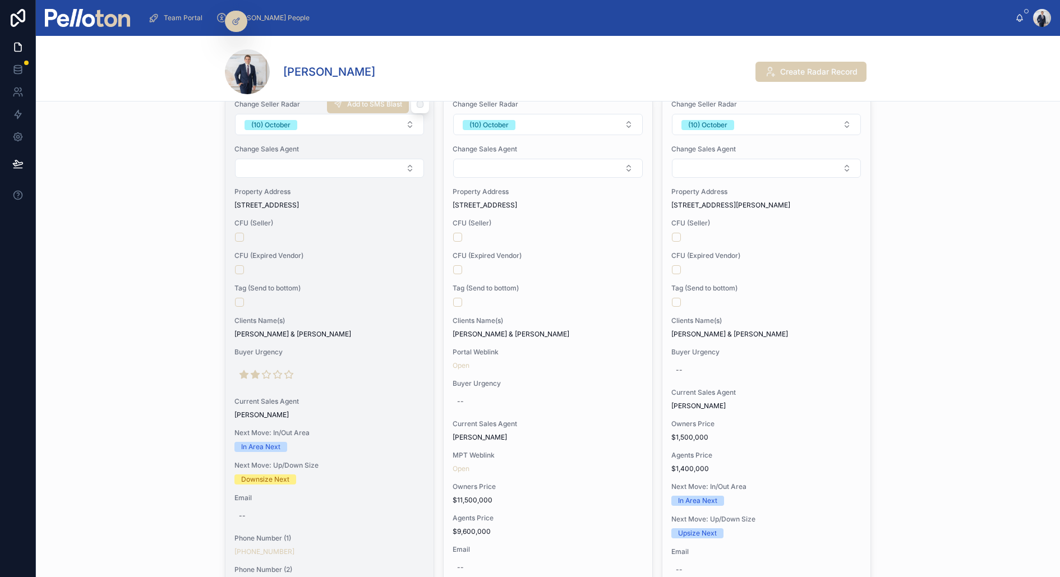
scroll to position [0, 0]
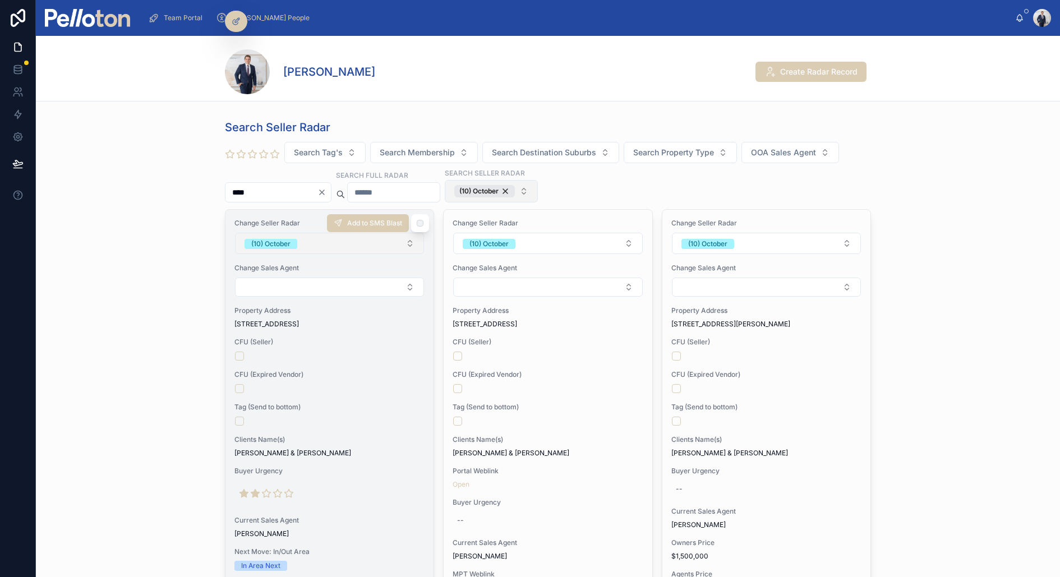
click at [282, 239] on div "(10) October" at bounding box center [270, 244] width 39 height 10
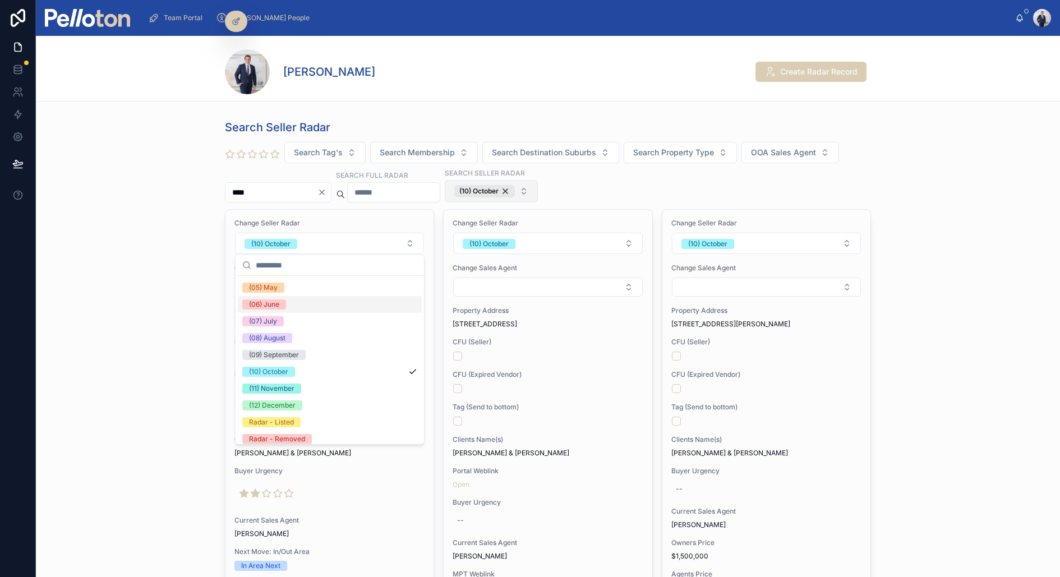
scroll to position [105, 0]
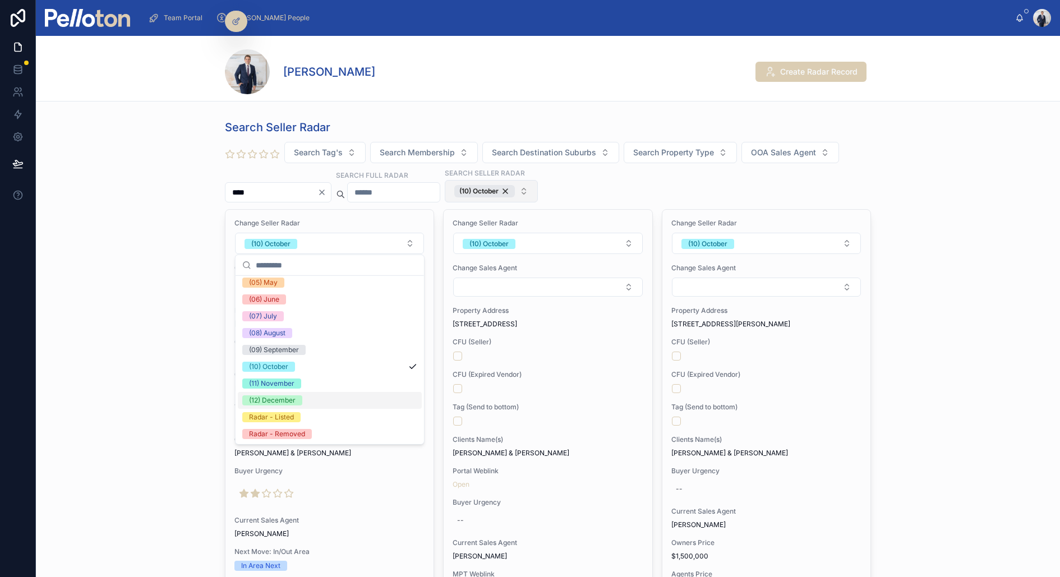
click at [286, 402] on div "(12) December" at bounding box center [272, 400] width 47 height 10
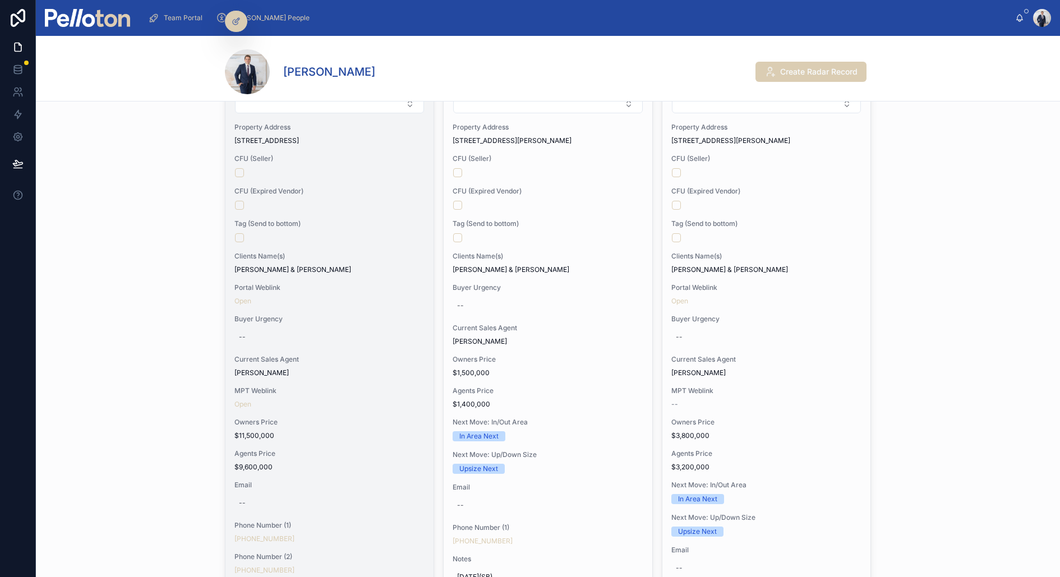
scroll to position [0, 0]
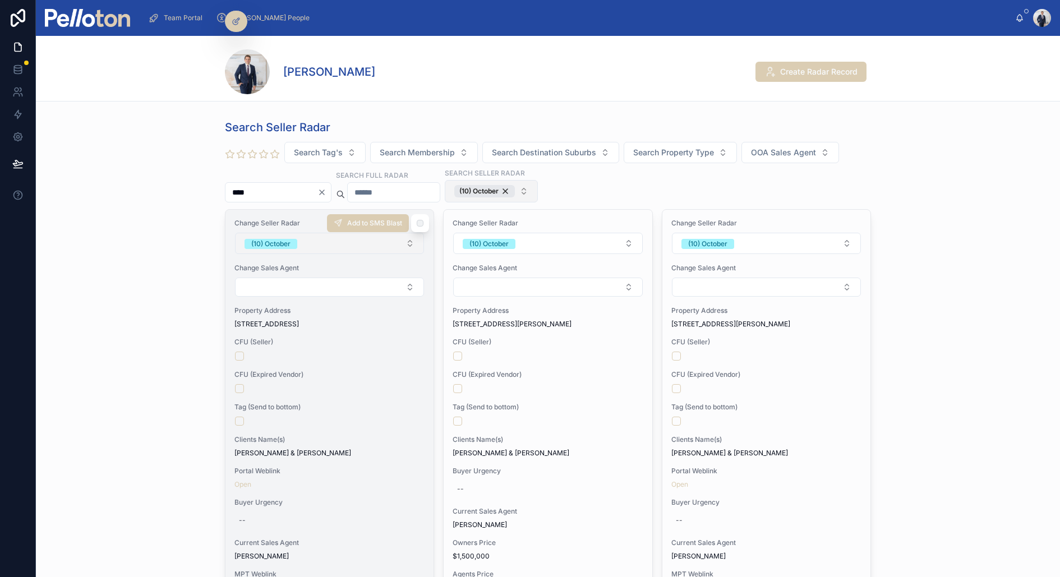
click at [283, 243] on div "(10) October" at bounding box center [270, 244] width 39 height 10
click at [300, 236] on button "(10) October" at bounding box center [329, 243] width 189 height 21
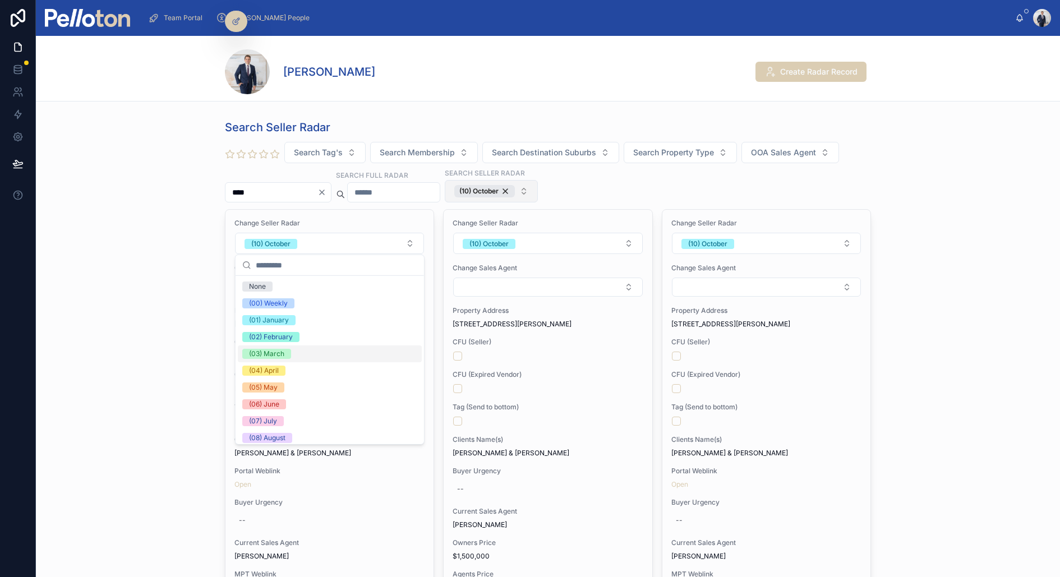
scroll to position [105, 0]
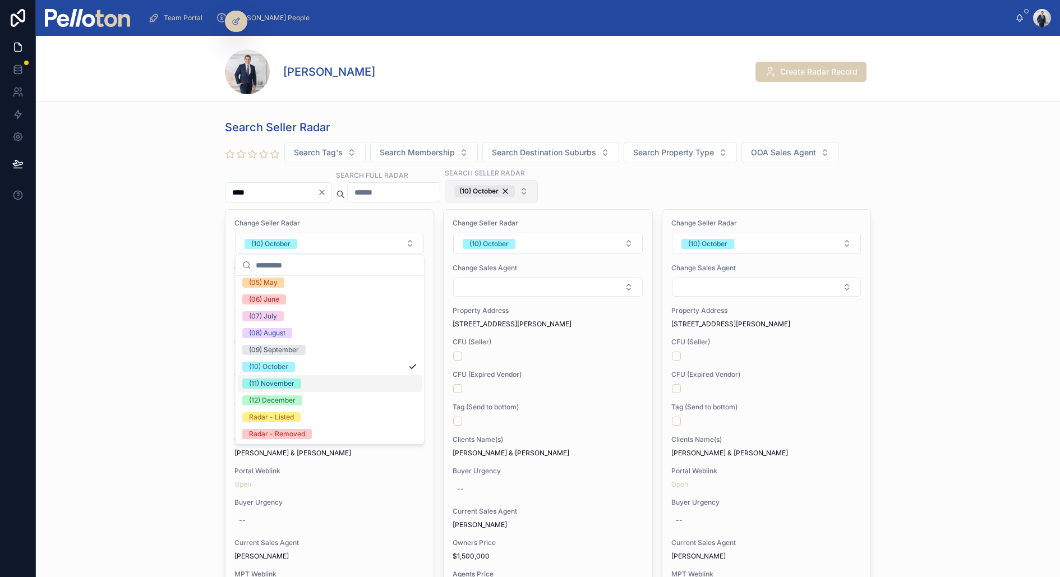
click at [298, 384] on span "(11) November" at bounding box center [271, 384] width 59 height 10
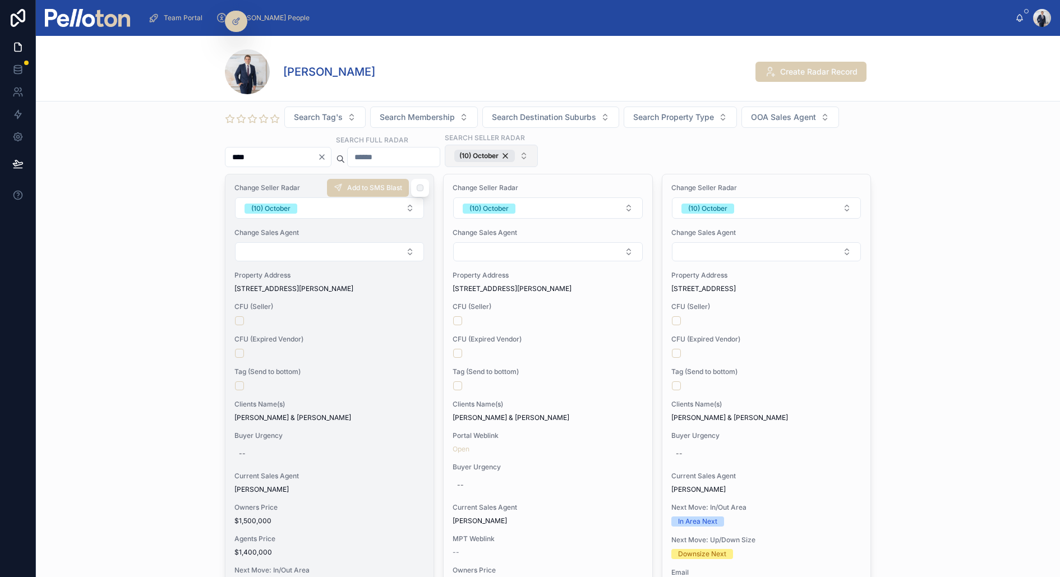
scroll to position [31, 0]
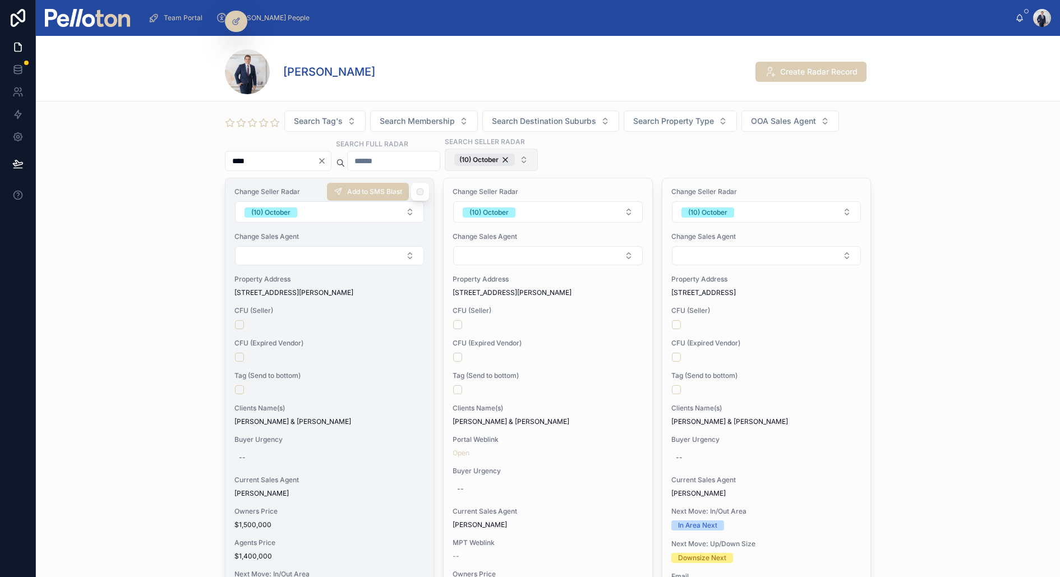
click at [316, 306] on span "CFU (Seller)" at bounding box center [329, 310] width 190 height 9
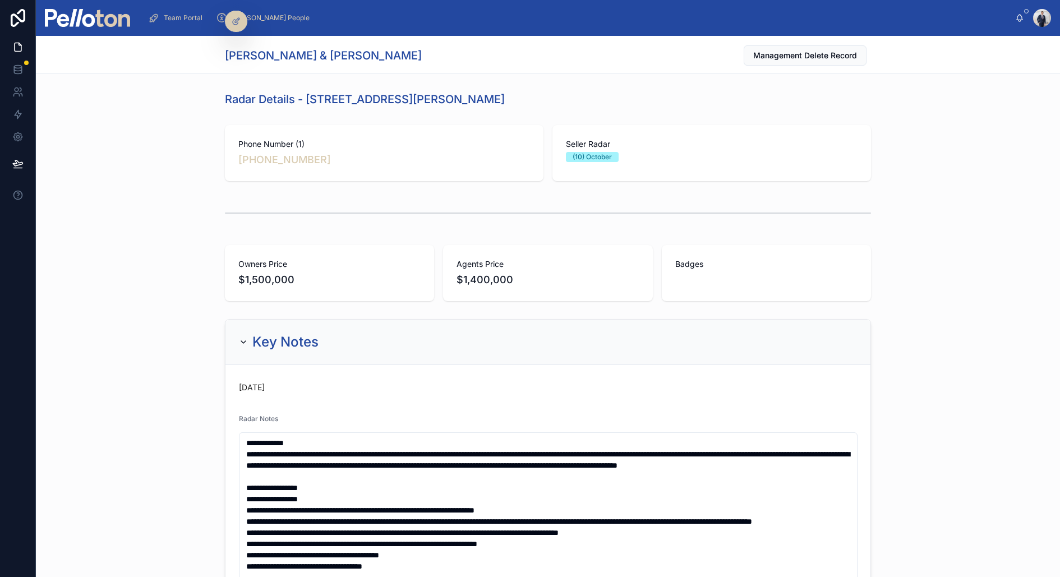
drag, startPoint x: 306, startPoint y: 100, endPoint x: 561, endPoint y: 99, distance: 254.7
click at [561, 99] on div "Radar Details - 1/9 Anderson Street, Neutral Bay" at bounding box center [548, 99] width 646 height 16
copy h1 "1/9 Anderson Street, Neutral Bay"
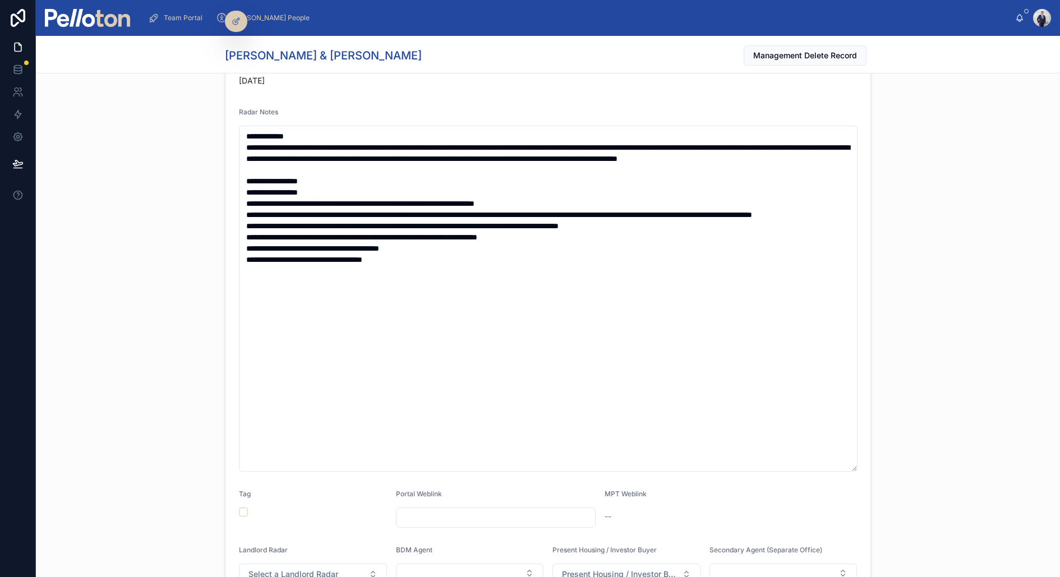
scroll to position [602, 0]
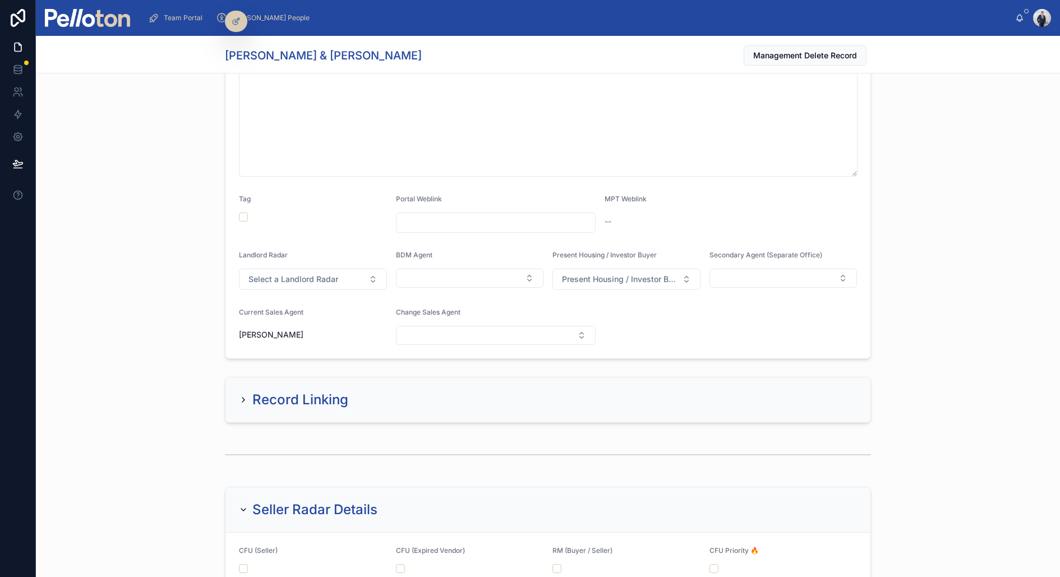
click at [462, 218] on input "text" at bounding box center [496, 223] width 199 height 16
paste input "**********"
type input "**********"
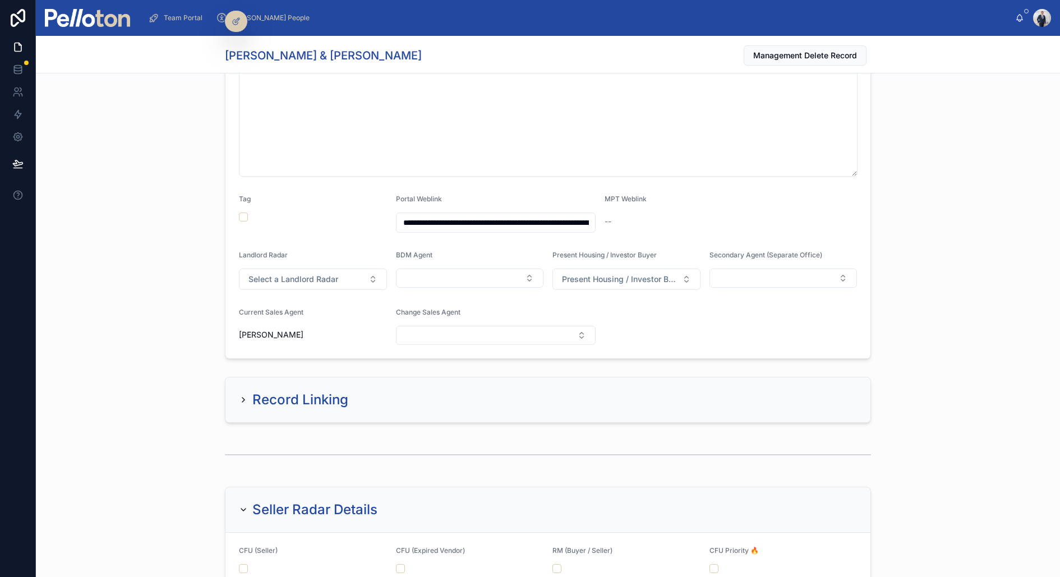
click at [93, 266] on div "**********" at bounding box center [548, 38] width 1024 height 651
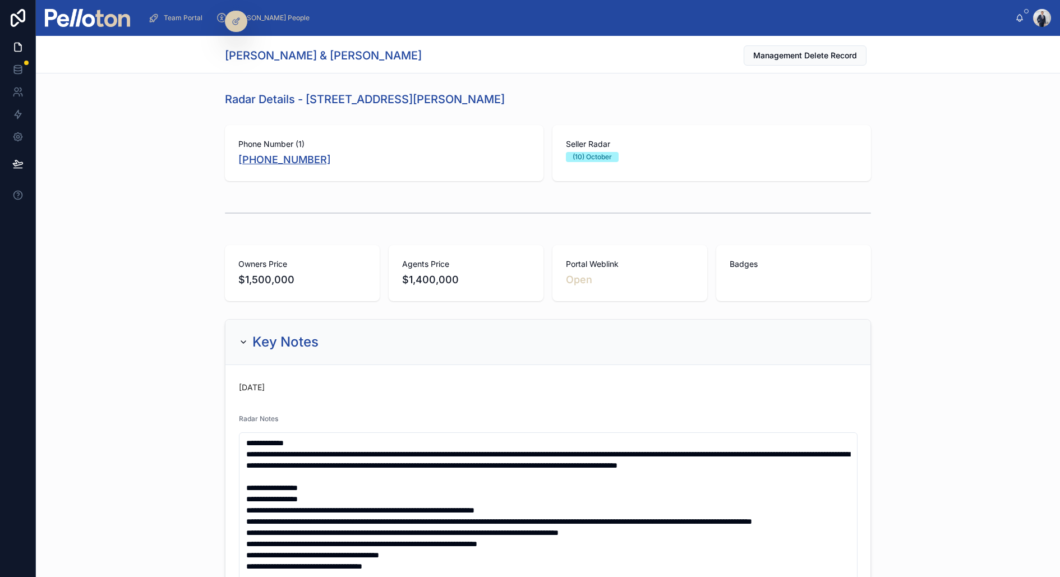
copy link "+61 432 108 090"
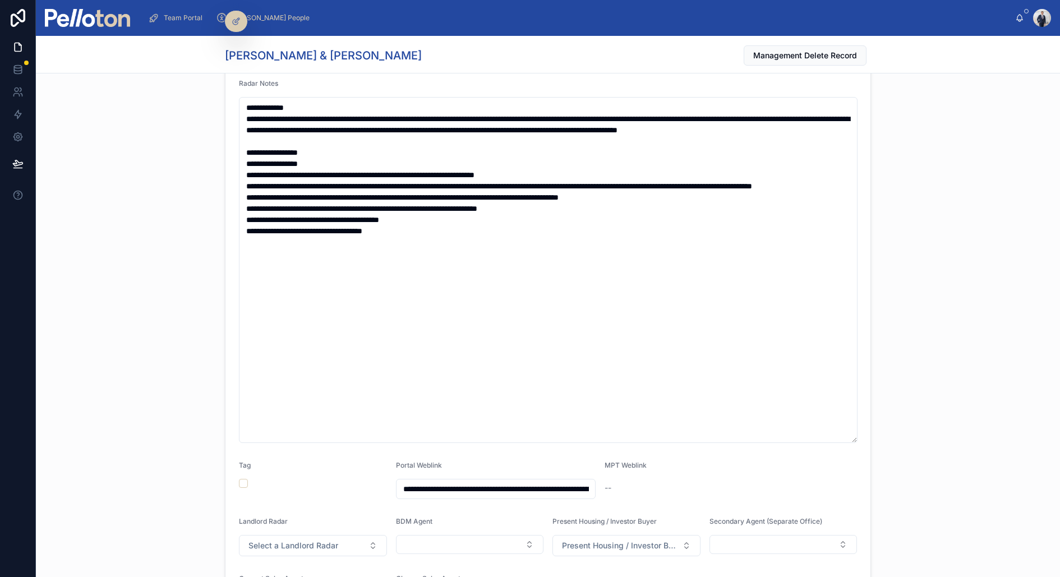
scroll to position [651, 0]
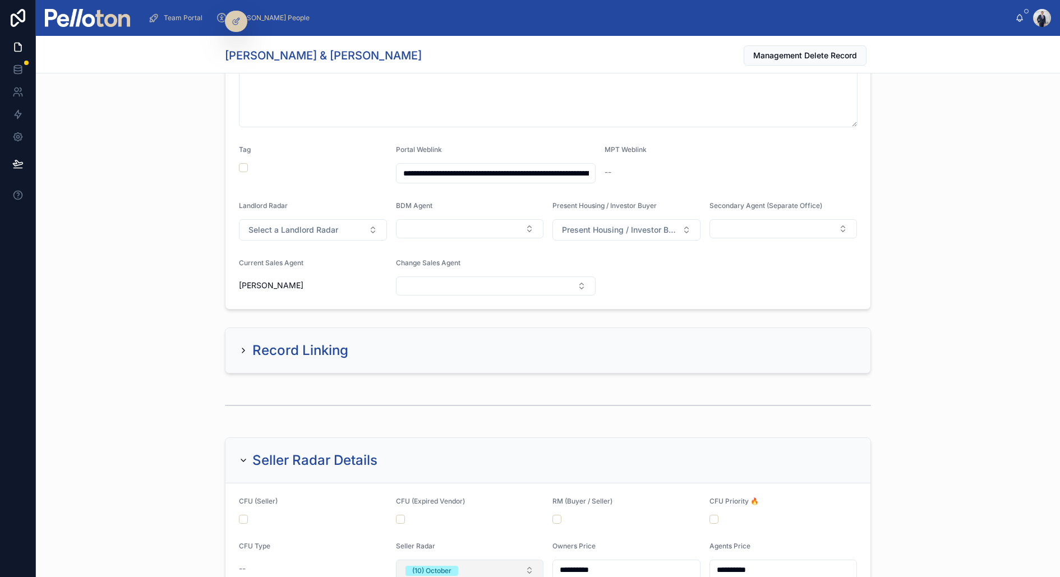
click at [457, 569] on span "(10) October" at bounding box center [432, 571] width 53 height 10
type input "**"
click at [452, 545] on div "Radar - Removed" at bounding box center [437, 544] width 56 height 10
click at [159, 398] on div at bounding box center [548, 405] width 1024 height 37
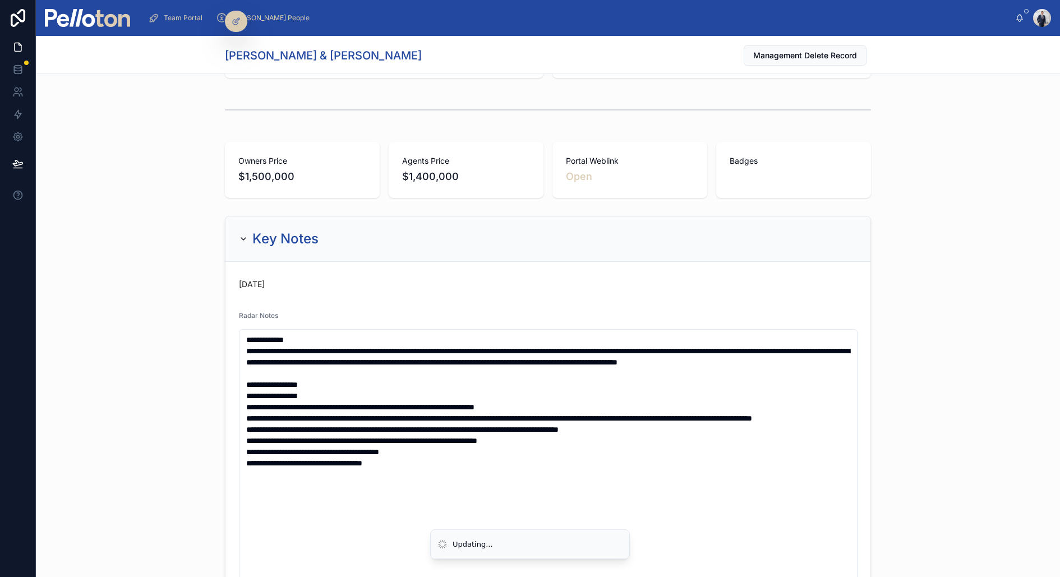
scroll to position [0, 0]
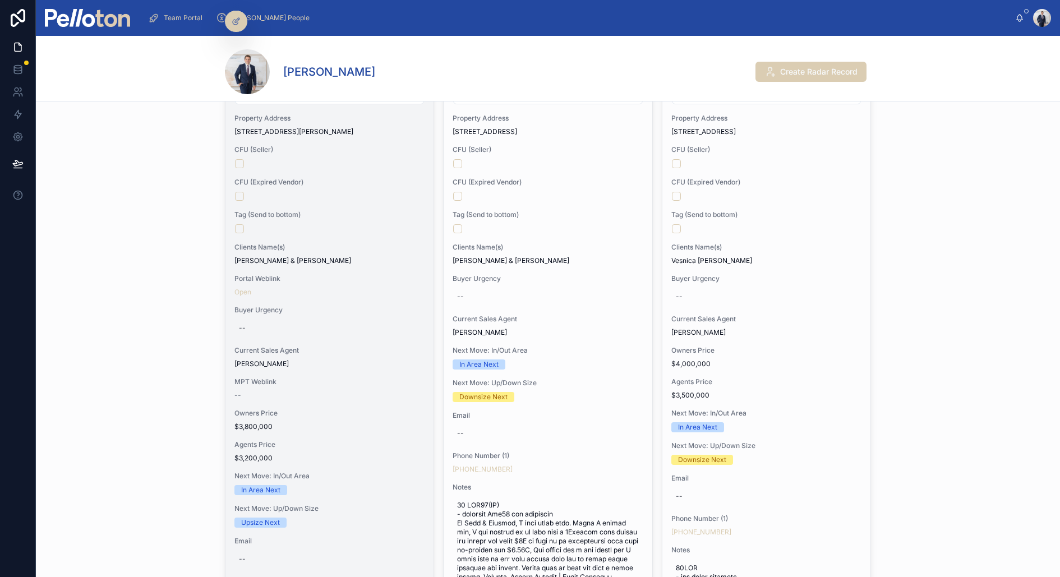
scroll to position [203, 0]
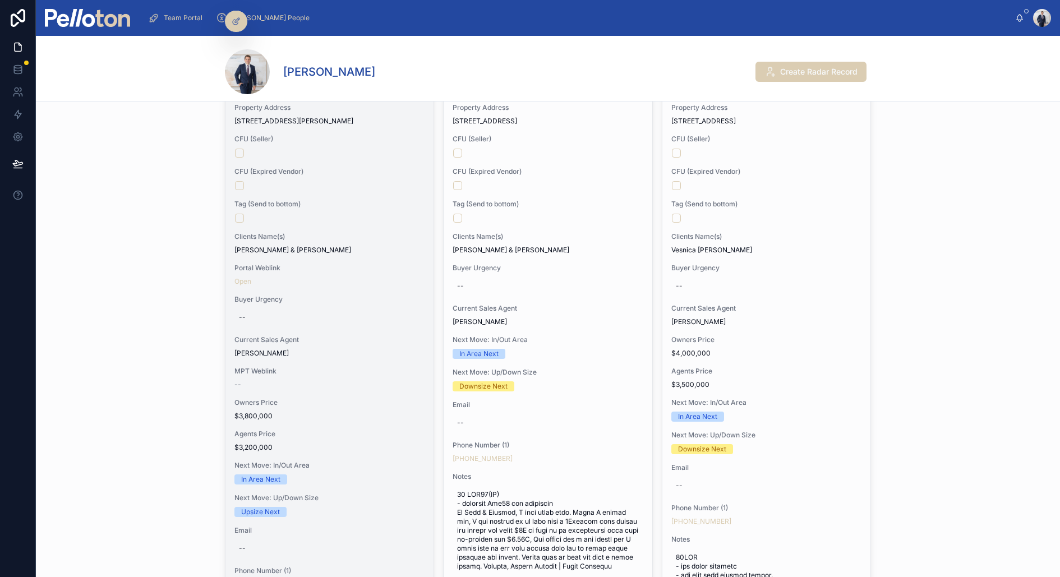
click at [324, 335] on span "Current Sales Agent" at bounding box center [329, 339] width 190 height 9
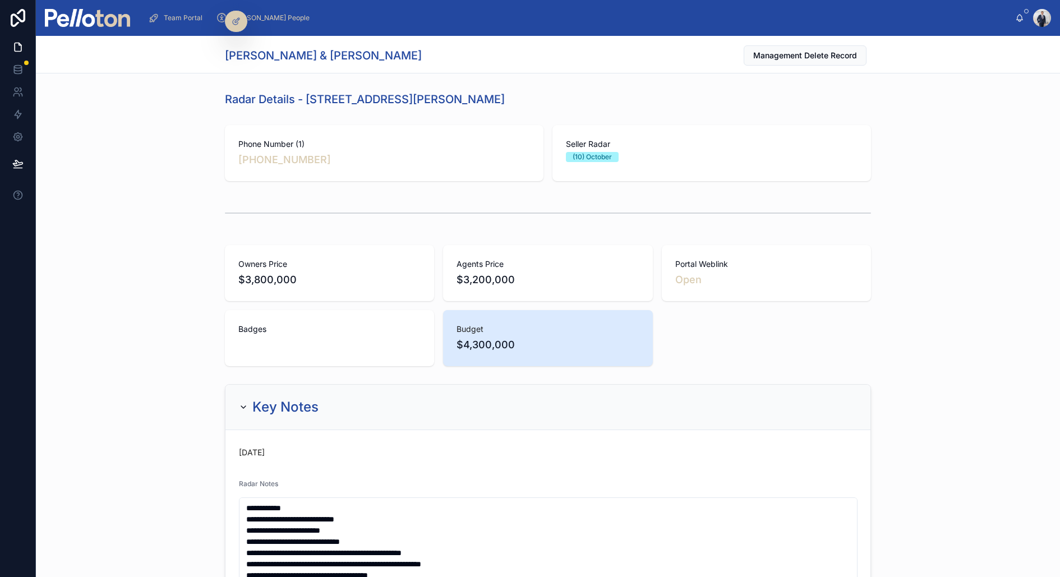
click at [130, 345] on div "Owners Price $3,800,000 Agents Price $3,200,000 Portal Weblink Open Badges Budg…" at bounding box center [548, 306] width 1024 height 130
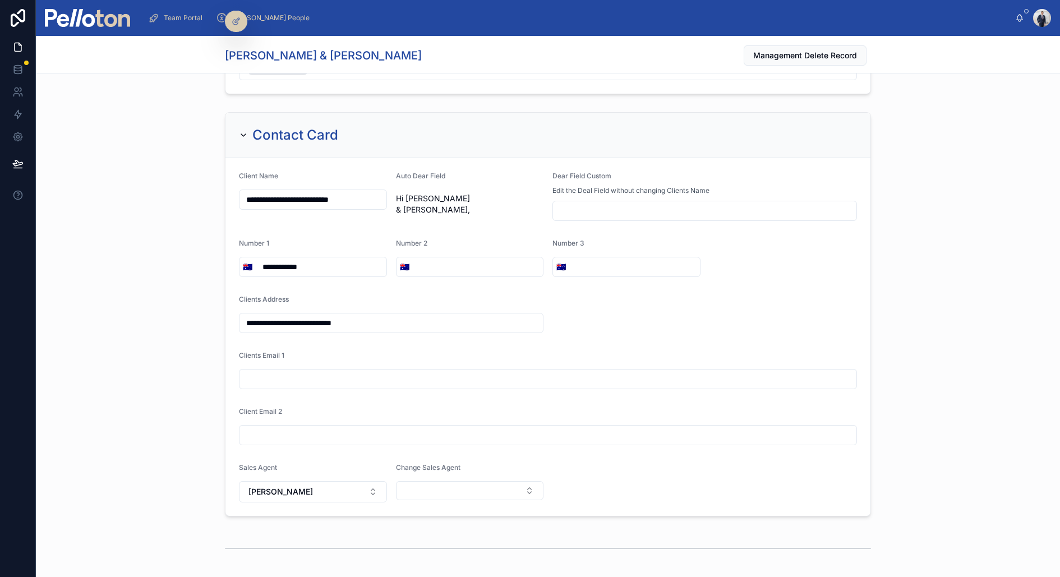
scroll to position [2478, 0]
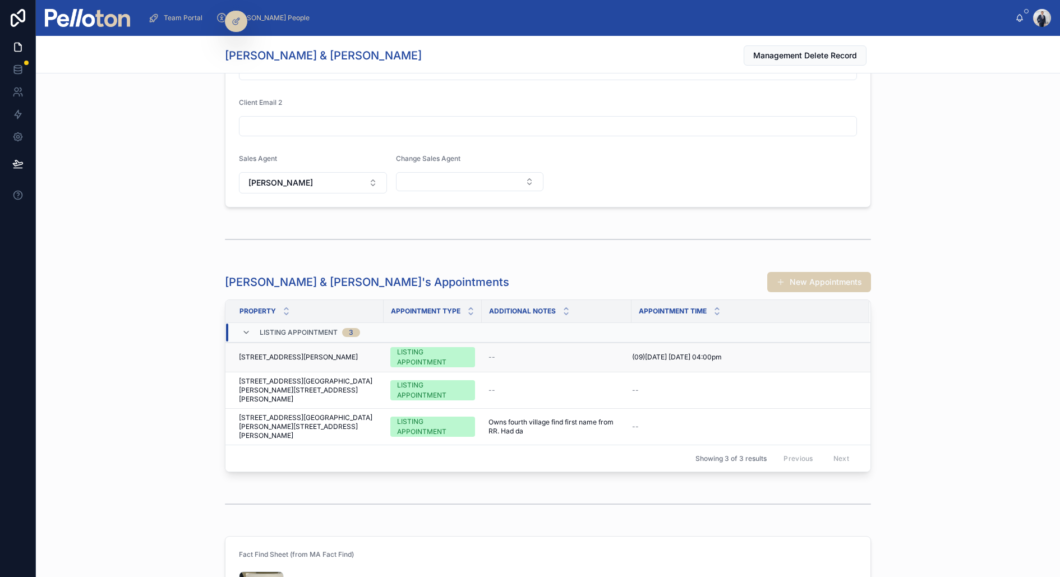
click at [298, 353] on span "53 Sutherland Street, Cremorne" at bounding box center [298, 357] width 119 height 9
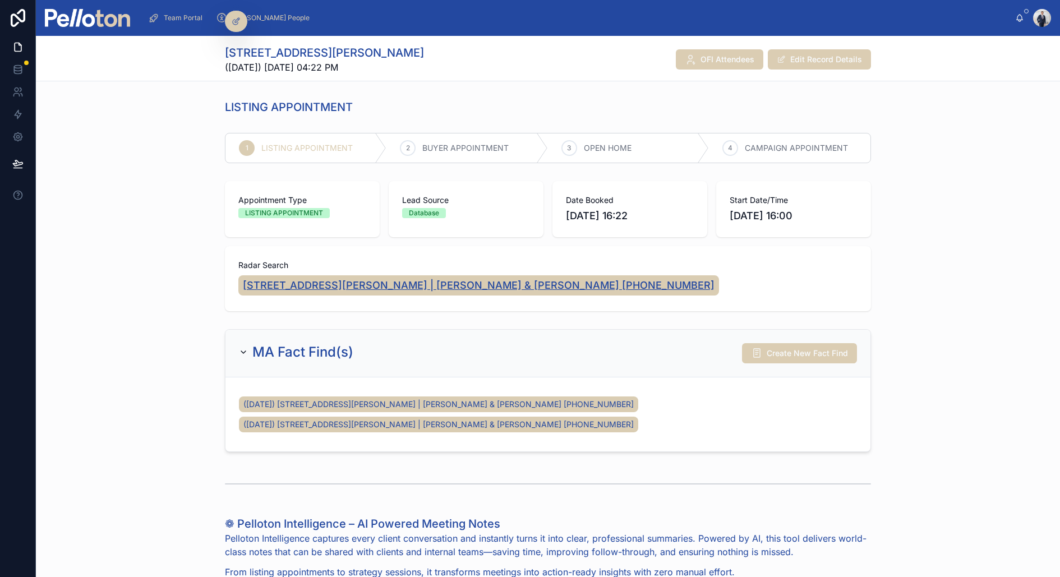
click at [349, 284] on span "53 Sutherland Street, Cremorne | Dominic & Isabel Quattroville +610408224885" at bounding box center [479, 286] width 472 height 16
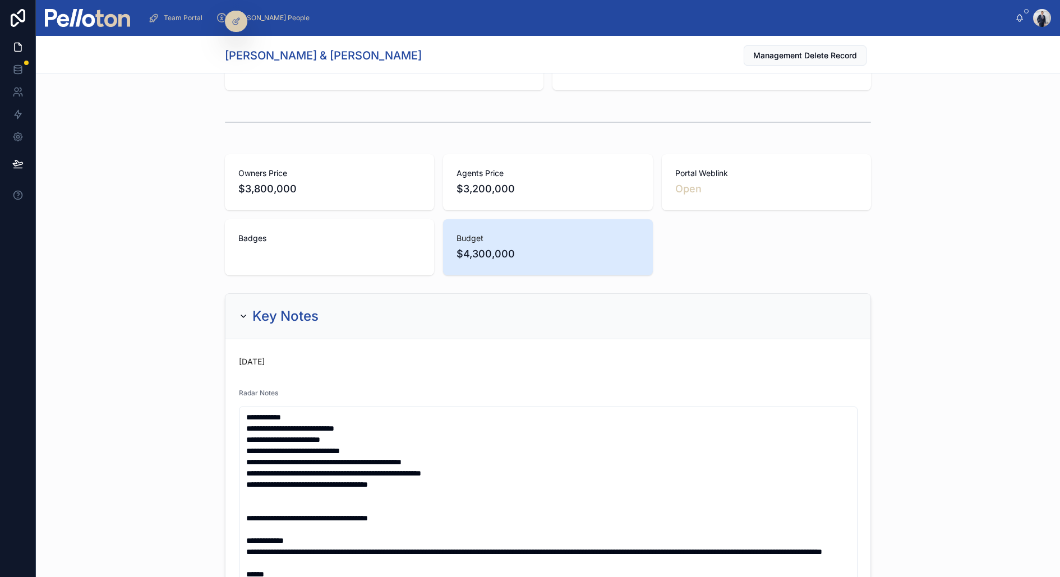
scroll to position [195, 0]
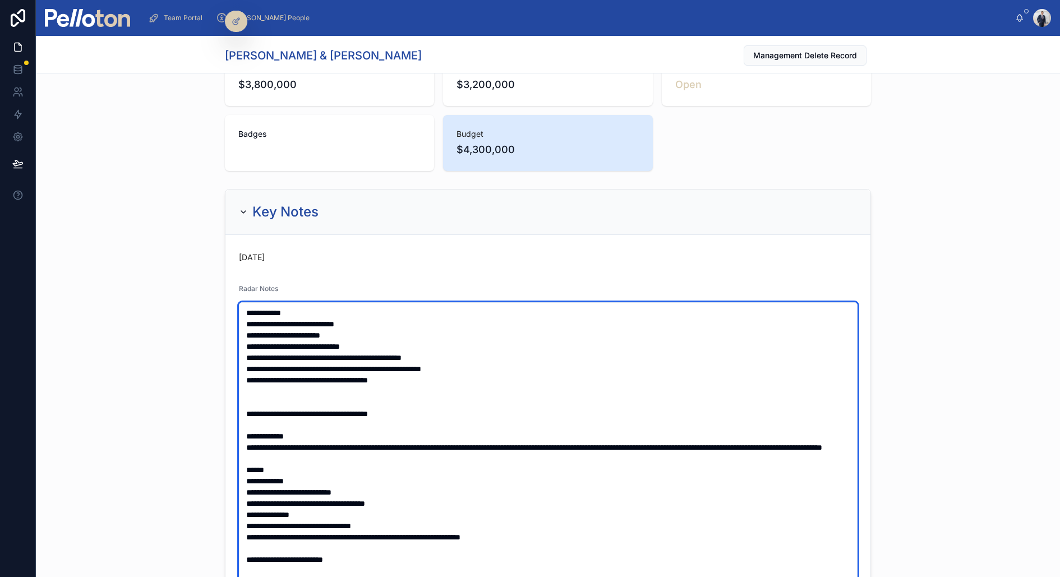
click at [243, 311] on textarea at bounding box center [548, 475] width 619 height 346
click at [264, 308] on textarea at bounding box center [548, 475] width 619 height 346
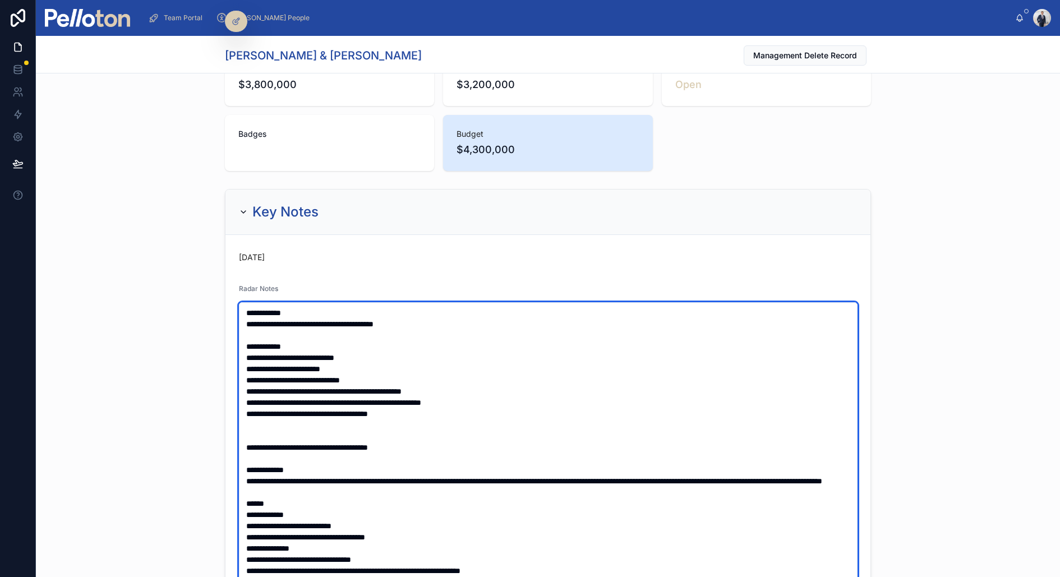
click at [434, 327] on textarea at bounding box center [548, 475] width 619 height 346
paste textarea "**********"
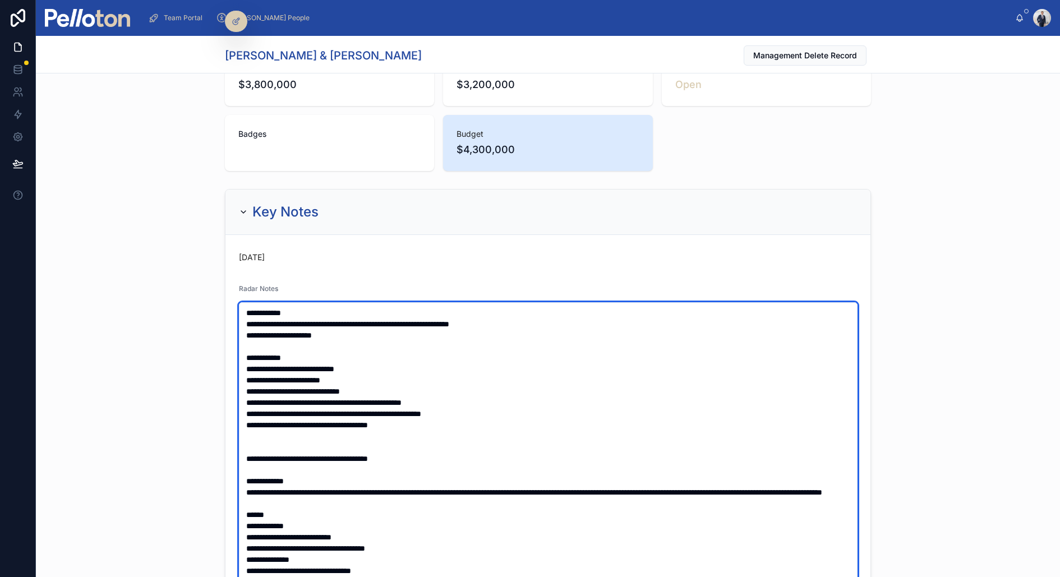
drag, startPoint x: 341, startPoint y: 333, endPoint x: 300, endPoint y: 329, distance: 41.1
click at [300, 329] on textarea at bounding box center [548, 475] width 619 height 346
paste textarea "**********"
click at [255, 335] on textarea at bounding box center [548, 475] width 619 height 346
click at [252, 335] on textarea at bounding box center [548, 475] width 619 height 346
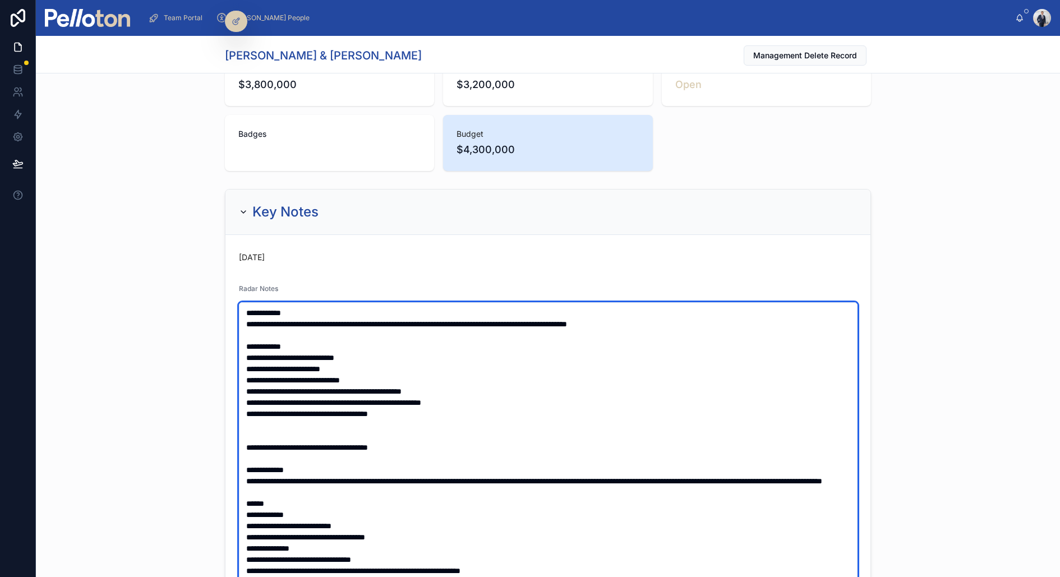
click at [706, 323] on textarea at bounding box center [548, 475] width 619 height 346
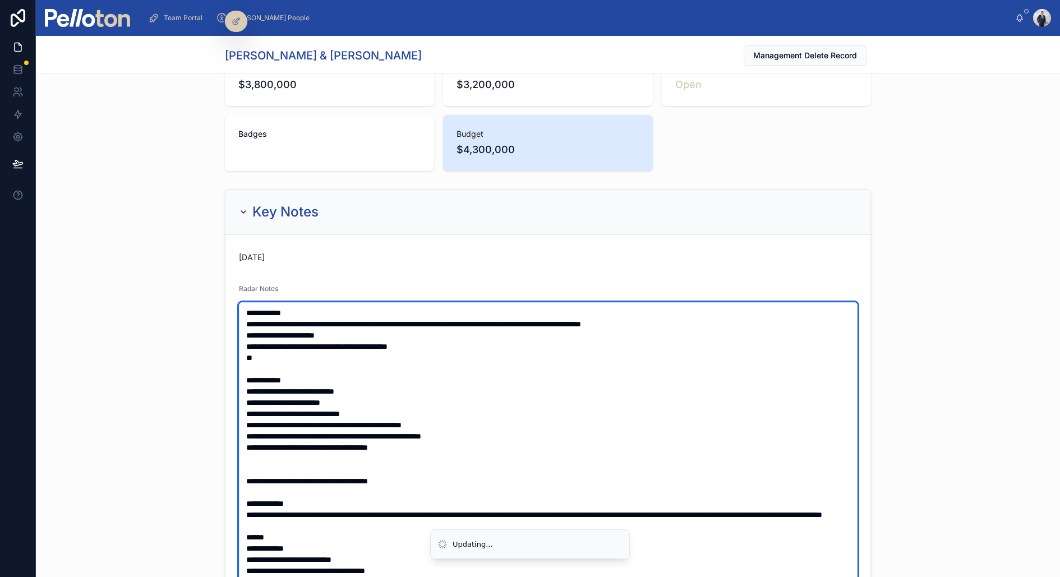
type textarea "**********"
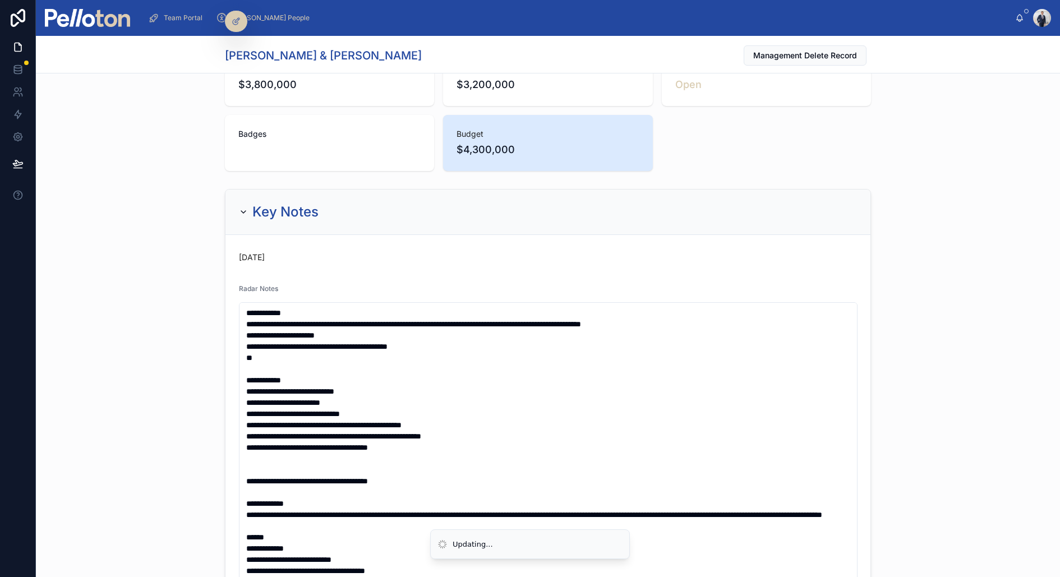
click at [91, 282] on div "**********" at bounding box center [548, 510] width 1024 height 651
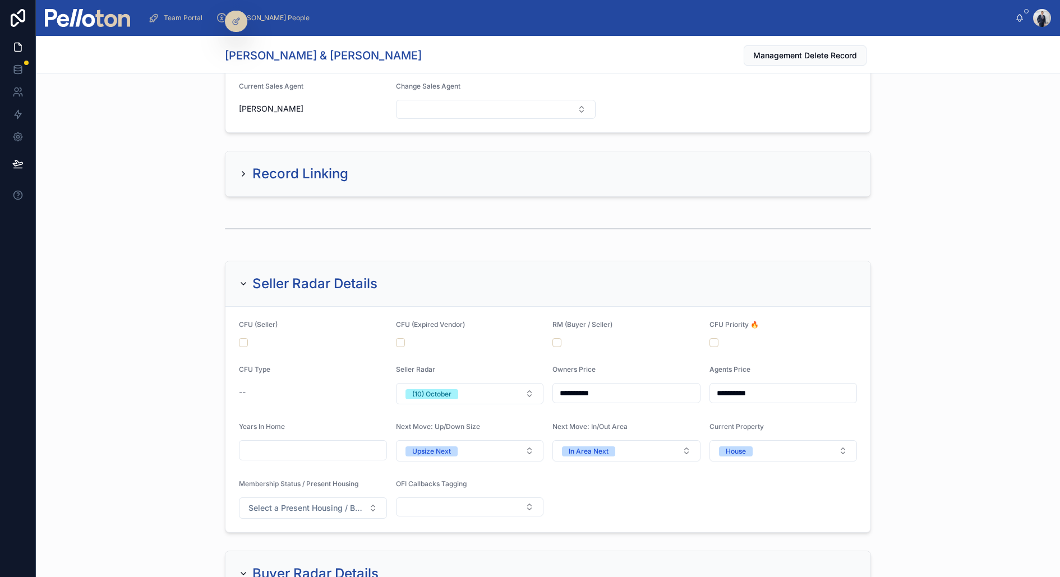
scroll to position [1067, 0]
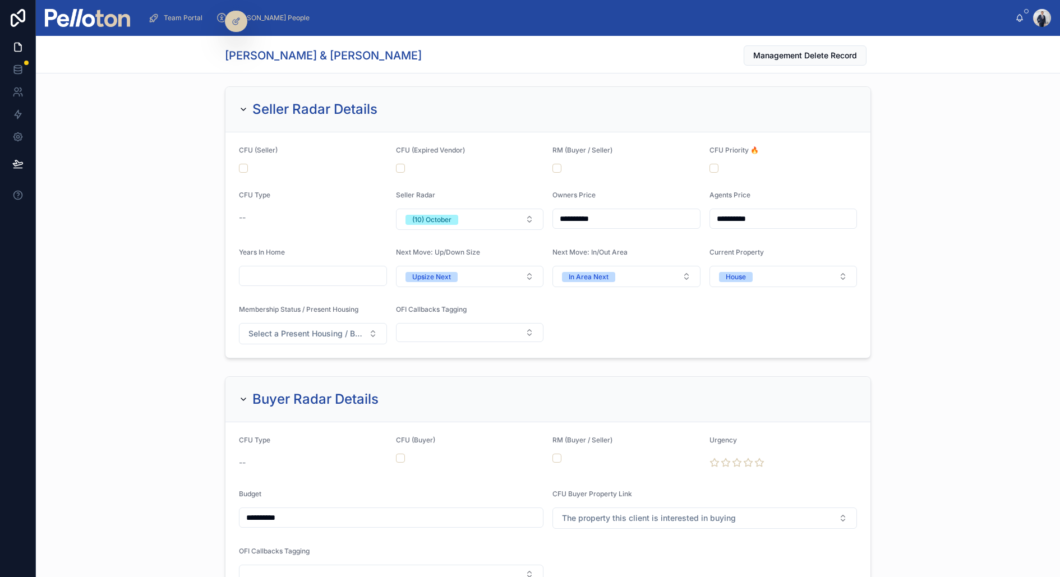
click at [574, 211] on input "**********" at bounding box center [626, 219] width 147 height 16
type input "**********"
click at [731, 213] on input "**********" at bounding box center [783, 219] width 147 height 16
type input "**********"
click at [462, 212] on button "(10) October" at bounding box center [470, 219] width 148 height 21
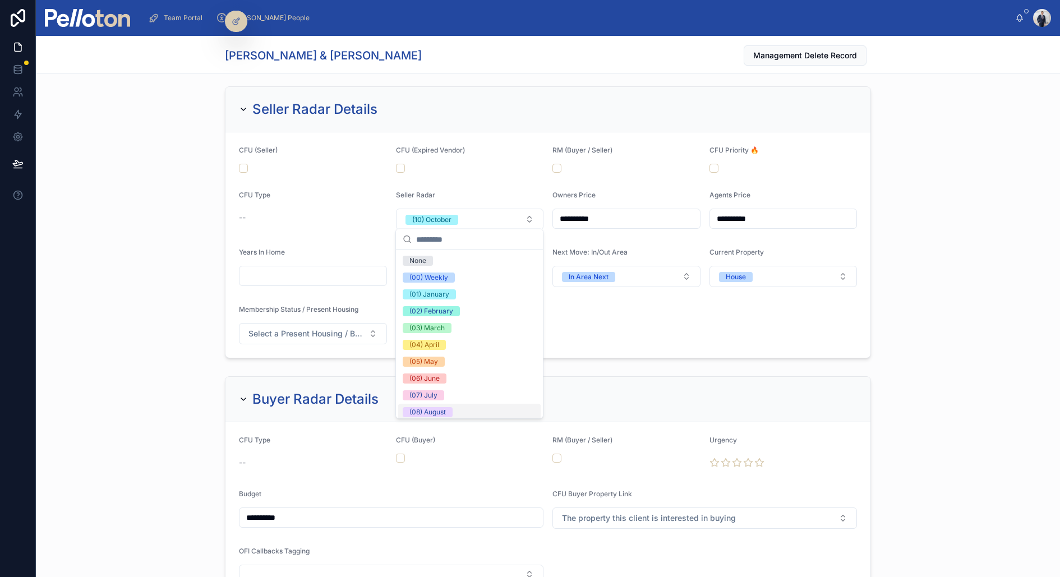
scroll to position [105, 0]
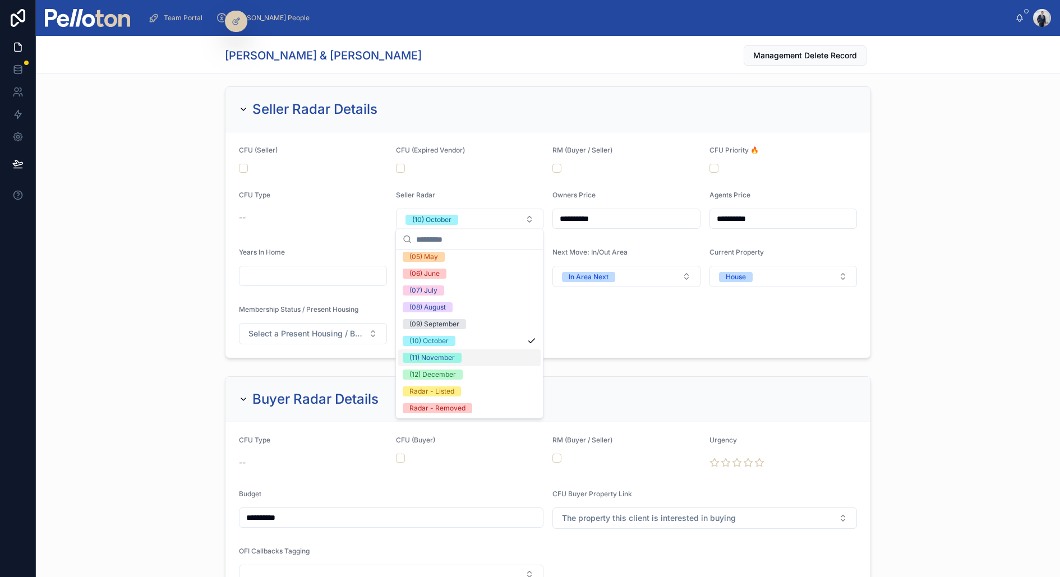
click at [453, 353] on div "(11) November" at bounding box center [431, 358] width 45 height 10
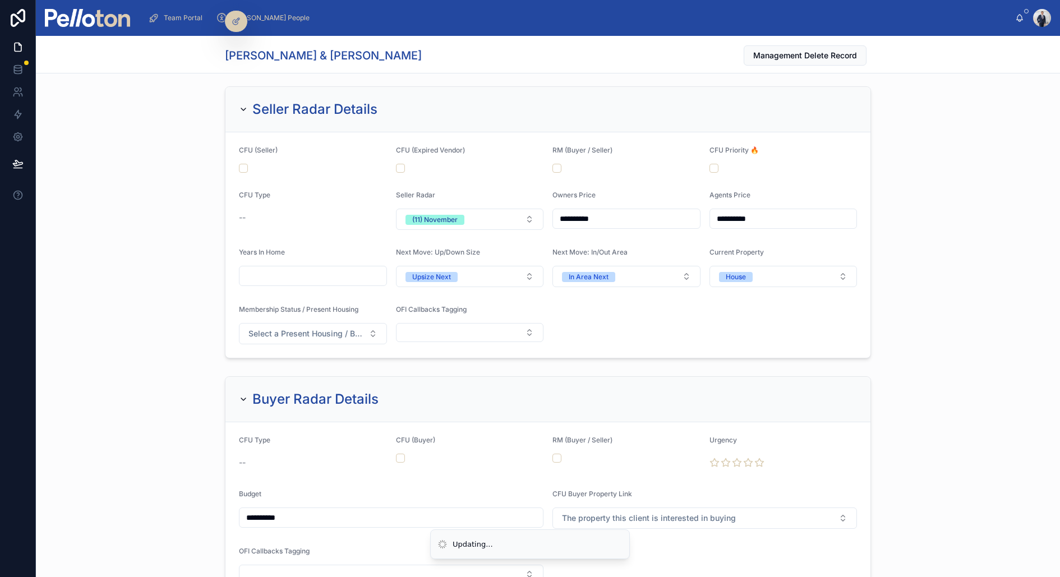
click at [115, 165] on div "**********" at bounding box center [548, 222] width 1024 height 281
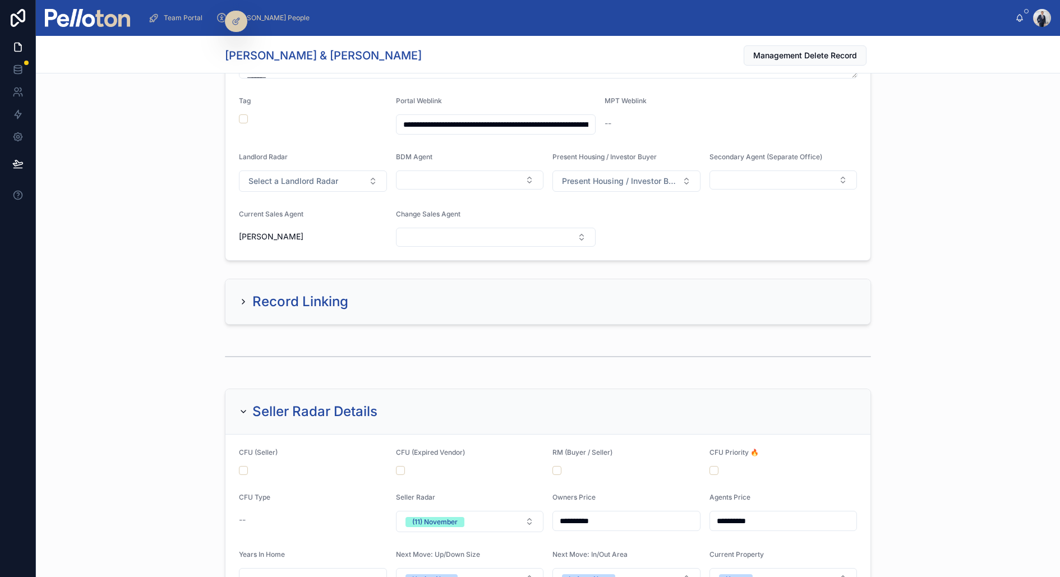
scroll to position [765, 0]
click at [288, 293] on h2 "Record Linking" at bounding box center [300, 302] width 96 height 18
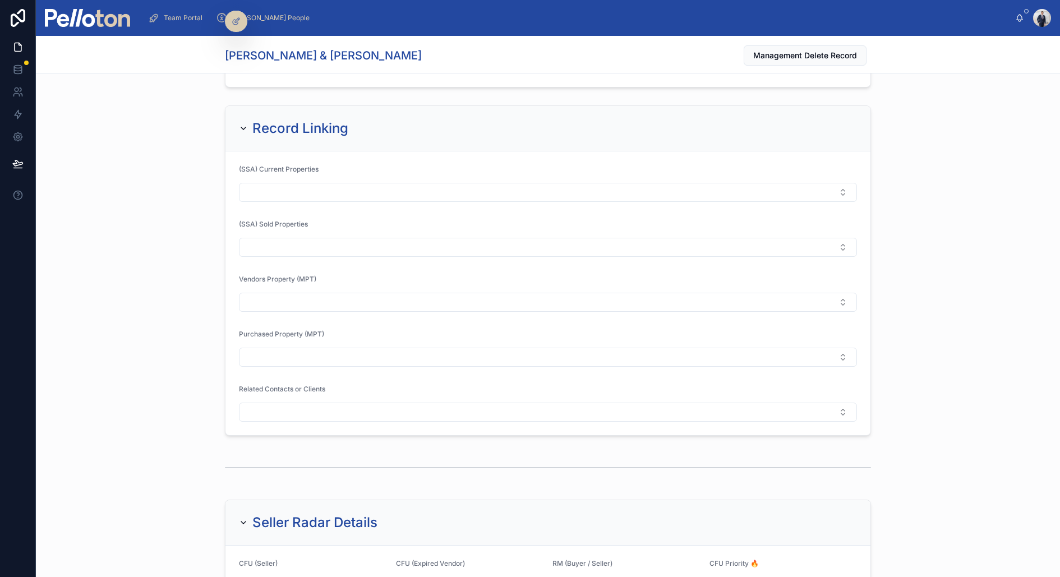
scroll to position [954, 0]
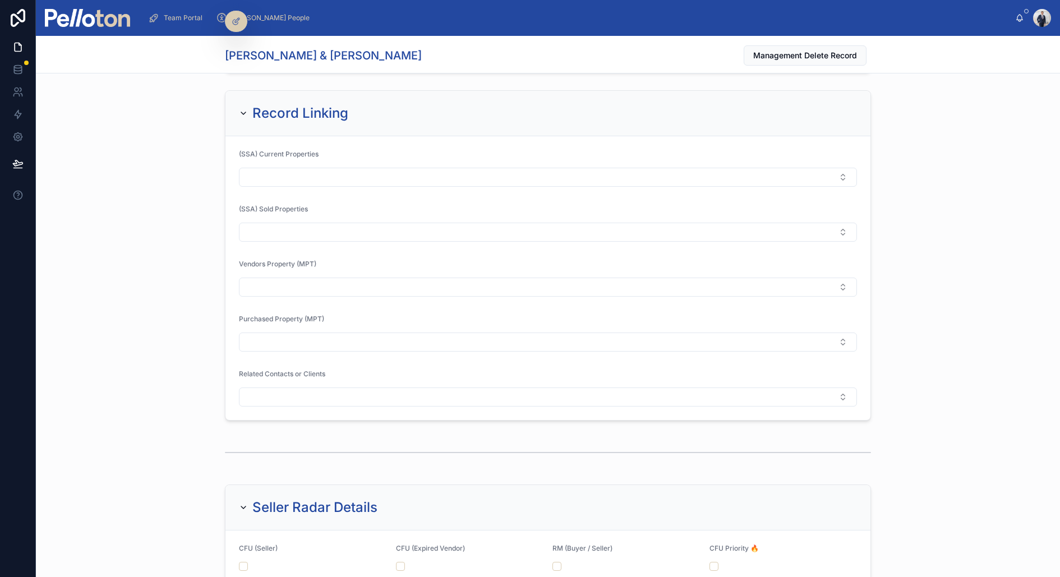
click at [279, 381] on div "Related Contacts or Clients" at bounding box center [548, 388] width 618 height 37
click at [279, 388] on button "Select Button" at bounding box center [548, 397] width 618 height 19
type input "*********"
click at [310, 439] on span "Thomas Alpe (Cohen Handler) +61414011222" at bounding box center [350, 436] width 209 height 11
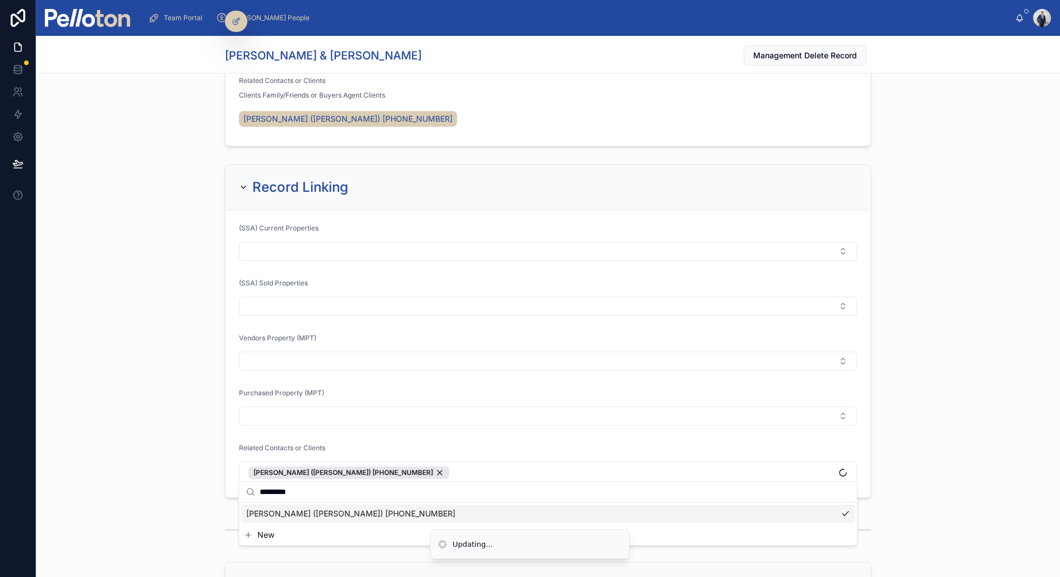
click at [198, 340] on div "Record Linking (SSA) Current Properties (SSA) Sold Properties Vendors Property …" at bounding box center [548, 331] width 1024 height 343
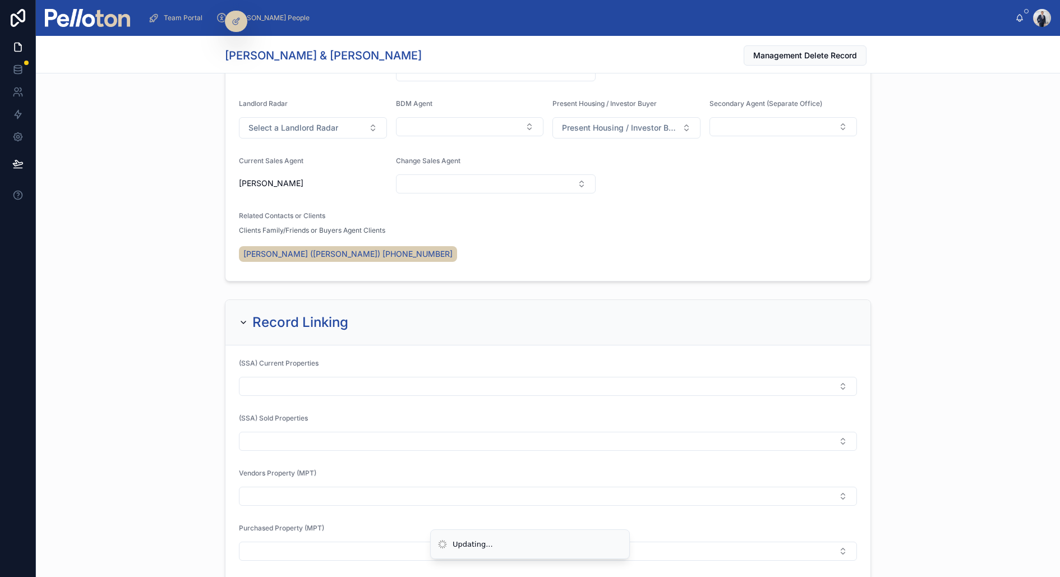
scroll to position [648, 0]
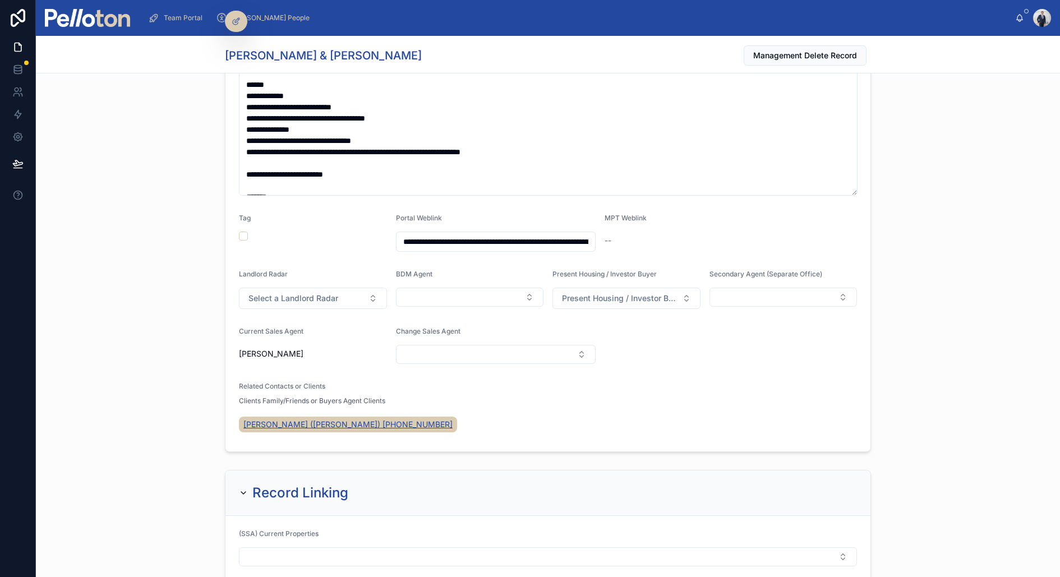
click at [279, 421] on span "Thomas Alpe (Cohen Handler) +61414011222" at bounding box center [347, 424] width 209 height 11
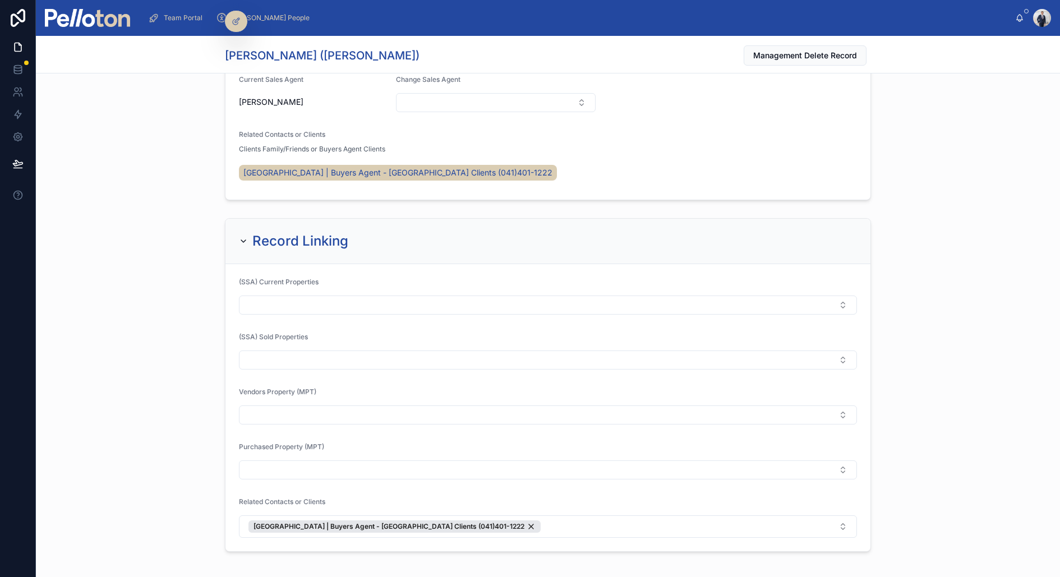
scroll to position [900, 0]
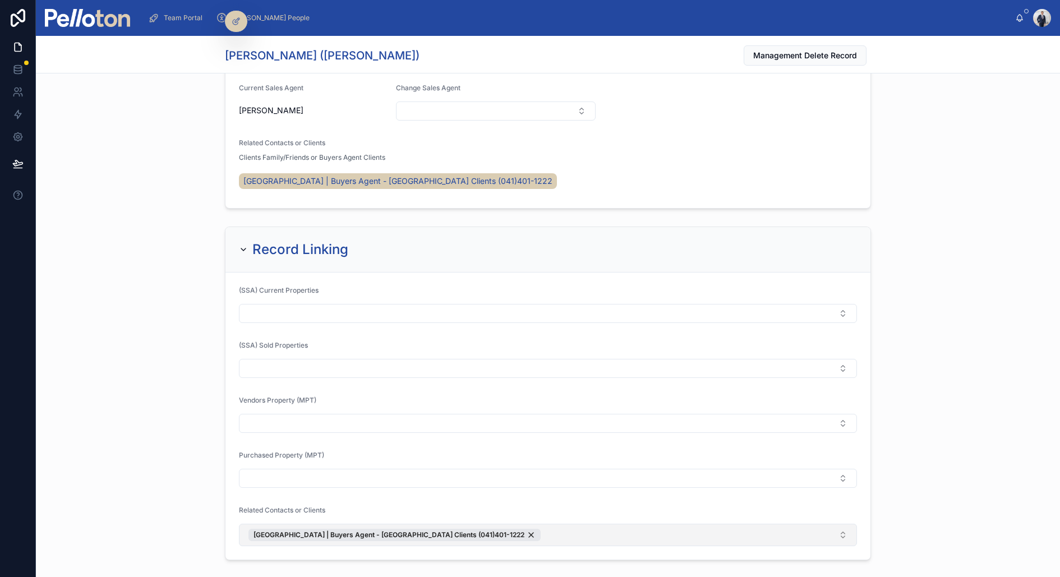
click at [509, 531] on button "Brisbane | Buyers Agent - Brisbane Clients (041)401-1222" at bounding box center [548, 535] width 618 height 22
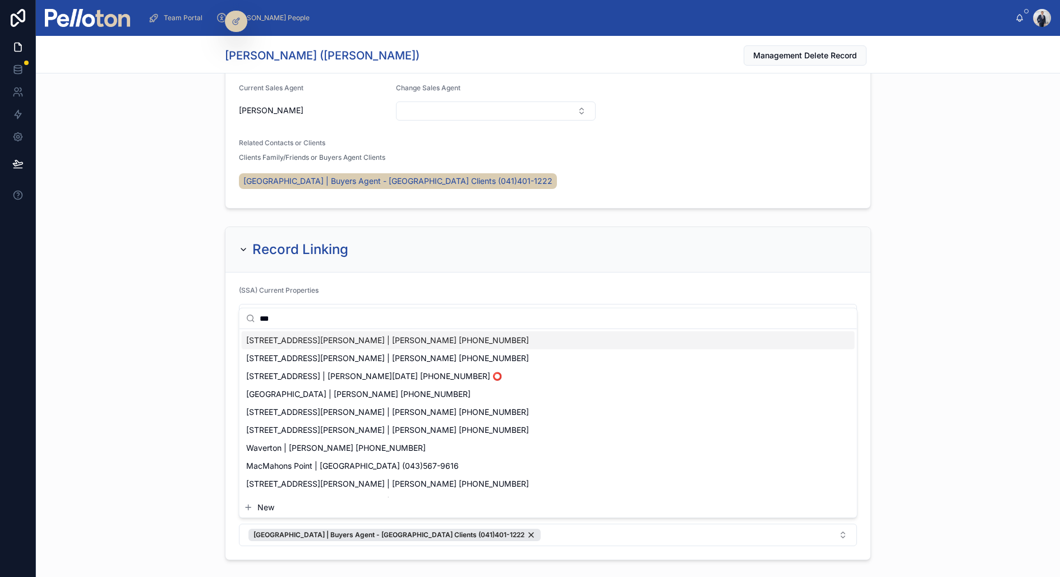
click at [272, 318] on input "***" at bounding box center [555, 319] width 591 height 20
type input "***"
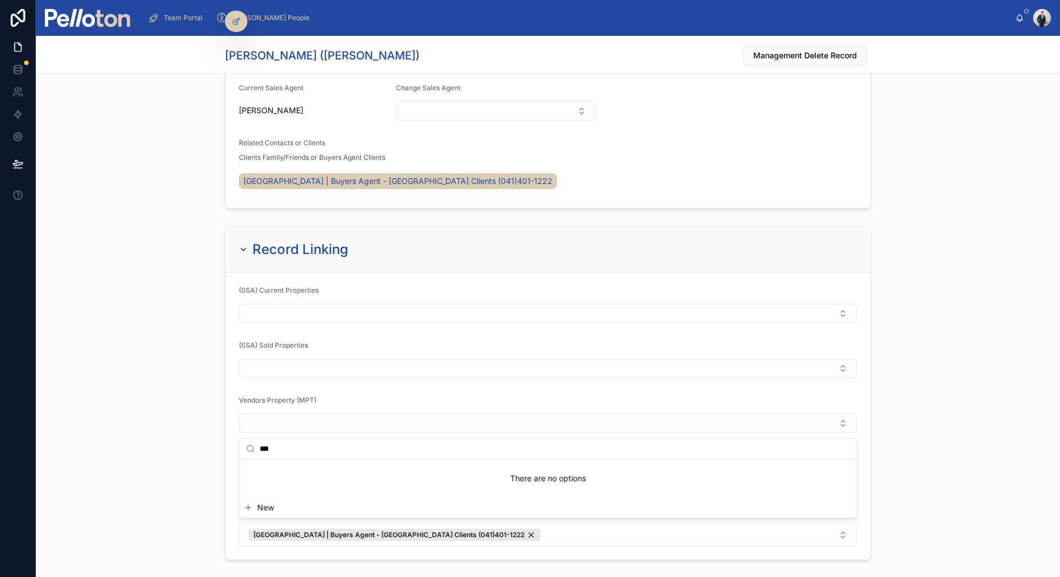
click at [142, 293] on div "Record Linking (SSA) Current Properties (SSA) Sold Properties Vendors Property …" at bounding box center [548, 393] width 1024 height 343
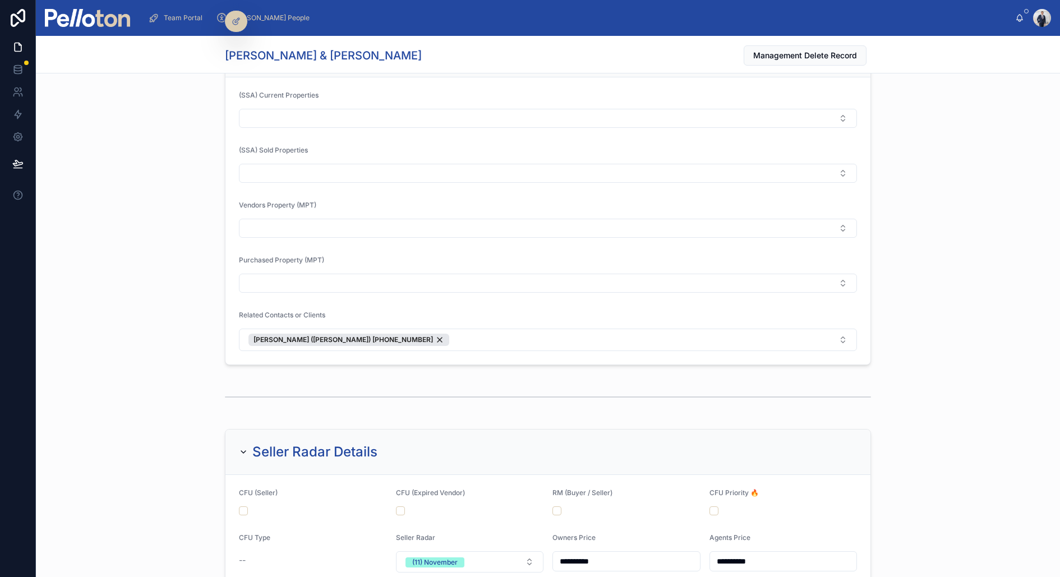
scroll to position [1174, 0]
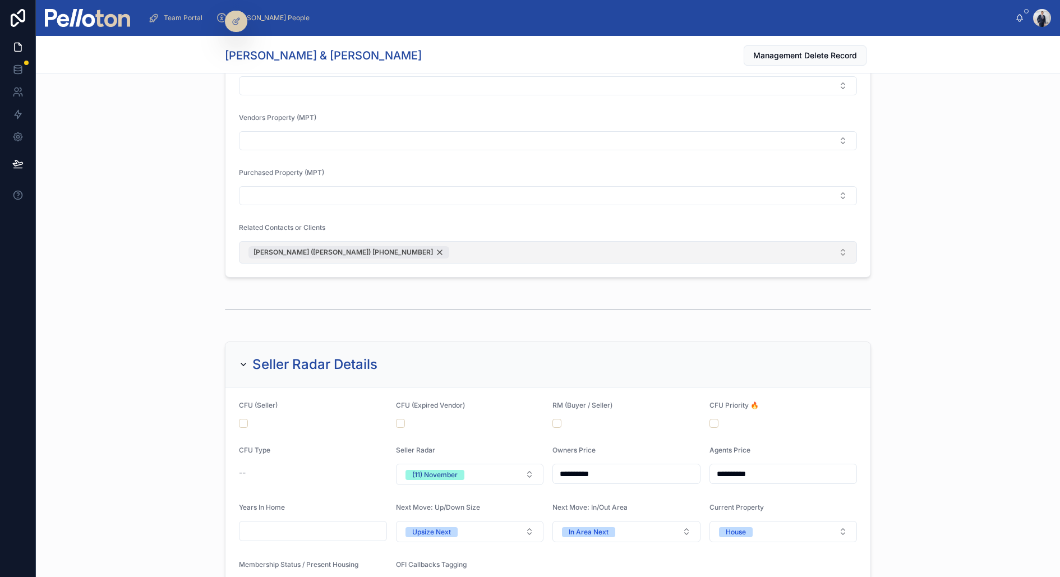
click at [360, 248] on span "Thomas Alpe (Cohen Handler) +61414011222" at bounding box center [344, 252] width 180 height 9
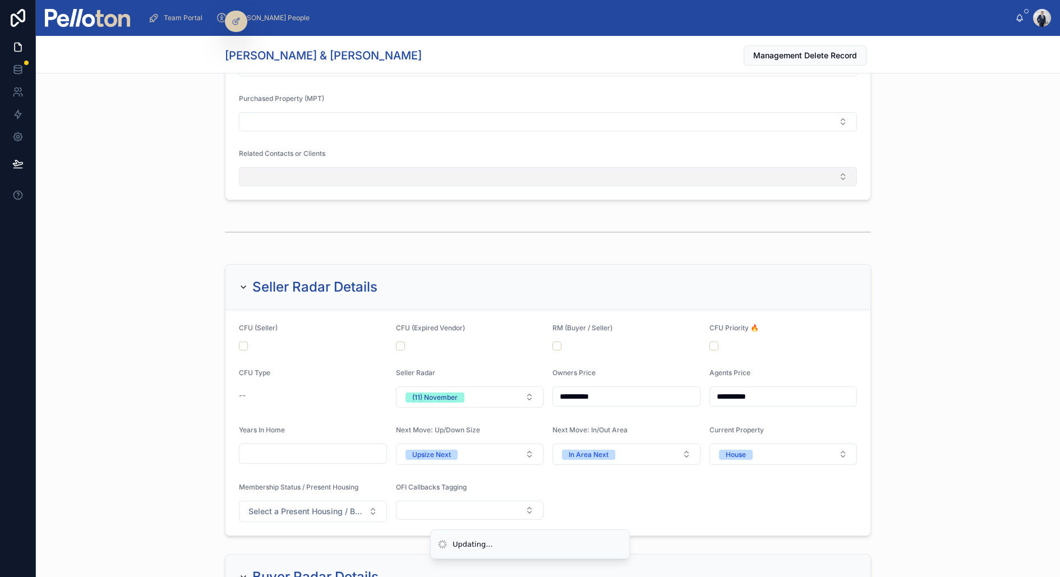
scroll to position [1100, 0]
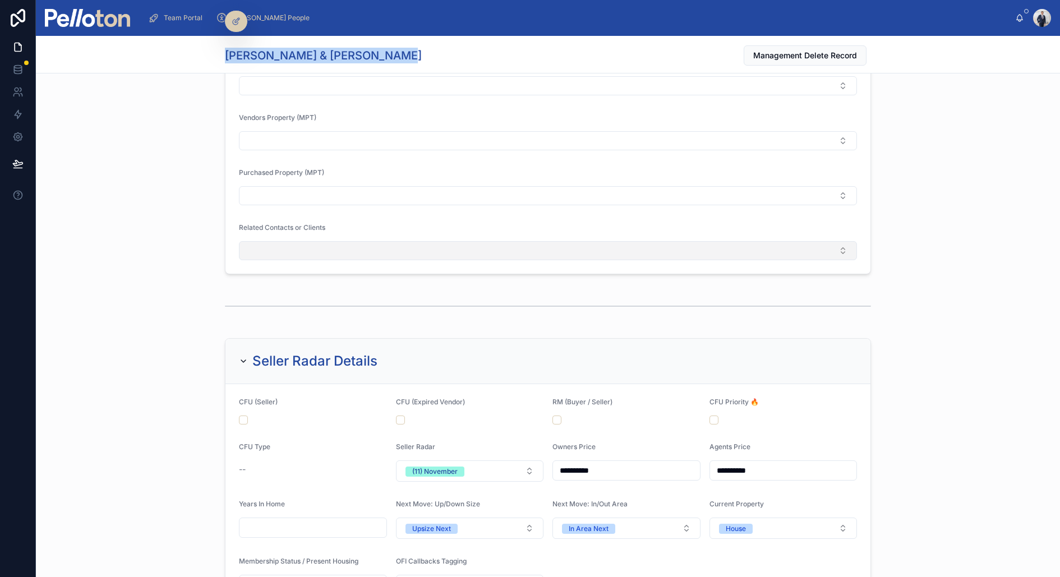
drag, startPoint x: 375, startPoint y: 62, endPoint x: 246, endPoint y: 48, distance: 129.7
click at [246, 48] on h1 "Dominic & Isabel Quattroville" at bounding box center [323, 56] width 197 height 16
click at [231, 52] on h1 "Dominic & Isabel Quattroville" at bounding box center [323, 56] width 197 height 16
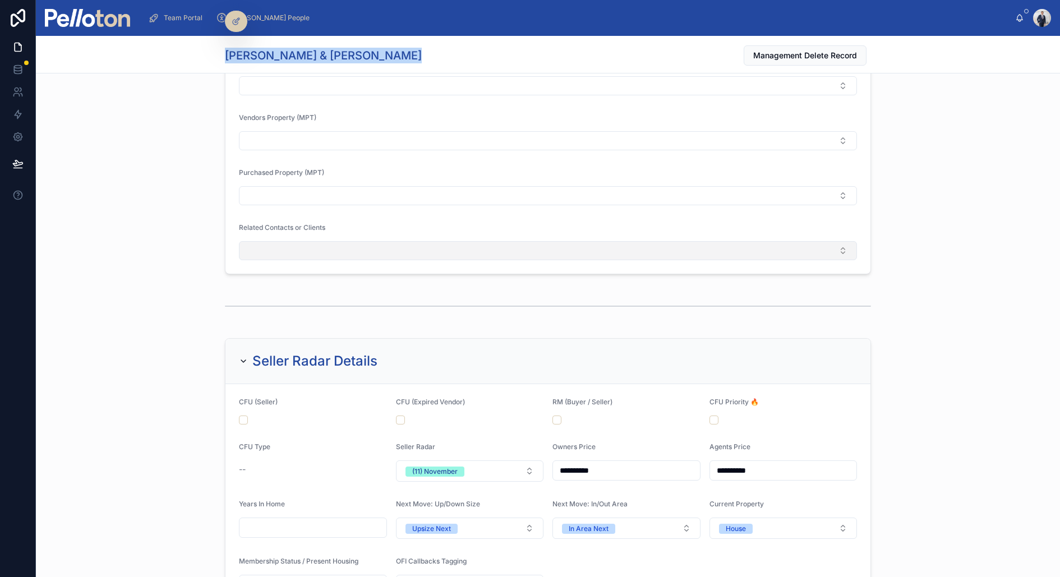
copy h1 "Dominic & Isabel Quattroville"
click at [146, 127] on div "Record Linking (SSA) Current Properties (SSA) Sold Properties Vendors Property …" at bounding box center [548, 108] width 1024 height 339
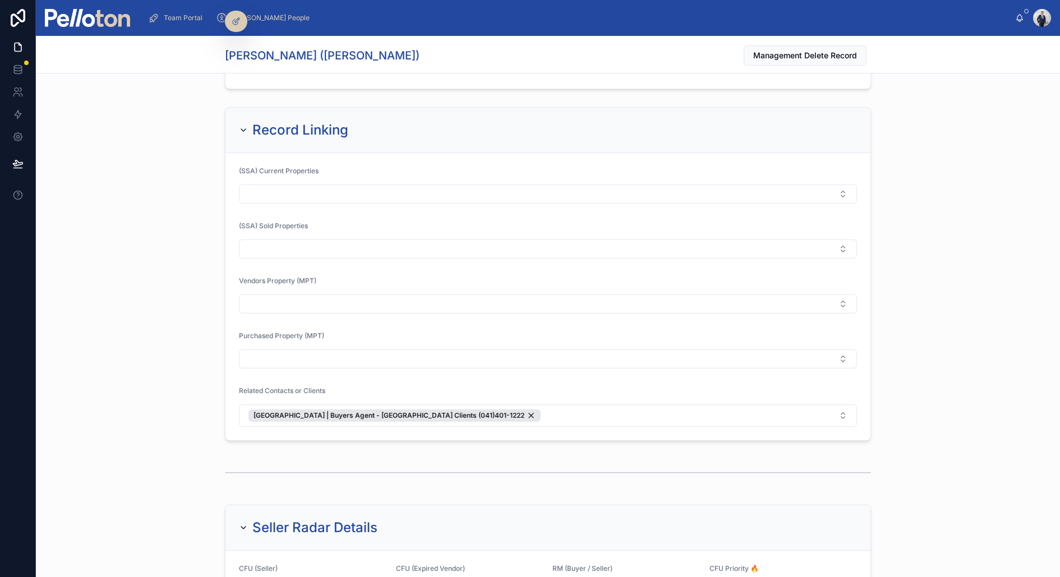
scroll to position [947, 0]
click at [509, 407] on button "Brisbane | Buyers Agent - Brisbane Clients (041)401-1222" at bounding box center [548, 414] width 618 height 22
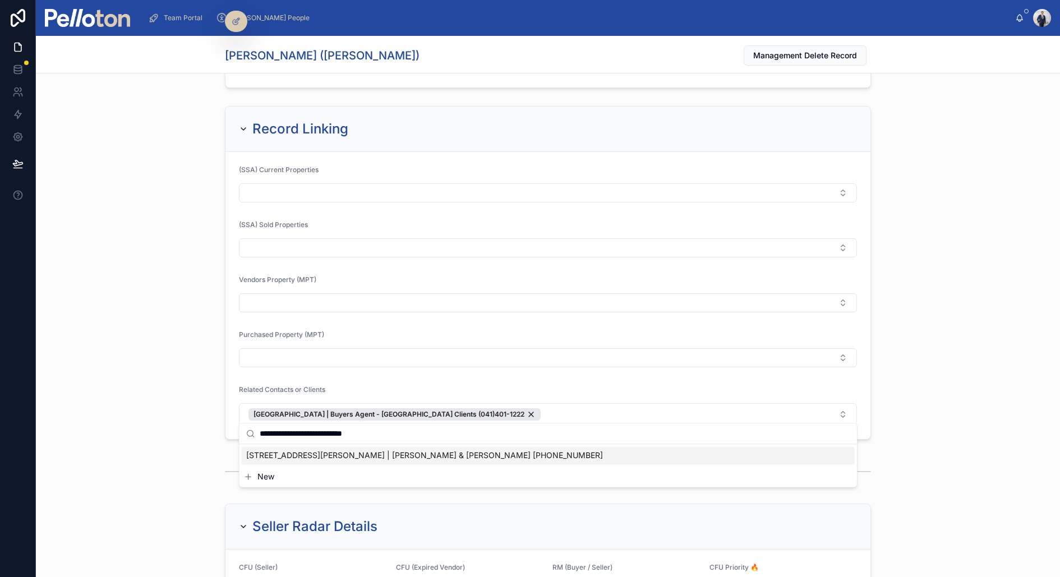
type input "**********"
click at [383, 456] on span "53 Sutherland Street, Cremorne | Dominic & Isabel Quattroville +610408224885" at bounding box center [424, 455] width 357 height 11
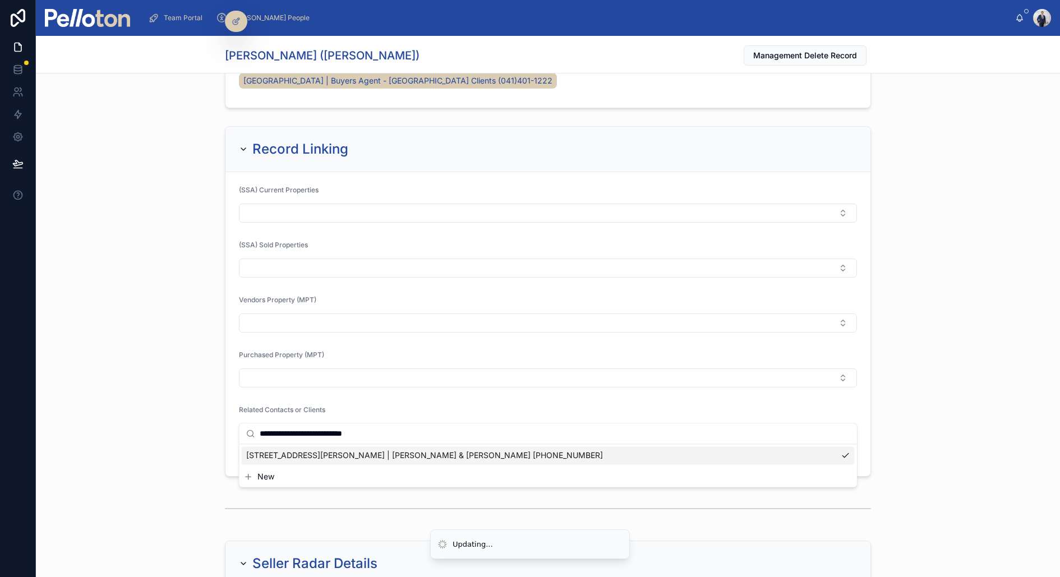
click at [93, 374] on div "Record Linking (SSA) Current Properties (SSA) Sold Properties Vendors Property …" at bounding box center [548, 302] width 1024 height 360
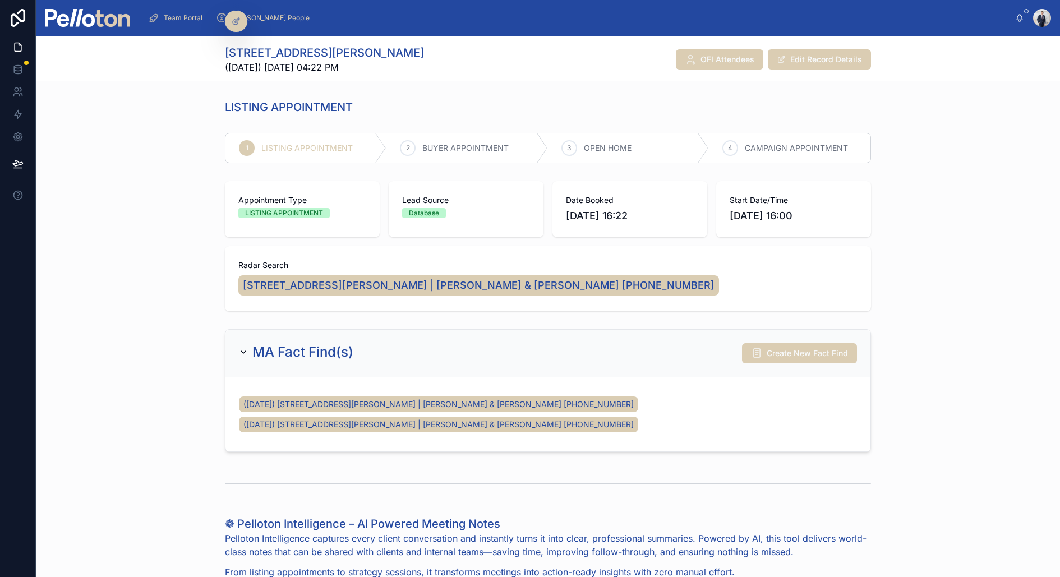
click at [97, 20] on img at bounding box center [87, 18] width 85 height 18
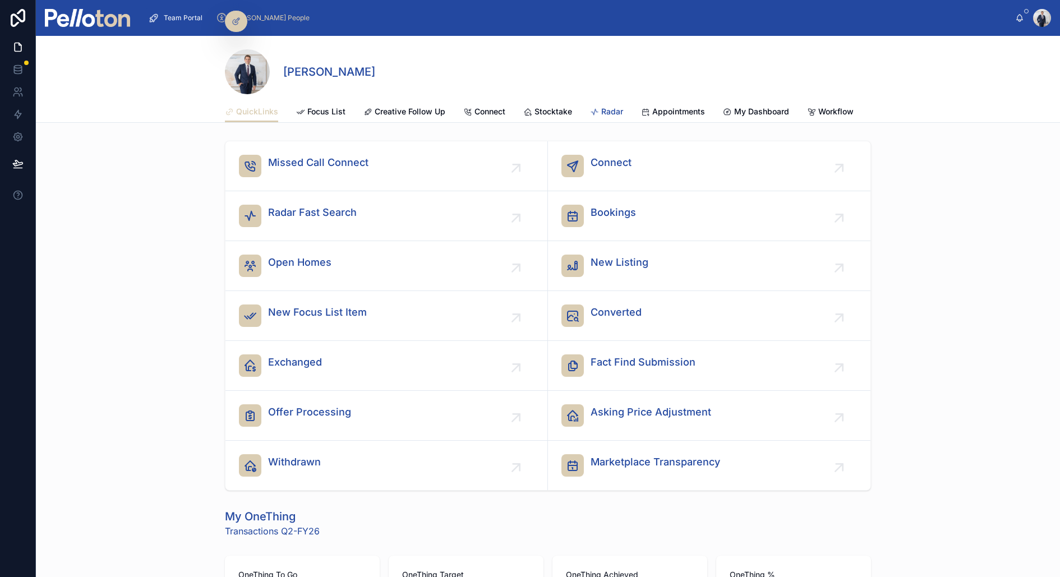
click at [617, 107] on span "Radar" at bounding box center [612, 111] width 22 height 11
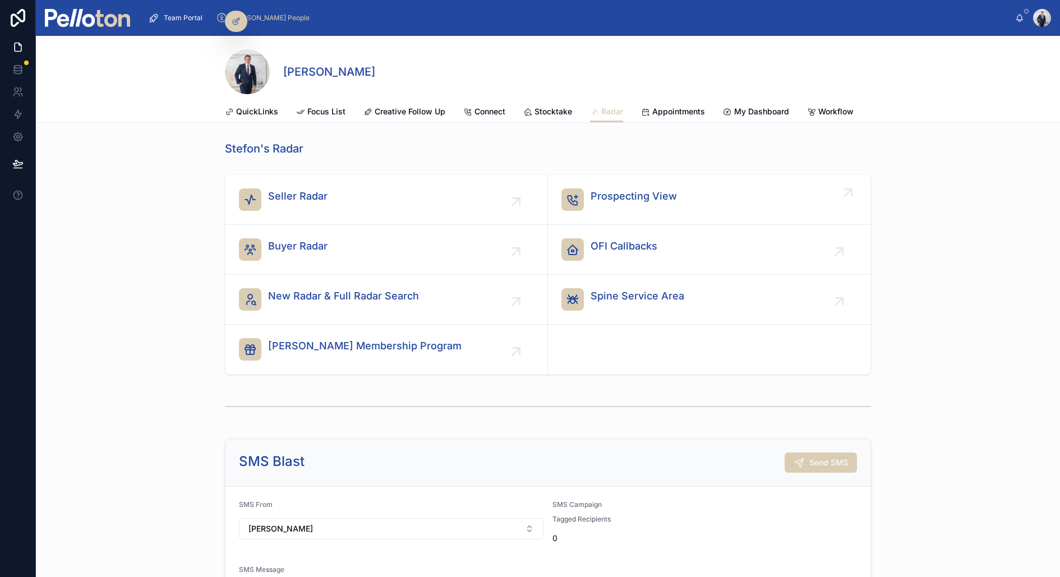
click at [637, 200] on span "Prospecting View" at bounding box center [634, 196] width 86 height 16
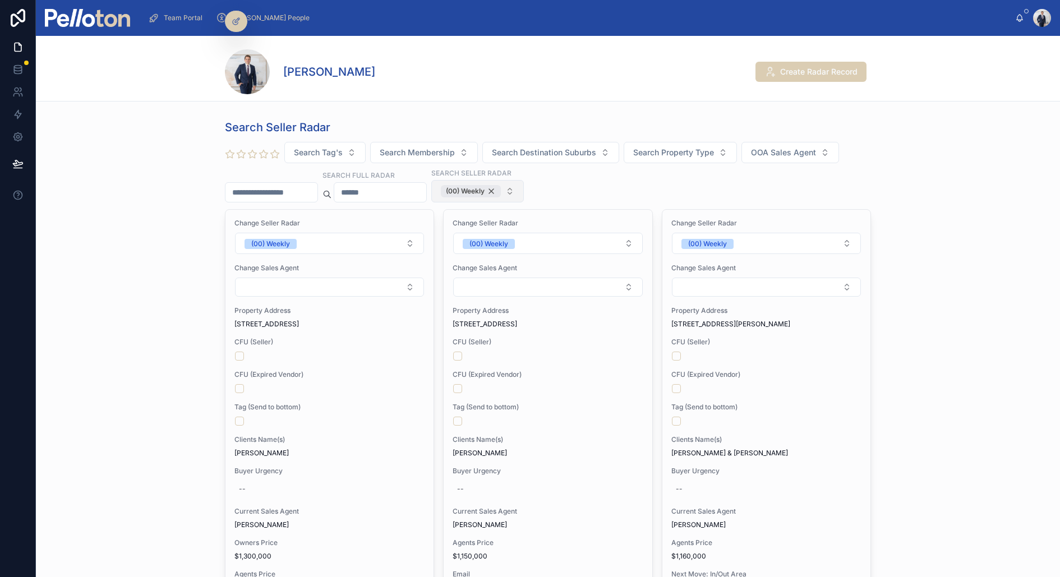
click at [480, 192] on div "(00) Weekly" at bounding box center [471, 191] width 60 height 12
click at [484, 188] on span "Search Seller Radar's" at bounding box center [481, 190] width 80 height 11
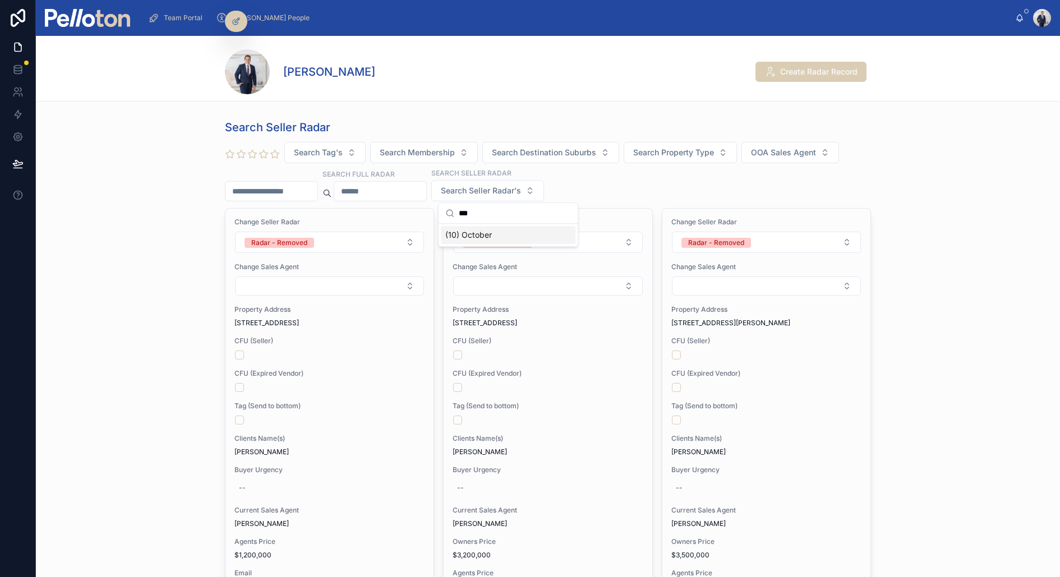
type input "***"
click at [504, 231] on div "(10) October" at bounding box center [508, 235] width 135 height 18
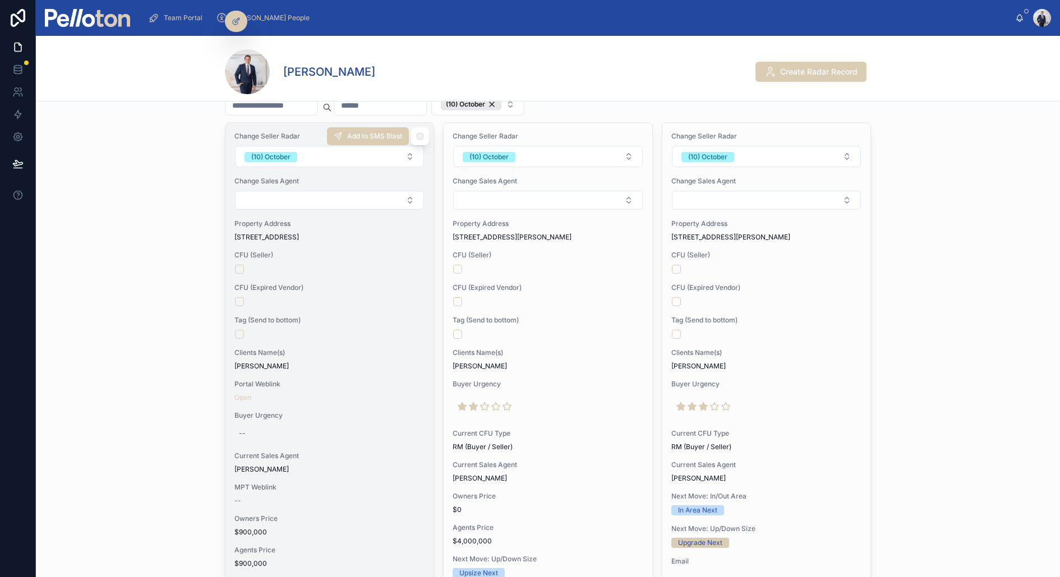
scroll to position [32, 0]
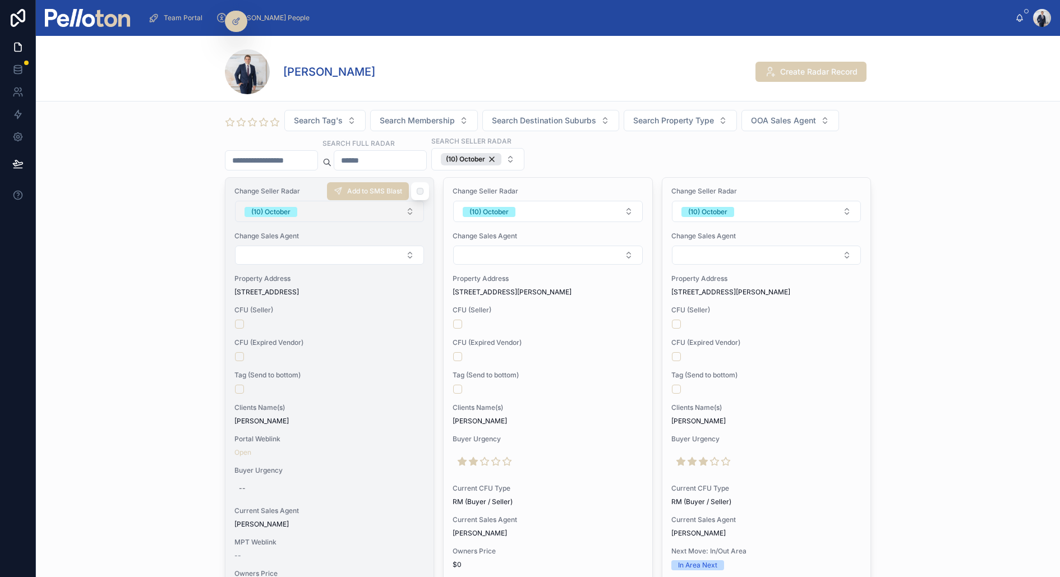
click at [287, 210] on div "(10) October" at bounding box center [270, 212] width 39 height 10
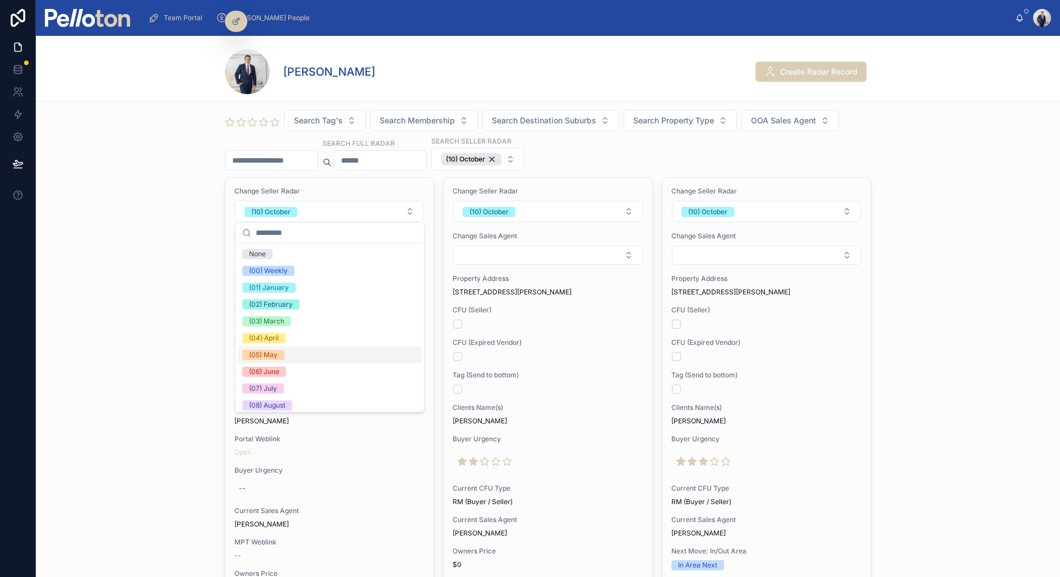
scroll to position [105, 0]
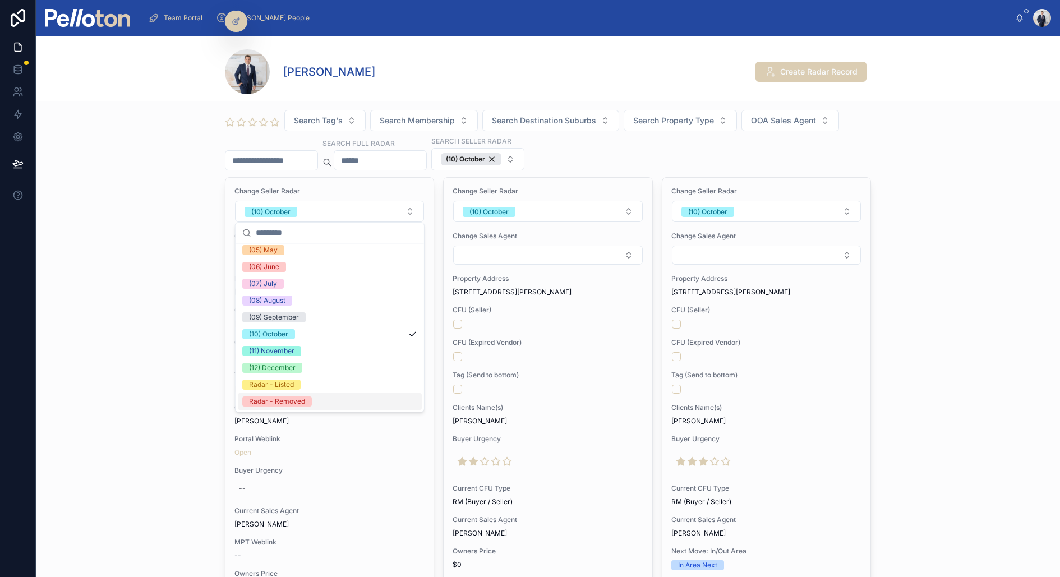
click at [283, 399] on div "Radar - Removed" at bounding box center [277, 402] width 56 height 10
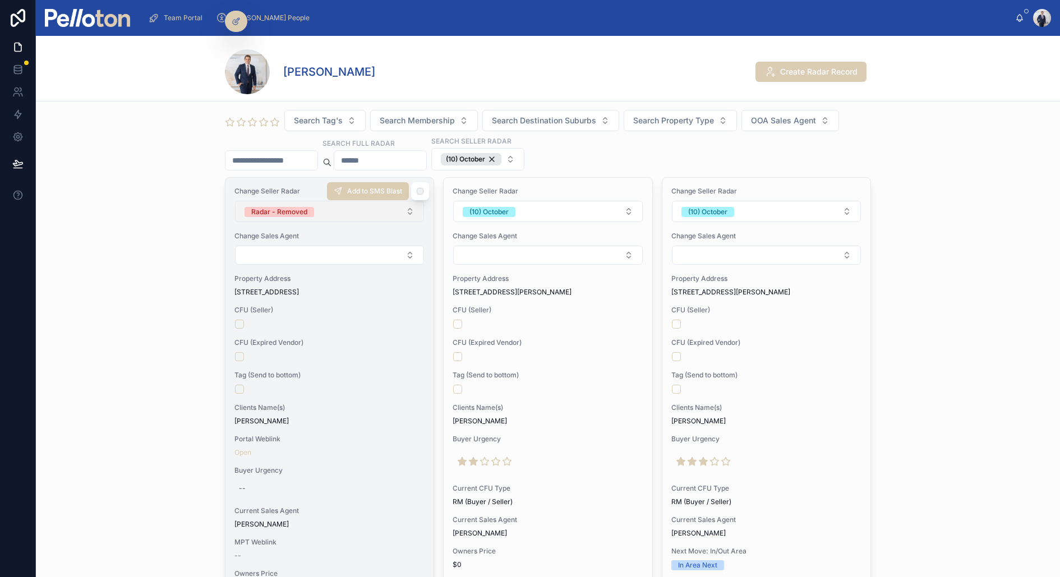
click at [311, 213] on span "Radar - Removed" at bounding box center [280, 212] width 70 height 10
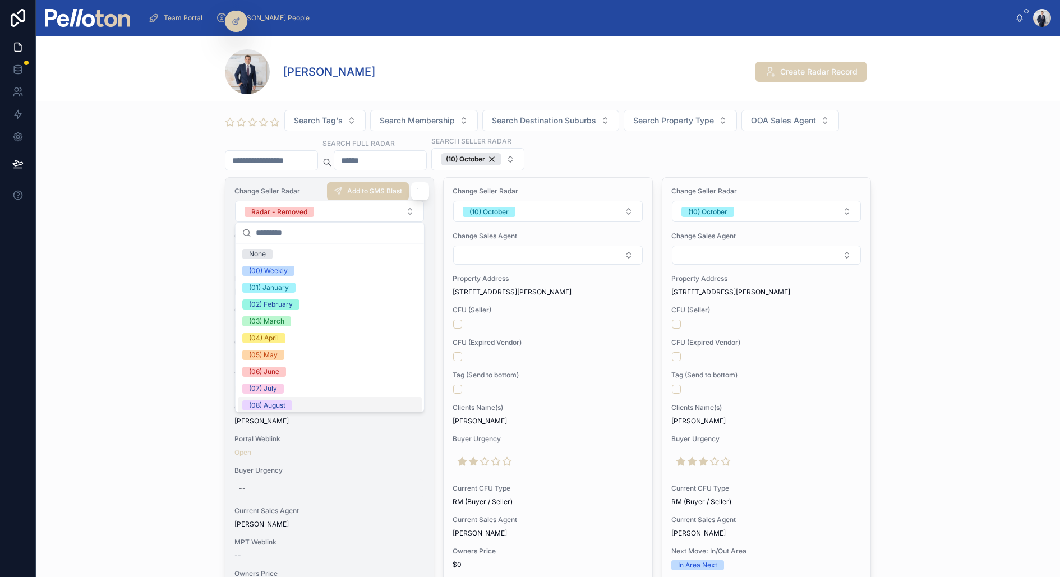
click at [287, 481] on div "--" at bounding box center [329, 489] width 190 height 18
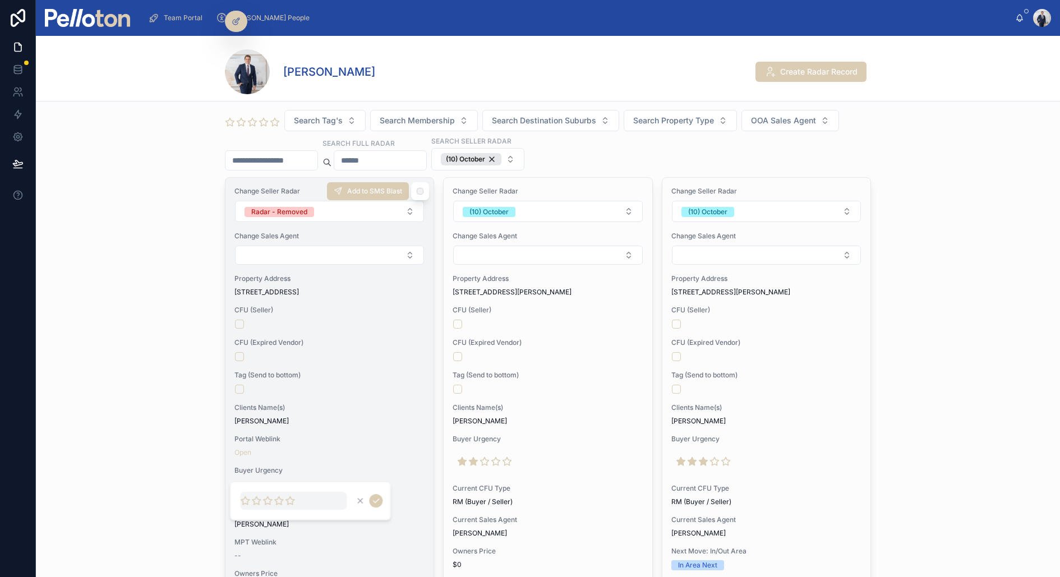
click at [286, 428] on div "Change Seller Radar Radar - Removed Change Sales Agent Property Address 15/11 H…" at bounding box center [330, 588] width 208 height 820
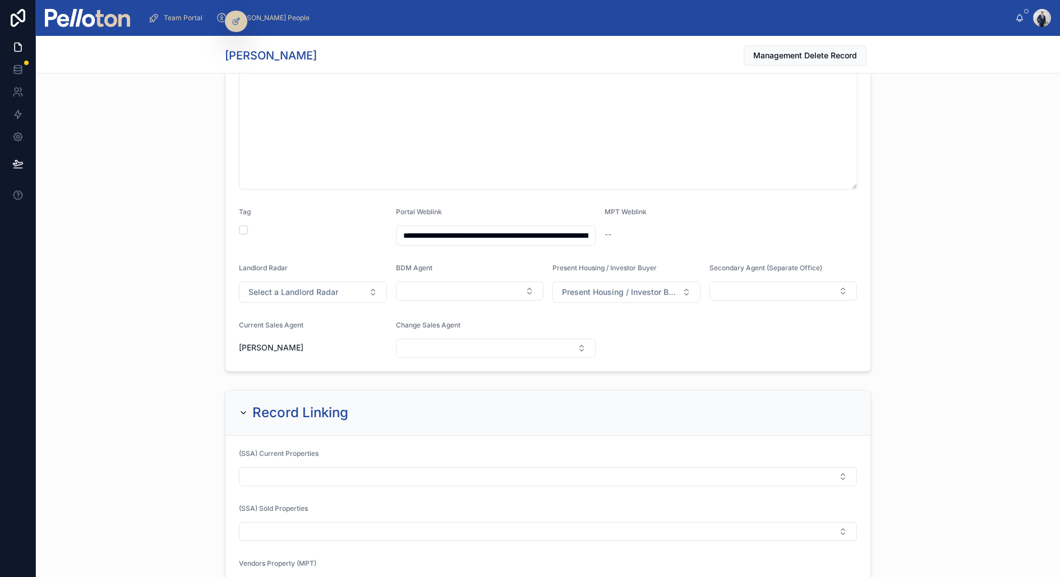
scroll to position [1106, 0]
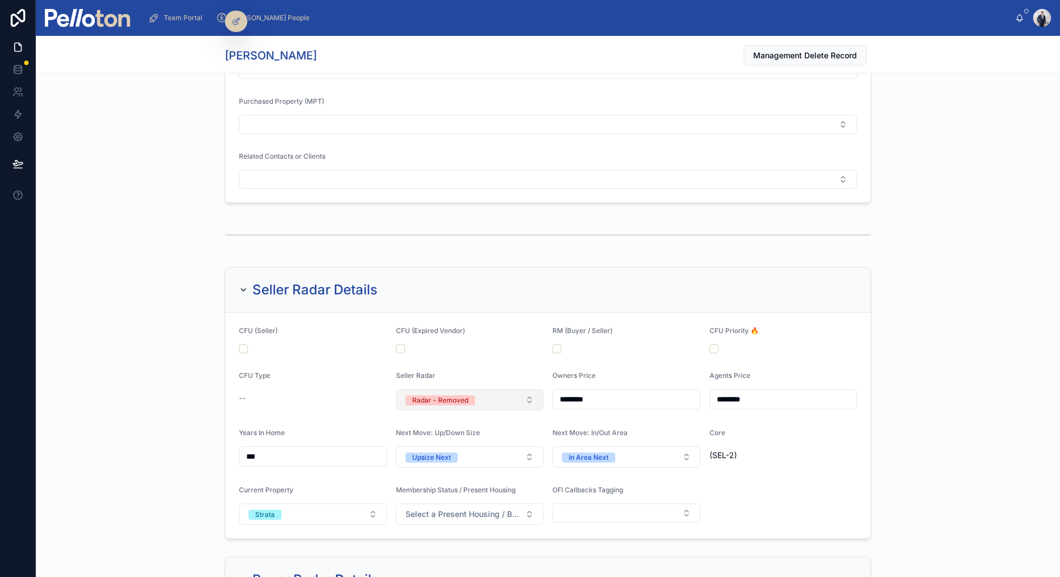
click at [494, 391] on button "Radar - Removed" at bounding box center [470, 399] width 148 height 21
type input "**"
click at [431, 439] on div "(10) October" at bounding box center [428, 439] width 39 height 10
click at [3, 306] on div at bounding box center [18, 288] width 36 height 577
click at [87, 298] on div "Seller Radar Details CFU (Seller) CFU (Expired Vendor) RM (Buyer / Seller) CFU …" at bounding box center [548, 403] width 1024 height 281
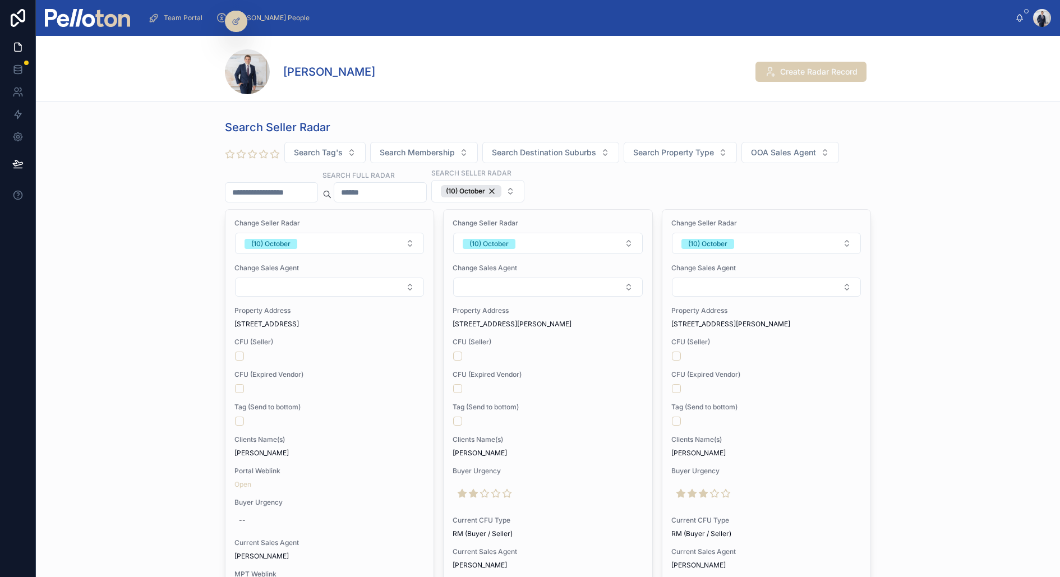
click at [94, 15] on img at bounding box center [87, 18] width 85 height 18
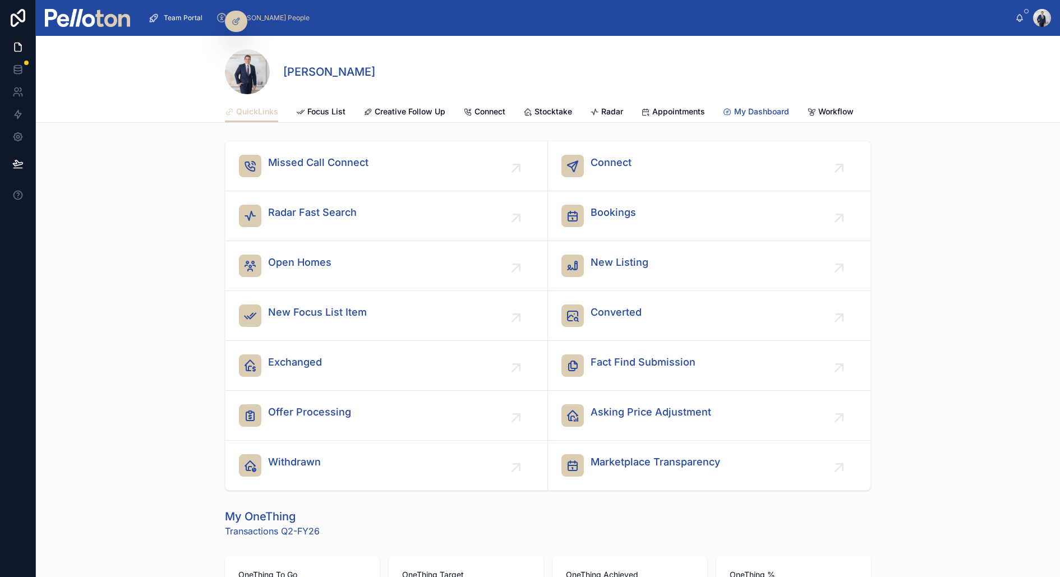
click at [760, 109] on span "My Dashboard" at bounding box center [761, 111] width 55 height 11
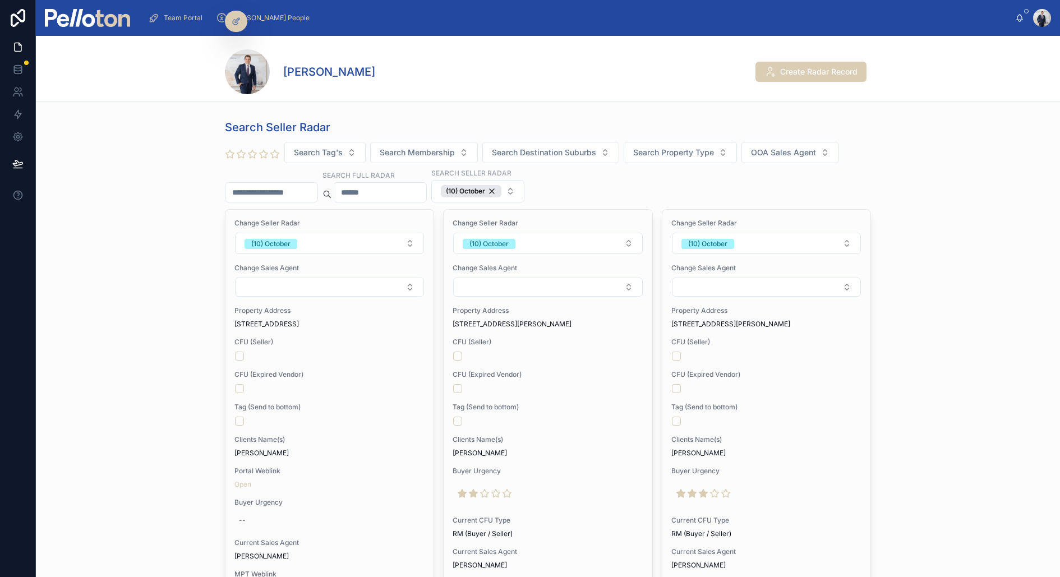
click at [281, 192] on input "text" at bounding box center [272, 193] width 92 height 16
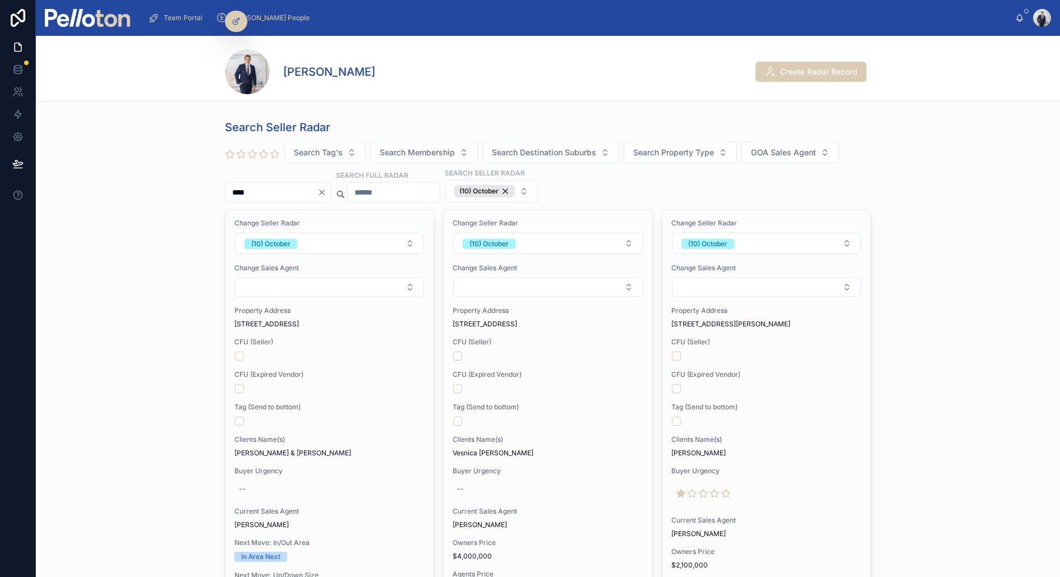
type input "****"
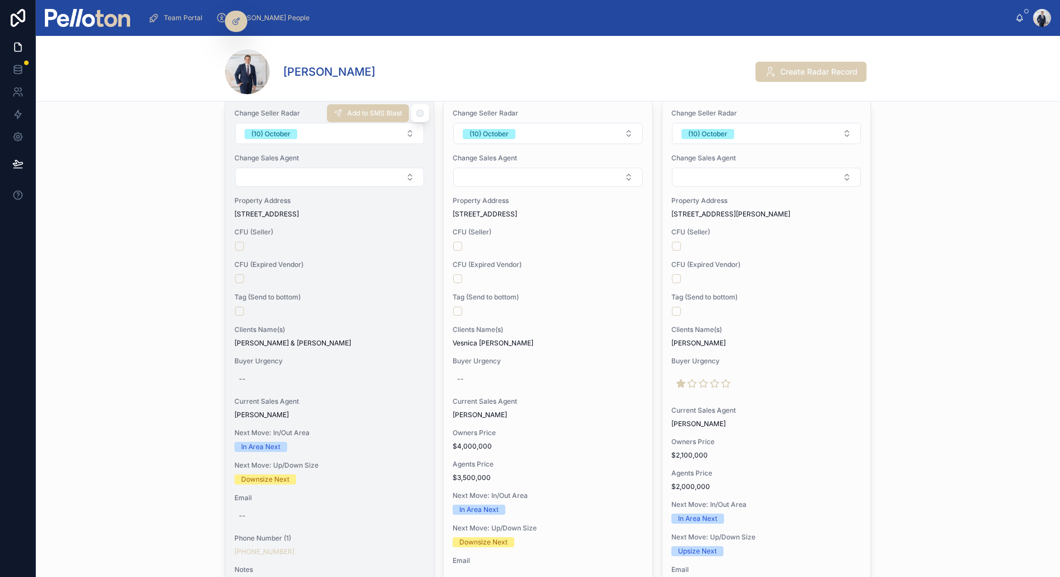
scroll to position [83, 0]
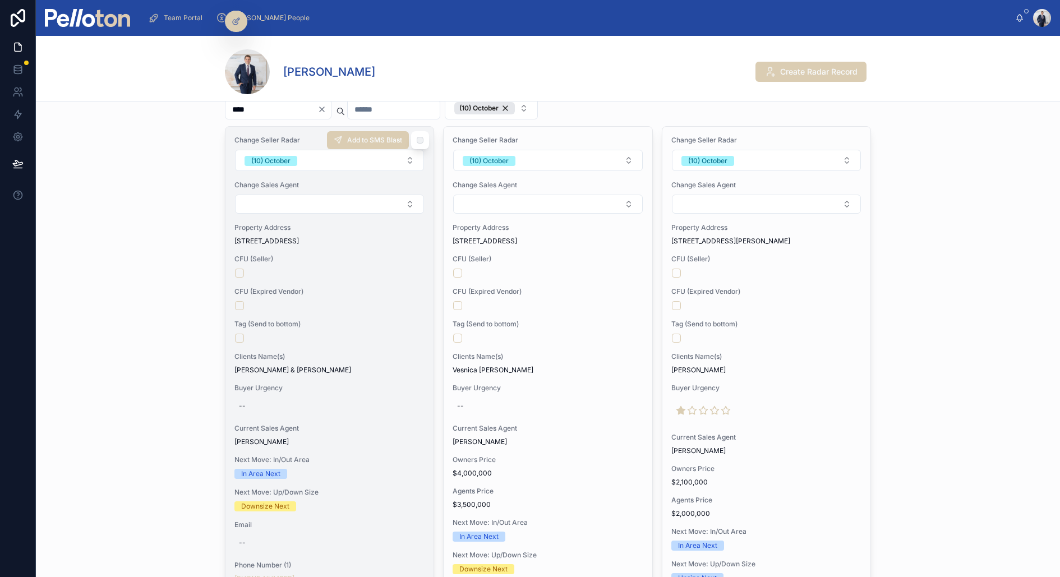
click at [357, 248] on div "Change Seller Radar (10) October Change Sales Agent Property Address 1/13-15 Pa…" at bounding box center [330, 519] width 208 height 784
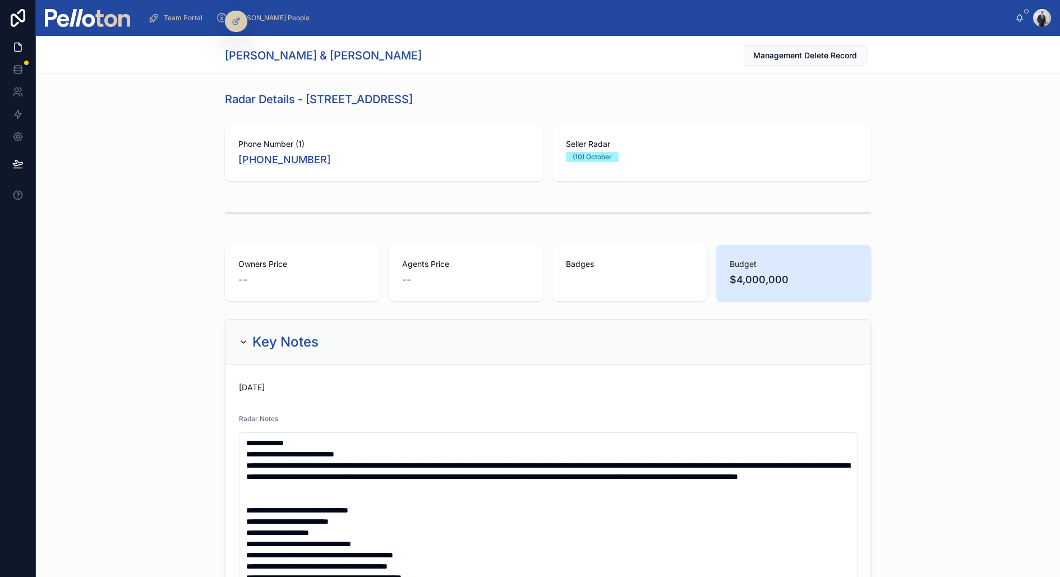
copy link "+61 420 994 444"
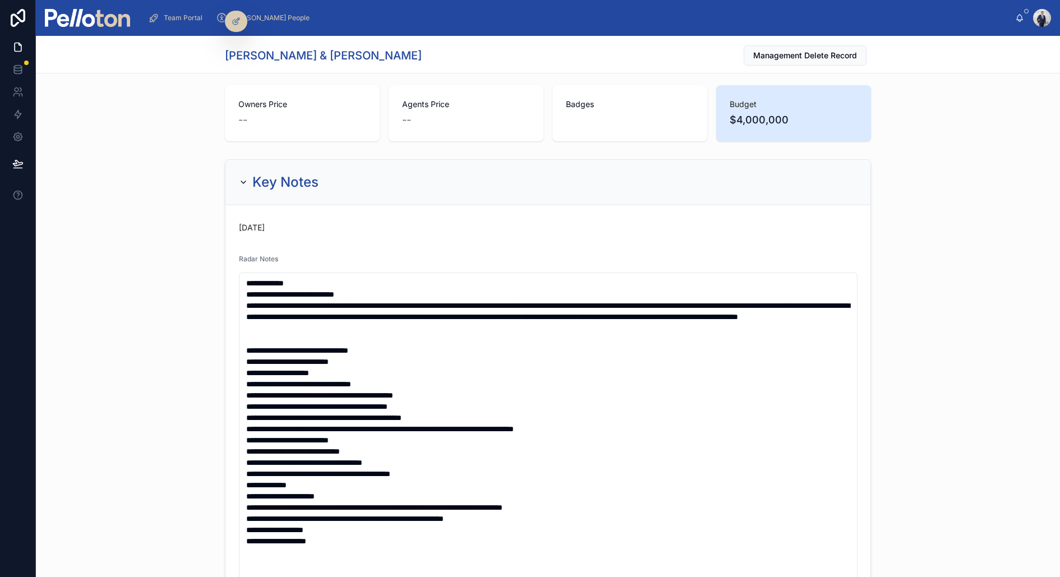
scroll to position [214, 0]
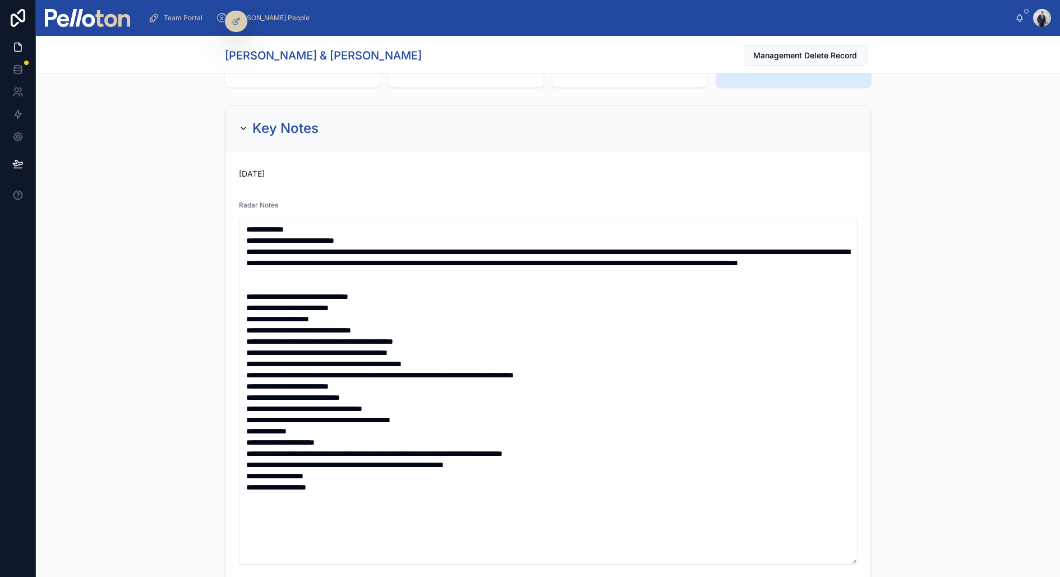
click at [165, 264] on div "Key Notes 22 days ago Radar Notes Tag Portal Weblink MPT Weblink -- Landlord Ra…" at bounding box center [548, 426] width 1024 height 651
click at [182, 286] on div "Key Notes 22 days ago Radar Notes Tag Portal Weblink MPT Weblink -- Landlord Ra…" at bounding box center [548, 426] width 1024 height 651
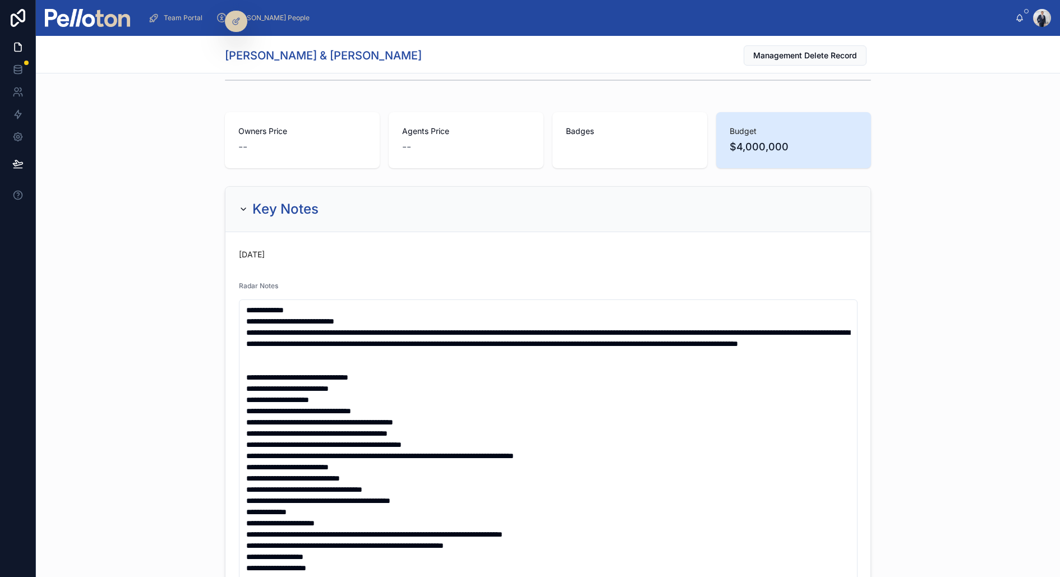
scroll to position [0, 0]
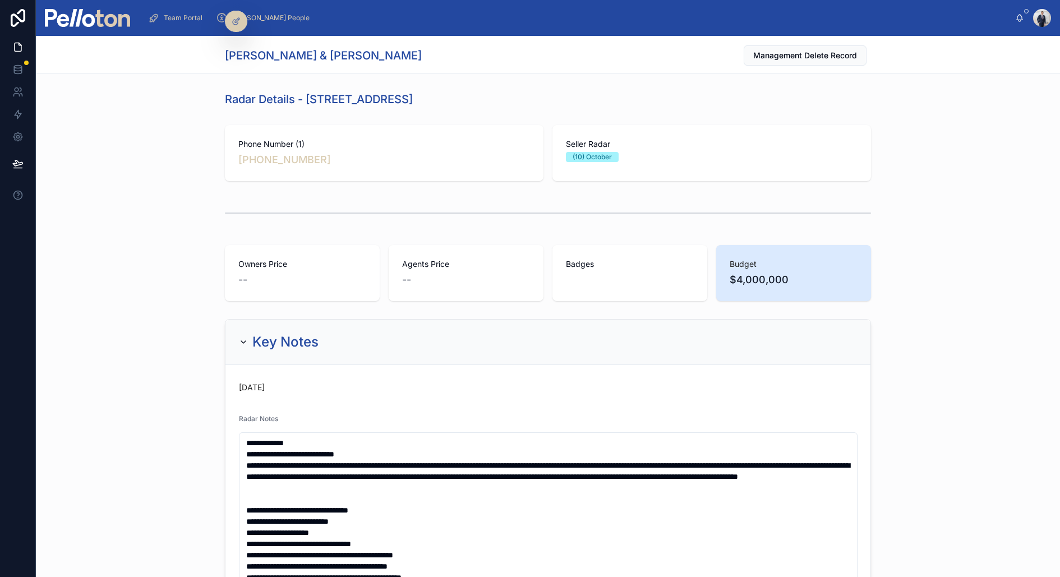
click at [197, 205] on div at bounding box center [548, 213] width 1024 height 37
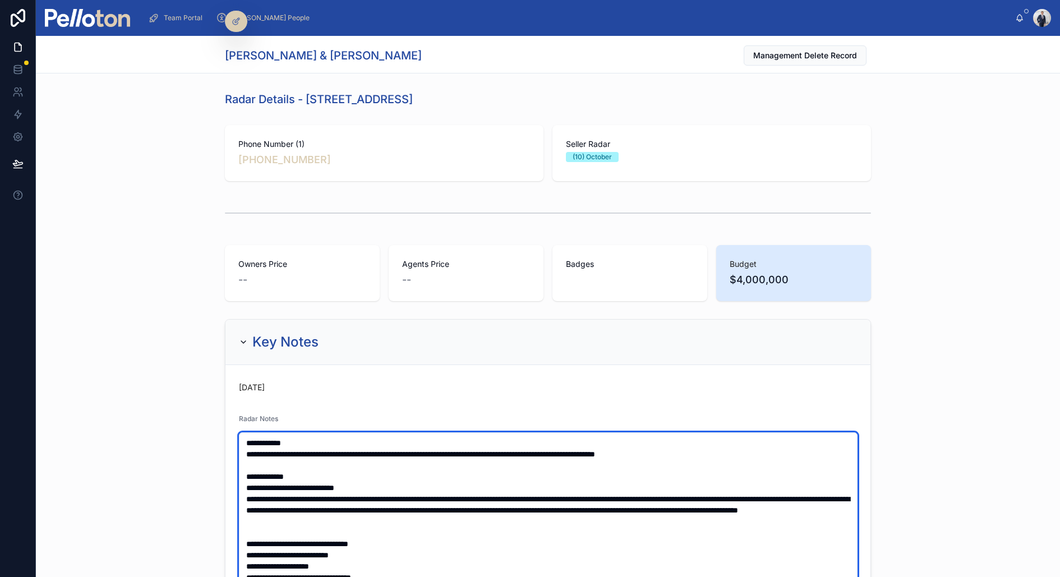
type textarea "**********"
click at [0, 434] on div at bounding box center [18, 288] width 36 height 577
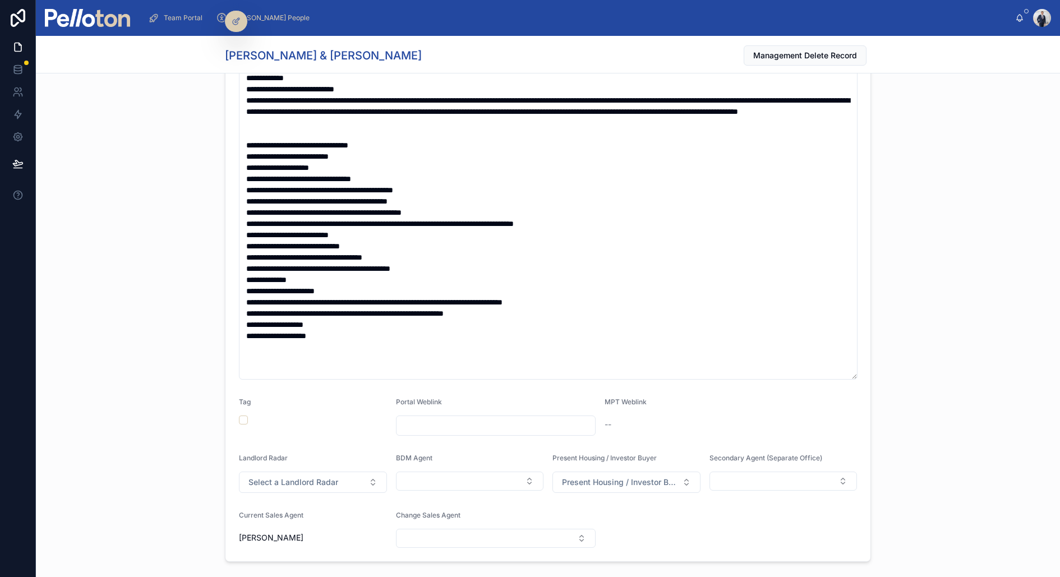
scroll to position [413, 0]
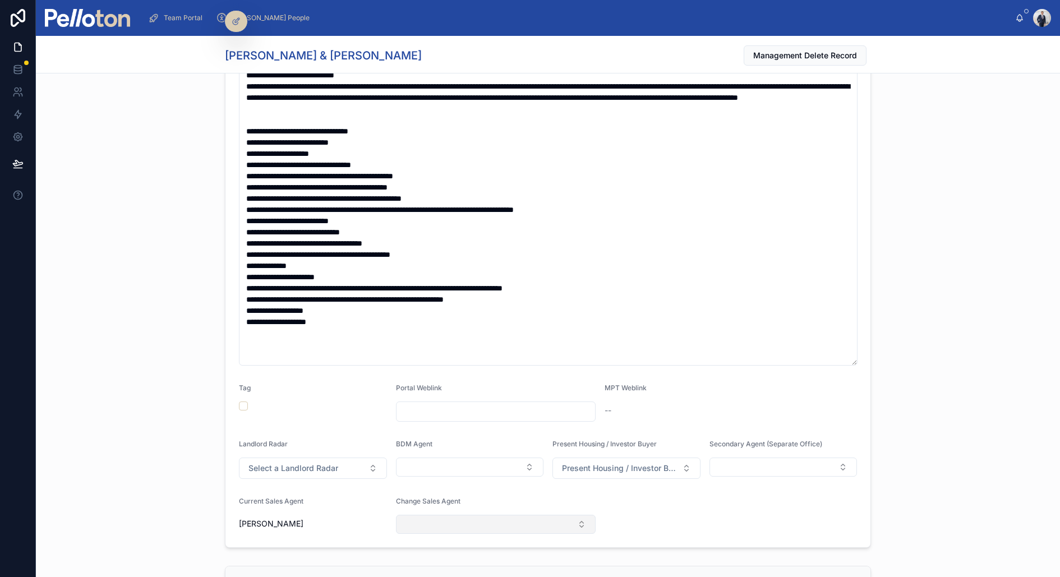
click at [449, 522] on button "Select Button" at bounding box center [496, 524] width 200 height 19
click at [174, 449] on div "Key Notes [DATE] Radar Notes Tag Portal Weblink MPT Weblink -- Landlord Radar S…" at bounding box center [548, 227] width 1024 height 651
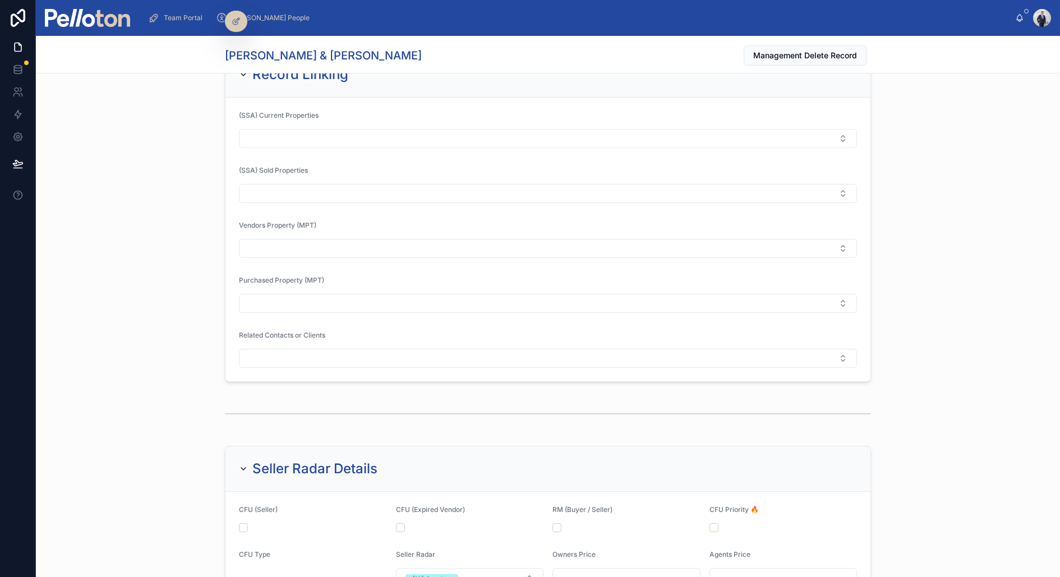
scroll to position [1145, 0]
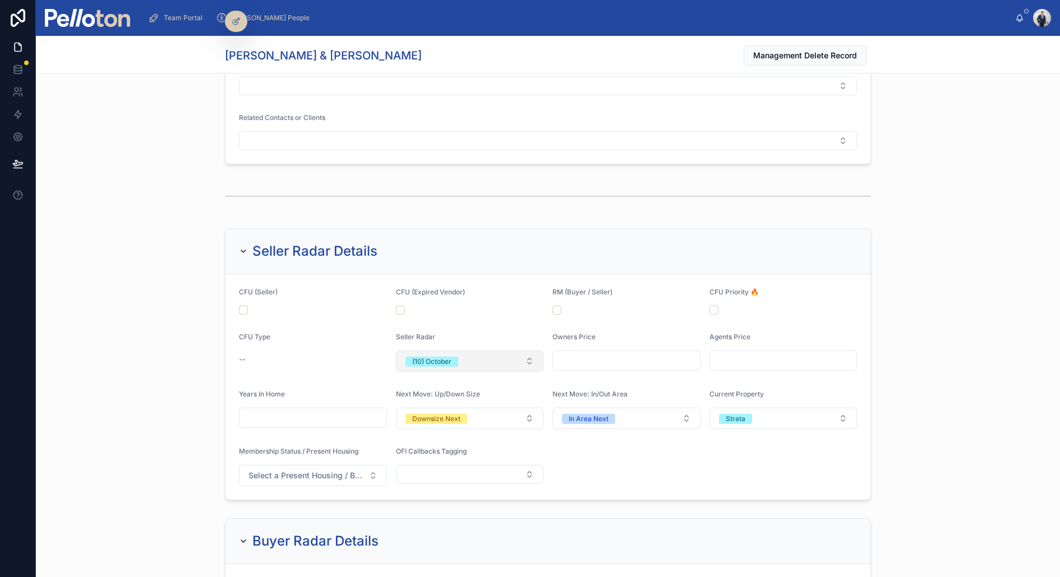
click at [427, 357] on div "(10) October" at bounding box center [431, 362] width 39 height 10
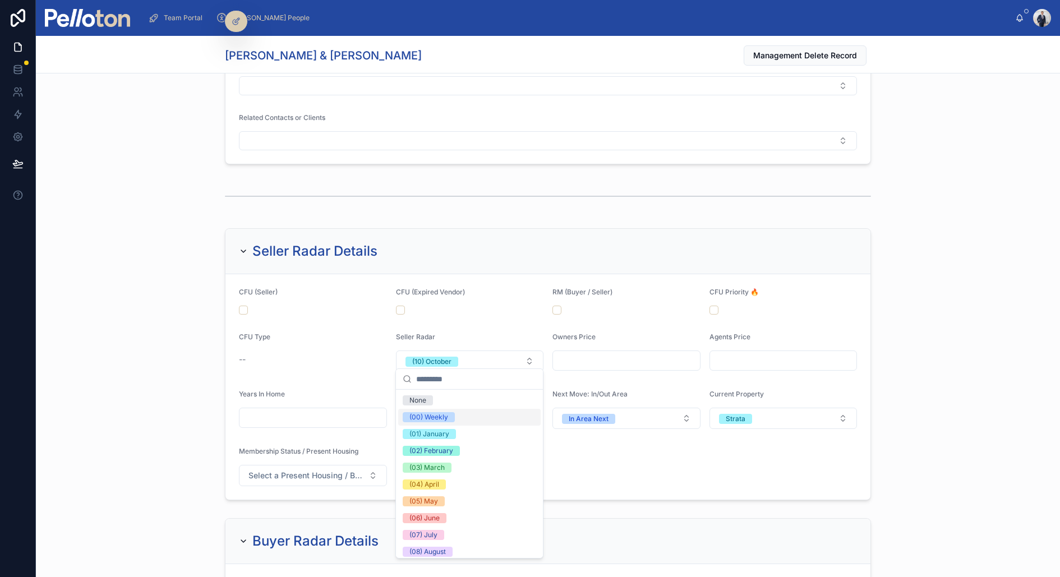
click at [434, 416] on div "(00) Weekly" at bounding box center [428, 417] width 39 height 10
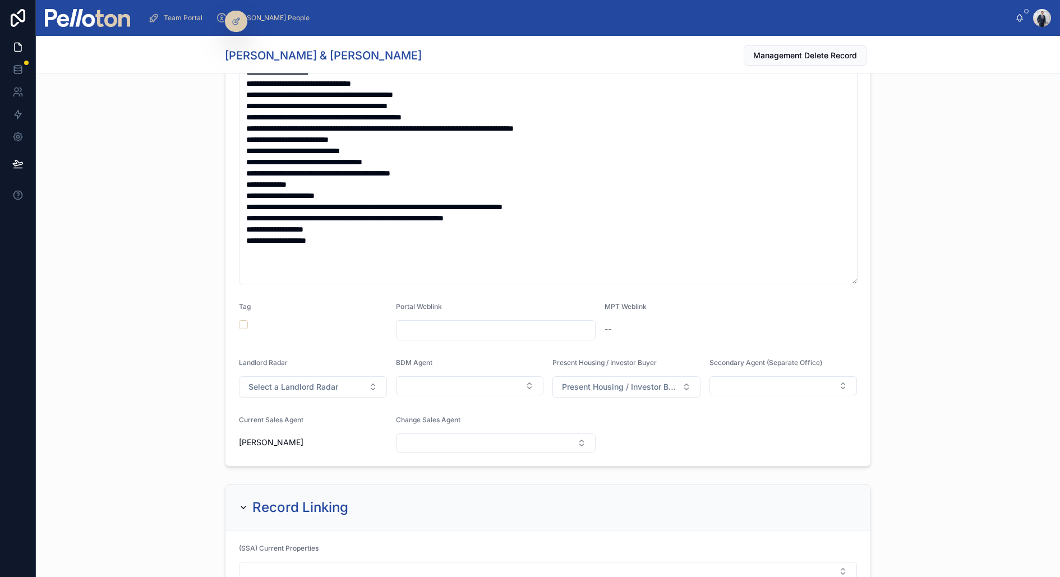
scroll to position [500, 0]
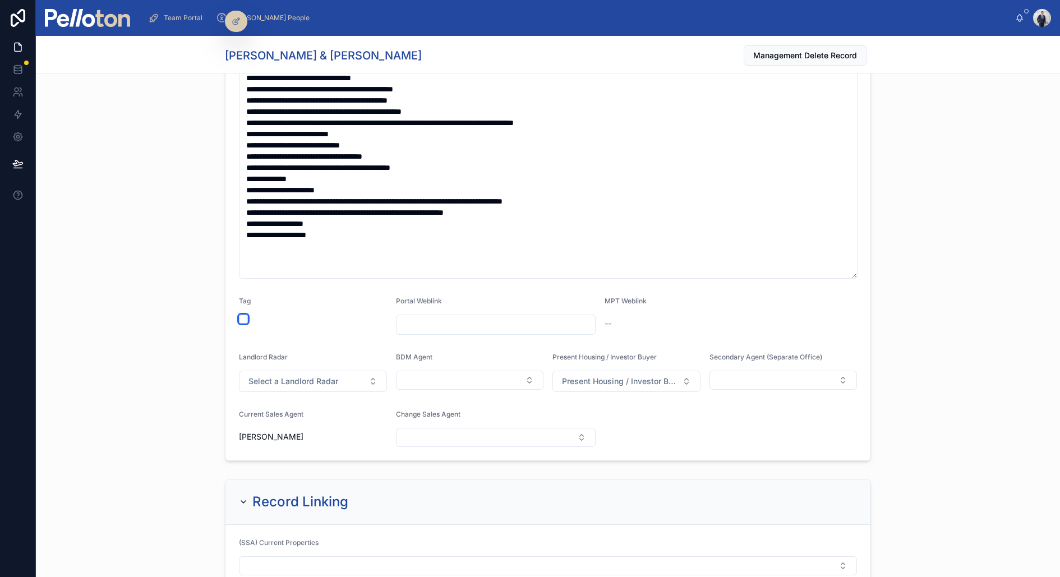
click at [243, 315] on button "button" at bounding box center [243, 319] width 9 height 9
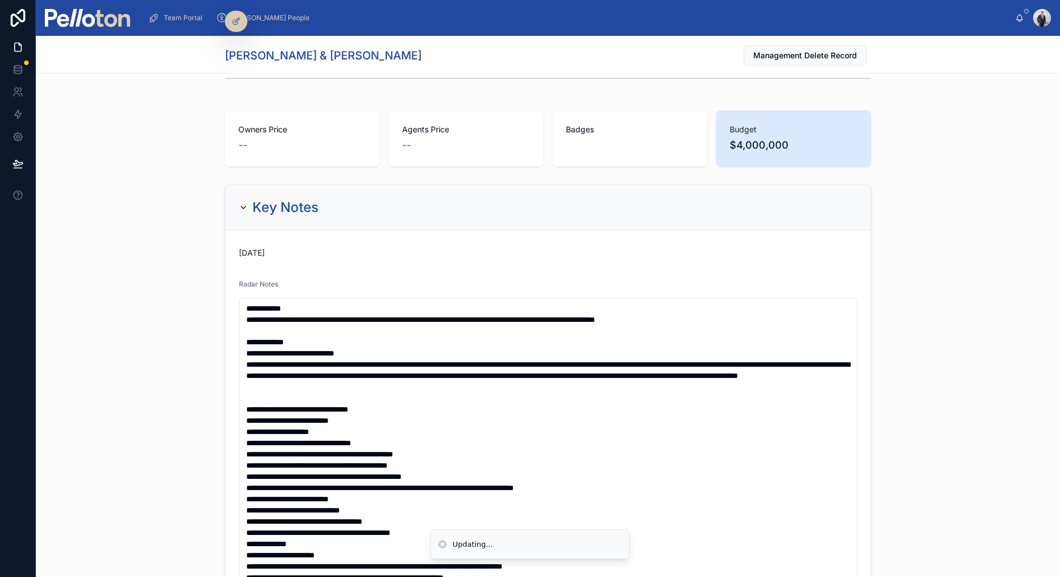
scroll to position [0, 0]
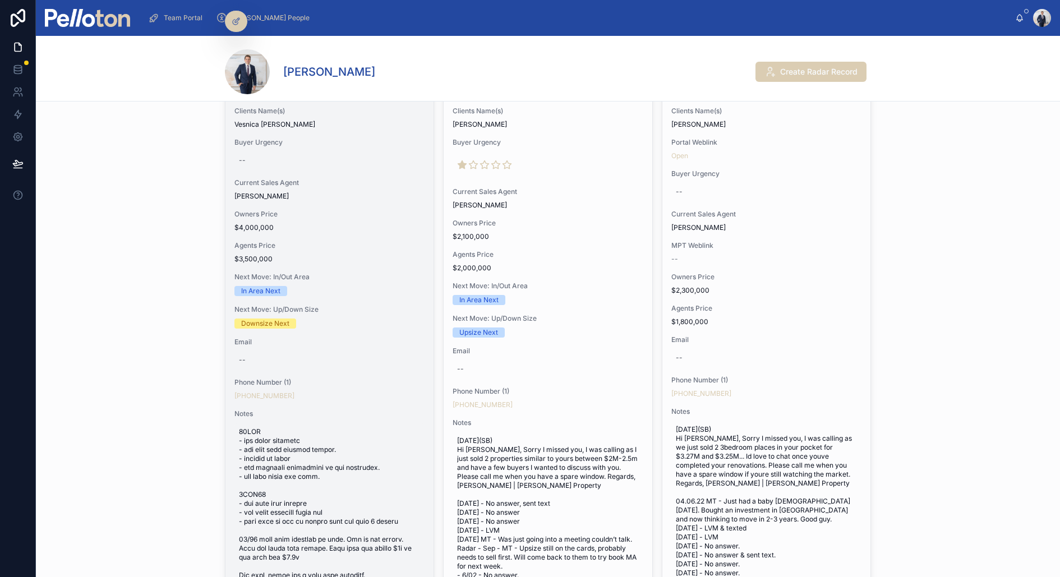
scroll to position [321, 0]
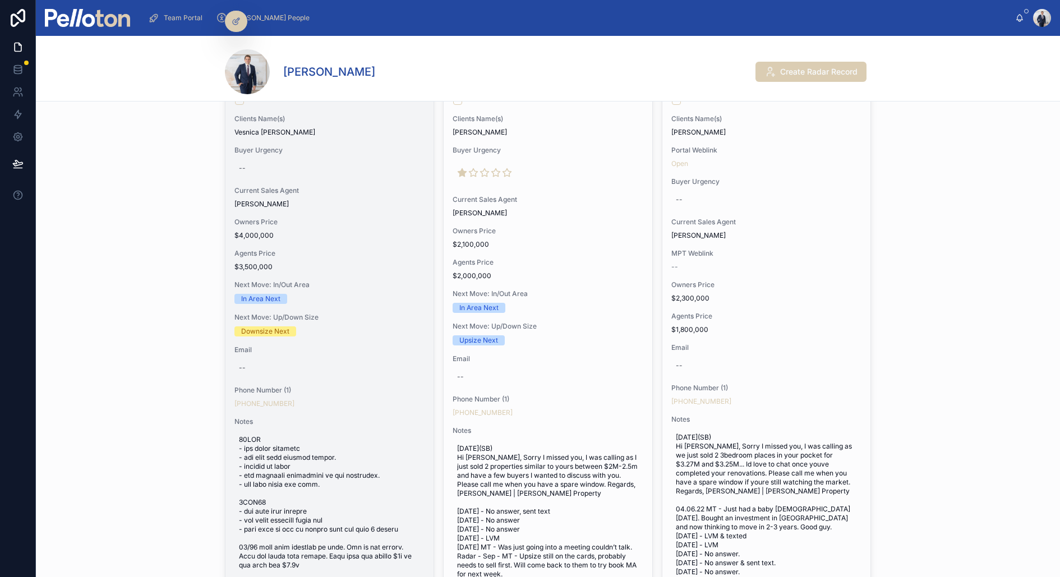
copy link "+61 410 524 078"
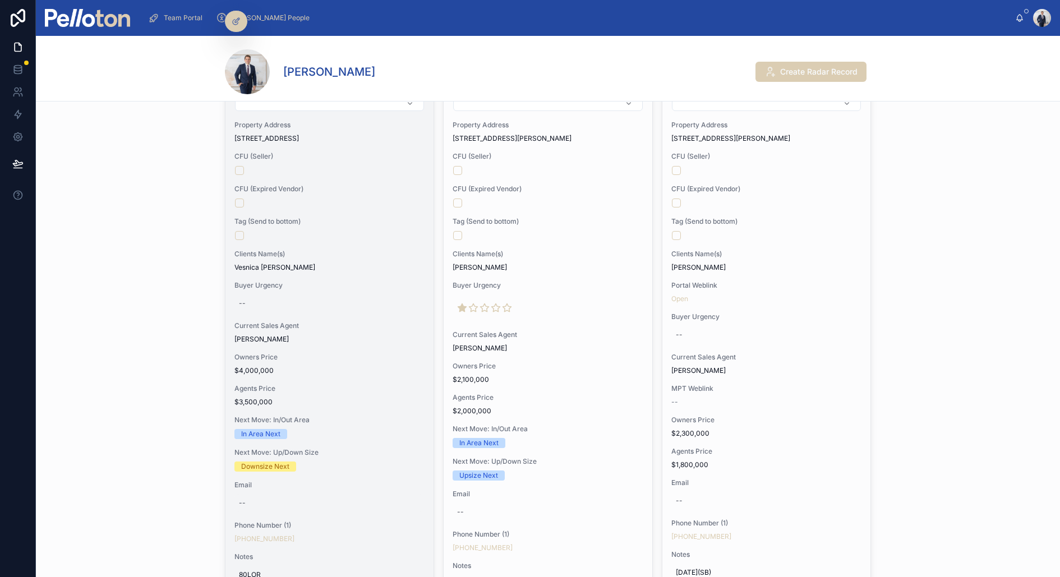
scroll to position [0, 0]
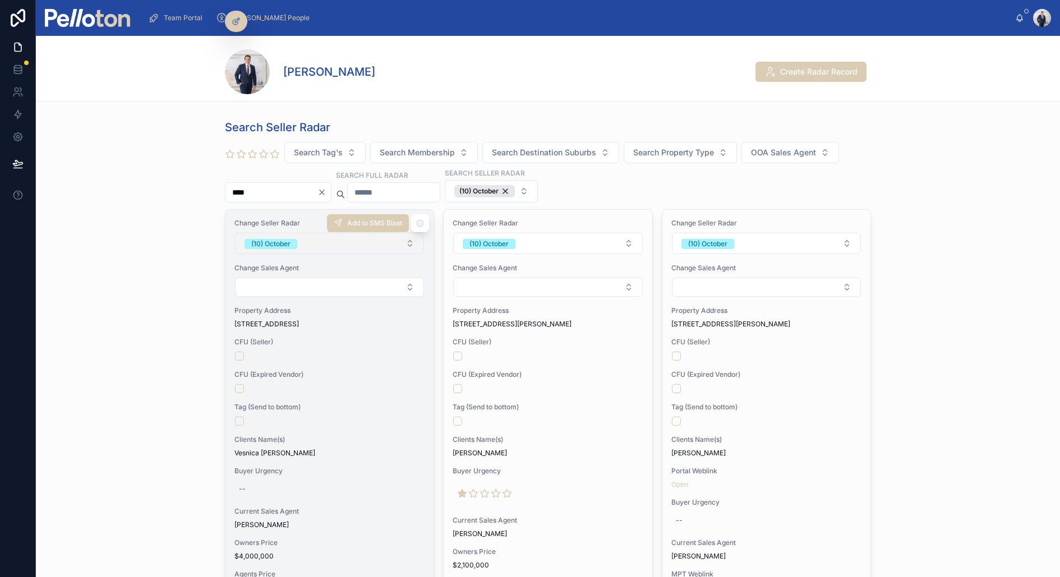
click at [301, 246] on button "(10) October" at bounding box center [329, 243] width 189 height 21
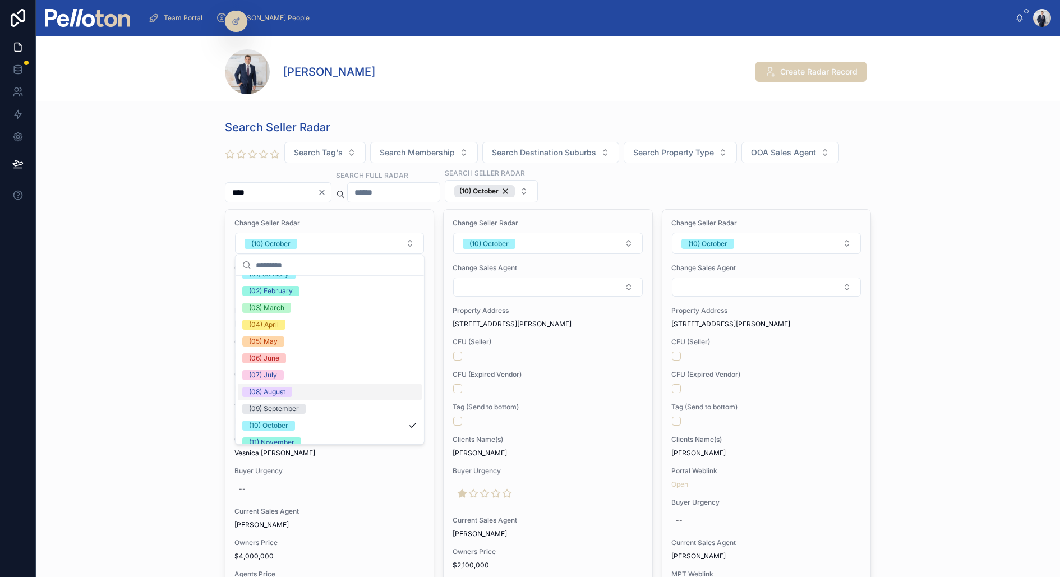
scroll to position [105, 0]
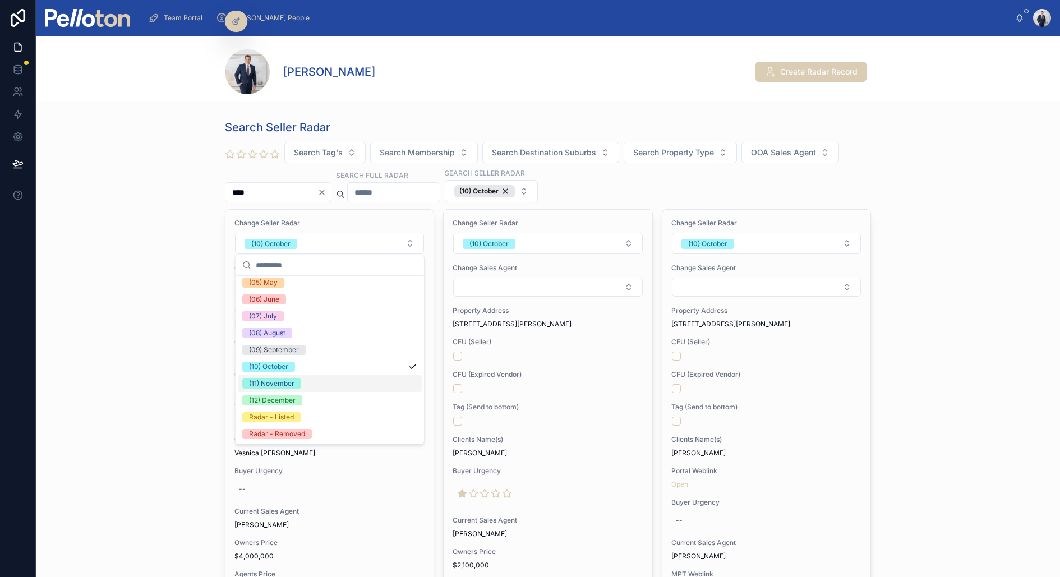
click at [294, 383] on span "(11) November" at bounding box center [271, 384] width 59 height 10
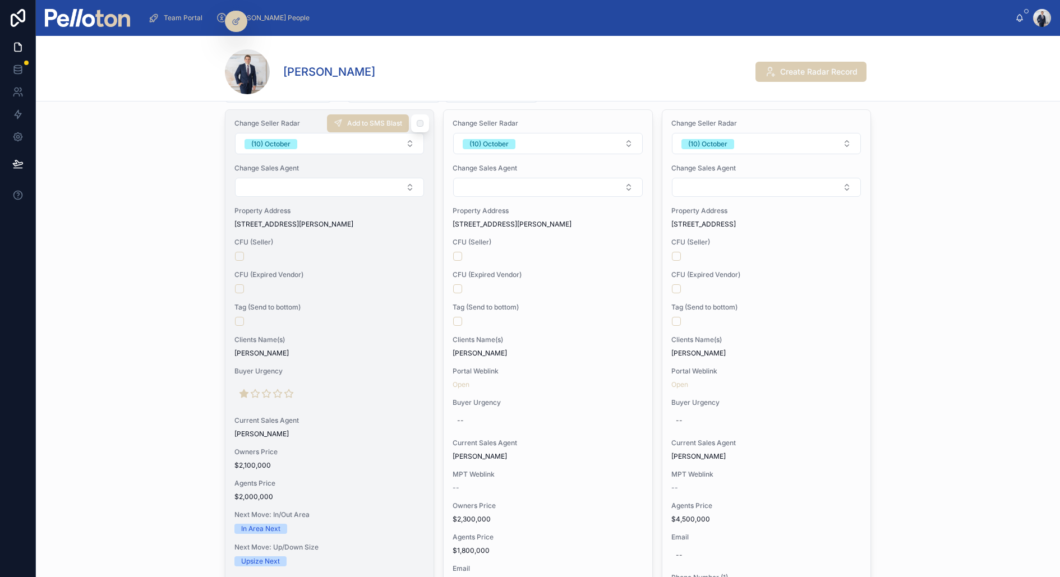
scroll to position [94, 0]
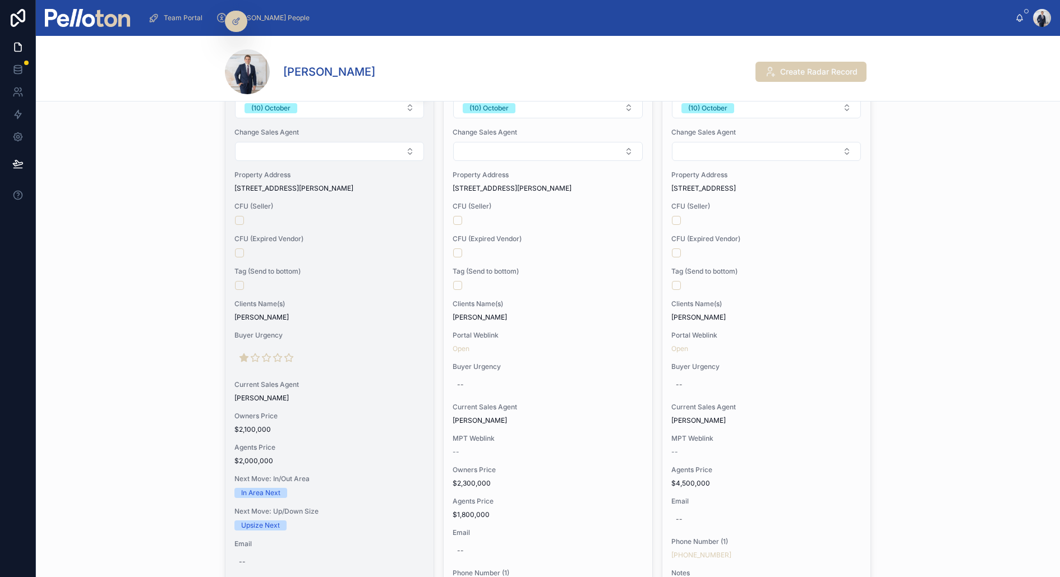
scroll to position [148, 0]
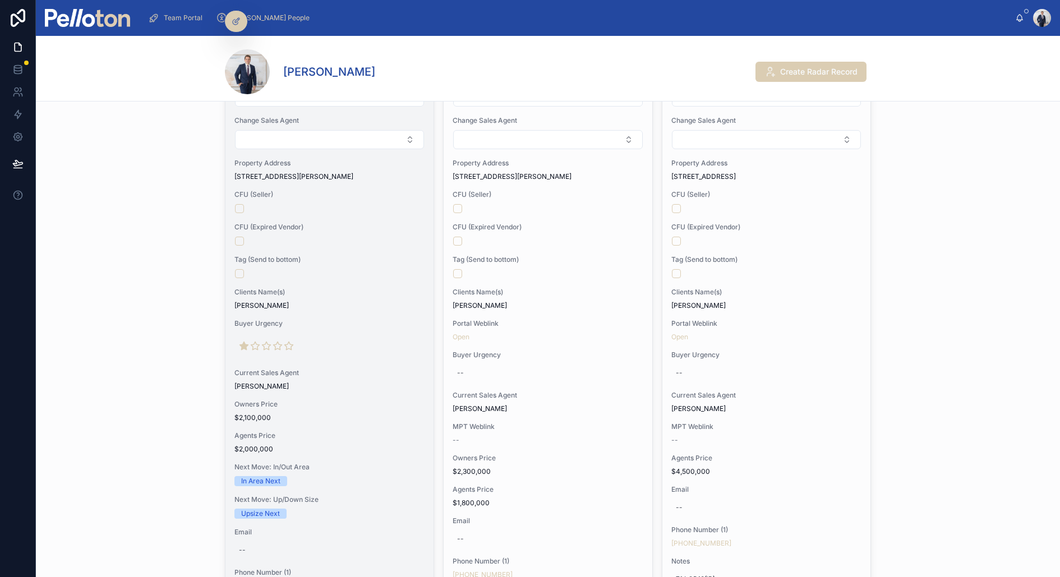
click at [307, 237] on div at bounding box center [329, 241] width 189 height 9
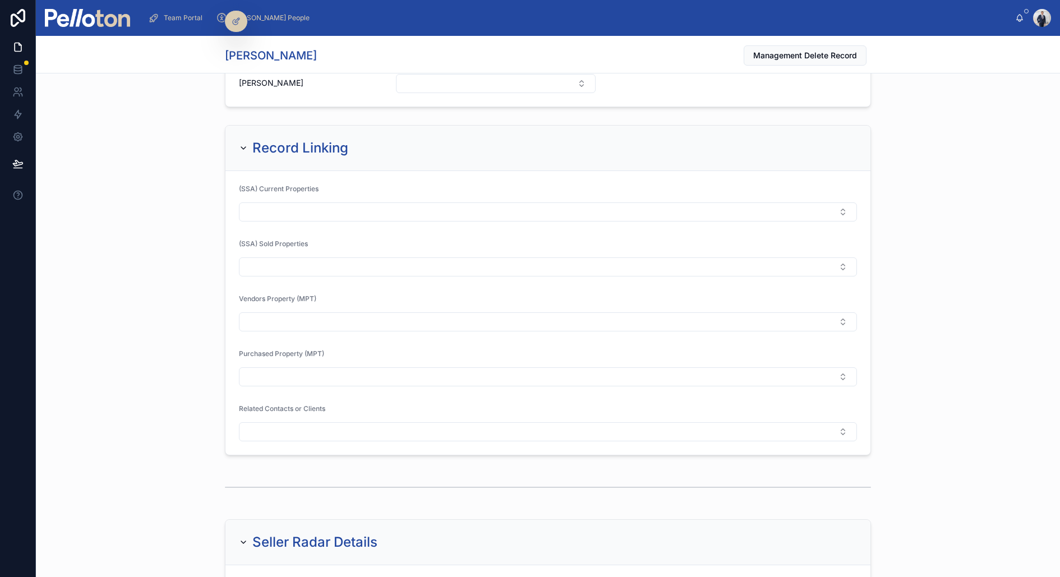
scroll to position [1247, 0]
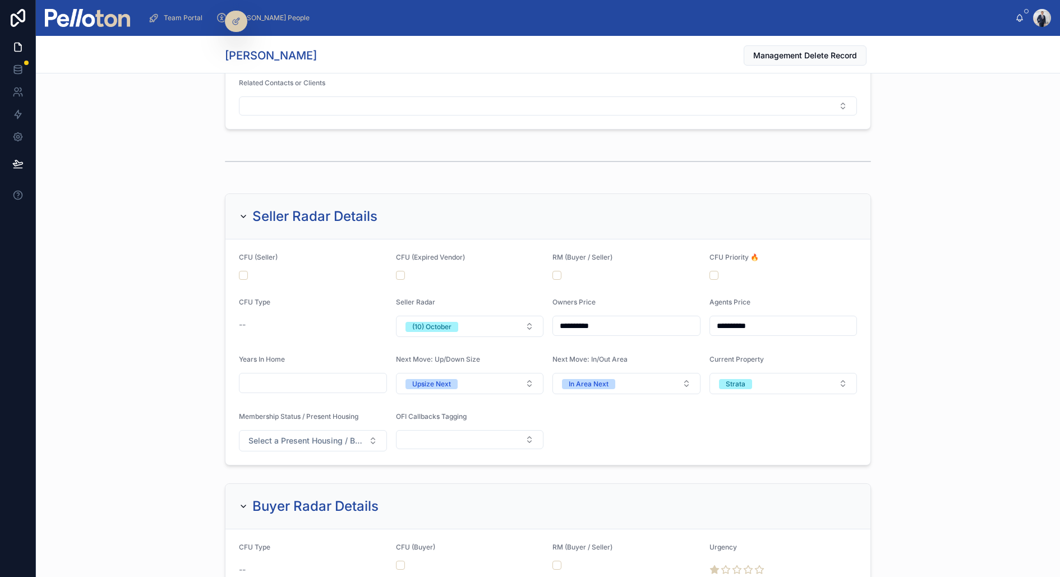
click at [169, 258] on div "**********" at bounding box center [548, 329] width 1024 height 281
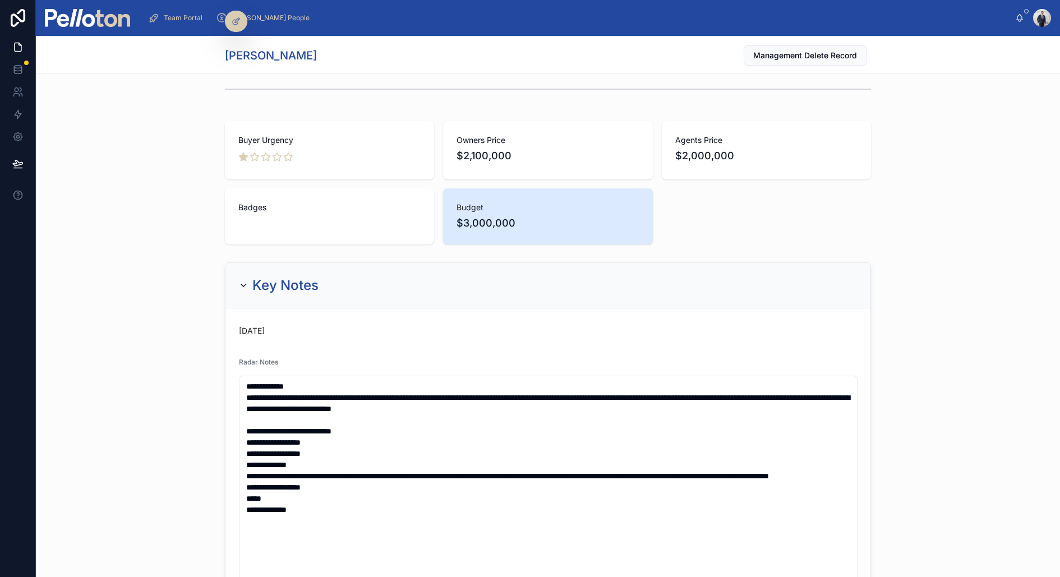
scroll to position [0, 0]
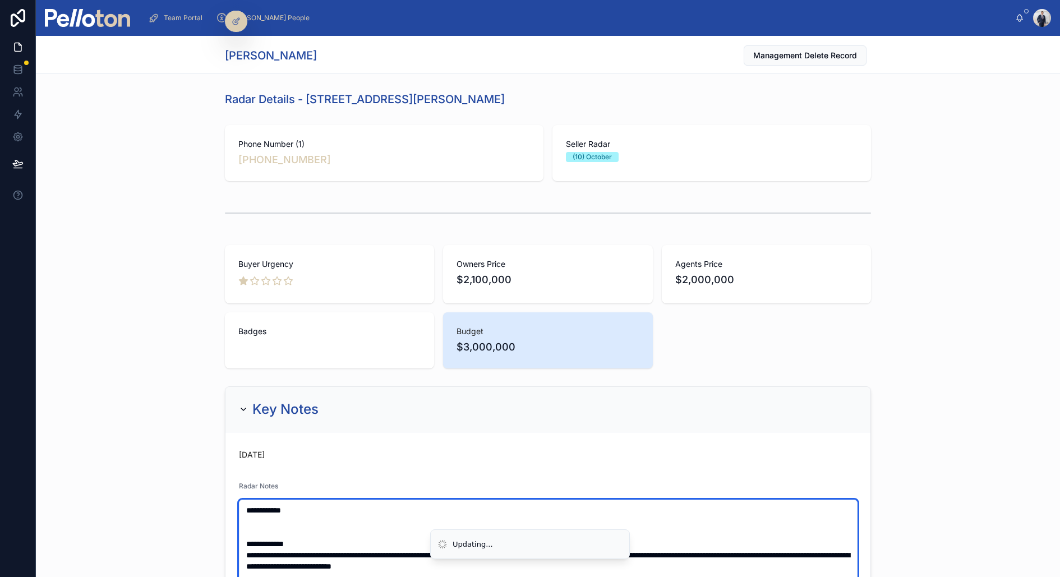
paste textarea "**********"
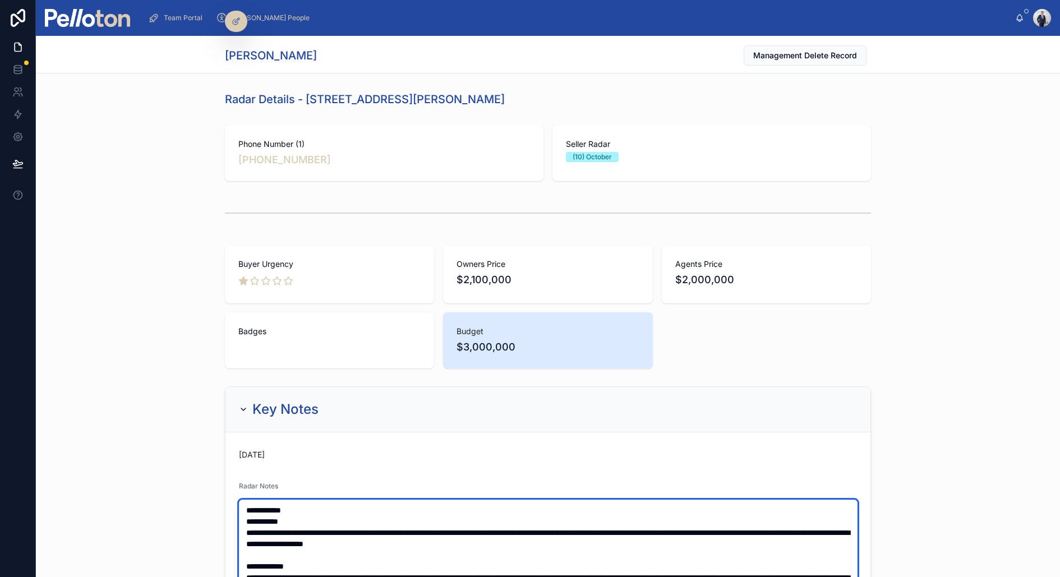
type textarea "**********"
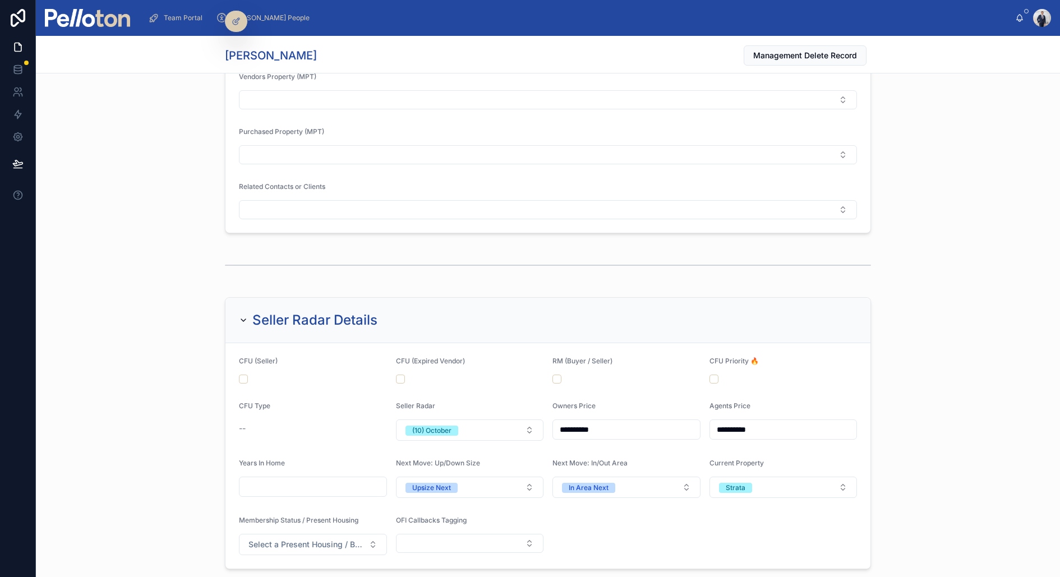
scroll to position [1331, 0]
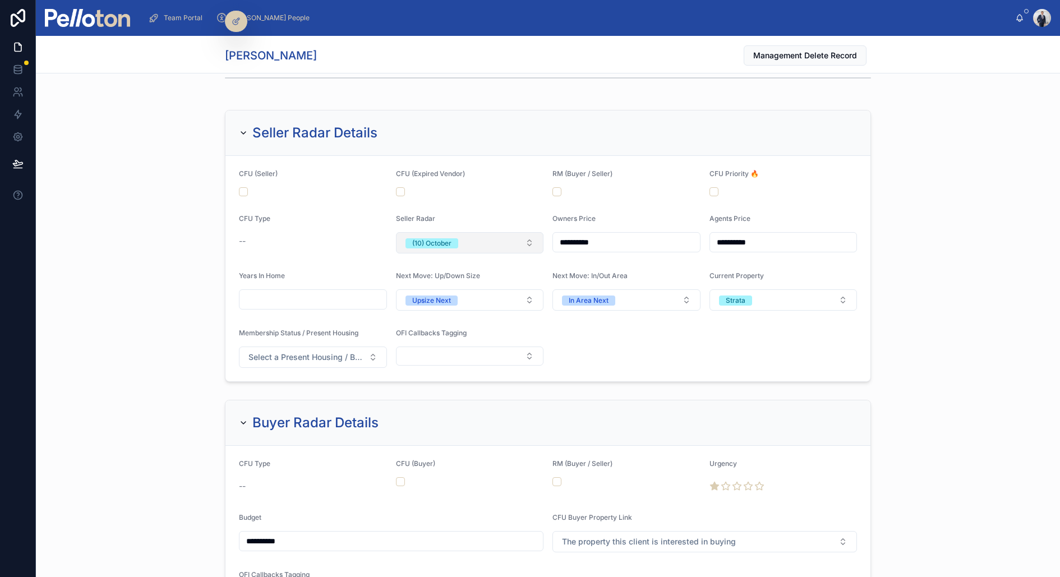
click at [470, 235] on button "(10) October" at bounding box center [470, 242] width 148 height 21
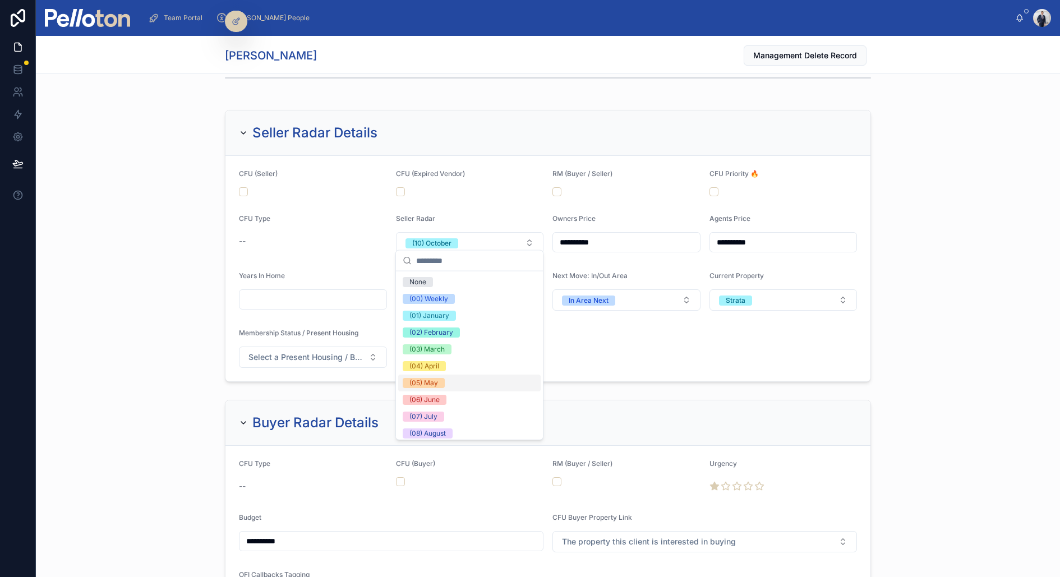
scroll to position [105, 0]
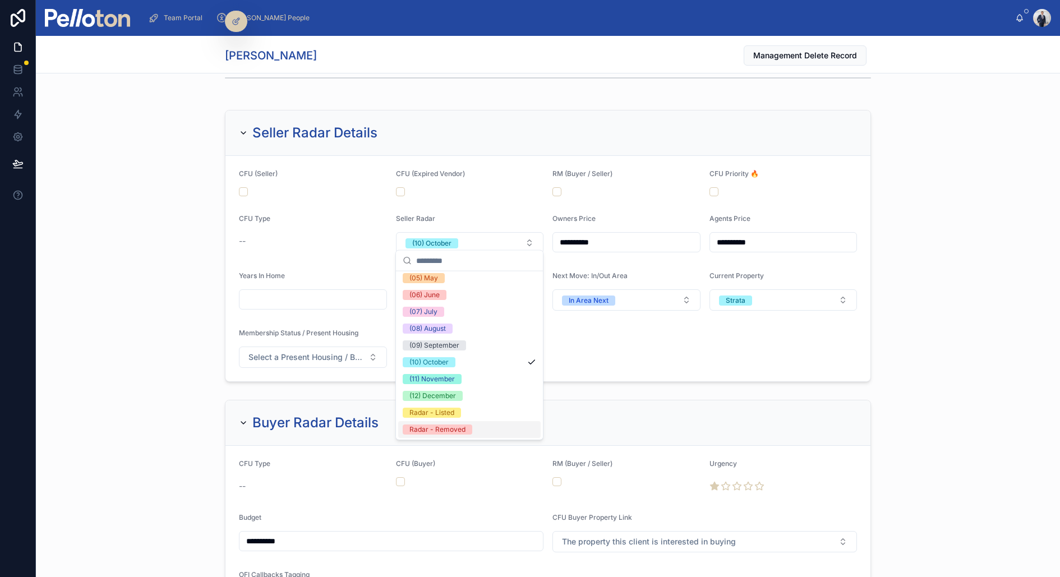
click at [441, 431] on div "Radar - Removed" at bounding box center [437, 430] width 56 height 10
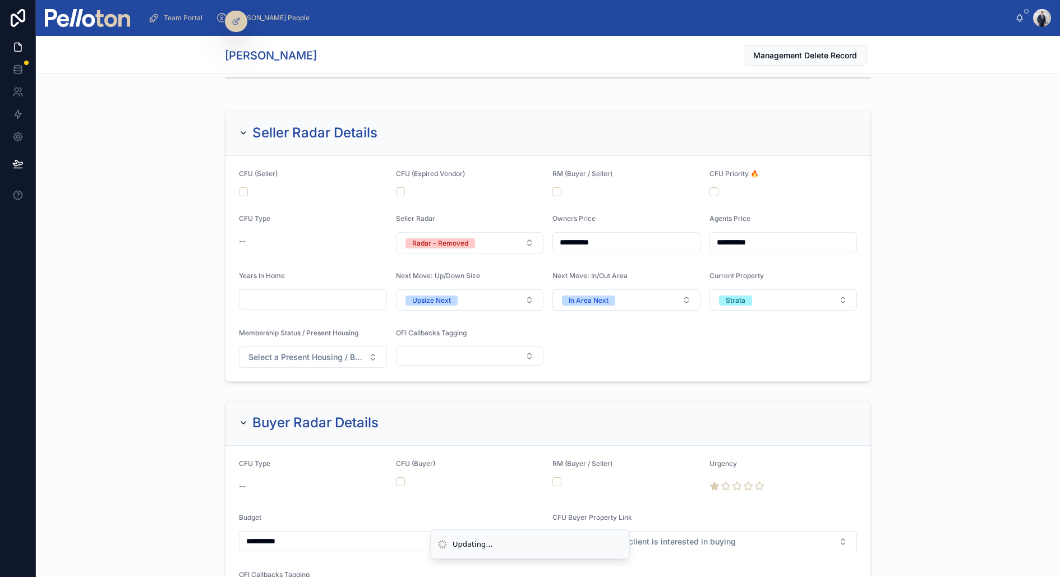
click at [192, 252] on div "**********" at bounding box center [548, 245] width 1024 height 281
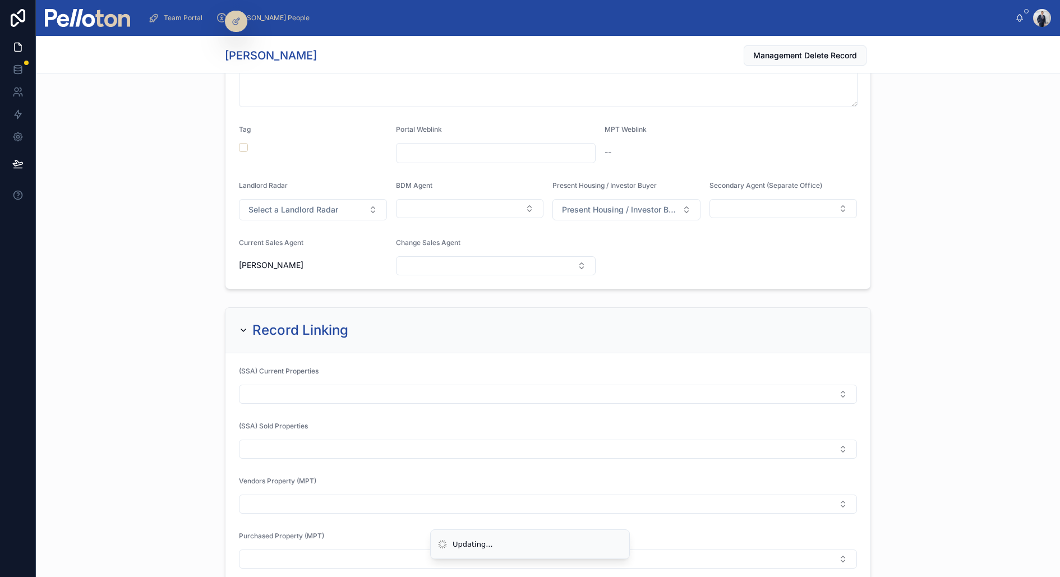
scroll to position [0, 0]
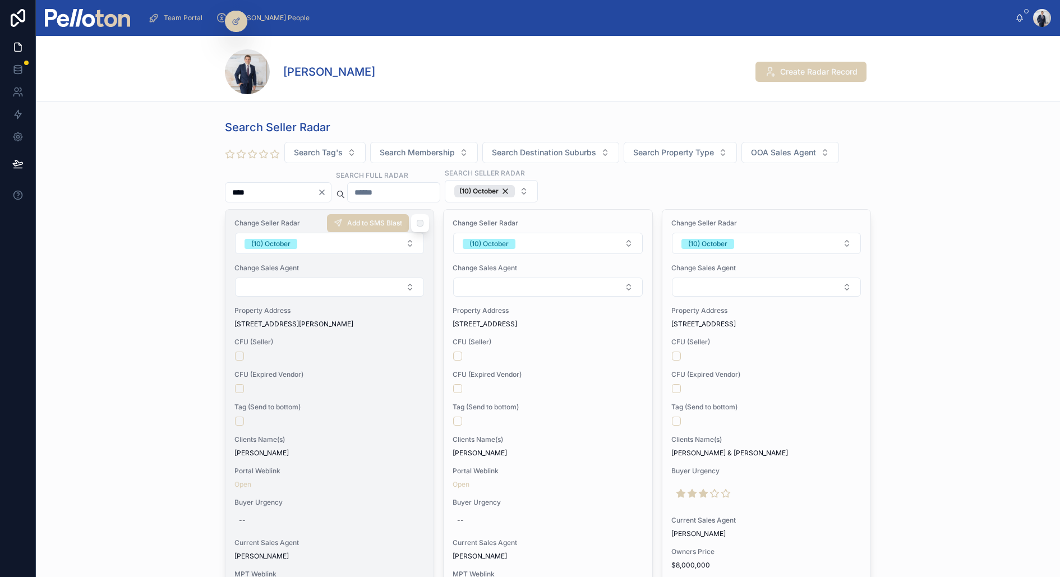
click at [306, 450] on span "Daniel Kemp" at bounding box center [329, 453] width 190 height 9
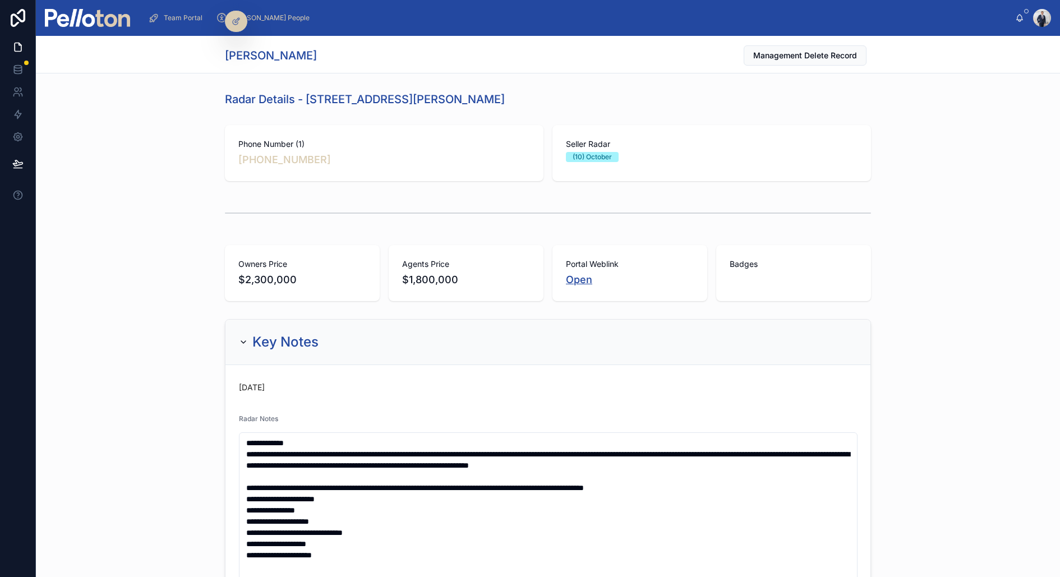
click at [576, 275] on link "Open" at bounding box center [579, 280] width 26 height 12
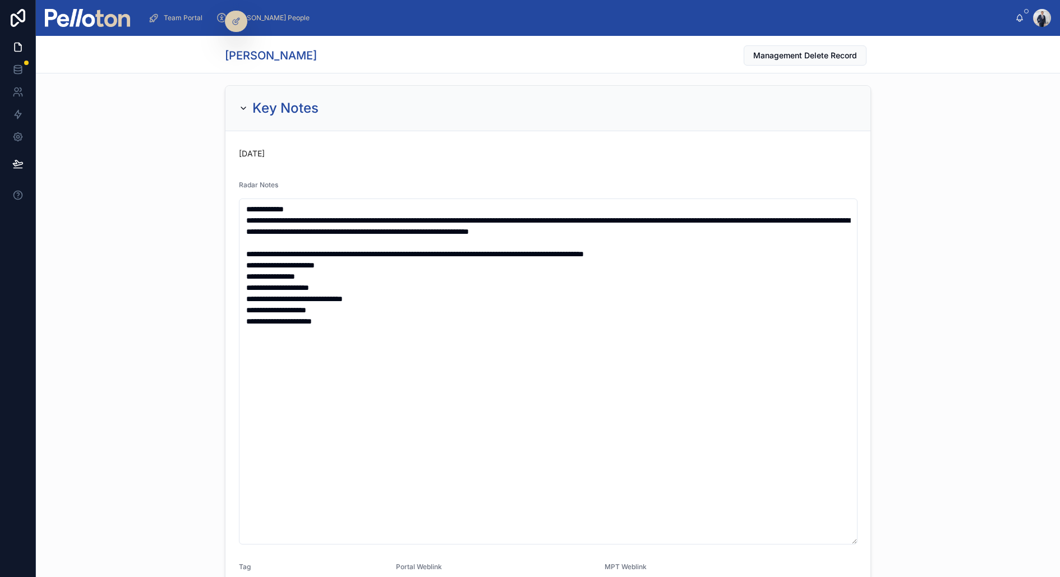
click at [238, 203] on form "**********" at bounding box center [548, 428] width 645 height 595
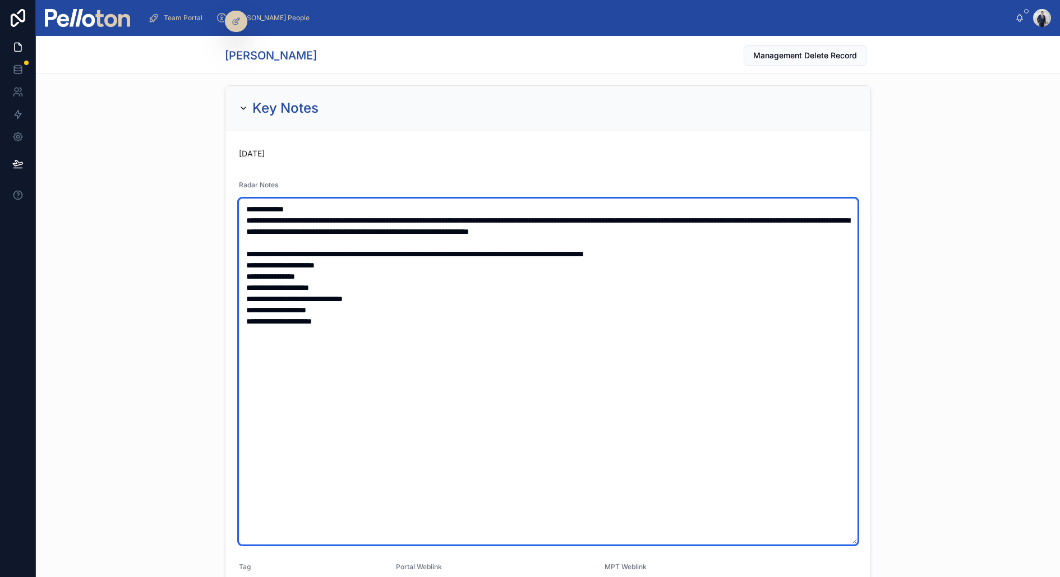
click at [244, 204] on textarea "**********" at bounding box center [548, 372] width 619 height 346
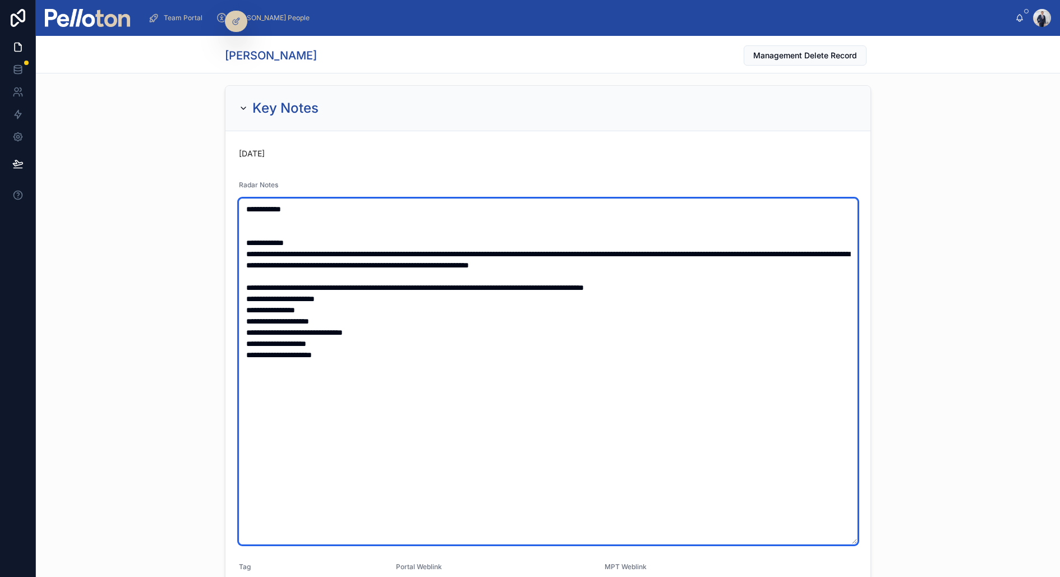
paste textarea "**********"
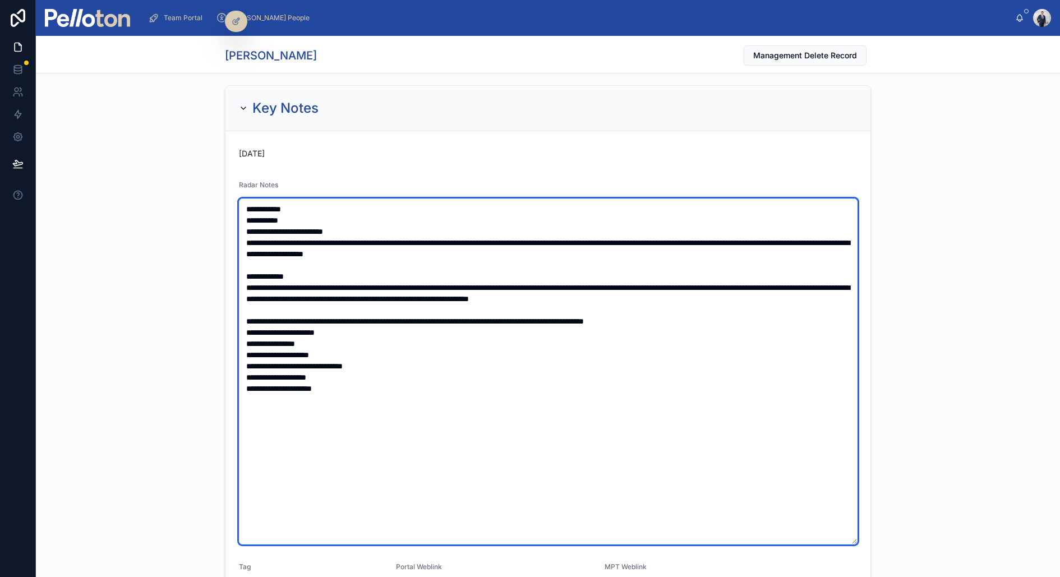
type textarea "**********"
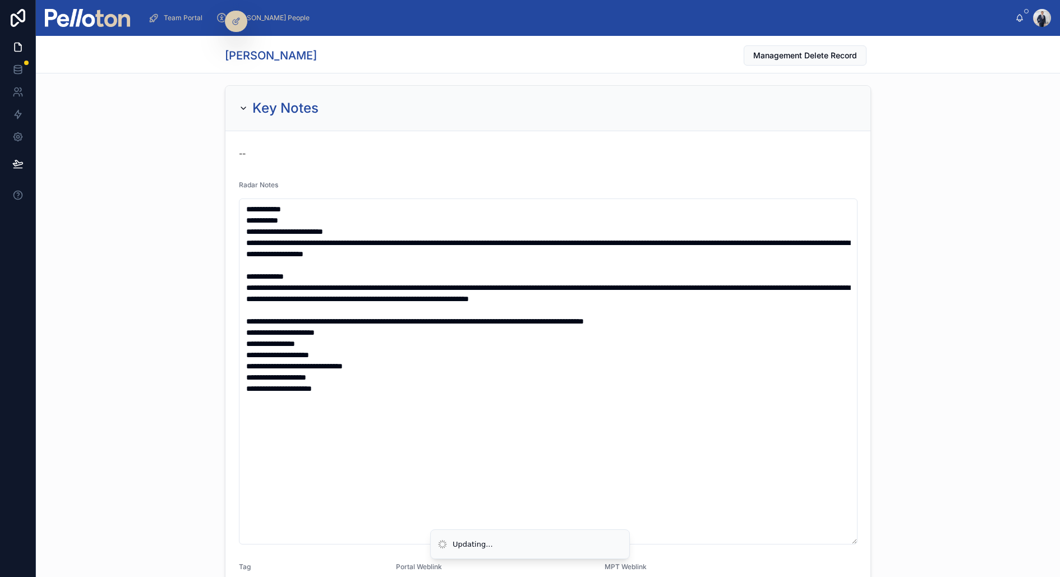
click at [180, 187] on div "**********" at bounding box center [548, 406] width 1024 height 651
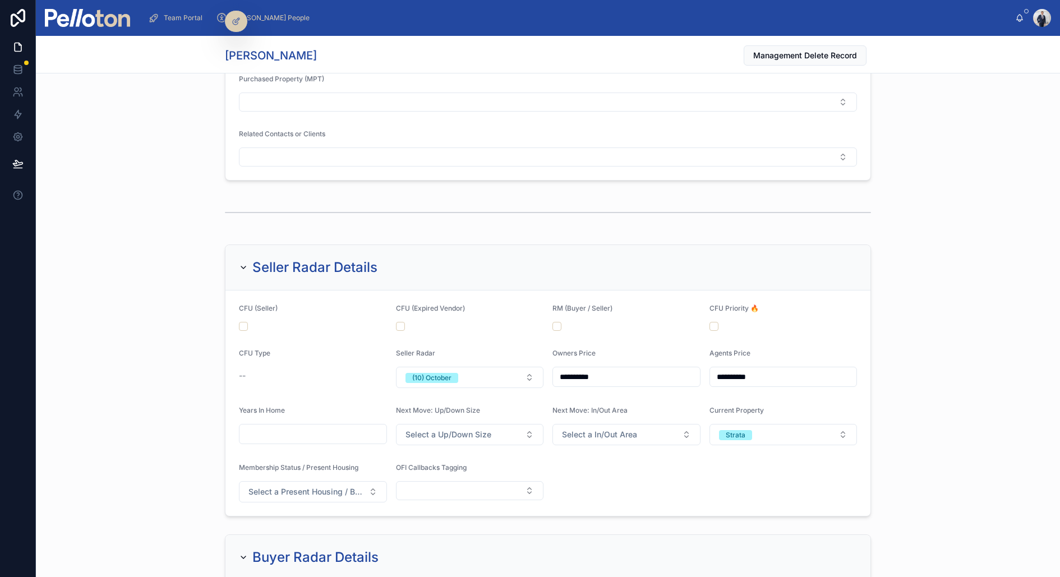
scroll to position [1285, 0]
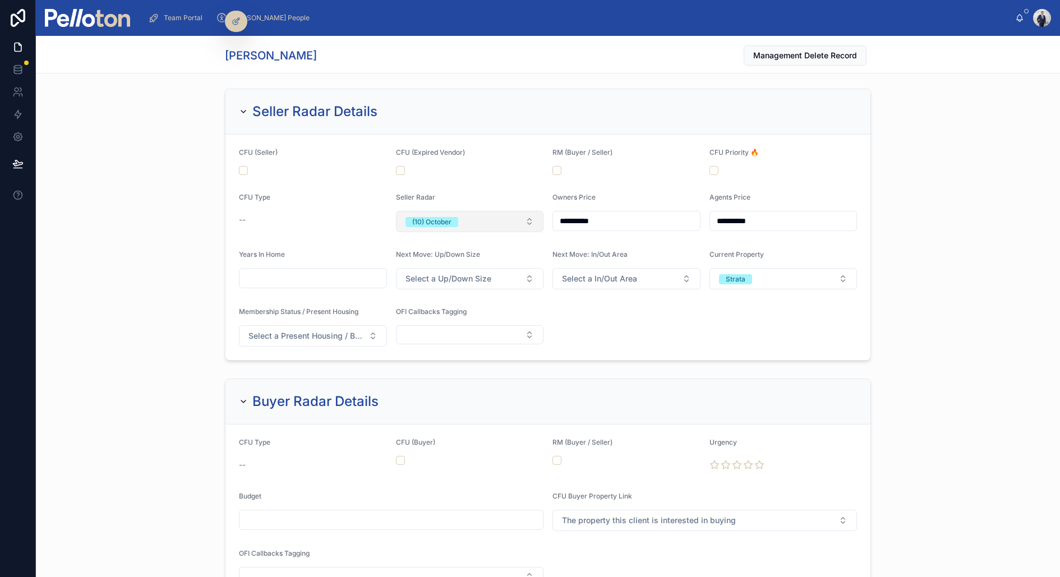
click at [421, 223] on button "(10) October" at bounding box center [470, 221] width 148 height 21
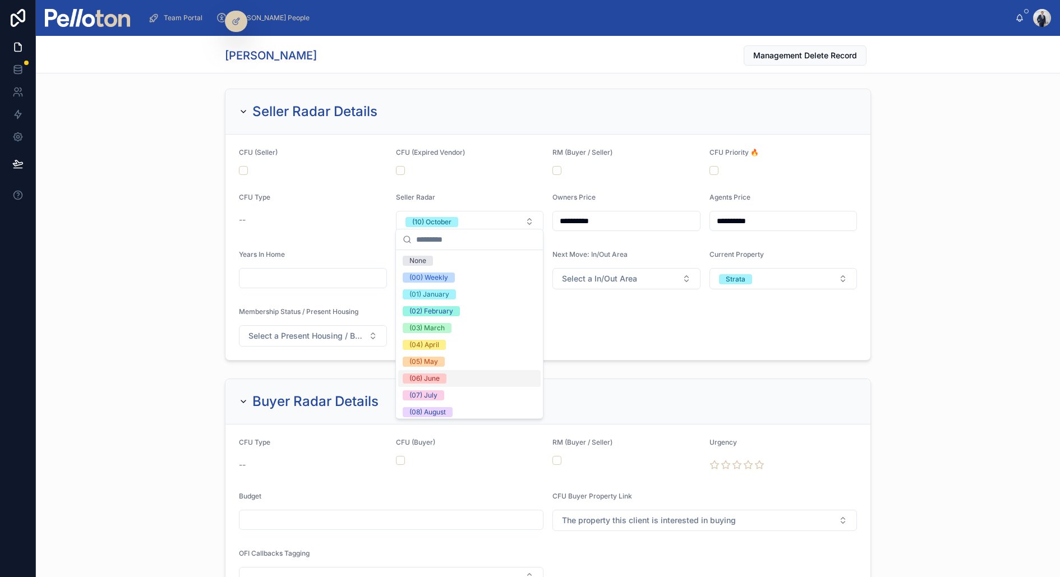
scroll to position [105, 0]
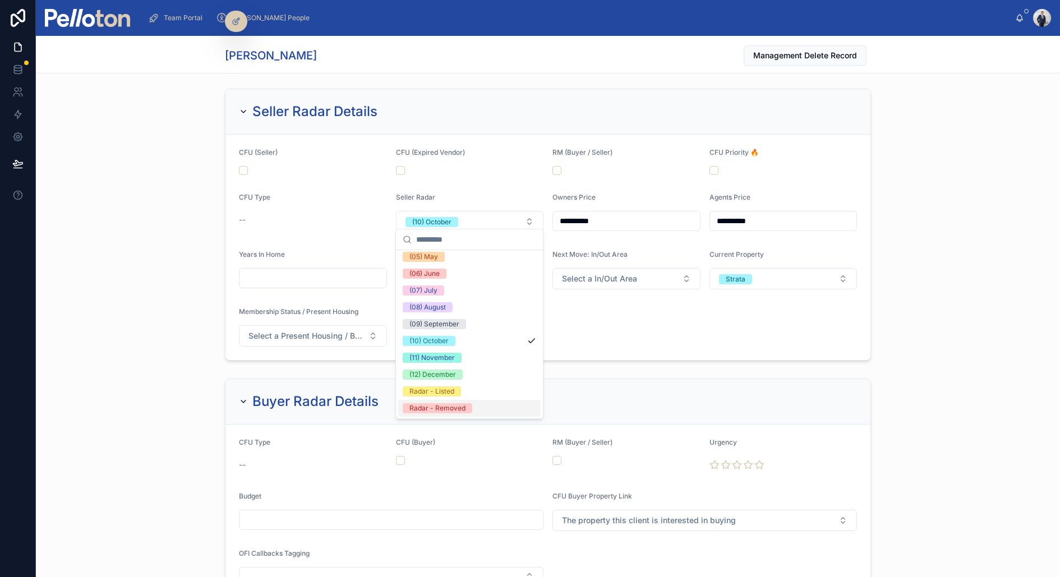
click at [439, 409] on div "Radar - Removed" at bounding box center [437, 408] width 56 height 10
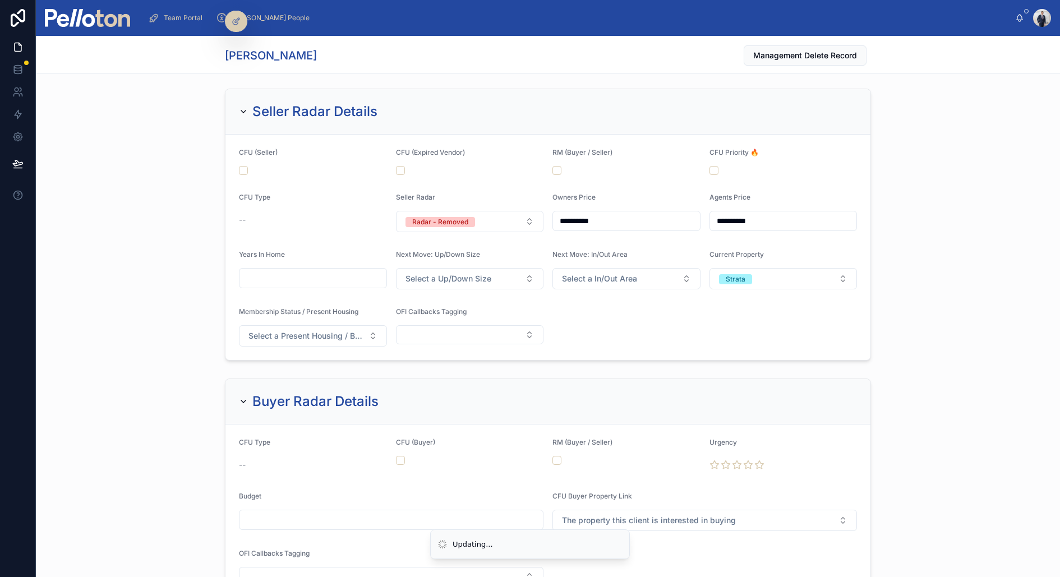
click at [128, 220] on div "**********" at bounding box center [548, 224] width 1024 height 281
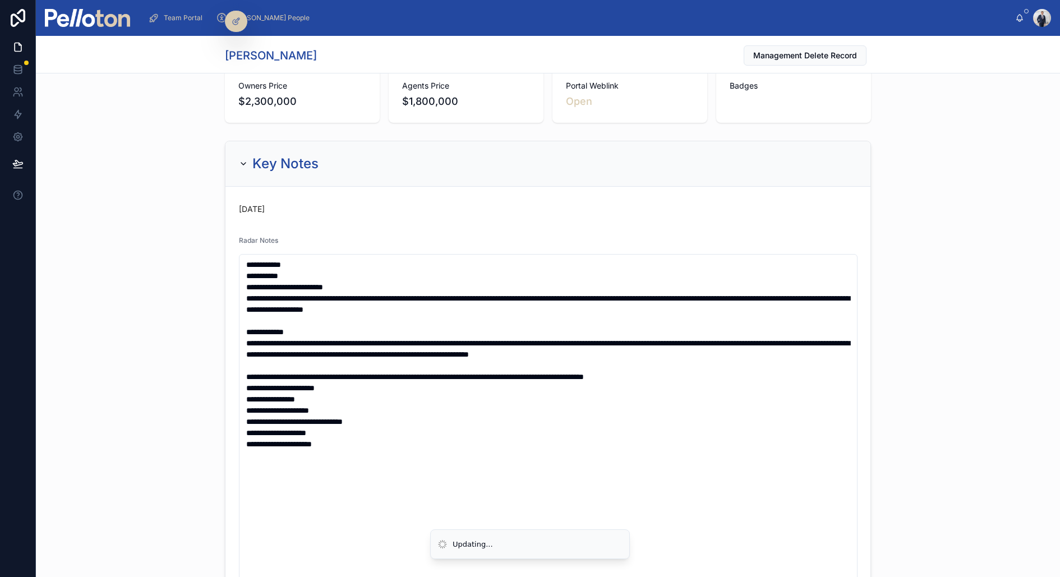
scroll to position [0, 0]
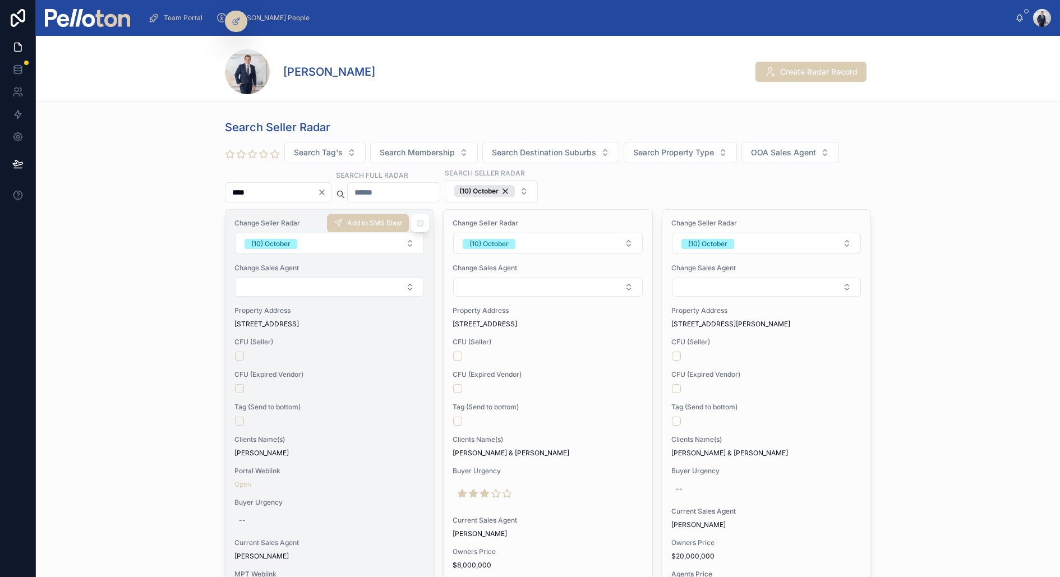
click at [327, 384] on form at bounding box center [329, 389] width 190 height 10
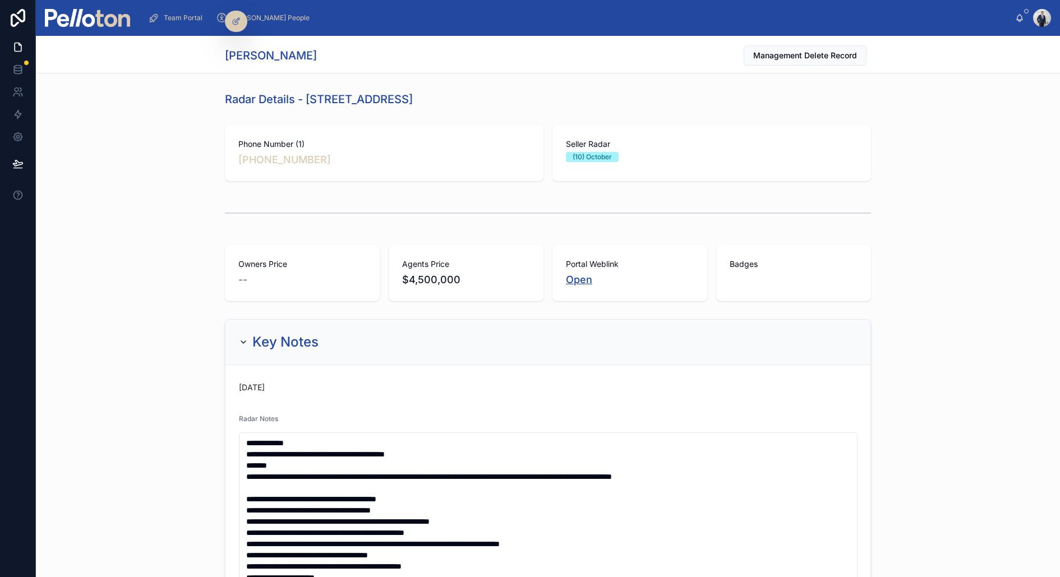
click at [574, 277] on link "Open" at bounding box center [579, 280] width 26 height 12
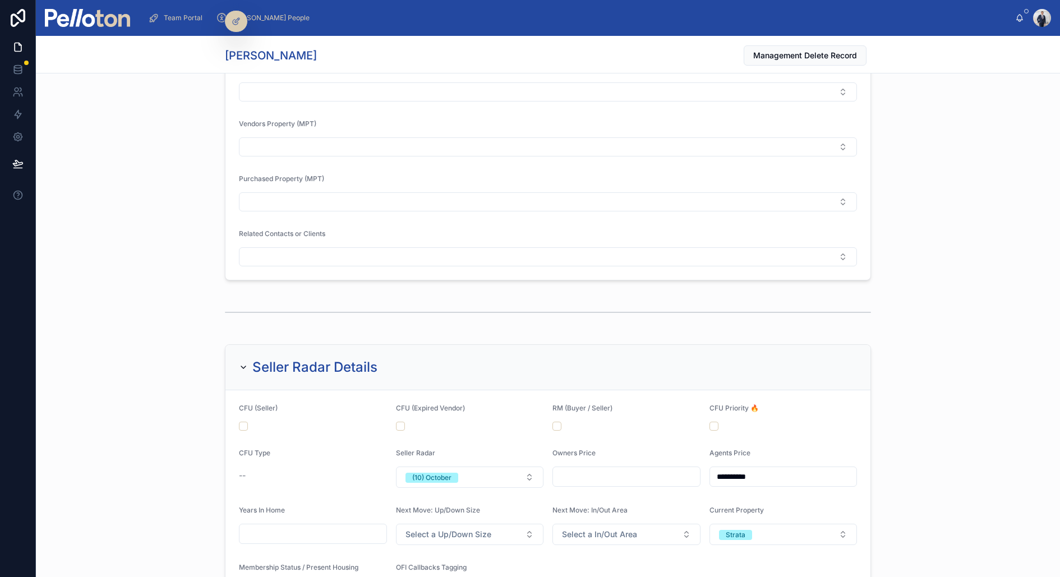
scroll to position [1030, 0]
click at [459, 448] on div "Seller Radar" at bounding box center [470, 454] width 148 height 13
click at [449, 466] on button "(10) October" at bounding box center [470, 476] width 148 height 21
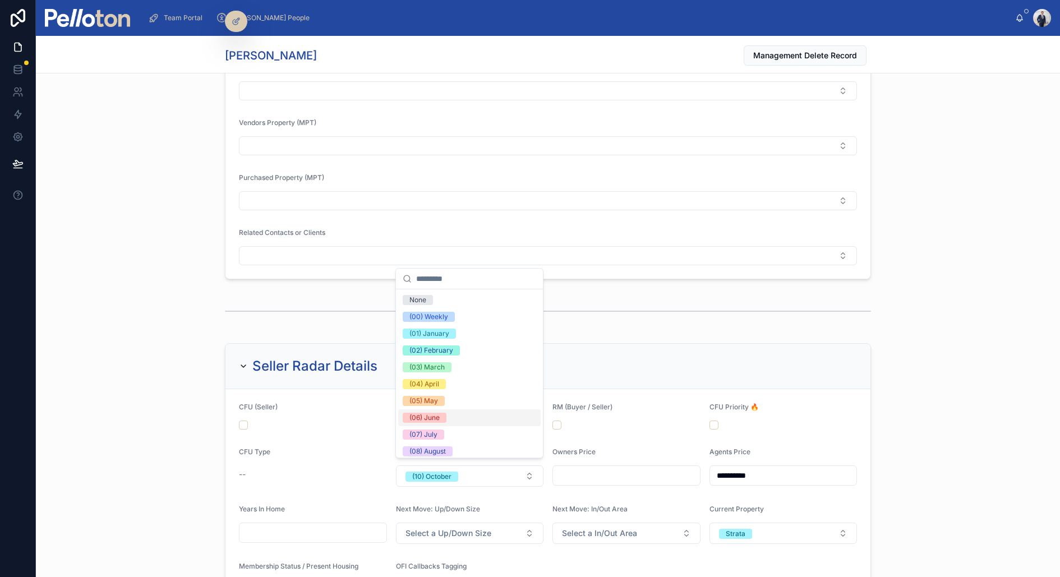
scroll to position [105, 0]
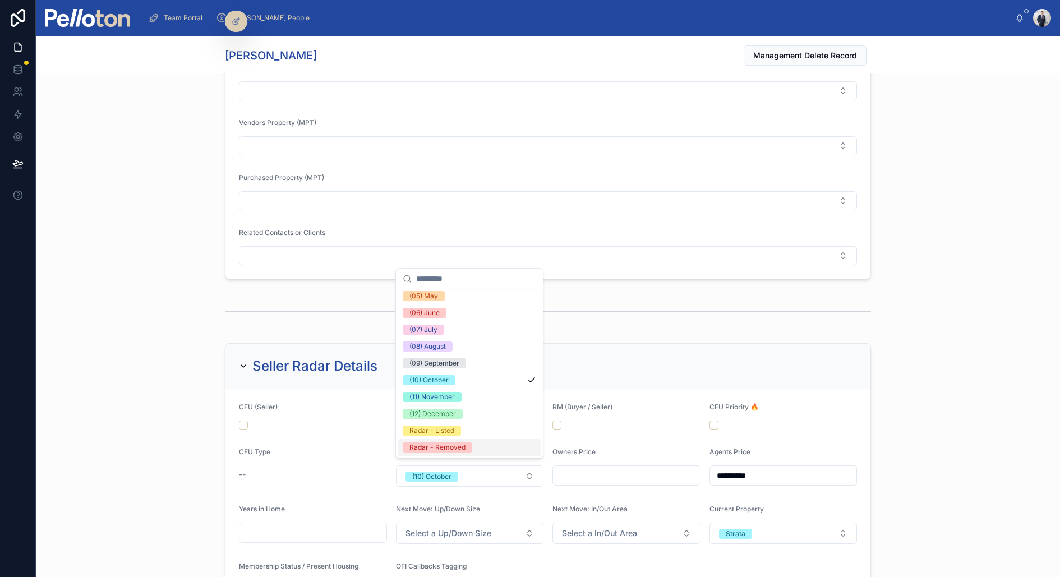
click at [440, 445] on div "Radar - Removed" at bounding box center [437, 448] width 56 height 10
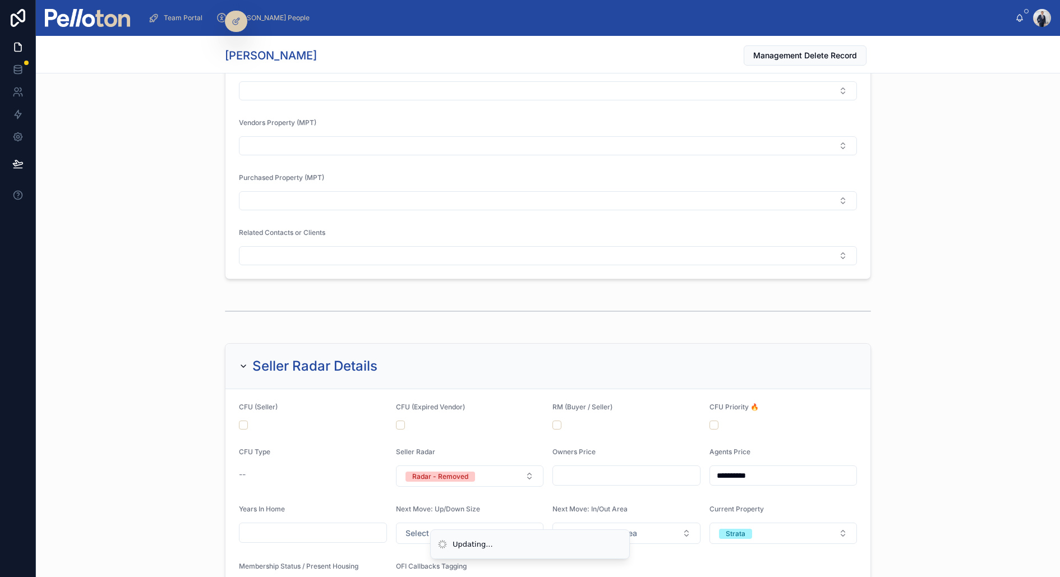
click at [114, 305] on div at bounding box center [548, 311] width 1024 height 37
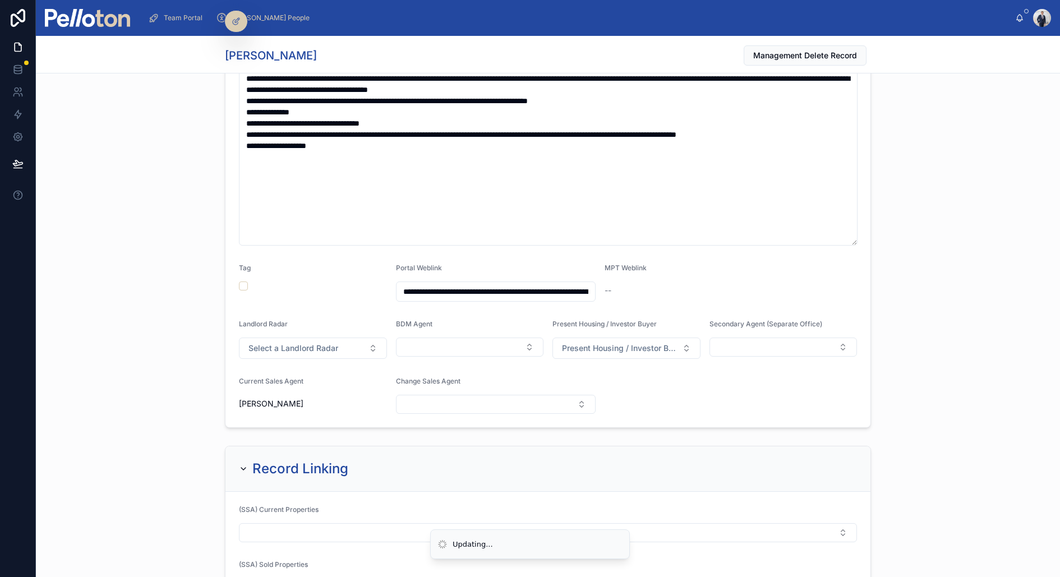
scroll to position [0, 0]
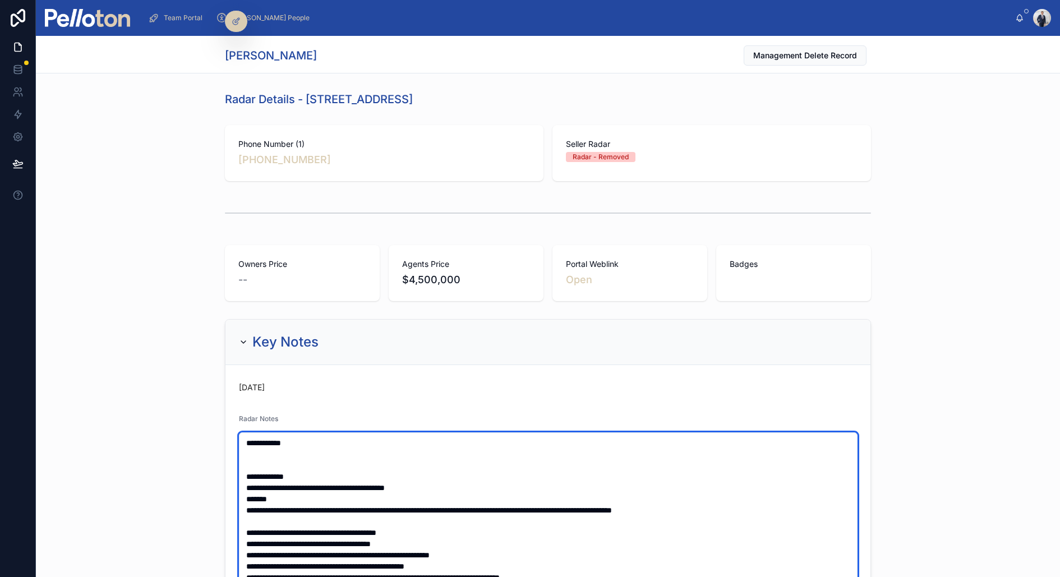
paste textarea "**********"
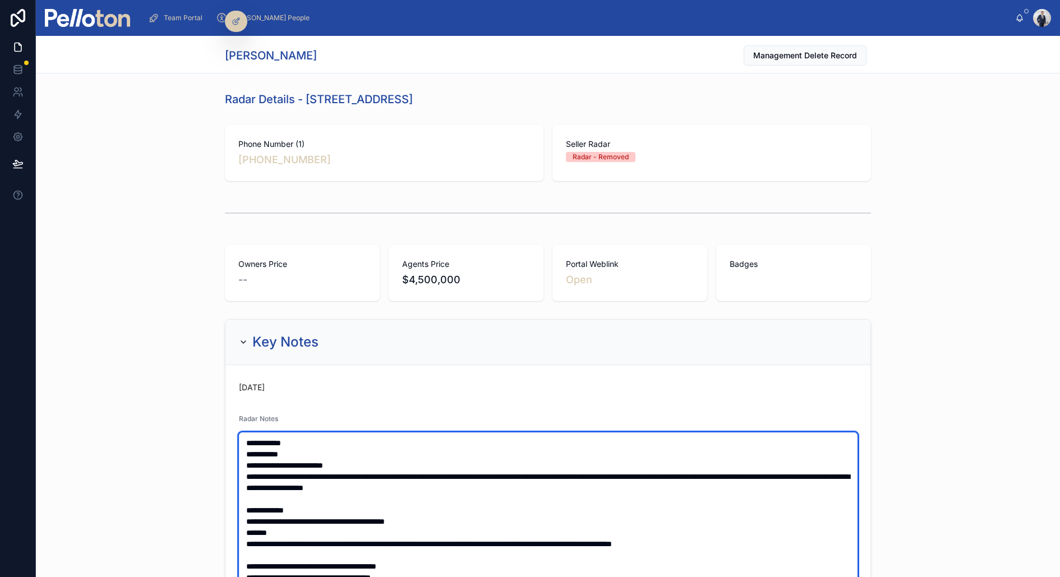
type textarea "**********"
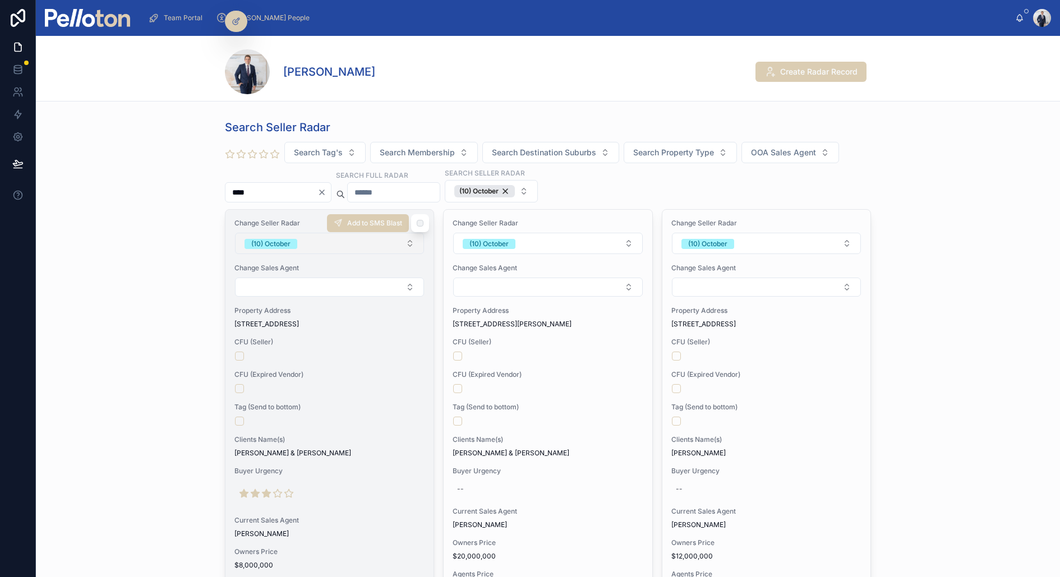
click at [295, 242] on span "(10) October" at bounding box center [271, 244] width 53 height 10
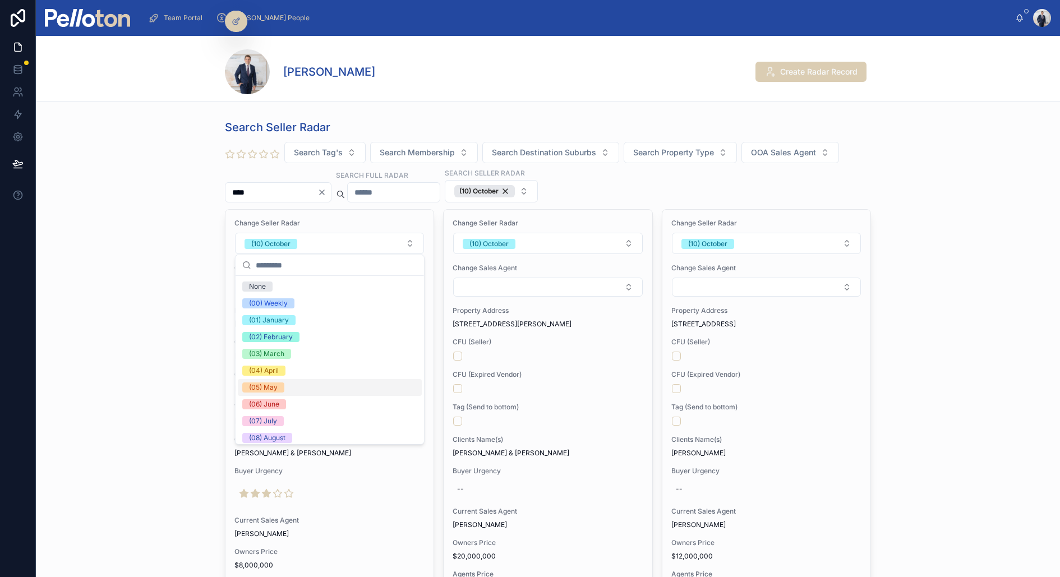
scroll to position [105, 0]
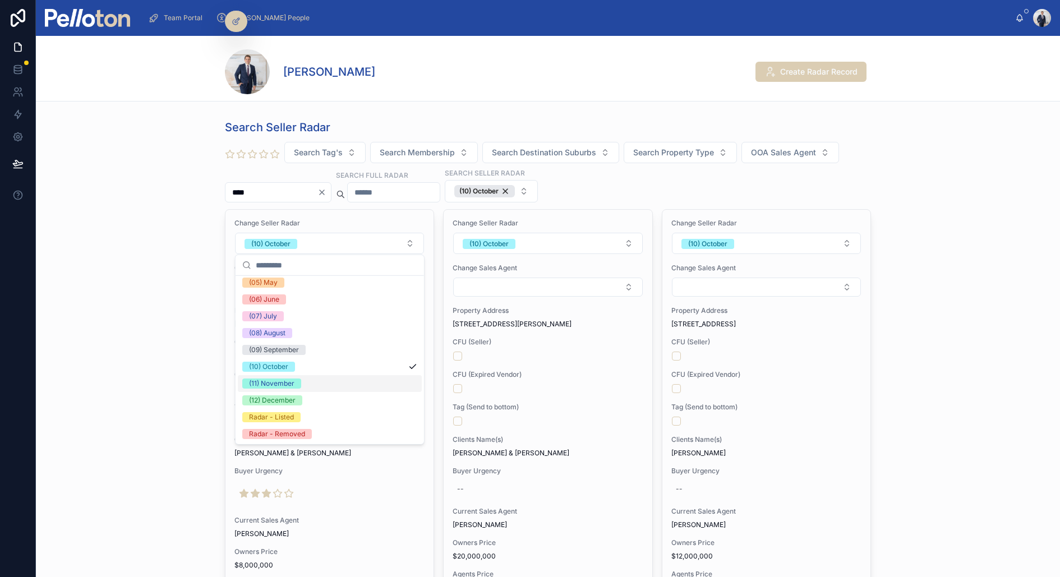
click at [293, 384] on div "(11) November" at bounding box center [271, 384] width 45 height 10
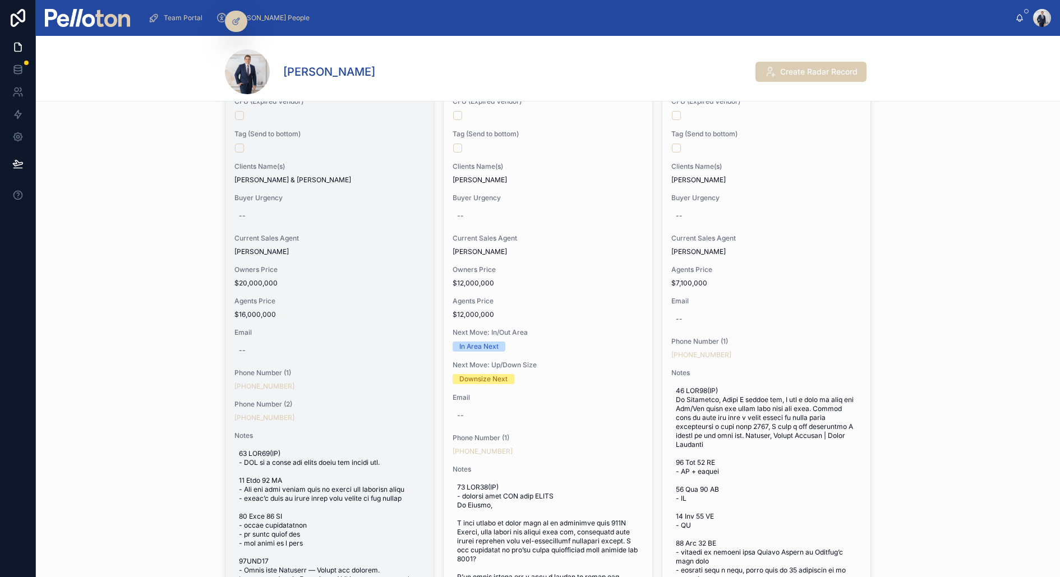
scroll to position [275, 0]
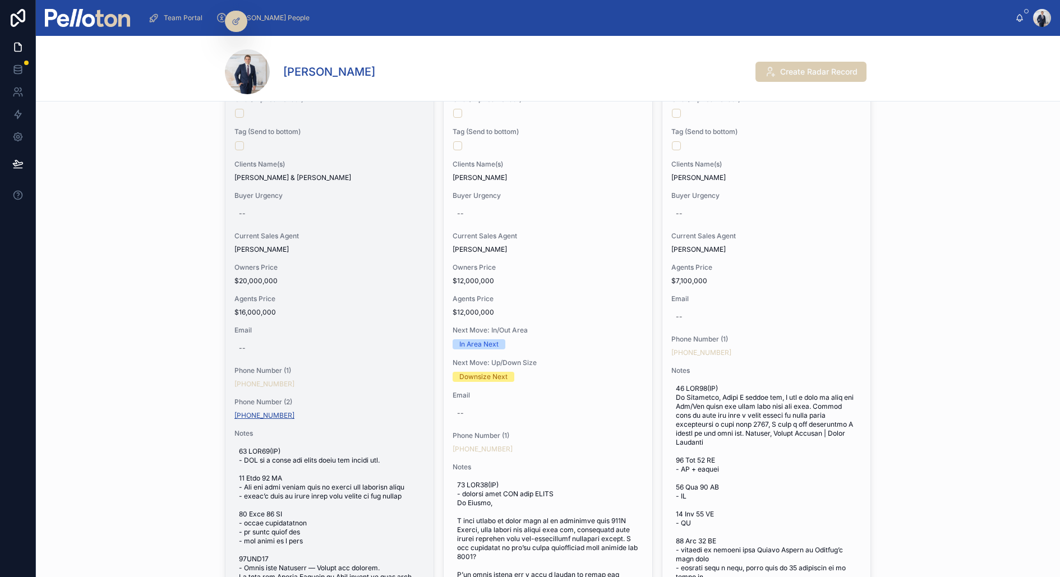
copy link "[PHONE_NUMBER]"
click at [388, 260] on div "Change Seller Radar (10) October Change Sales Agent Property Address [STREET_AD…" at bounding box center [330, 493] width 208 height 1119
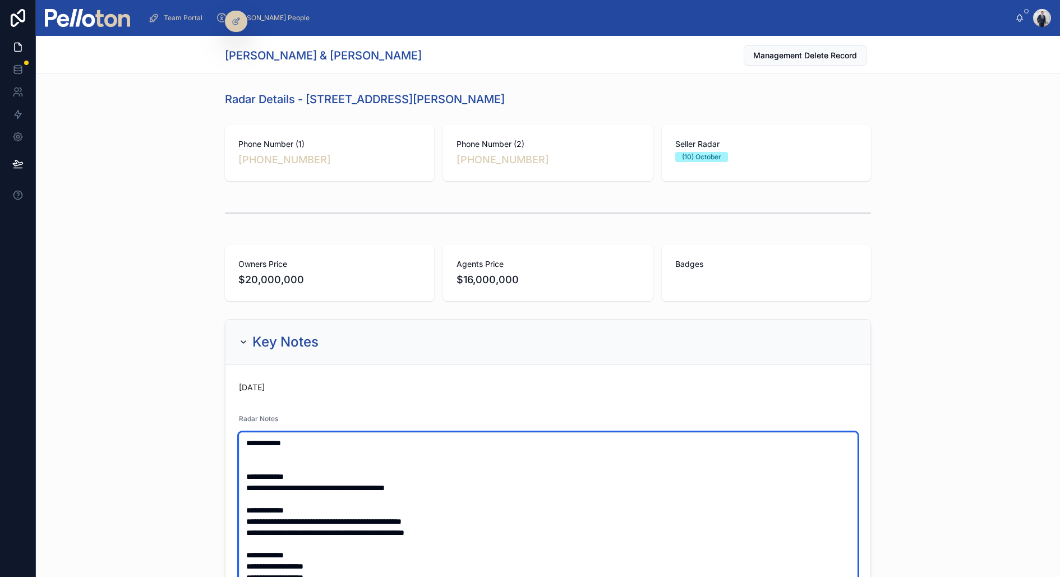
paste textarea "**********"
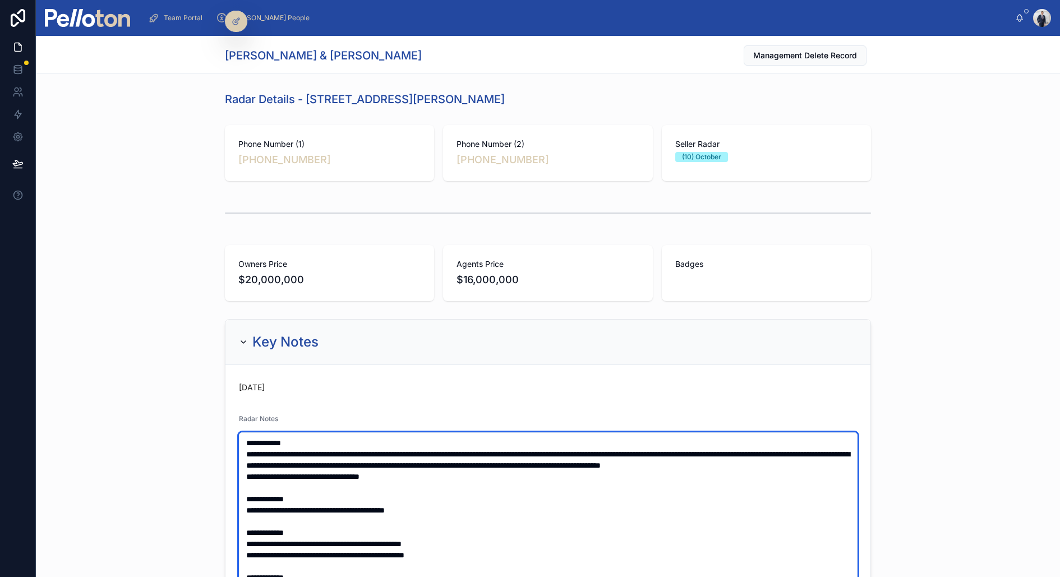
type textarea "**********"
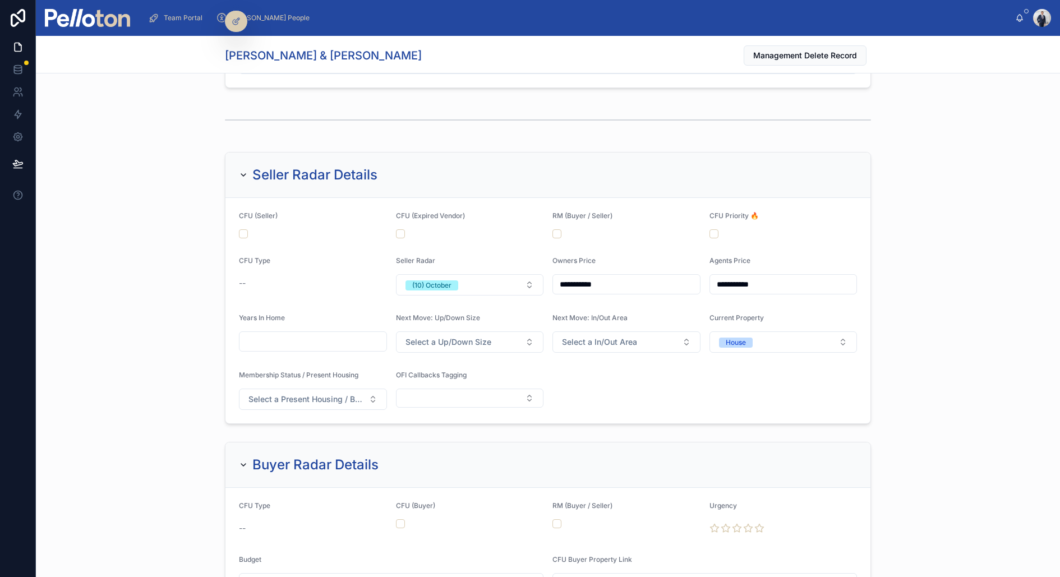
scroll to position [1277, 0]
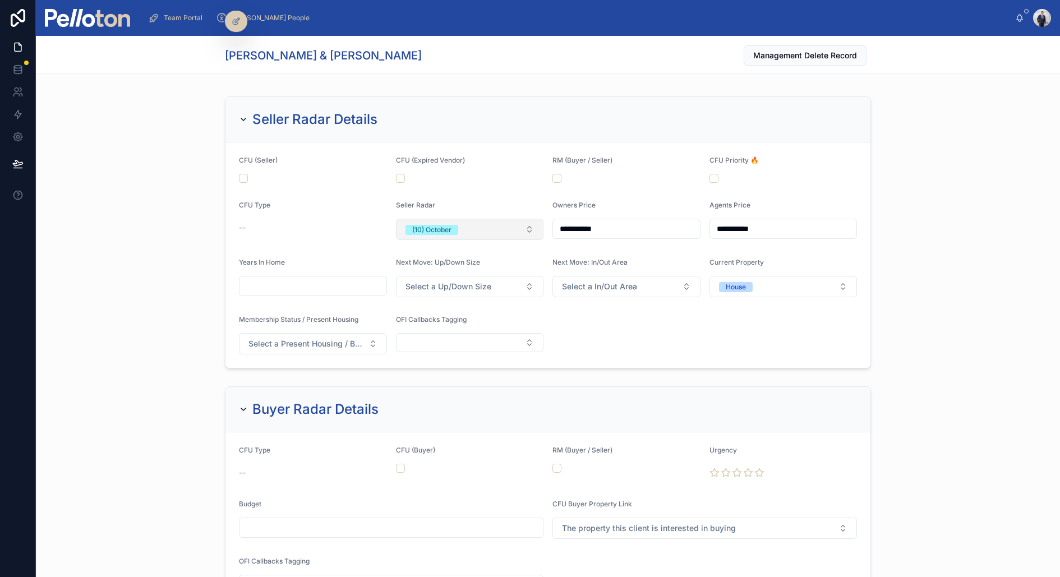
click at [459, 222] on button "(10) October" at bounding box center [470, 229] width 148 height 21
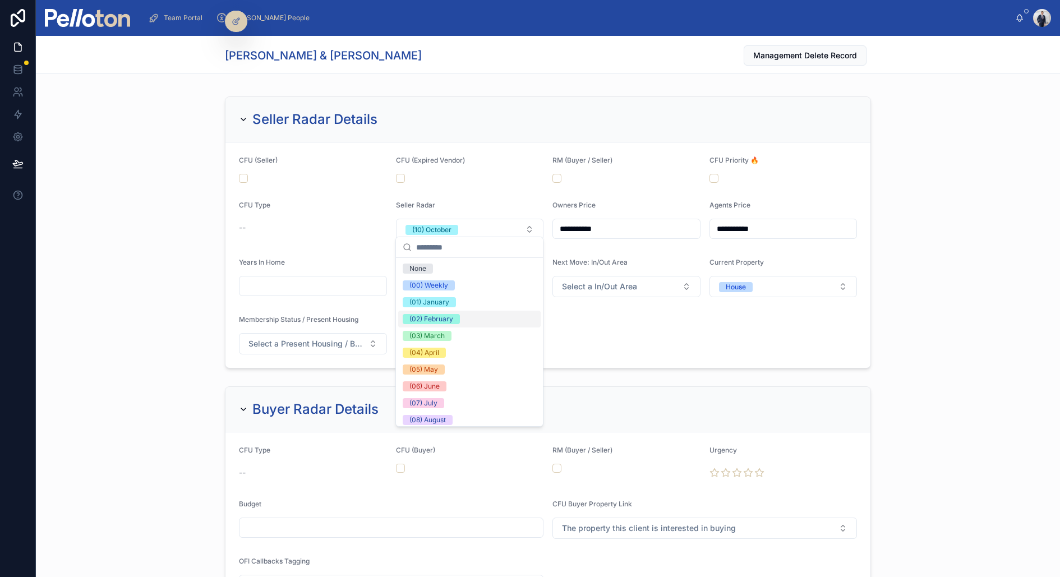
click at [434, 317] on div "(02) February" at bounding box center [431, 319] width 44 height 10
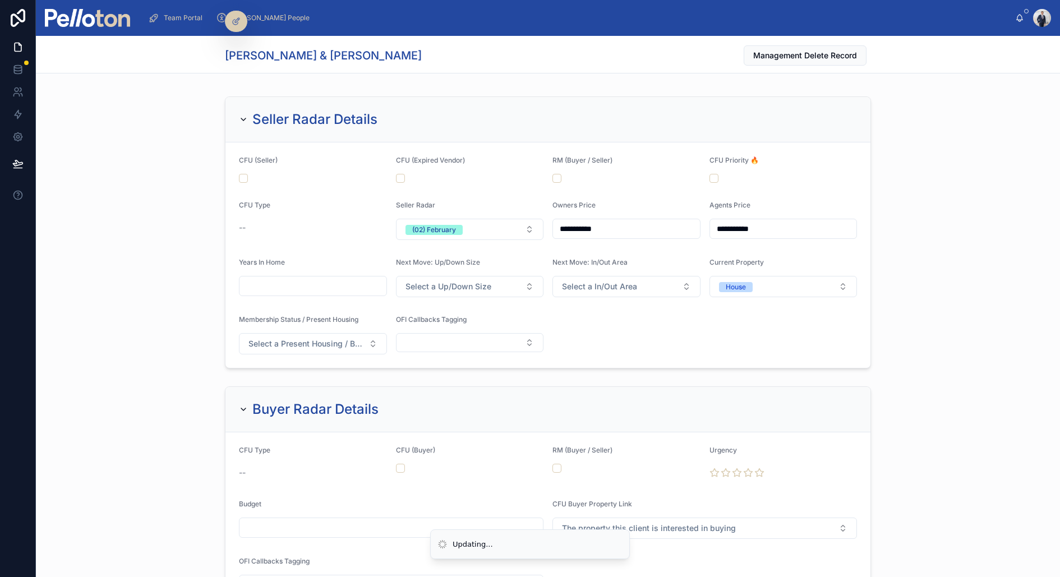
click at [165, 219] on div "**********" at bounding box center [548, 232] width 1024 height 281
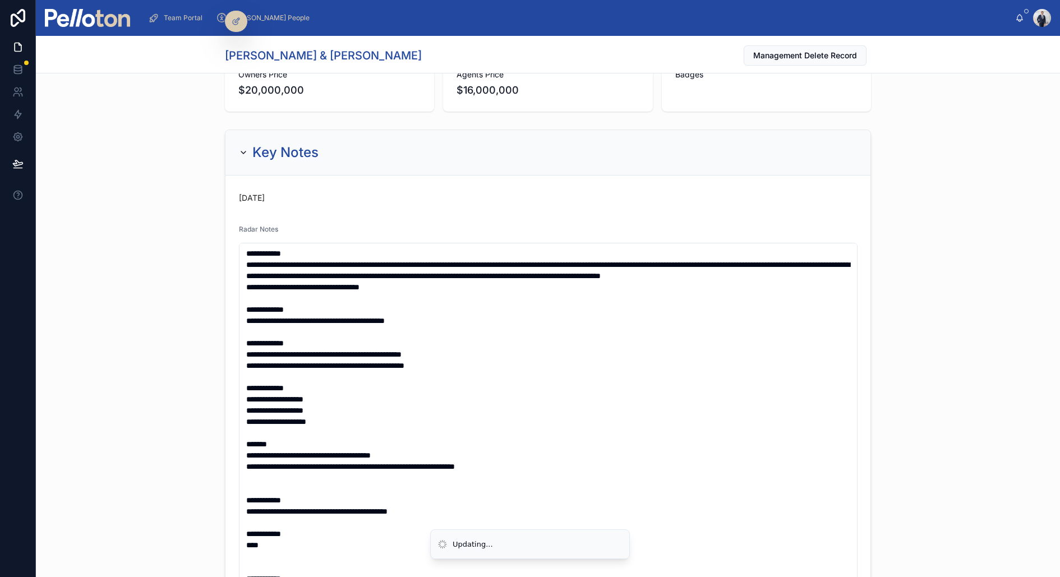
scroll to position [0, 0]
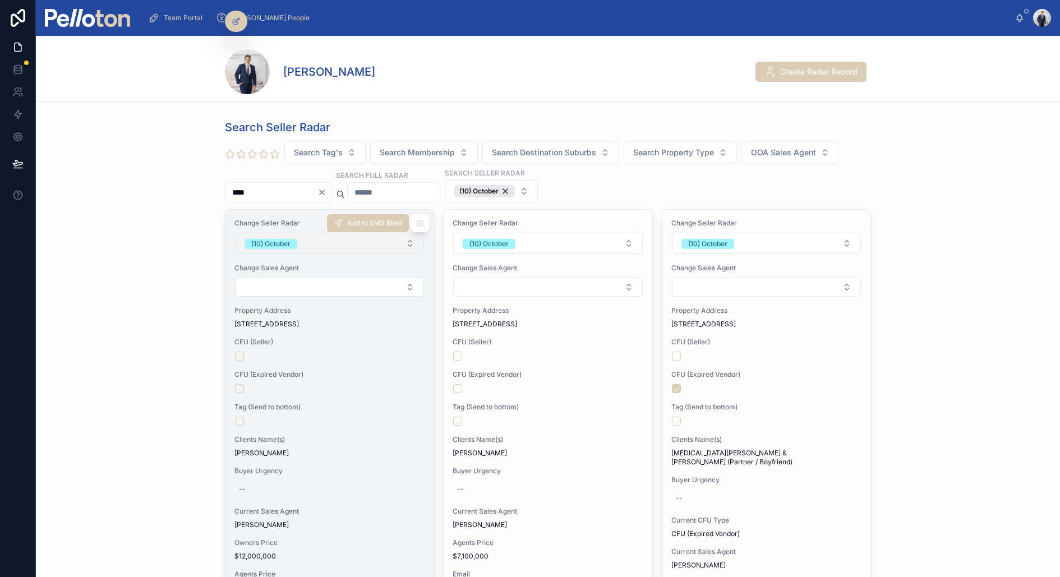
click at [318, 235] on button "(10) October" at bounding box center [329, 243] width 189 height 21
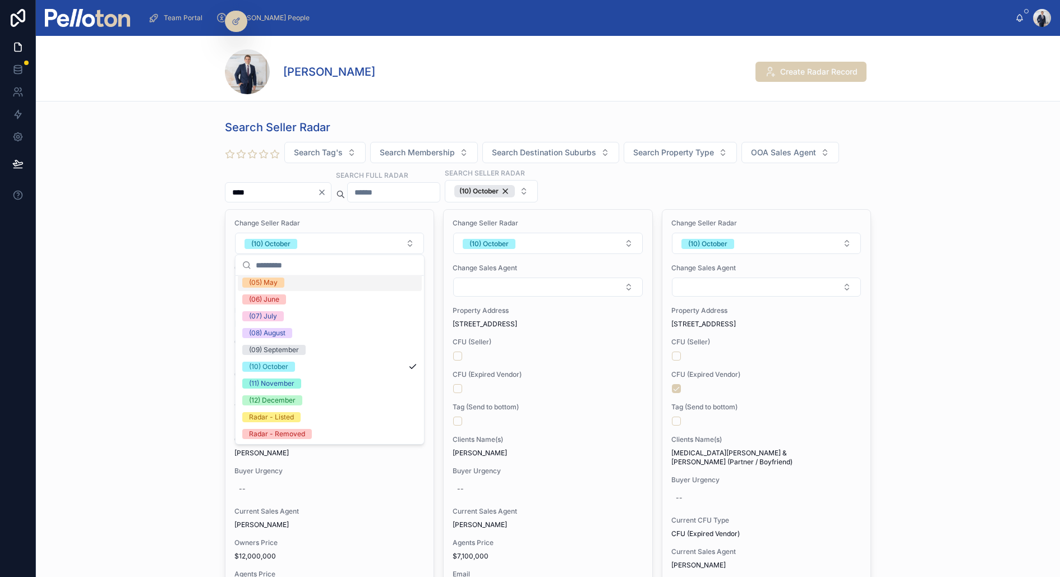
scroll to position [104, 0]
click at [313, 384] on div "(11) November" at bounding box center [330, 384] width 184 height 17
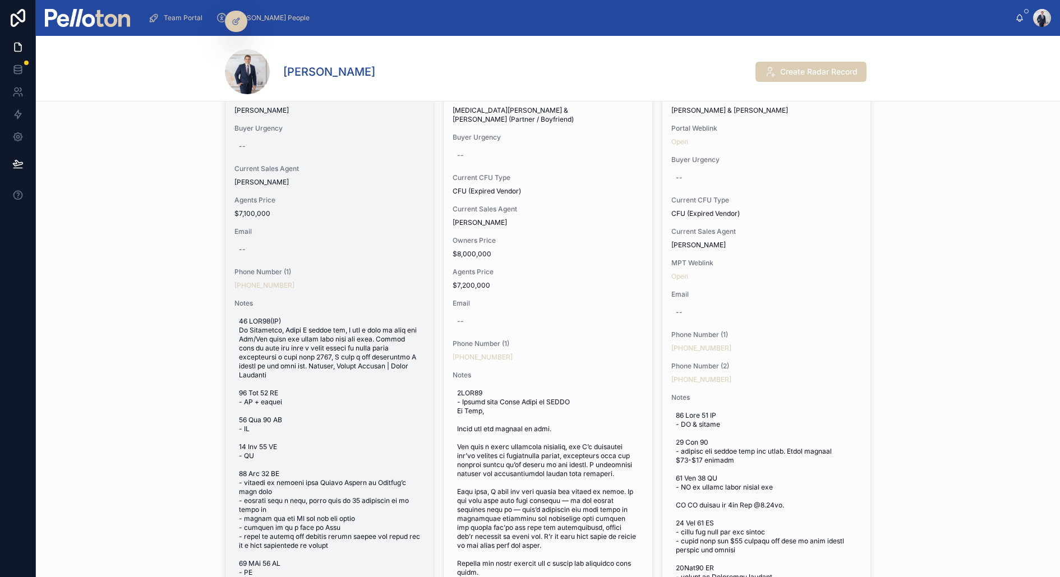
scroll to position [349, 0]
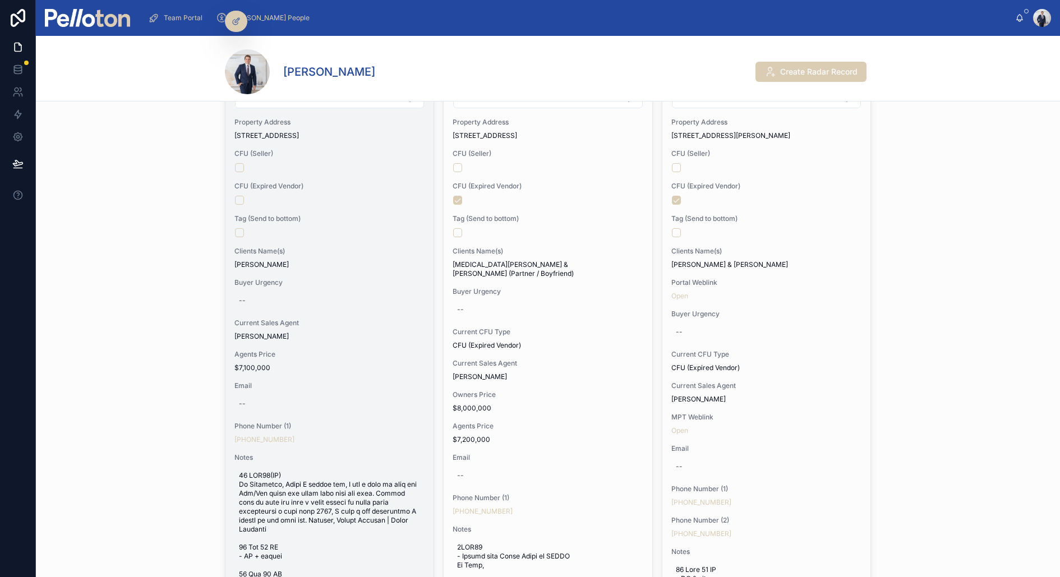
scroll to position [158, 0]
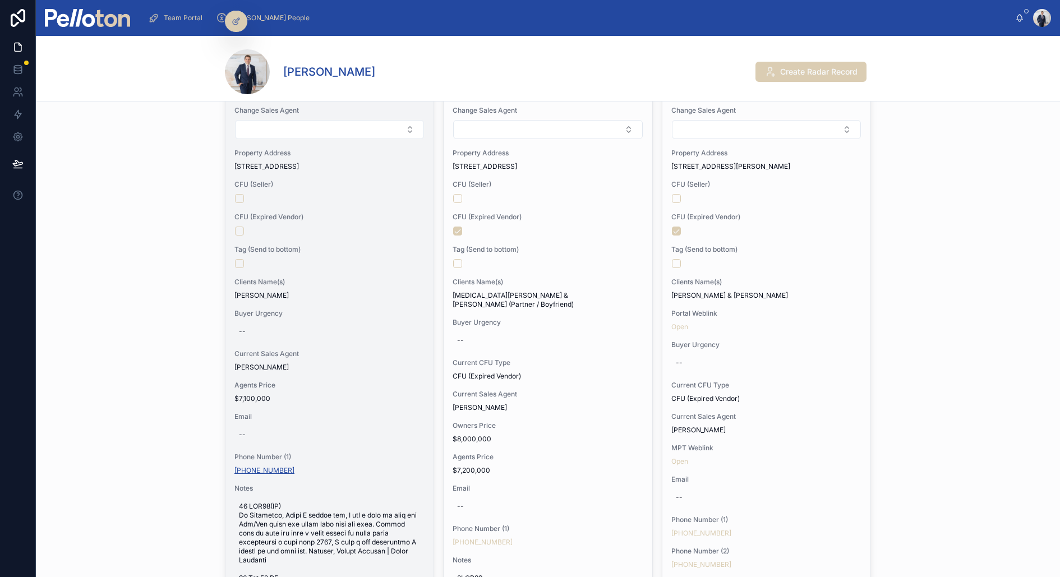
copy link "[PHONE_NUMBER]"
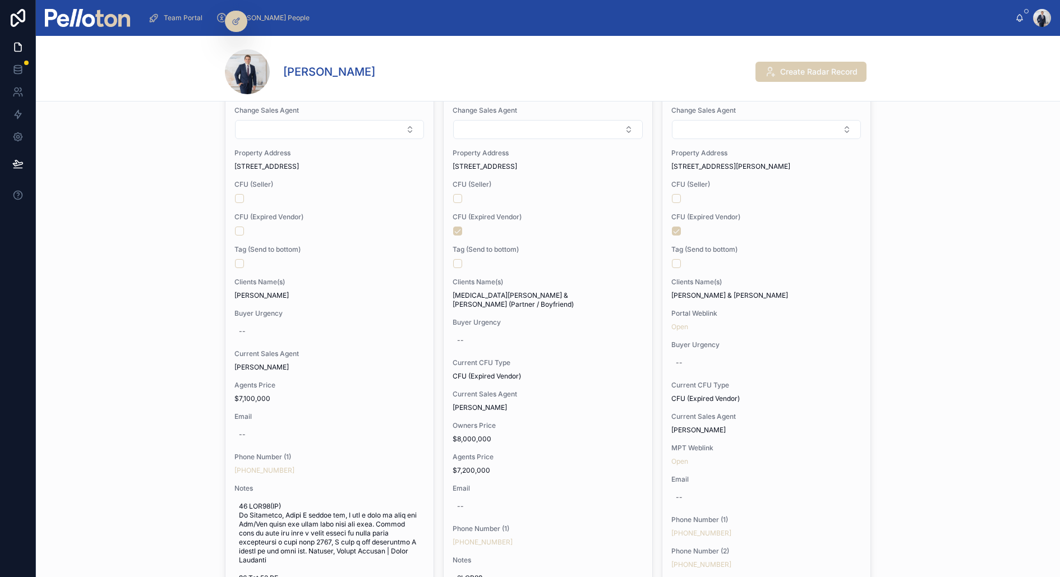
scroll to position [0, 0]
